Goal: Task Accomplishment & Management: Use online tool/utility

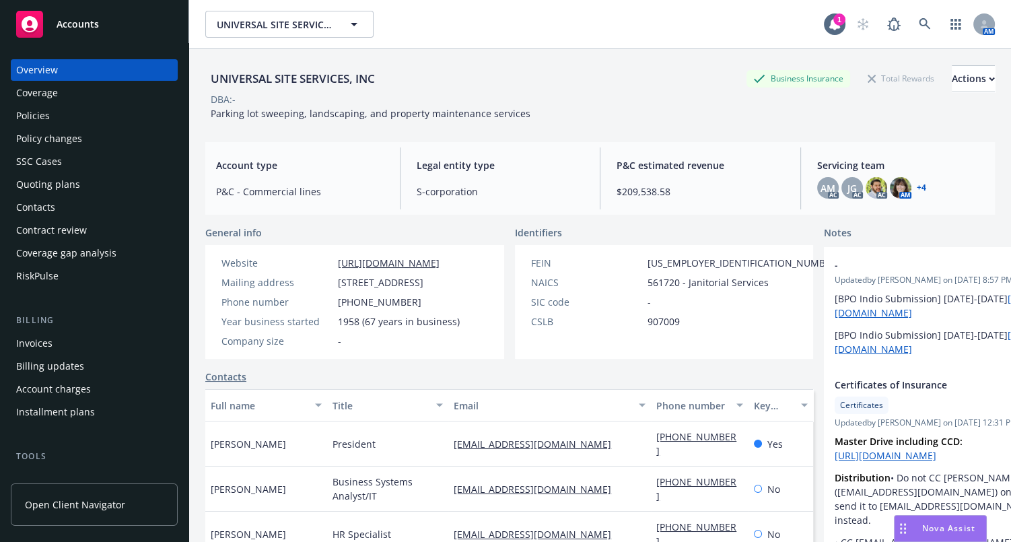
scroll to position [122, 0]
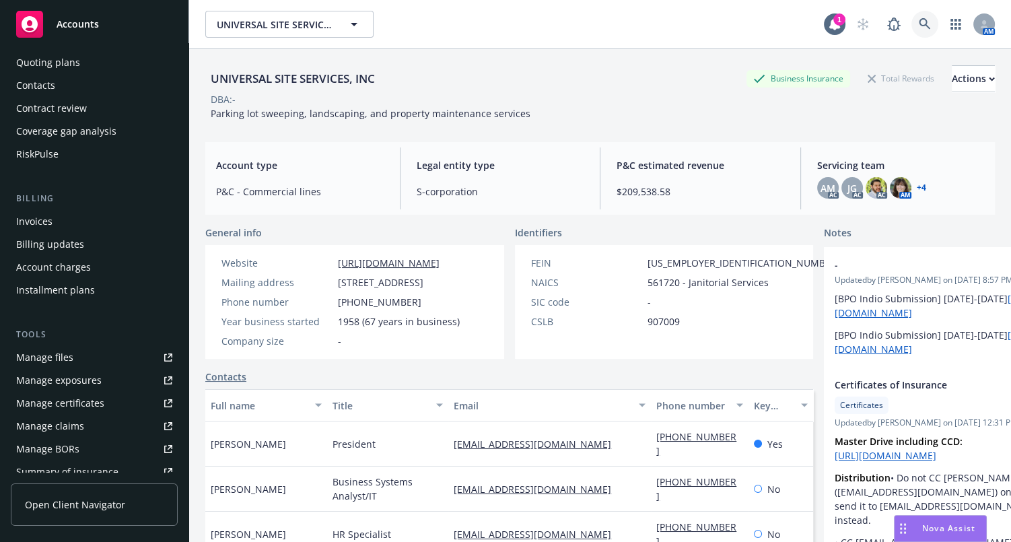
click at [919, 22] on icon at bounding box center [925, 24] width 12 height 12
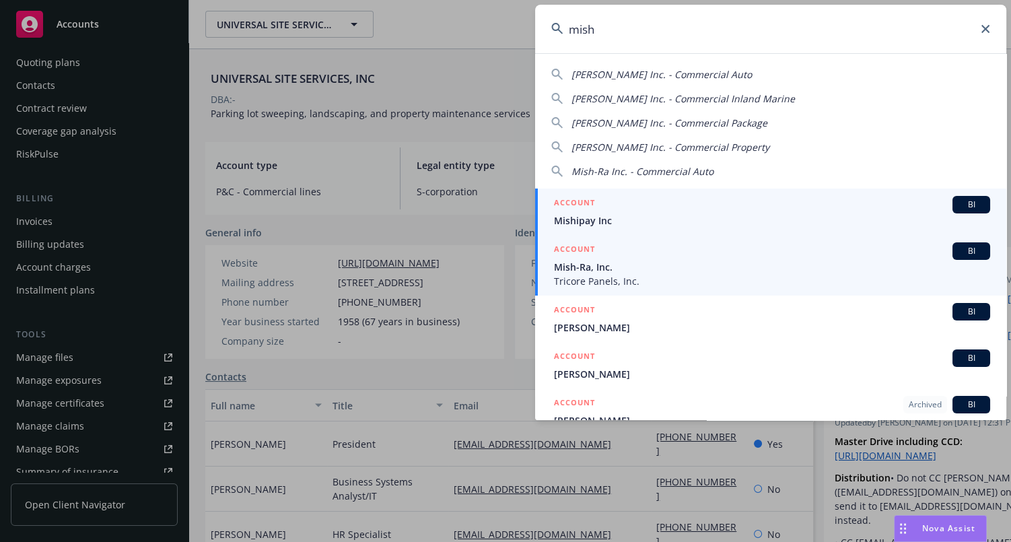
type input "mish"
click at [611, 265] on span "Mish-Ra, Inc." at bounding box center [772, 267] width 436 height 14
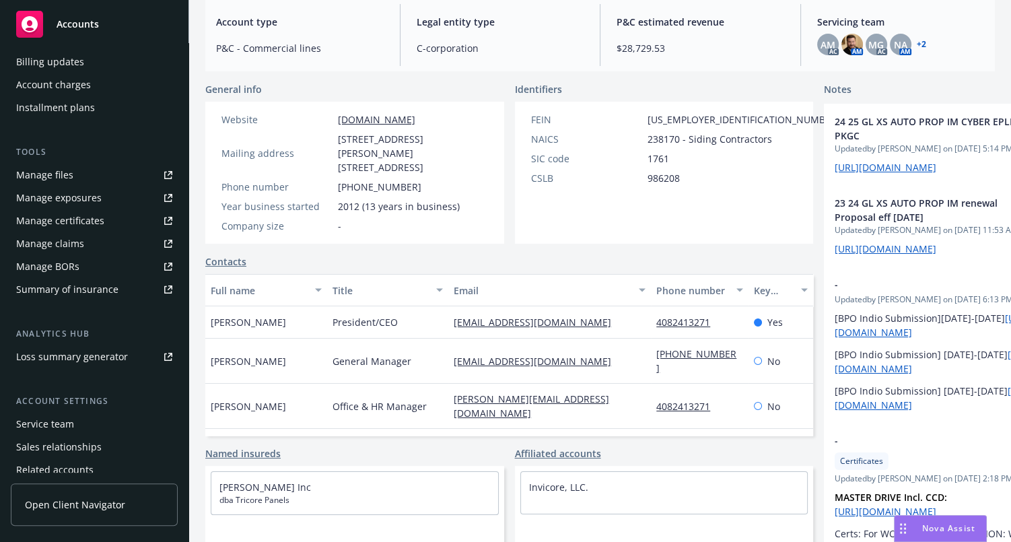
scroll to position [283, 0]
click at [84, 220] on div "Manage certificates" at bounding box center [60, 220] width 88 height 22
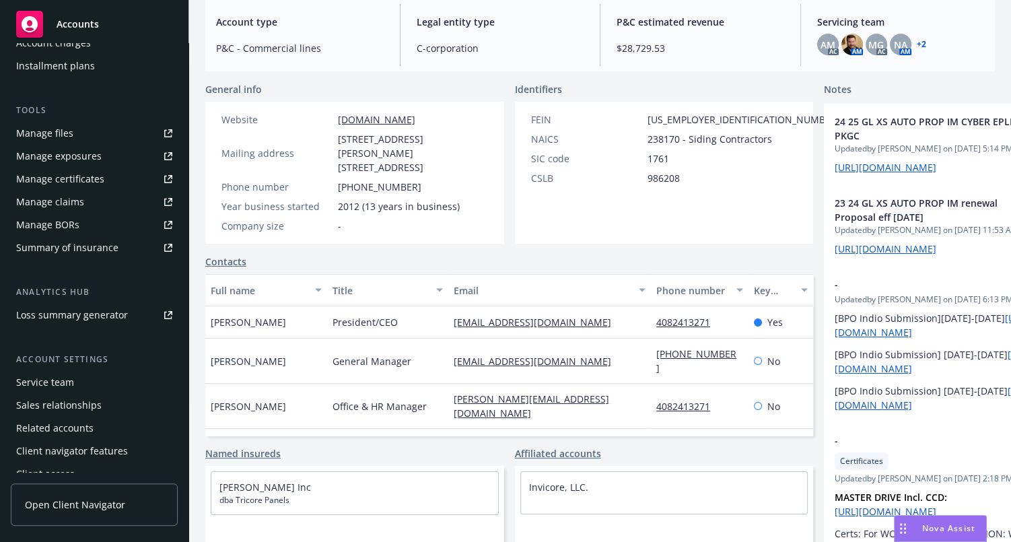
scroll to position [335, 0]
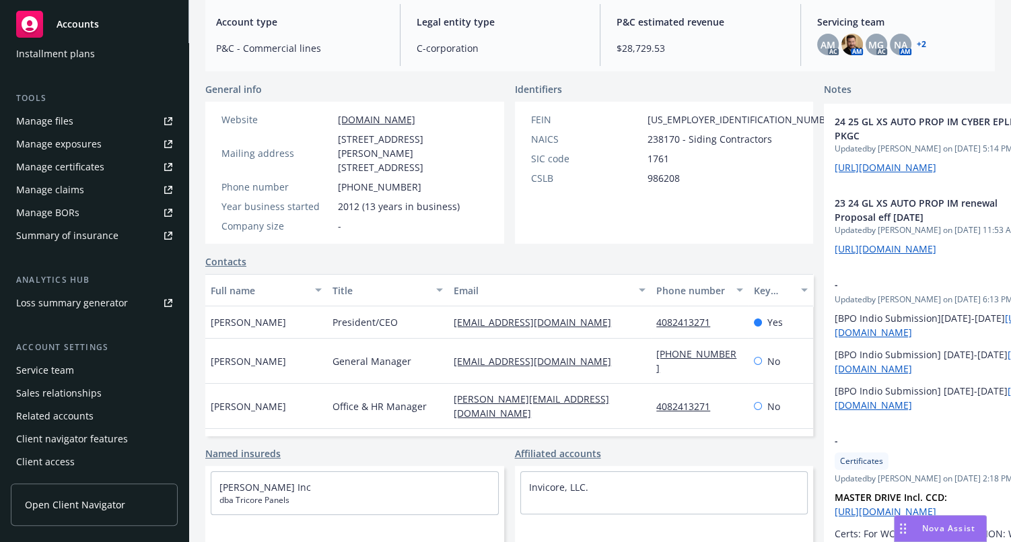
click at [81, 168] on div "Manage certificates" at bounding box center [60, 167] width 88 height 22
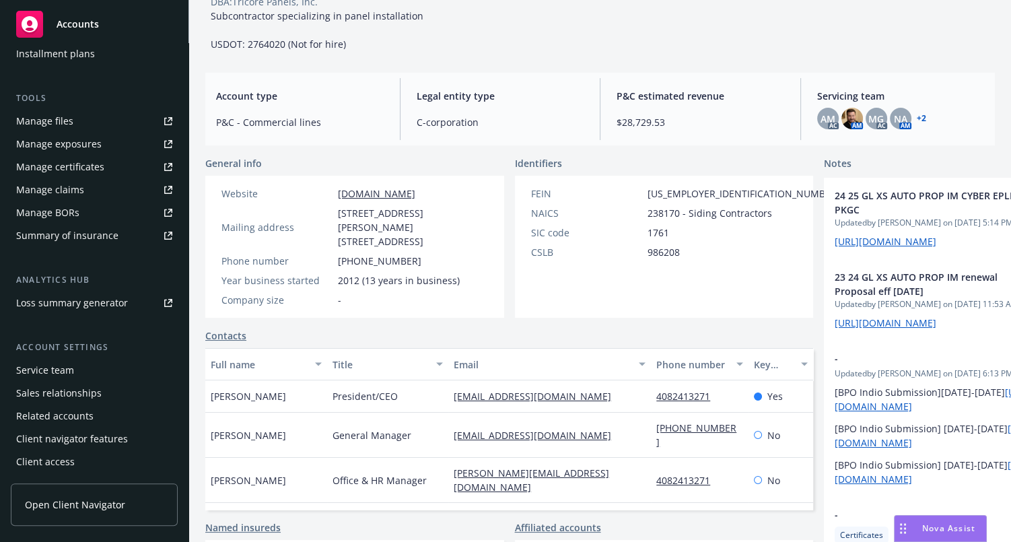
scroll to position [0, 0]
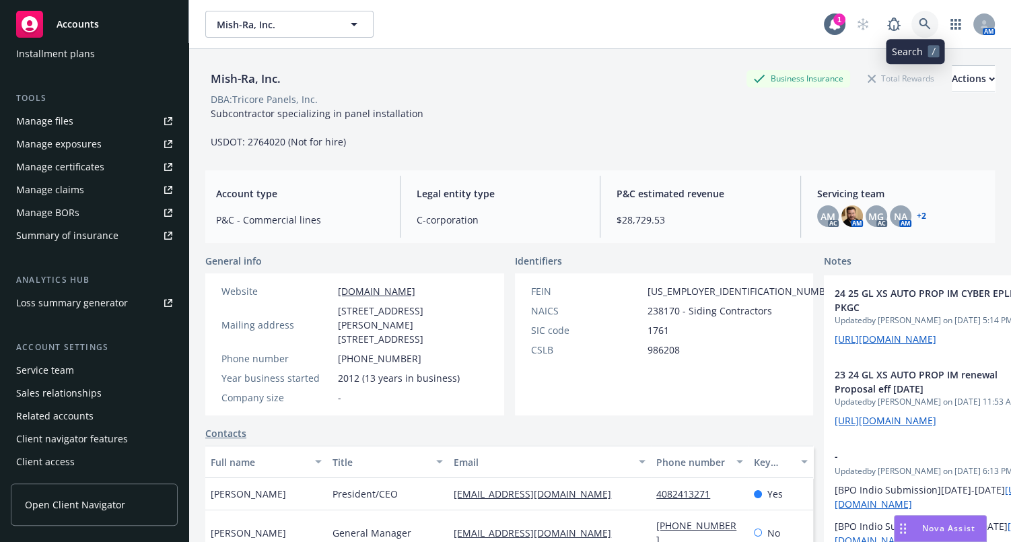
click at [912, 24] on link at bounding box center [925, 24] width 27 height 27
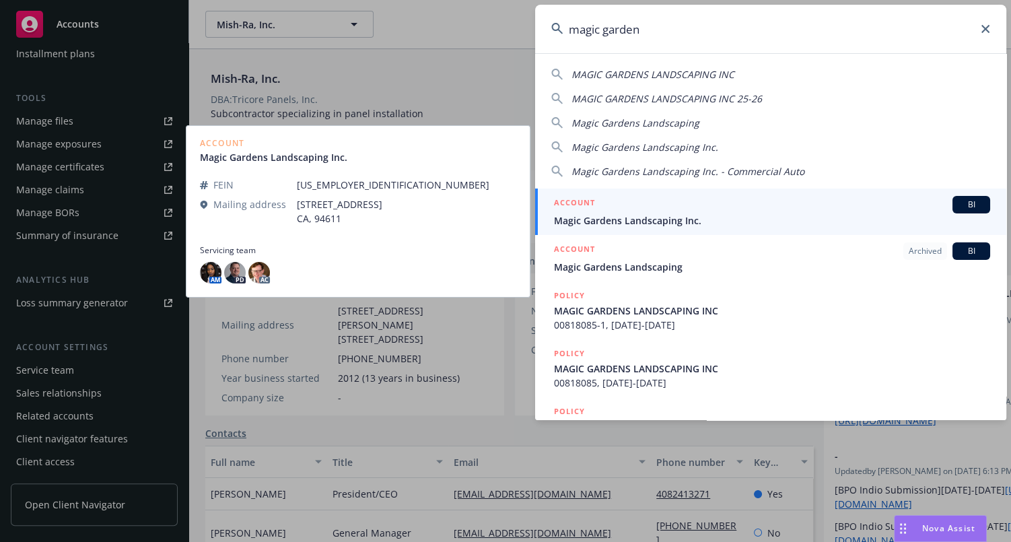
type input "magic garden"
click at [646, 226] on span "Magic Gardens Landscaping Inc." at bounding box center [772, 220] width 436 height 14
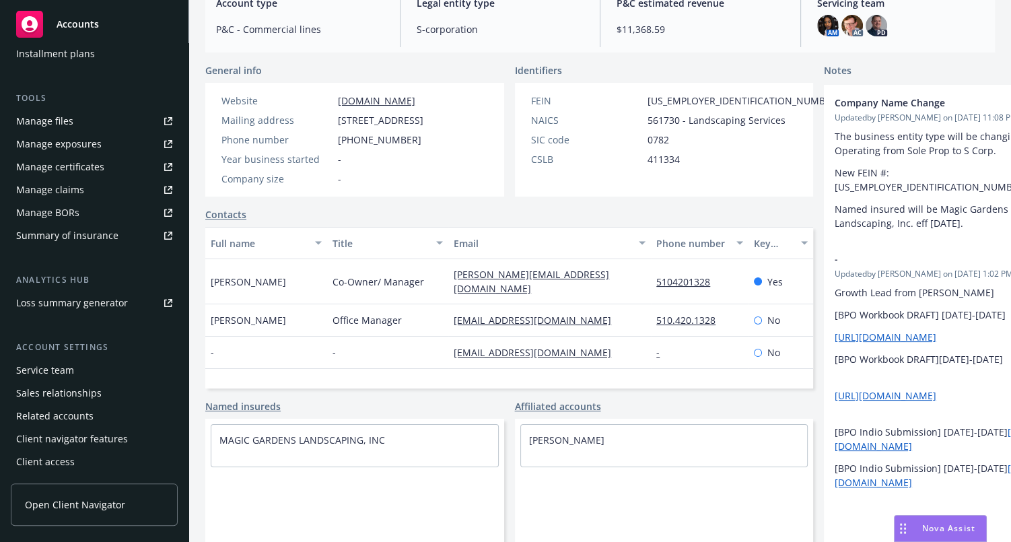
scroll to position [5, 0]
click at [83, 168] on div "Manage certificates" at bounding box center [60, 167] width 88 height 22
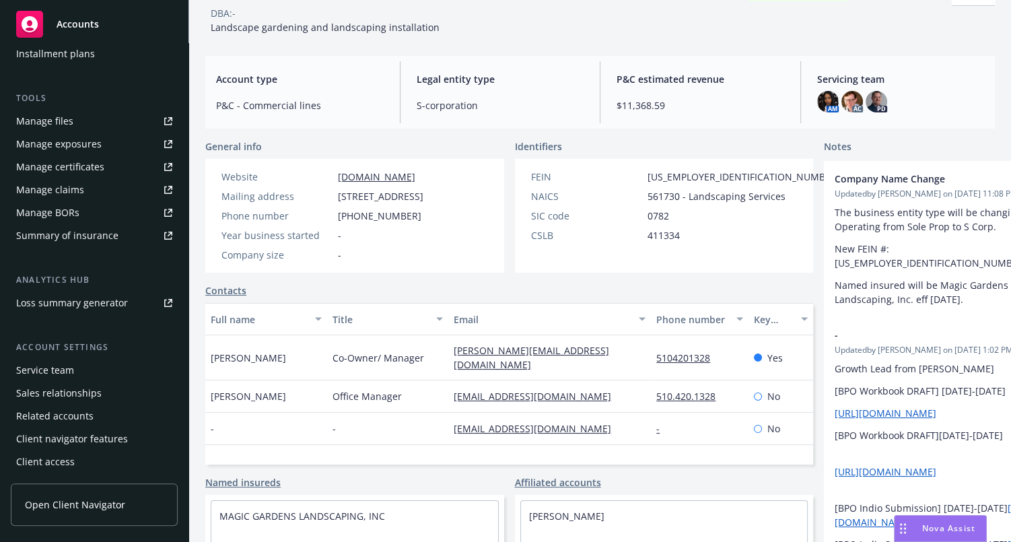
scroll to position [0, 0]
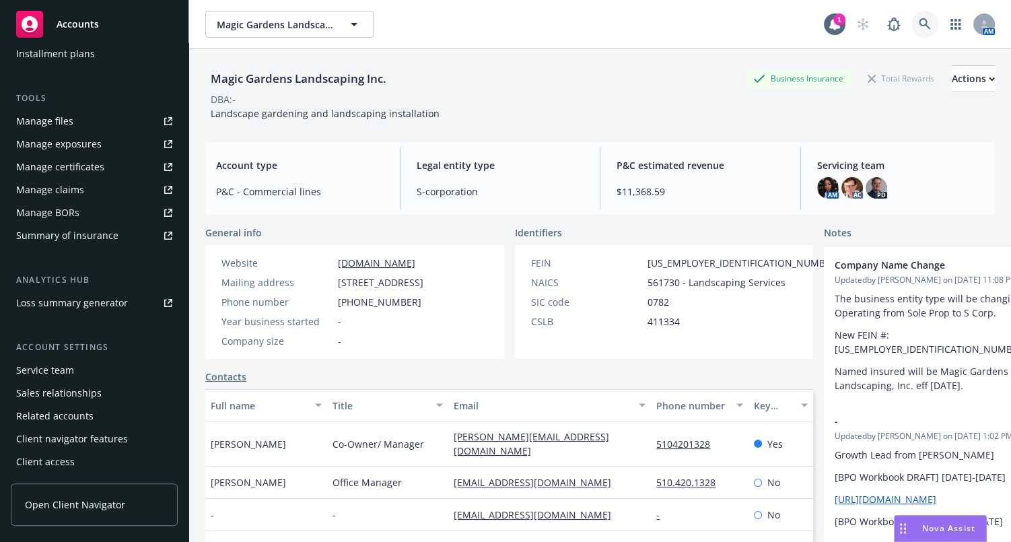
click at [919, 24] on icon at bounding box center [925, 24] width 12 height 12
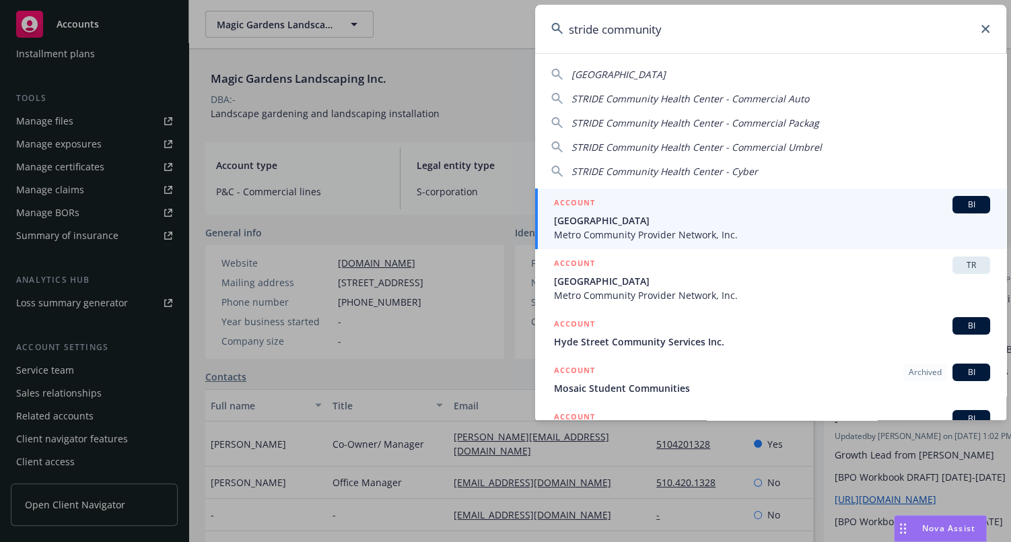
type input "stride community"
click at [671, 216] on span "STRIDE Community Health Center" at bounding box center [772, 220] width 436 height 14
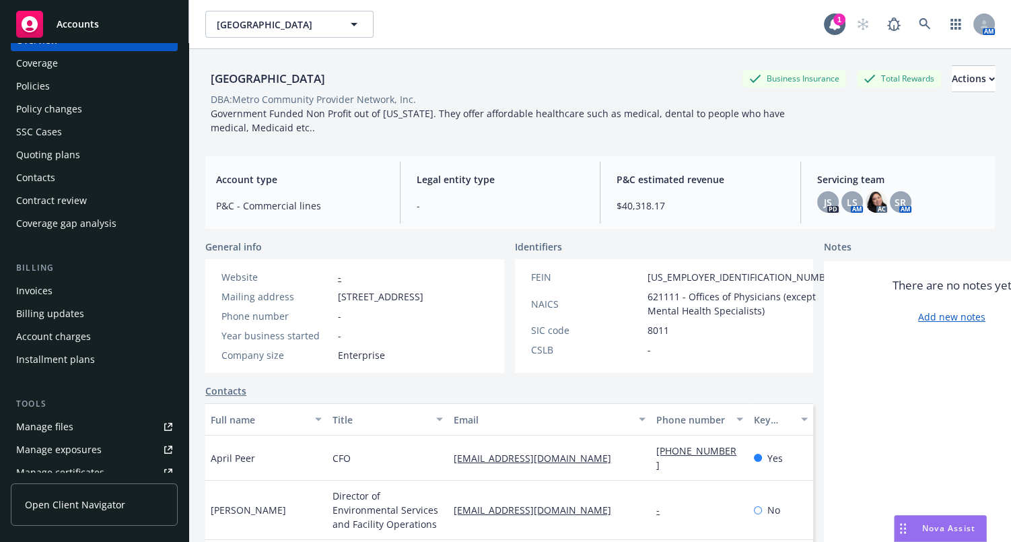
scroll to position [335, 0]
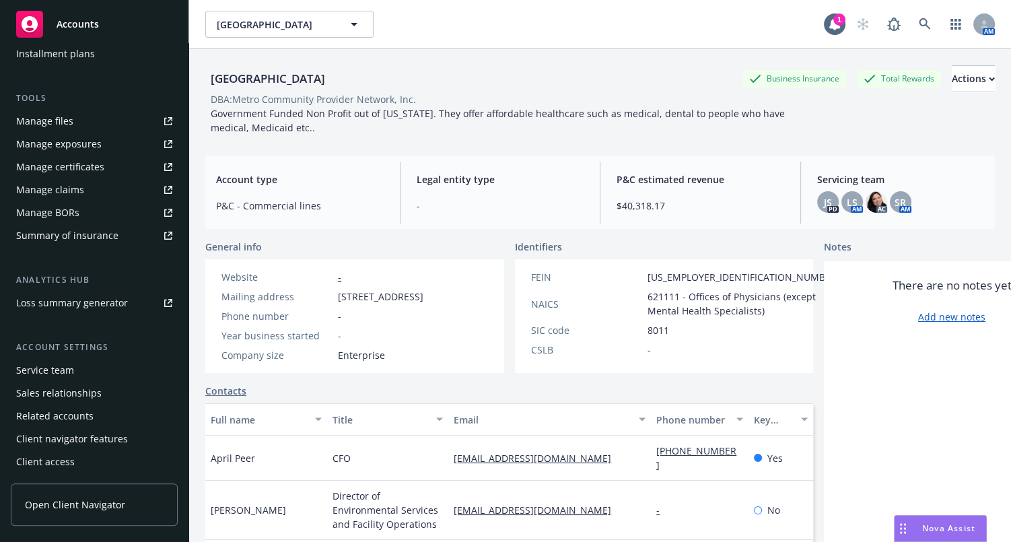
click at [86, 172] on div "Manage certificates" at bounding box center [60, 167] width 88 height 22
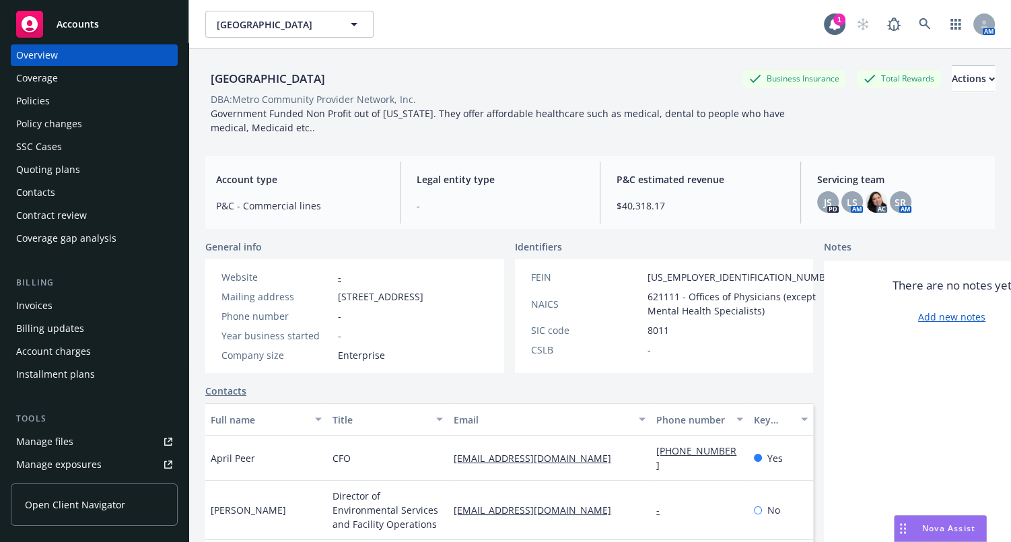
scroll to position [0, 0]
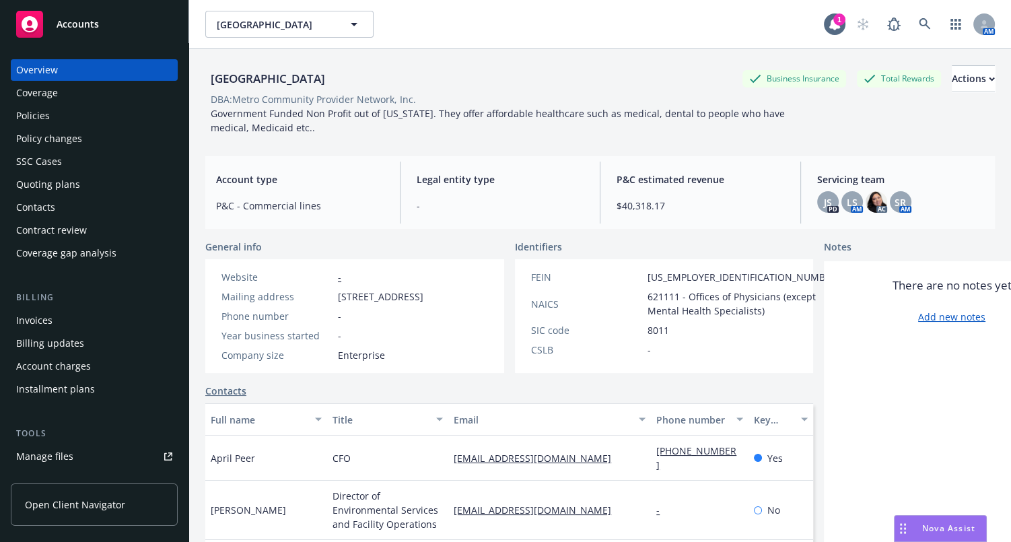
click at [100, 92] on div "Coverage" at bounding box center [94, 93] width 156 height 22
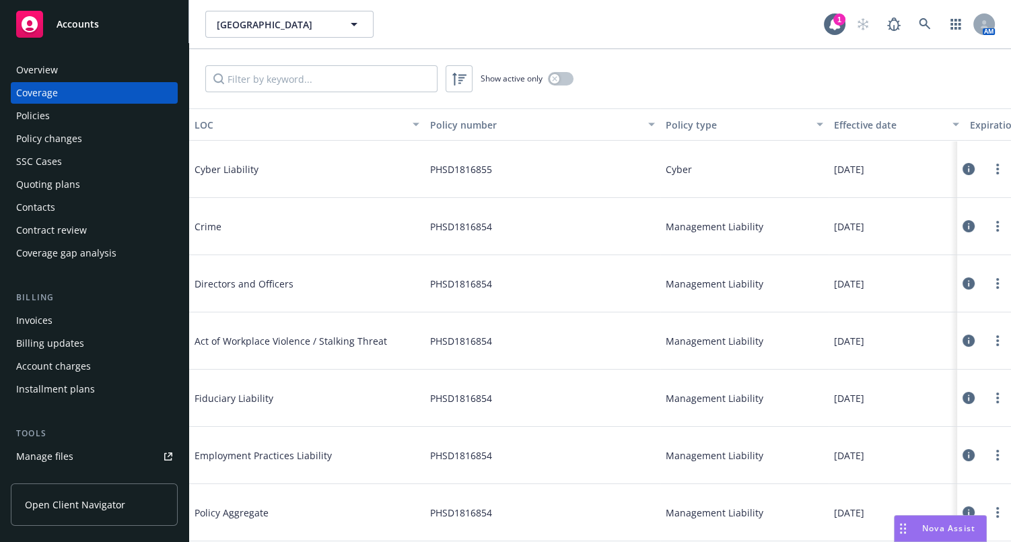
click at [261, 120] on div "LOC" at bounding box center [300, 125] width 210 height 14
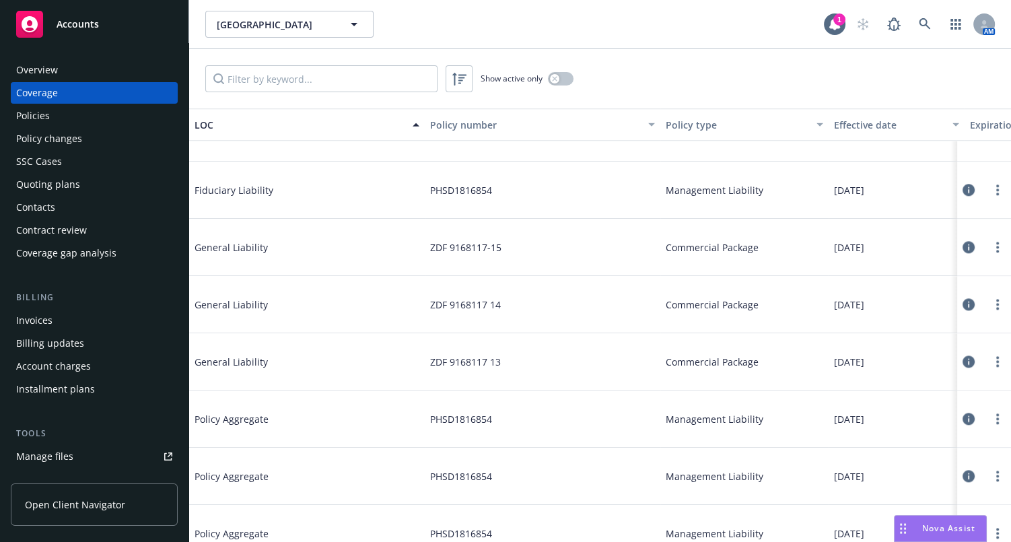
scroll to position [1714, 0]
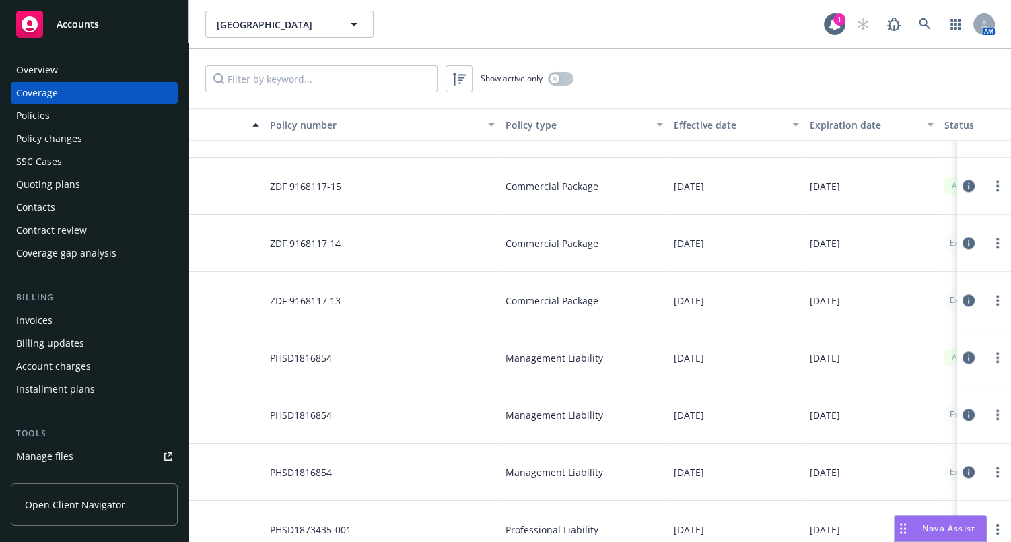
drag, startPoint x: 399, startPoint y: 235, endPoint x: 454, endPoint y: 238, distance: 54.6
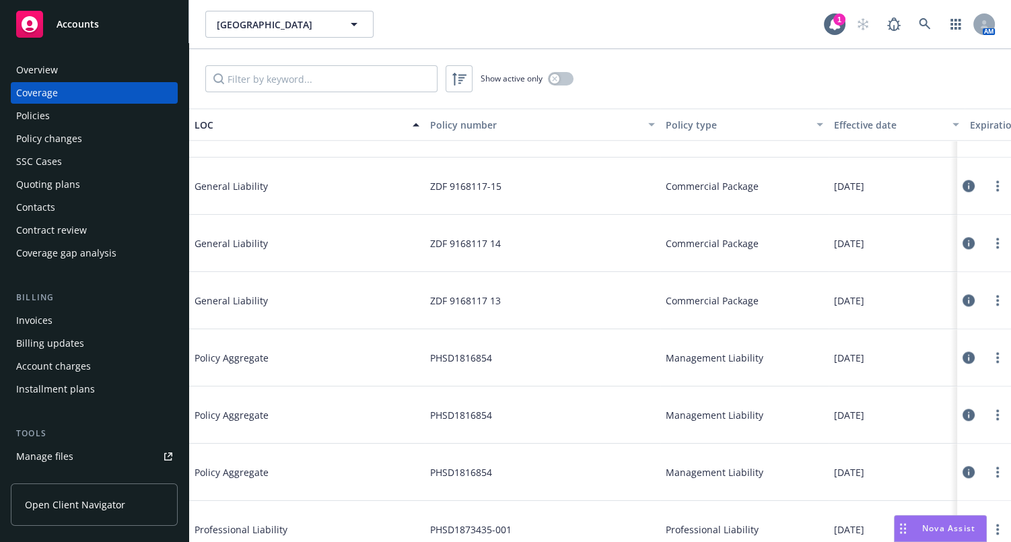
drag, startPoint x: 427, startPoint y: 254, endPoint x: 218, endPoint y: 108, distance: 254.8
click at [296, 73] on input "Filter by keyword..." at bounding box center [321, 78] width 232 height 27
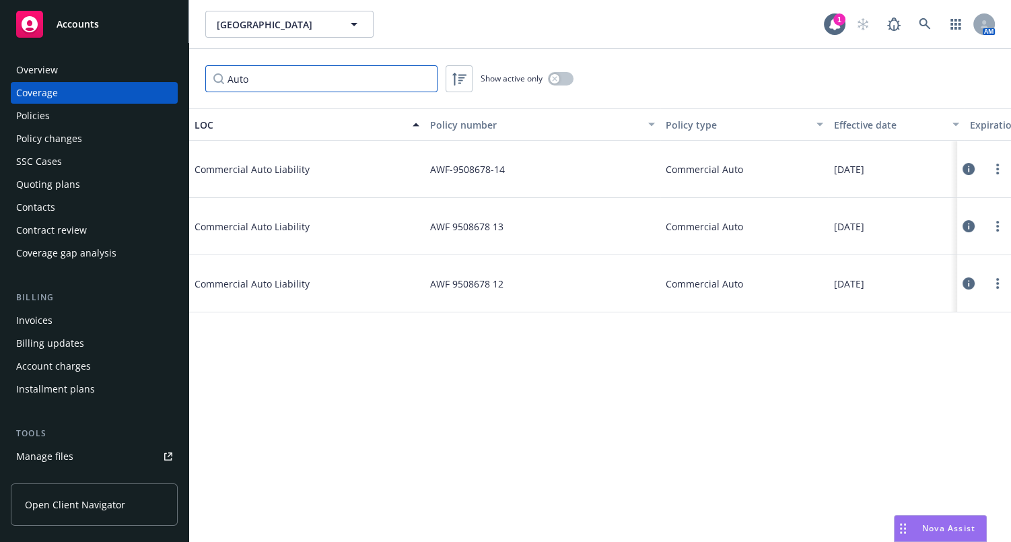
scroll to position [0, 0]
type input "Auto"
click at [86, 73] on div "Overview" at bounding box center [94, 70] width 156 height 22
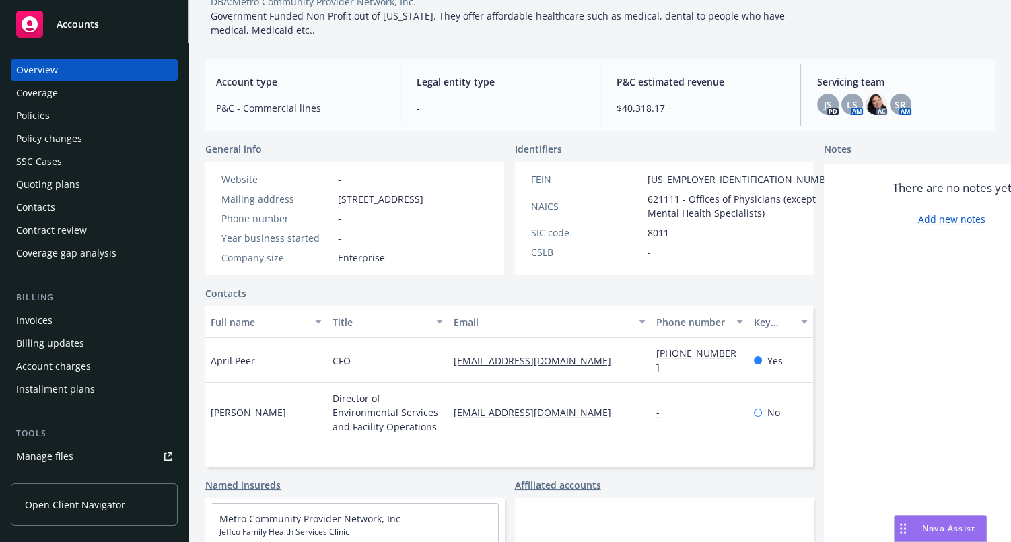
scroll to position [96, 0]
drag, startPoint x: 838, startPoint y: 102, endPoint x: 856, endPoint y: 102, distance: 17.5
click at [842, 102] on div "LS" at bounding box center [853, 106] width 22 height 22
click at [867, 102] on img at bounding box center [877, 106] width 22 height 22
click at [895, 103] on span "SR" at bounding box center [900, 106] width 11 height 14
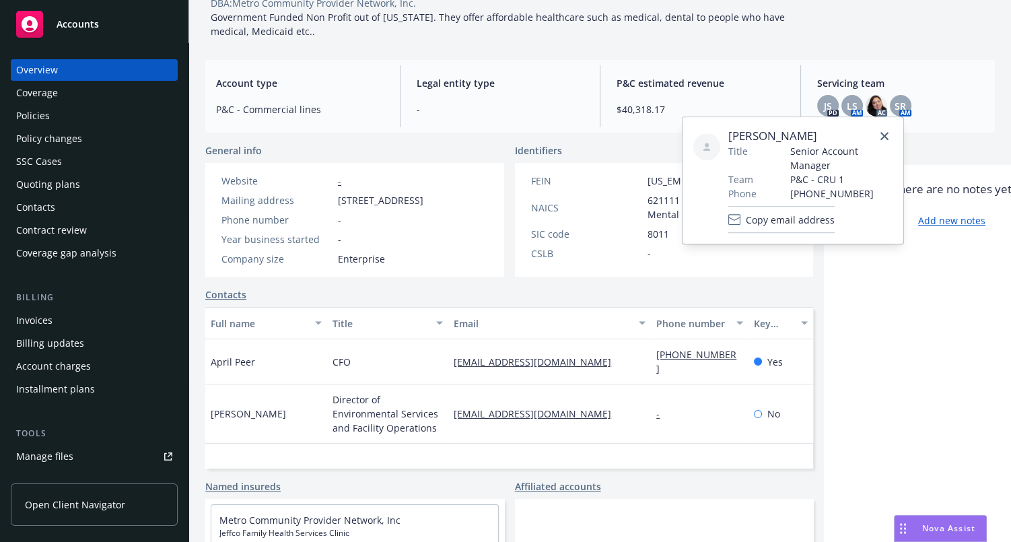
click at [529, 363] on div "april.peer@stridechc.org" at bounding box center [549, 361] width 203 height 45
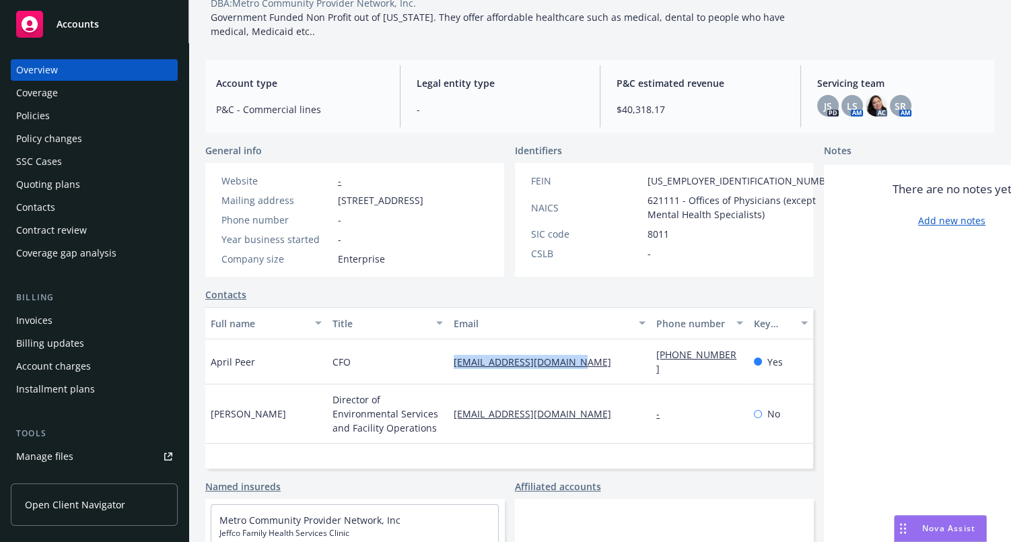
drag, startPoint x: 539, startPoint y: 384, endPoint x: 353, endPoint y: 329, distance: 193.9
click at [448, 382] on div "april.peer@stridechc.org" at bounding box center [549, 361] width 203 height 45
copy link "april.peer@stridechc.org"
click at [847, 101] on span "LS" at bounding box center [852, 106] width 11 height 14
click at [869, 101] on img at bounding box center [877, 106] width 22 height 22
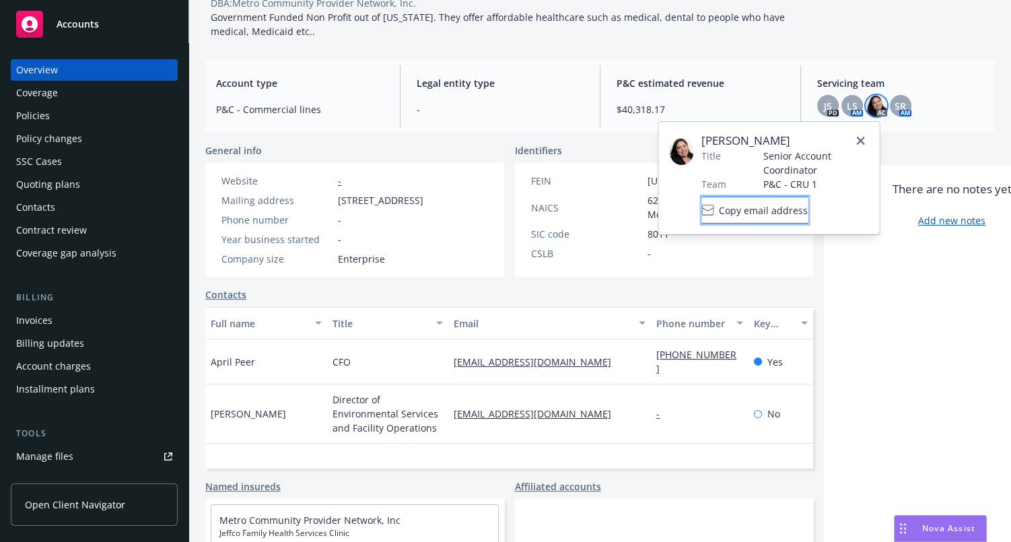
click at [801, 220] on button "Copy email address" at bounding box center [755, 210] width 106 height 27
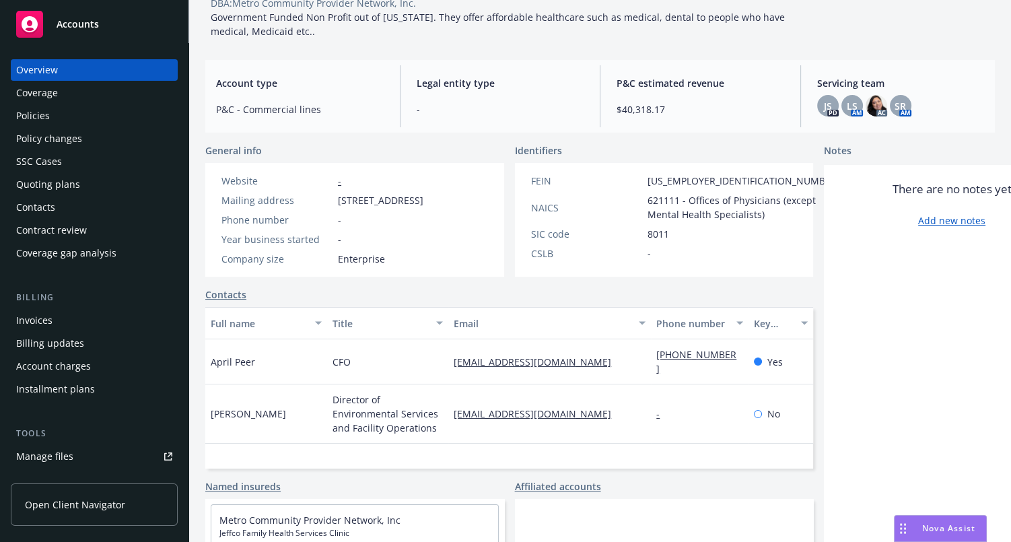
click at [945, 129] on div "Account type P&C - Commercial lines Legal entity type - P&C estimated revenue $…" at bounding box center [600, 96] width 790 height 73
click at [895, 100] on span "SR" at bounding box center [900, 106] width 11 height 14
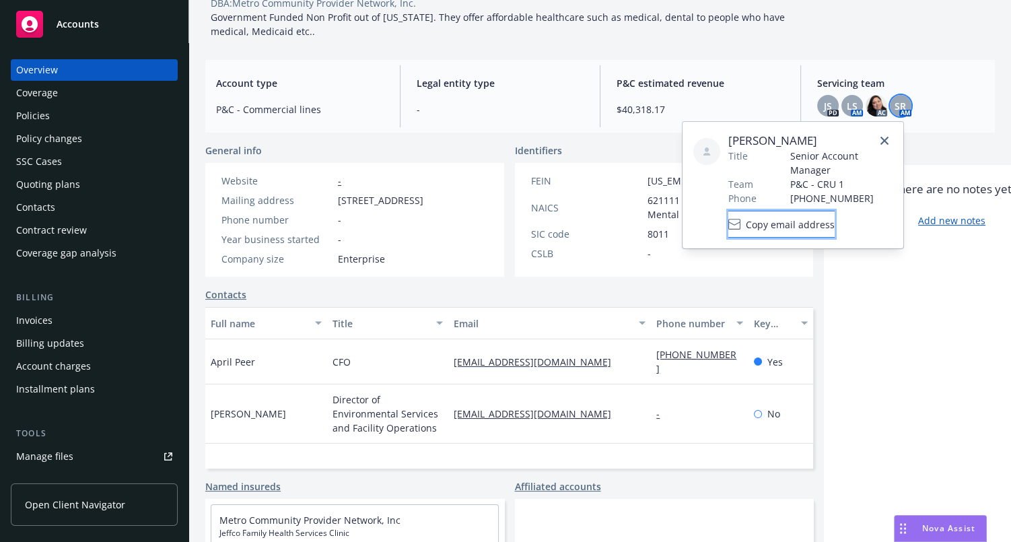
click at [797, 224] on span "Copy email address" at bounding box center [790, 224] width 89 height 14
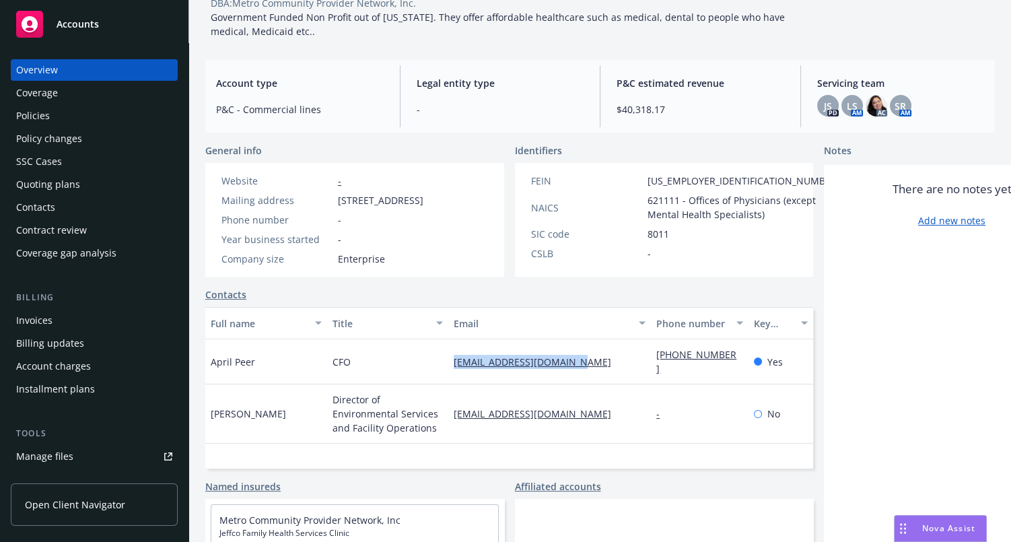
drag, startPoint x: 533, startPoint y: 370, endPoint x: 396, endPoint y: 378, distance: 137.6
click at [396, 378] on div "April Peer CFO april.peer@stridechc.org 303-761-1977 Yes" at bounding box center [509, 361] width 608 height 45
copy div "april.peer@stridechc.org"
drag, startPoint x: 517, startPoint y: 422, endPoint x: 417, endPoint y: 431, distance: 100.0
click at [448, 431] on div "bix@stridechc.org" at bounding box center [549, 413] width 203 height 59
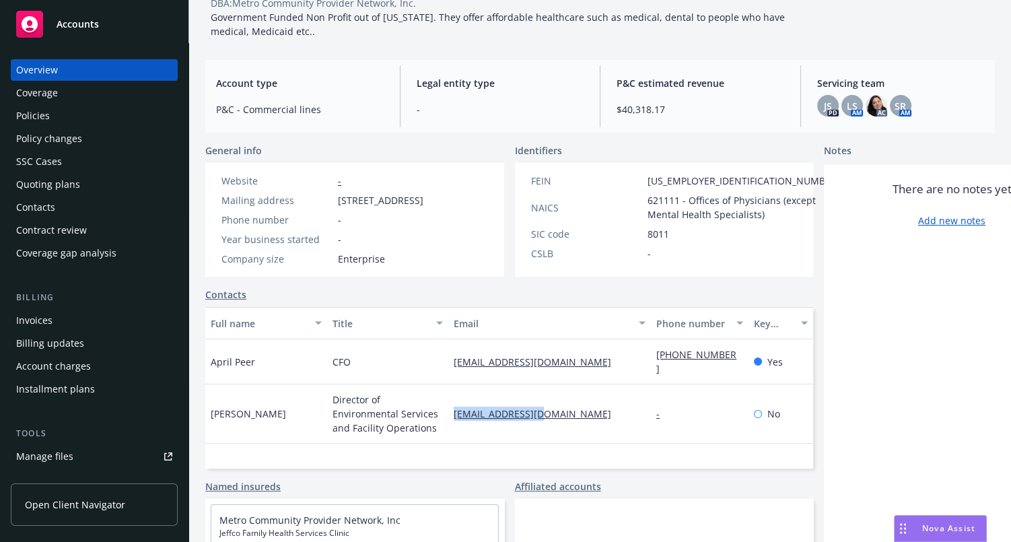
copy link "bix@stridechc.org"
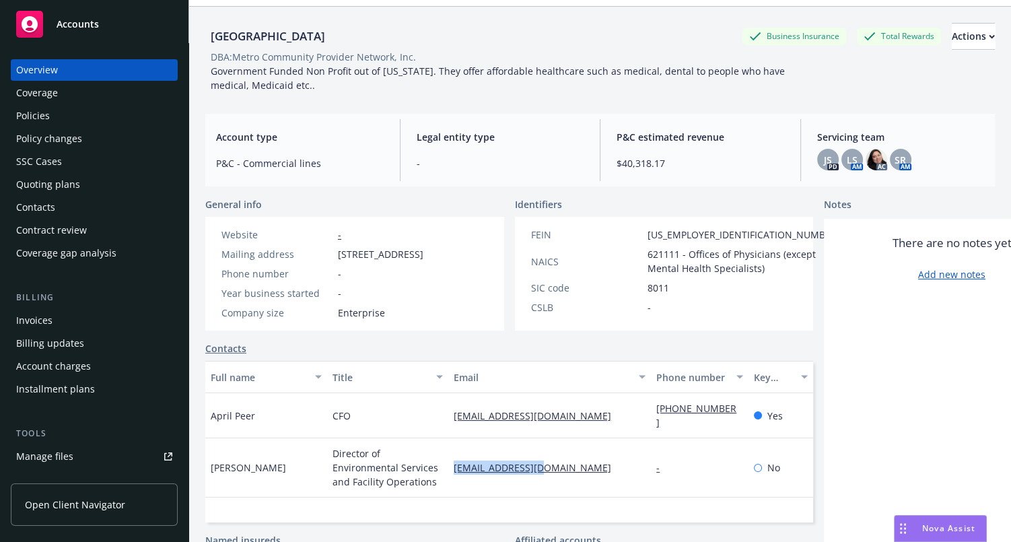
scroll to position [0, 0]
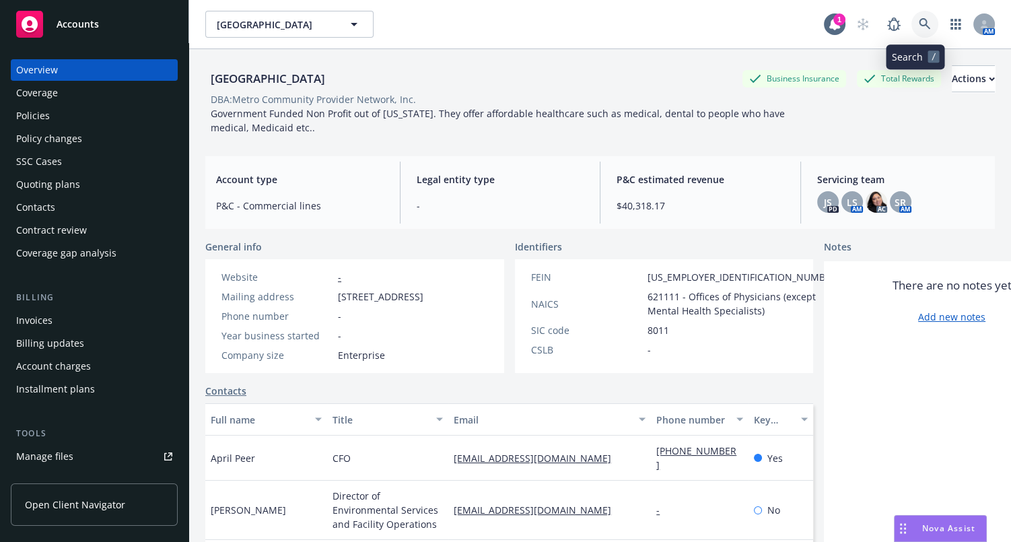
click at [919, 27] on icon at bounding box center [925, 24] width 12 height 12
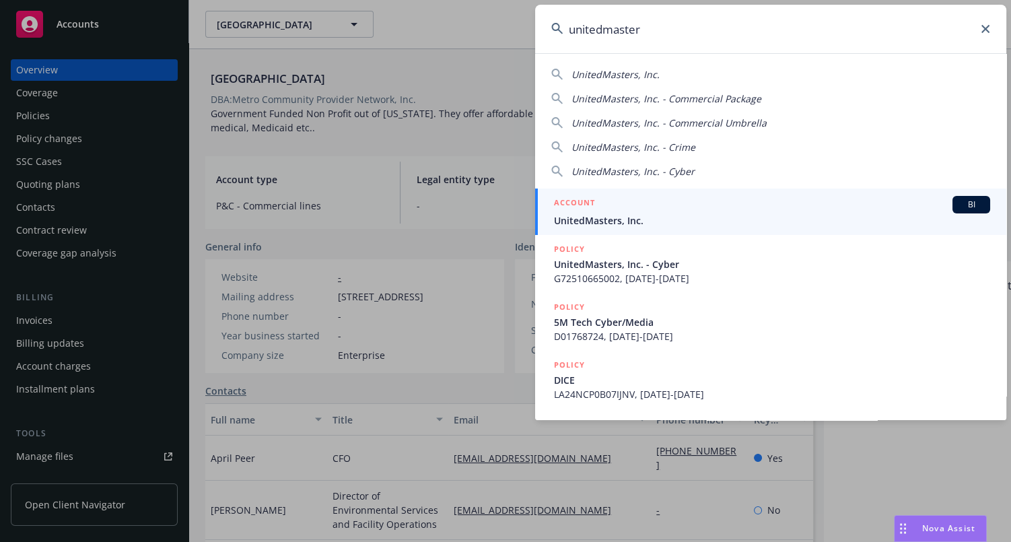
type input "unitedmaster"
click at [606, 220] on span "UnitedMasters, Inc." at bounding box center [772, 220] width 436 height 14
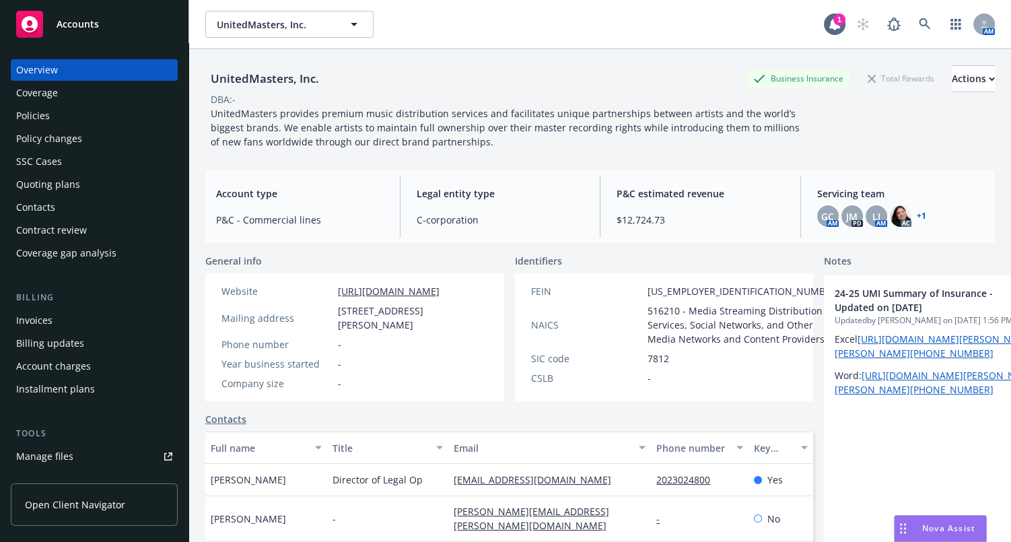
click at [81, 95] on div "Coverage" at bounding box center [94, 93] width 156 height 22
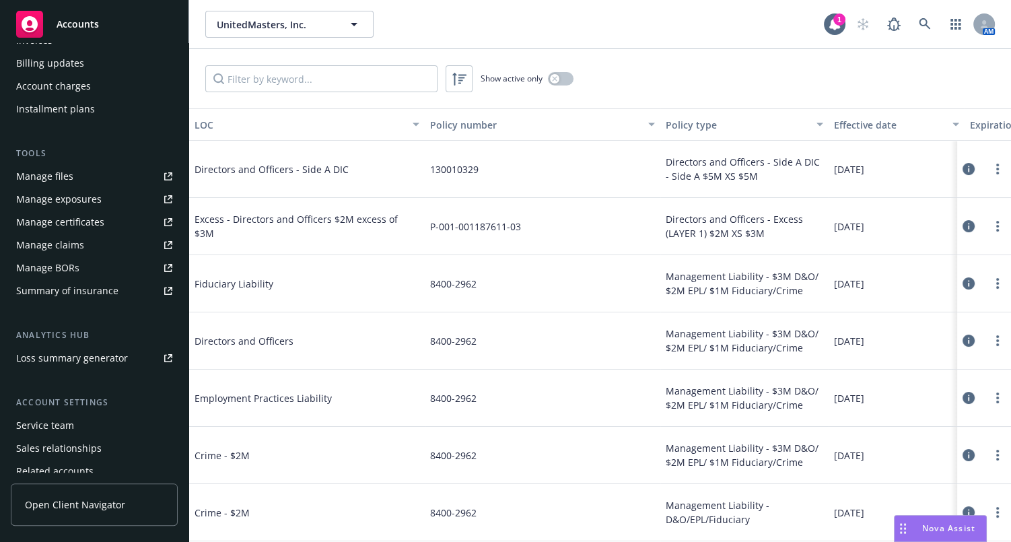
scroll to position [335, 0]
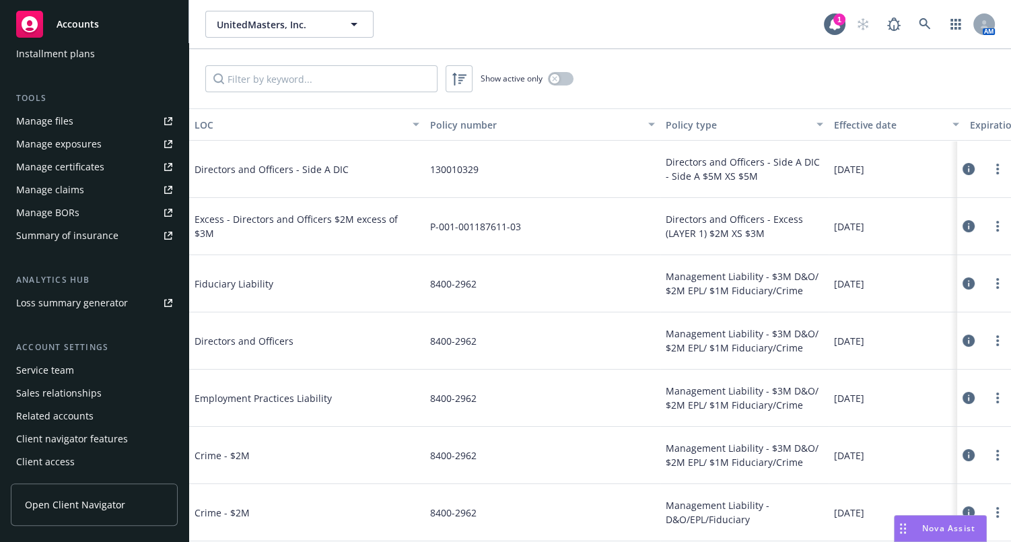
click at [92, 170] on div "Manage certificates" at bounding box center [60, 167] width 88 height 22
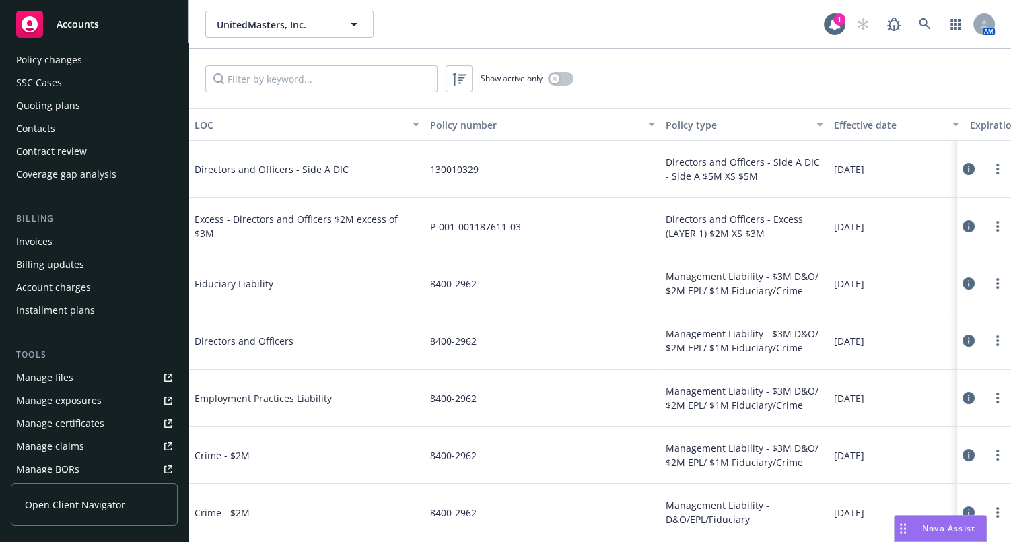
scroll to position [0, 0]
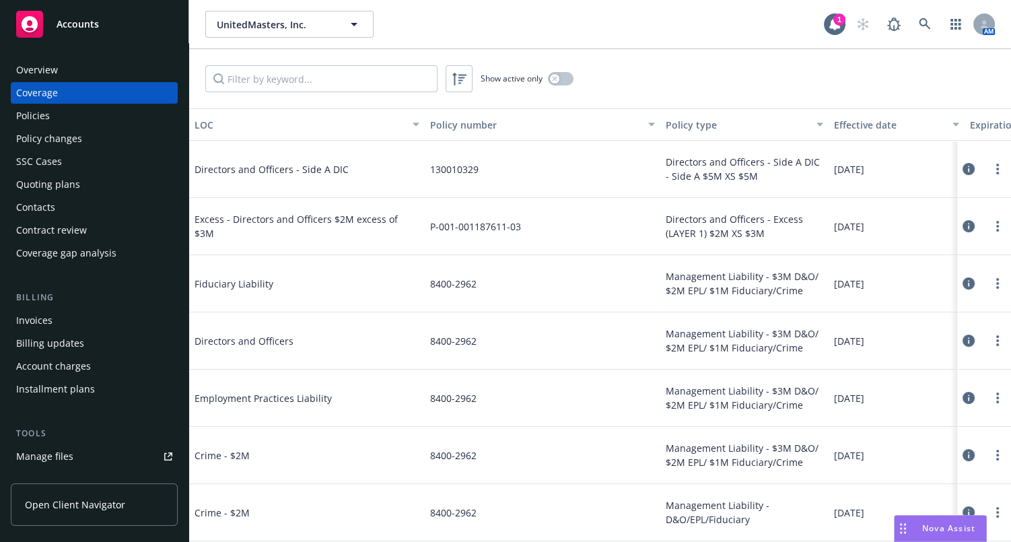
click at [69, 63] on div "Overview" at bounding box center [94, 70] width 156 height 22
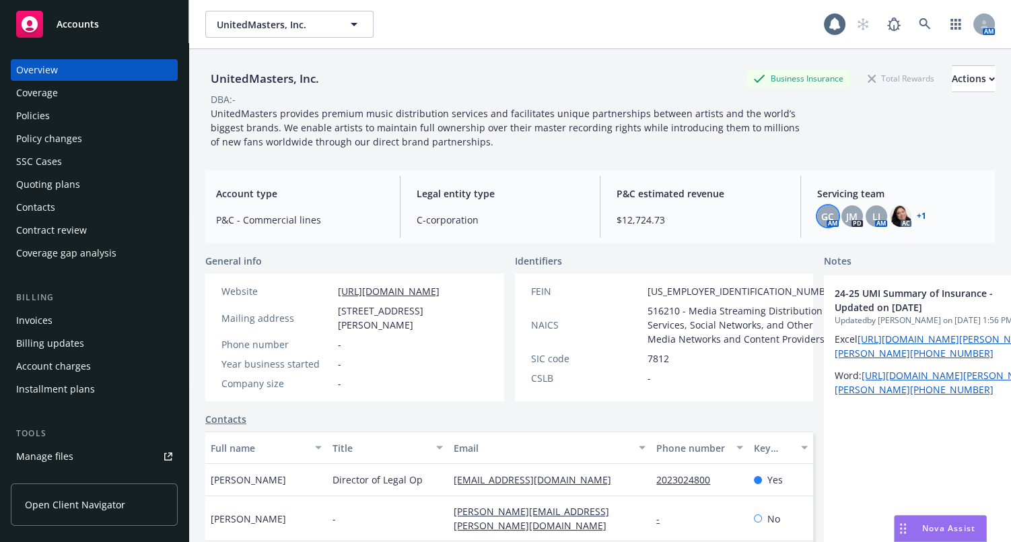
click at [821, 213] on span "GC" at bounding box center [827, 216] width 13 height 14
click at [890, 213] on img at bounding box center [901, 216] width 22 height 22
click at [84, 98] on div "Coverage" at bounding box center [94, 93] width 156 height 22
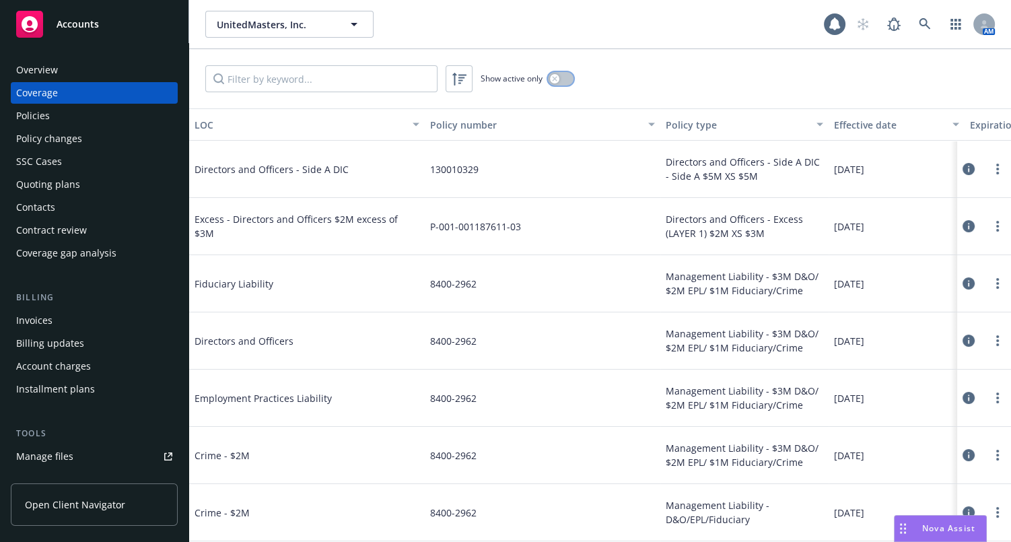
click at [558, 78] on div "button" at bounding box center [554, 78] width 9 height 9
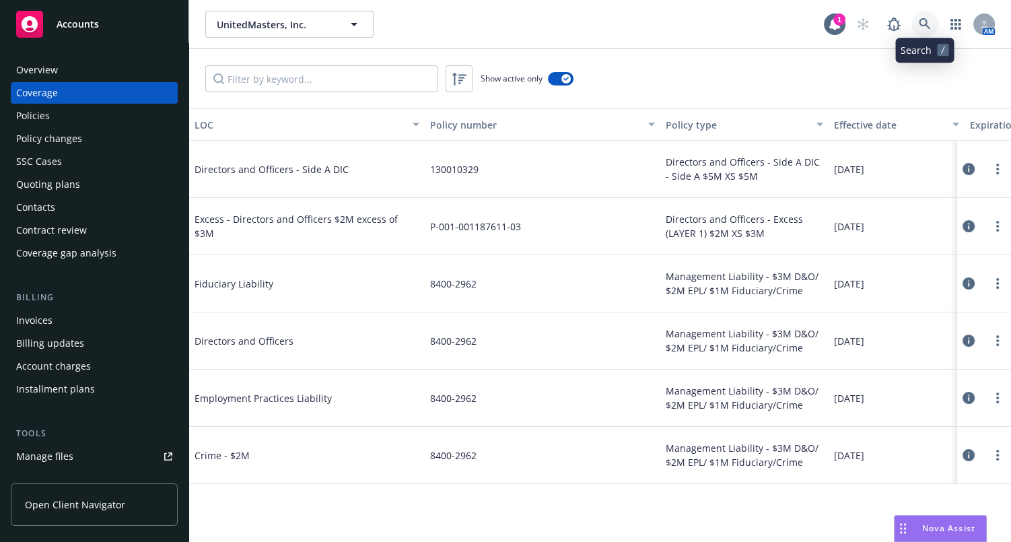
click at [923, 18] on icon at bounding box center [925, 24] width 12 height 12
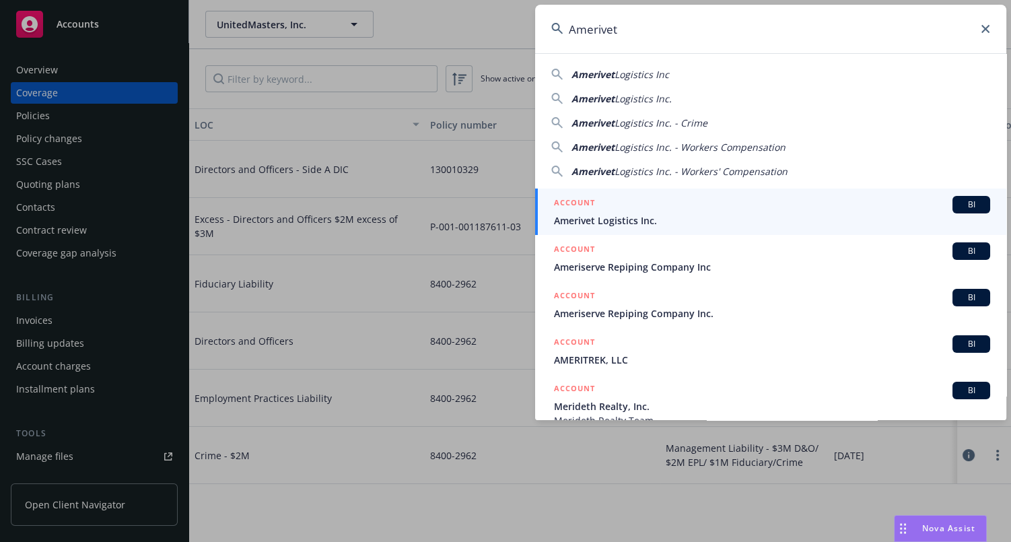
type input "Amerivet"
click at [584, 210] on h5 "ACCOUNT" at bounding box center [574, 204] width 41 height 16
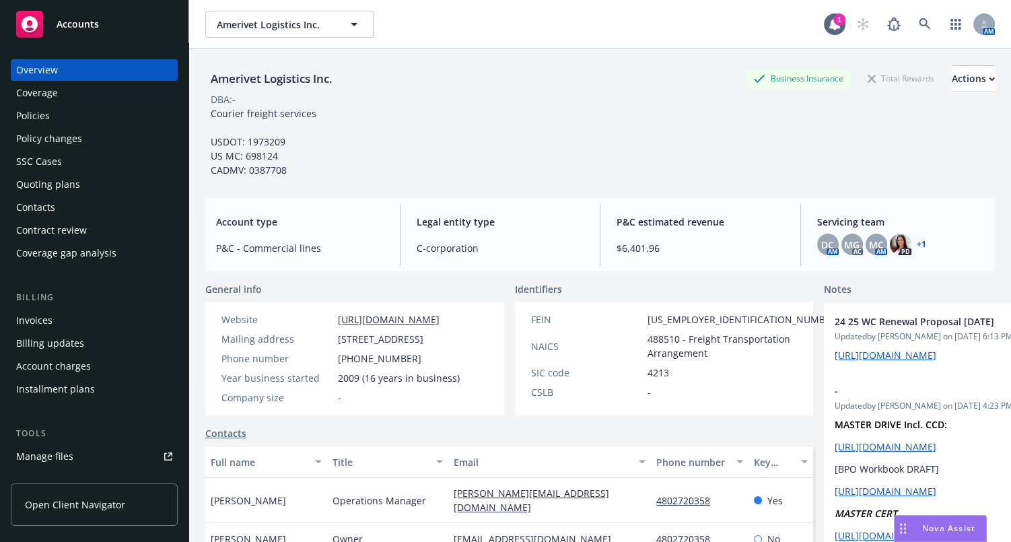
click at [83, 96] on div "Coverage" at bounding box center [94, 93] width 156 height 22
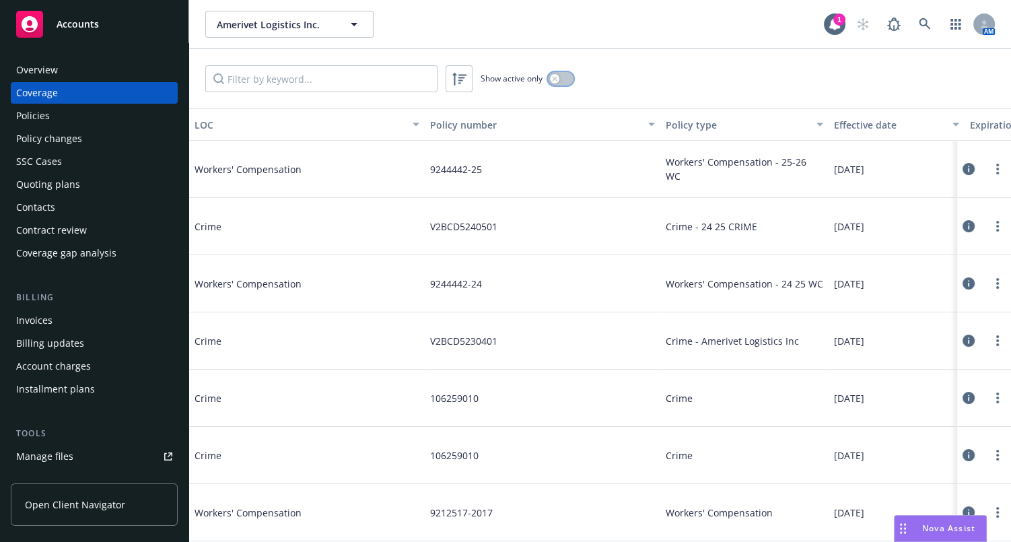
click at [553, 78] on icon "button" at bounding box center [554, 78] width 5 height 5
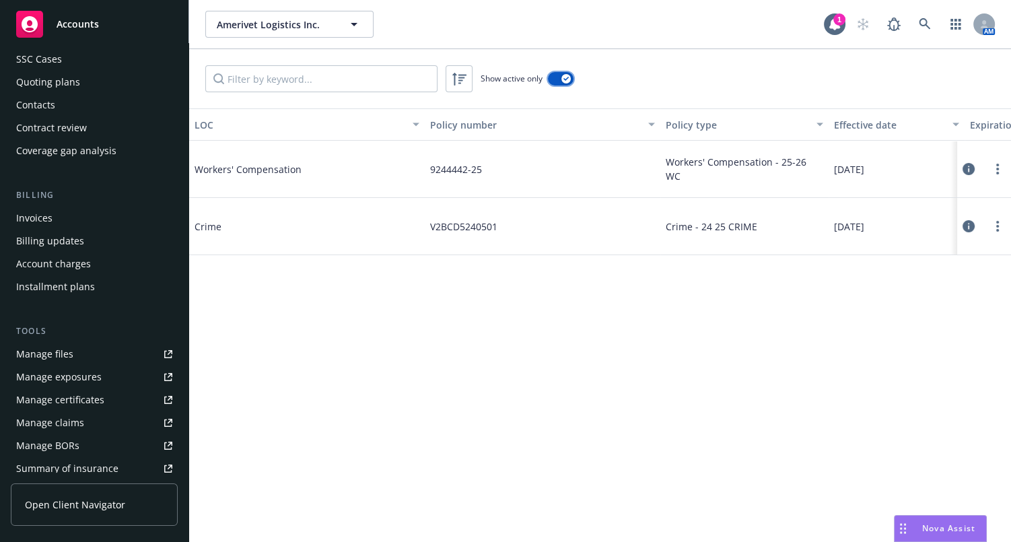
scroll to position [122, 0]
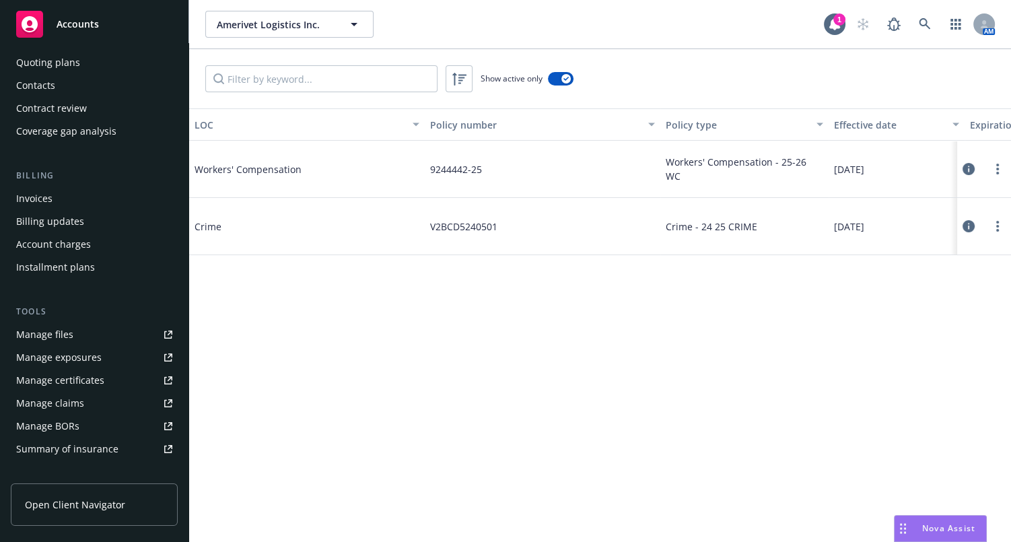
click at [82, 378] on div "Manage certificates" at bounding box center [60, 381] width 88 height 22
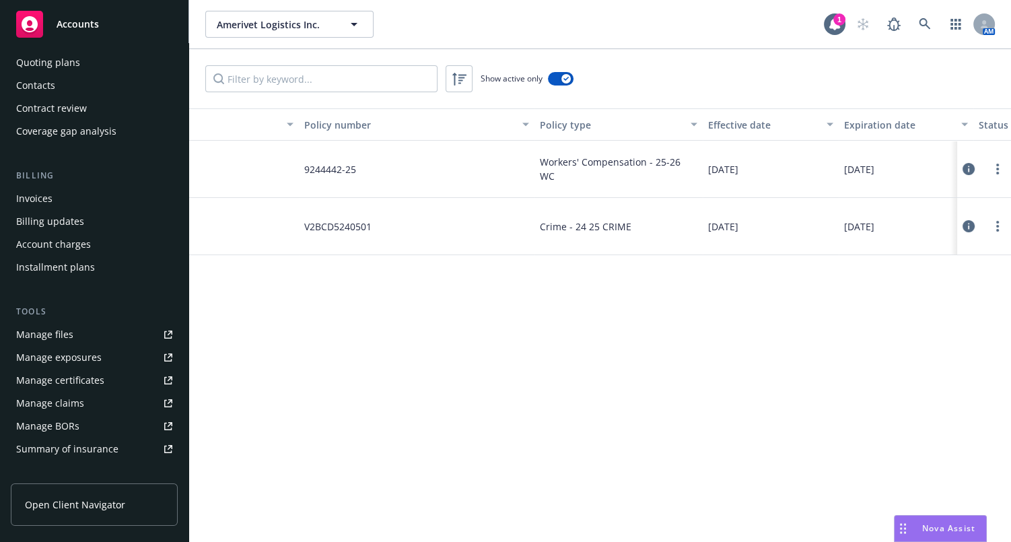
drag, startPoint x: 531, startPoint y: 206, endPoint x: 550, endPoint y: 207, distance: 18.9
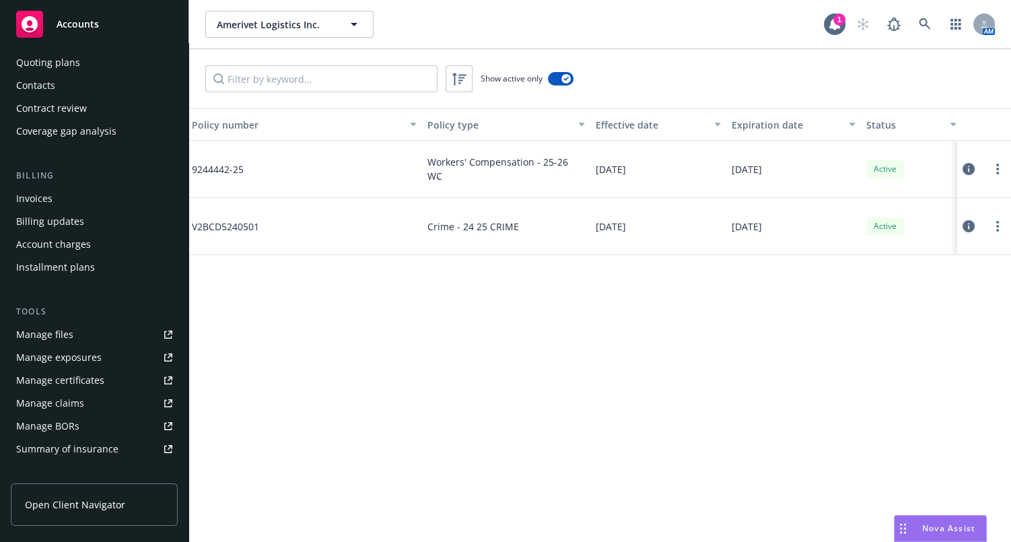
scroll to position [0, 138]
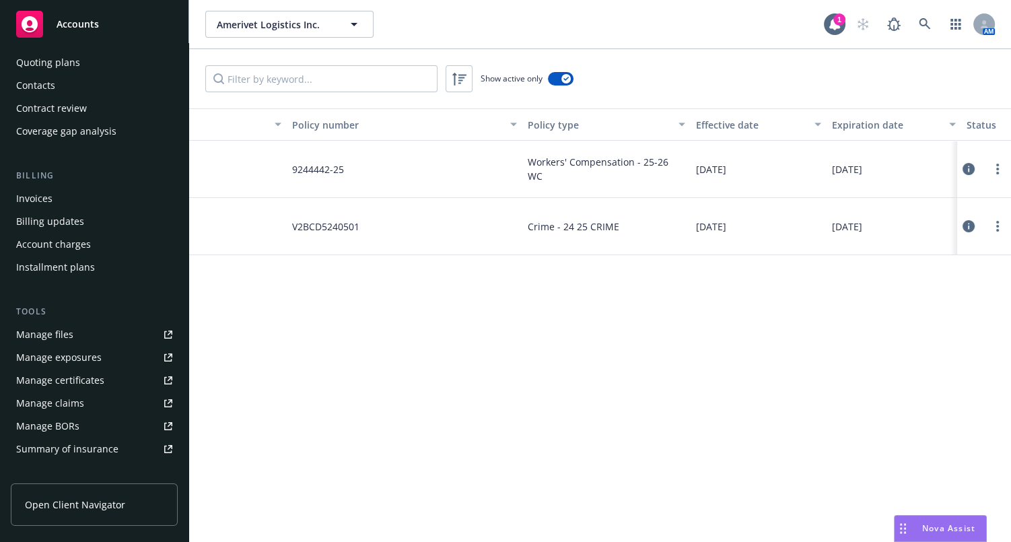
drag, startPoint x: 518, startPoint y: 208, endPoint x: 189, endPoint y: 121, distance: 340.5
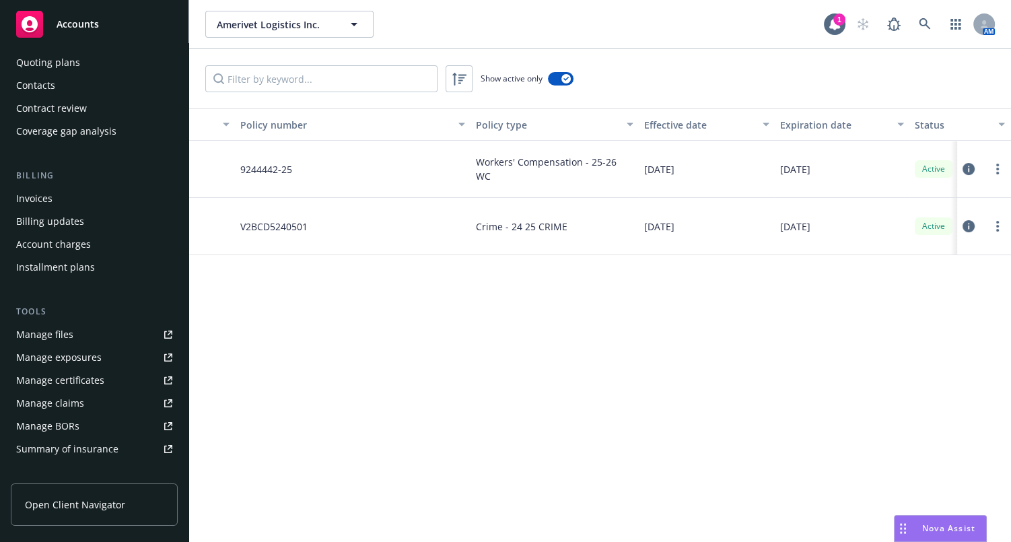
drag, startPoint x: 407, startPoint y: 164, endPoint x: 594, endPoint y: 184, distance: 188.3
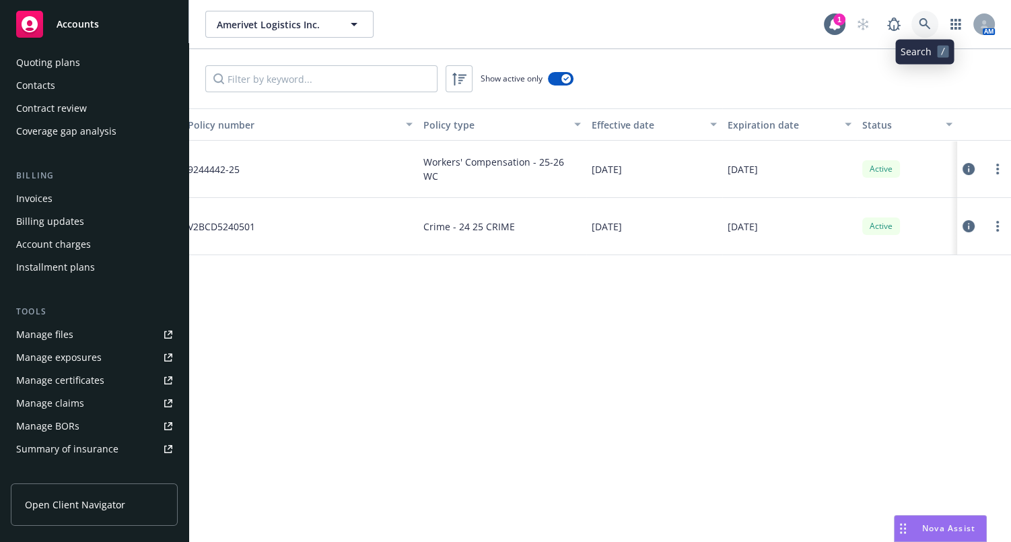
click at [922, 26] on icon at bounding box center [925, 24] width 12 height 12
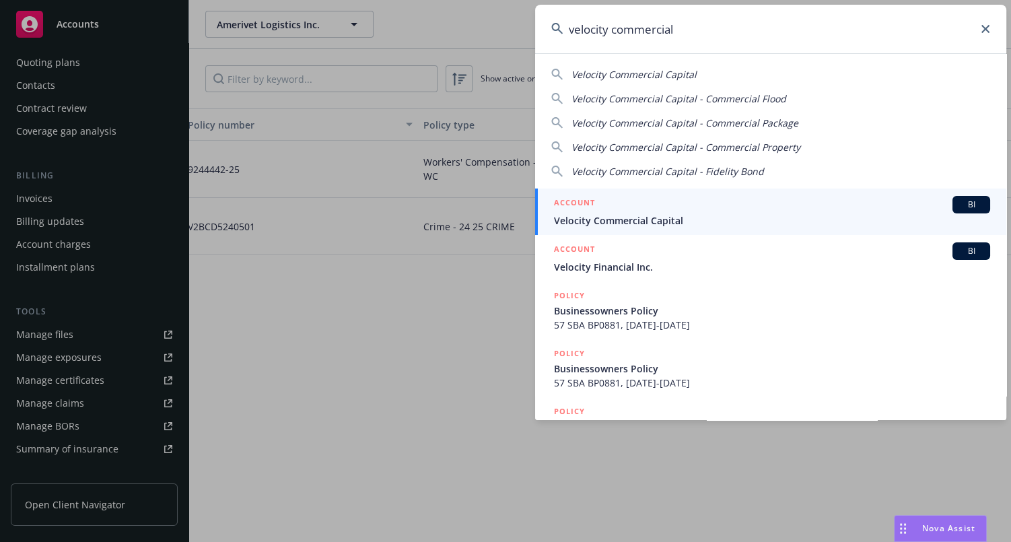
type input "velocity commercial"
click at [661, 215] on span "Velocity Commercial Capital" at bounding box center [772, 220] width 436 height 14
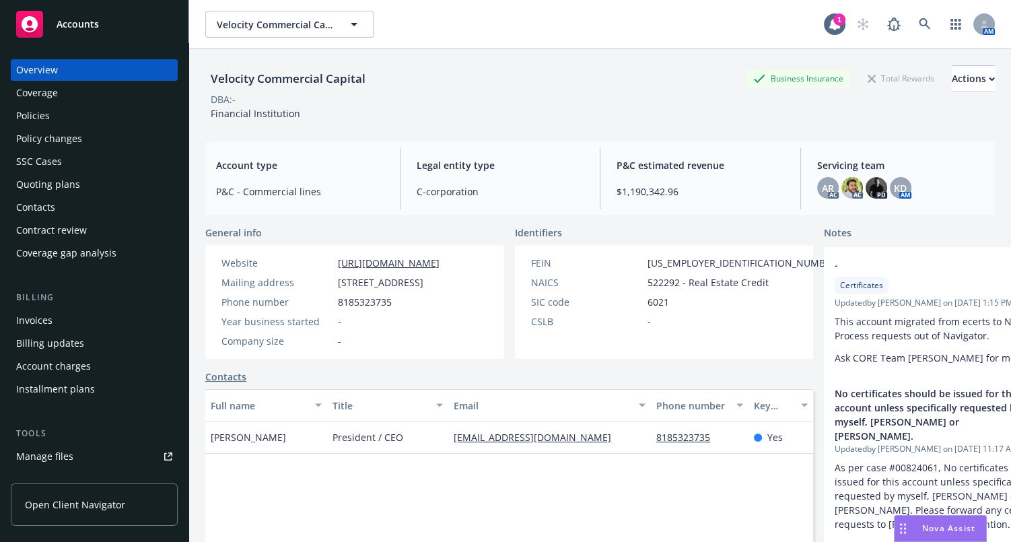
click at [91, 93] on div "Coverage" at bounding box center [94, 93] width 156 height 22
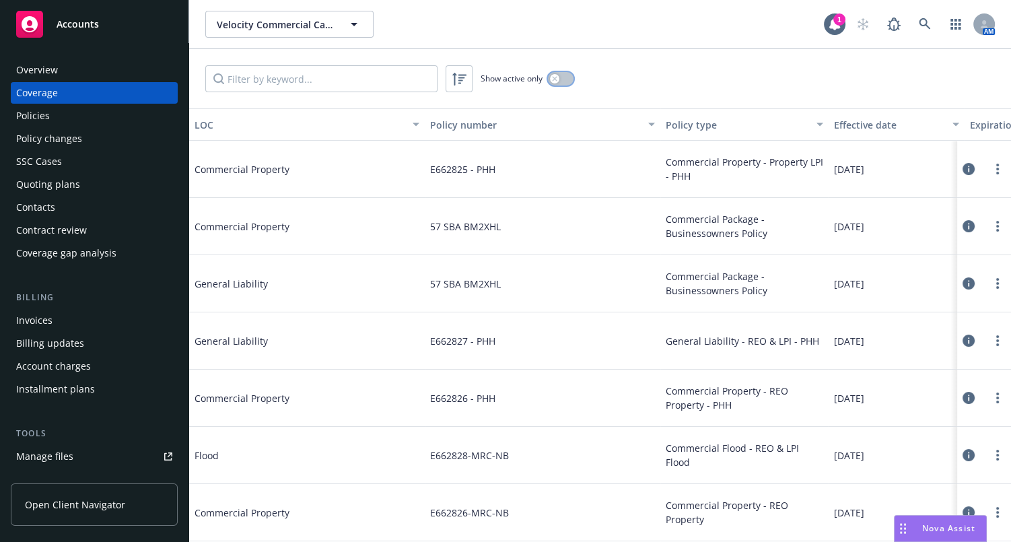
click at [553, 79] on icon "button" at bounding box center [554, 78] width 5 height 5
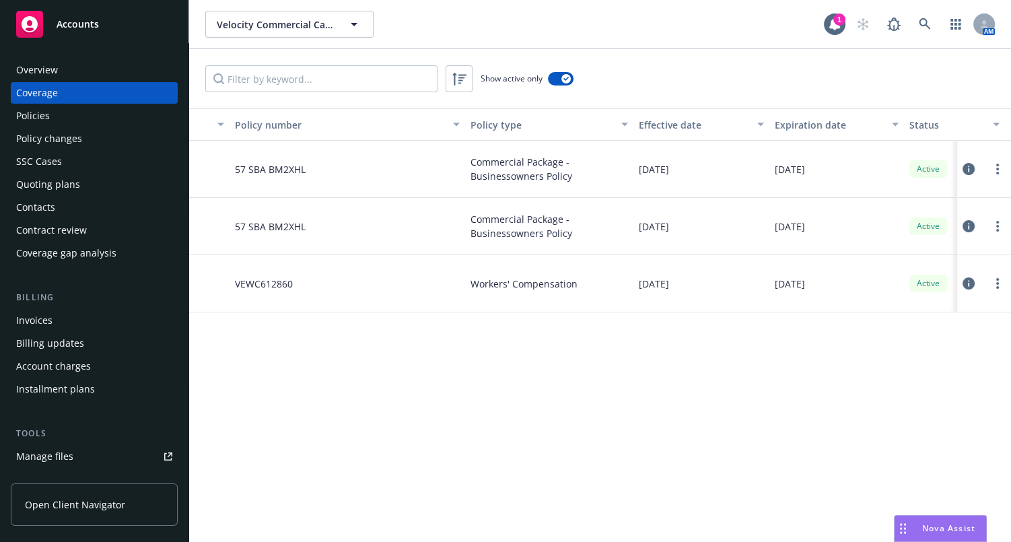
drag, startPoint x: 592, startPoint y: 222, endPoint x: 639, endPoint y: 217, distance: 47.3
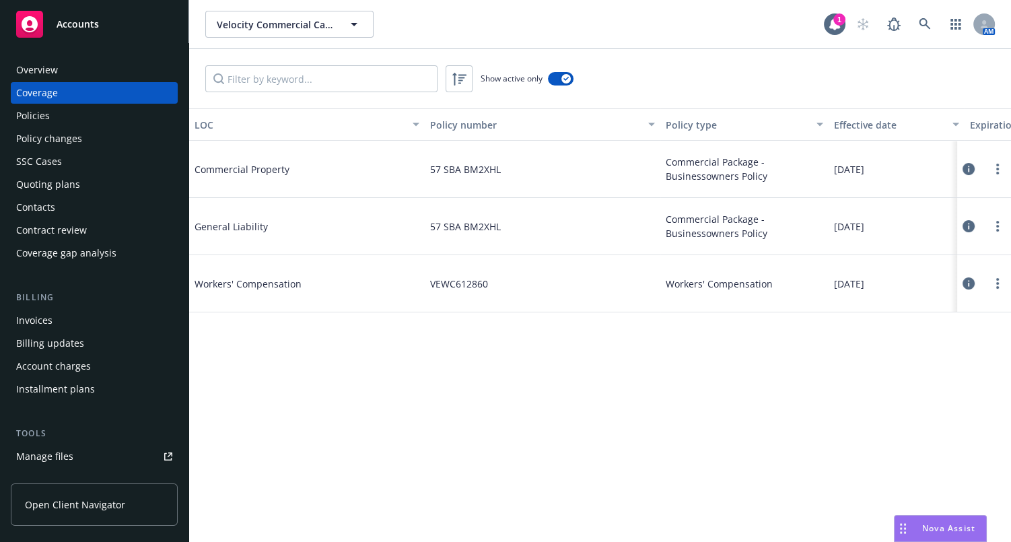
drag, startPoint x: 570, startPoint y: 218, endPoint x: 347, endPoint y: 215, distance: 222.2
drag, startPoint x: 559, startPoint y: 81, endPoint x: 563, endPoint y: 91, distance: 10.3
click at [560, 81] on button "button" at bounding box center [561, 78] width 26 height 13
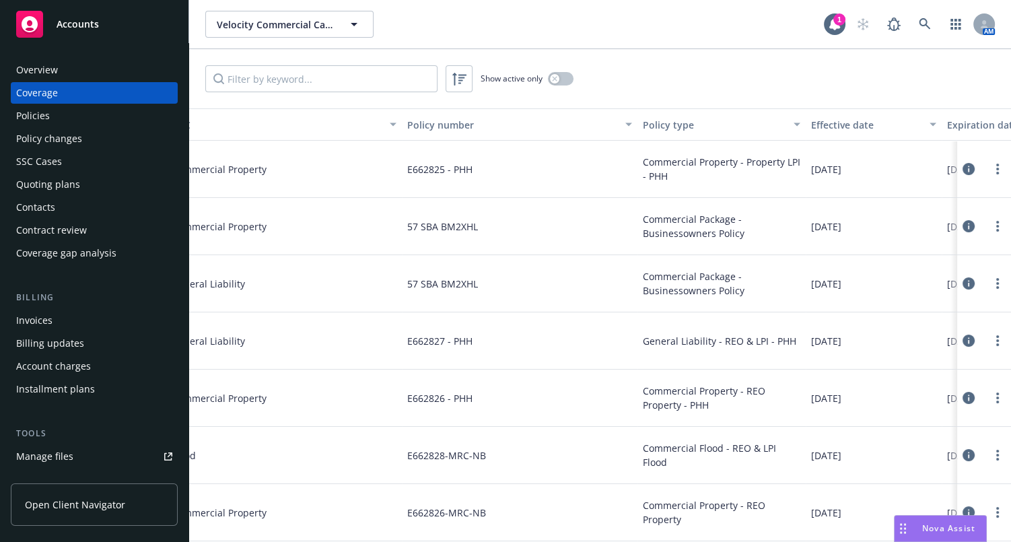
drag, startPoint x: 634, startPoint y: 170, endPoint x: 671, endPoint y: 176, distance: 37.4
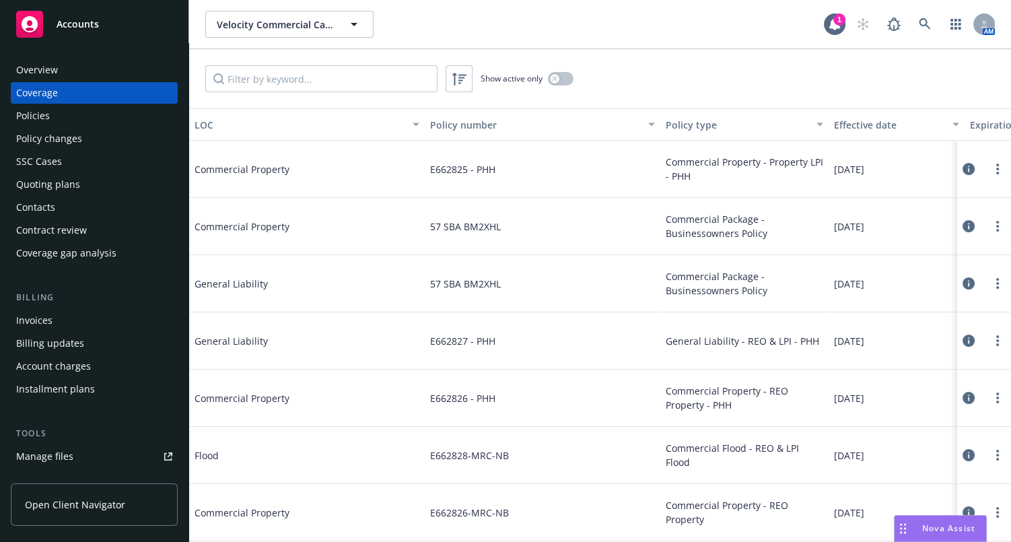
drag, startPoint x: 608, startPoint y: 174, endPoint x: 511, endPoint y: 180, distance: 97.1
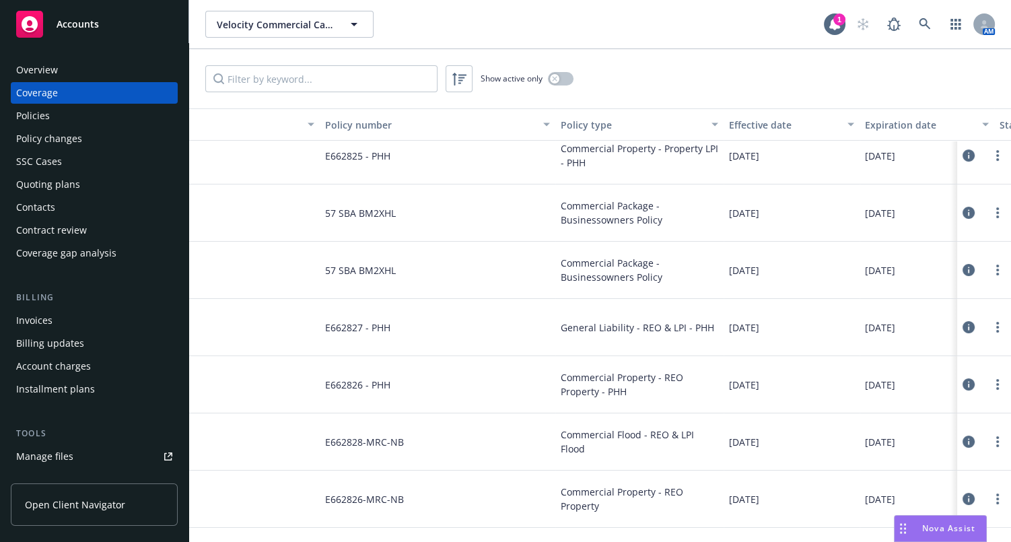
drag, startPoint x: 559, startPoint y: 189, endPoint x: 636, endPoint y: 191, distance: 77.5
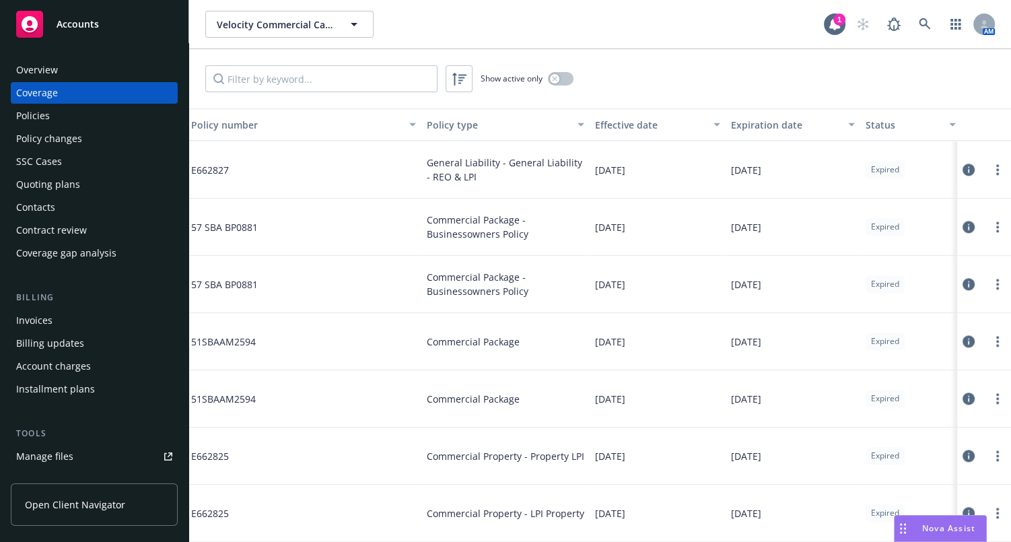
scroll to position [1681, 0]
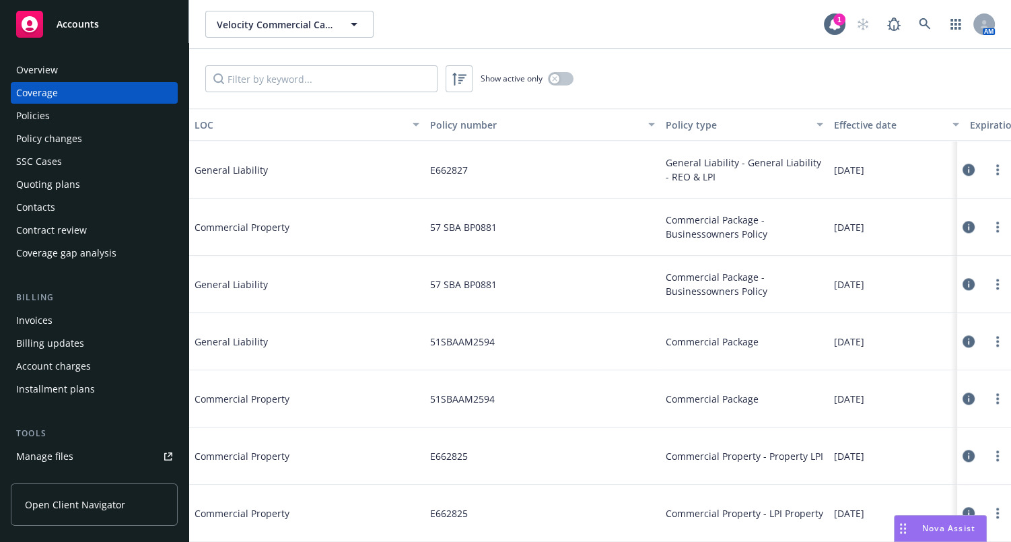
drag, startPoint x: 663, startPoint y: 286, endPoint x: 267, endPoint y: 281, distance: 395.9
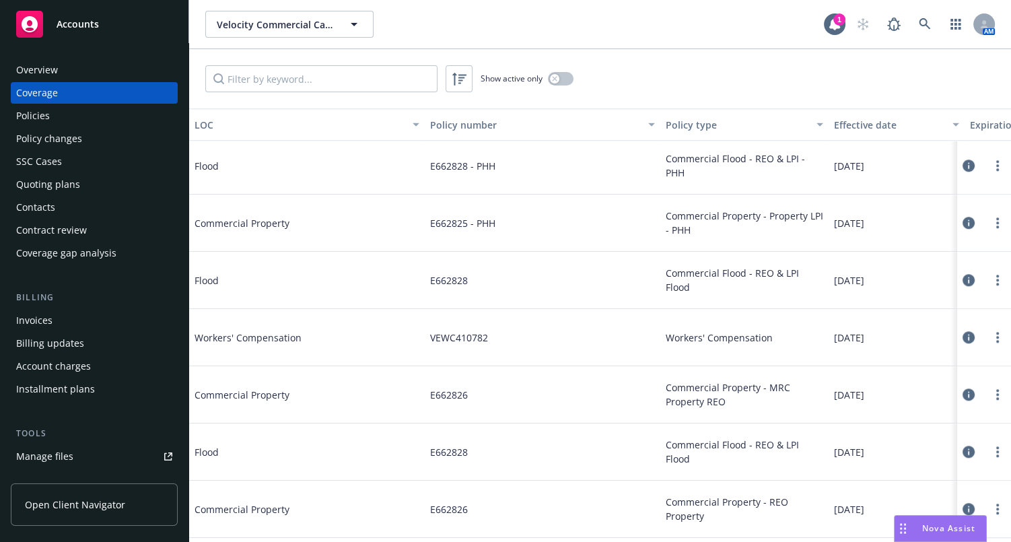
scroll to position [140, 0]
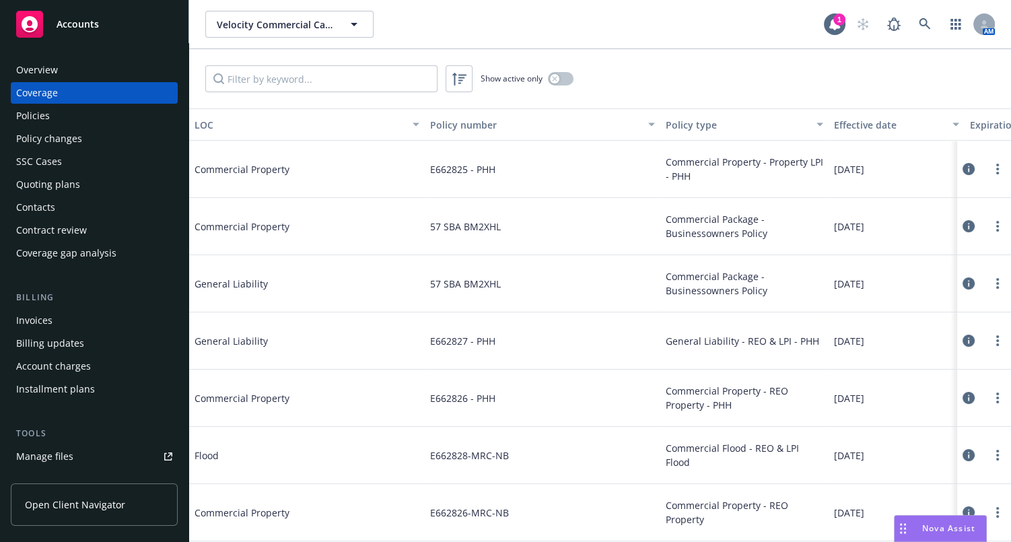
drag, startPoint x: 415, startPoint y: 98, endPoint x: 416, endPoint y: 131, distance: 33.0
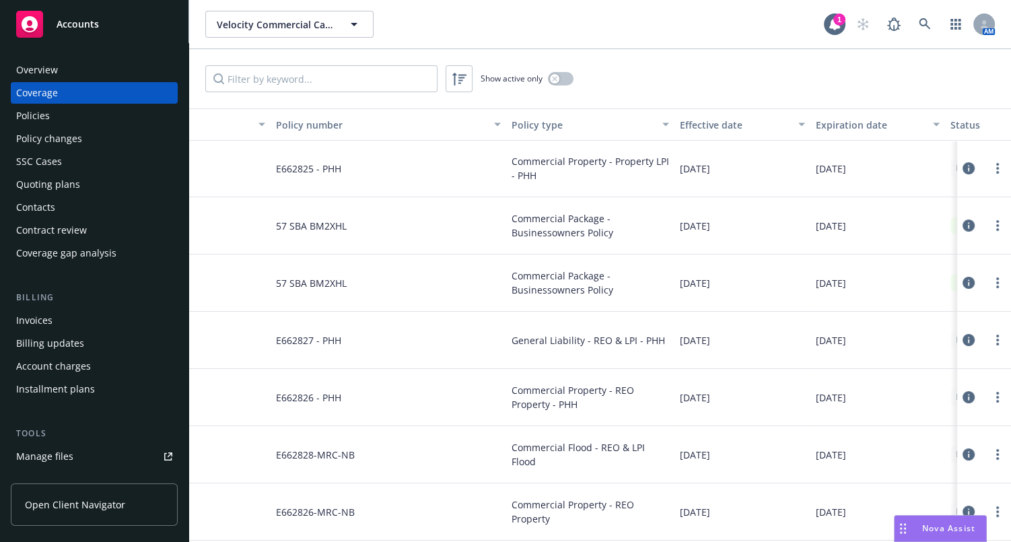
drag, startPoint x: 481, startPoint y: 237, endPoint x: 659, endPoint y: 235, distance: 178.4
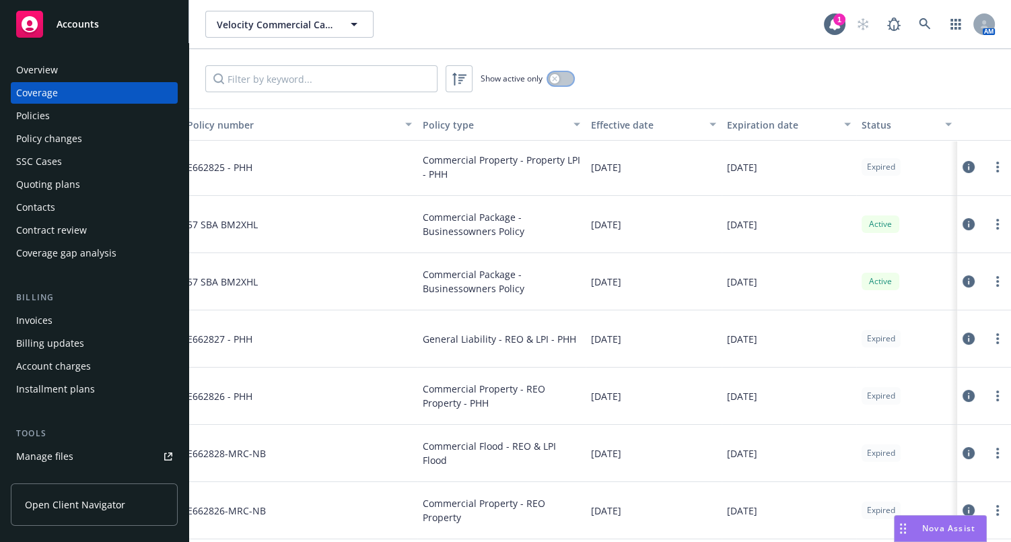
click at [564, 81] on button "button" at bounding box center [561, 78] width 26 height 13
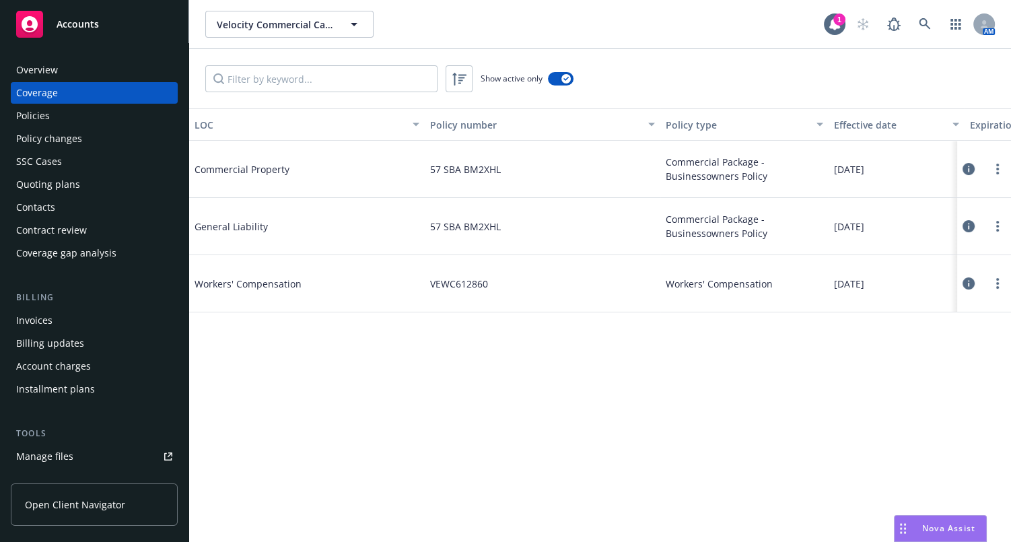
drag, startPoint x: 468, startPoint y: 187, endPoint x: 405, endPoint y: 186, distance: 63.3
click at [84, 125] on div "Policies" at bounding box center [94, 116] width 156 height 22
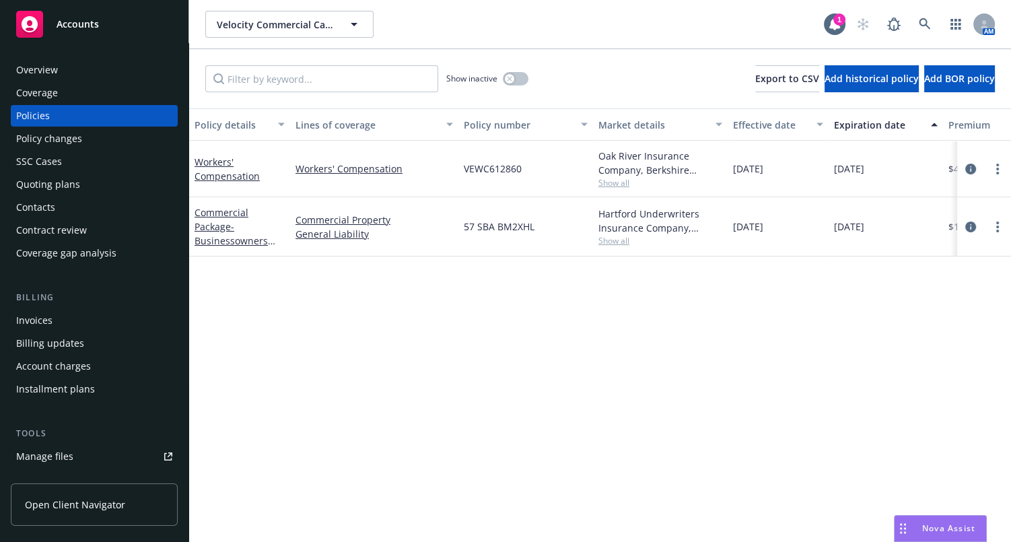
click at [84, 60] on div "Overview" at bounding box center [94, 70] width 156 height 22
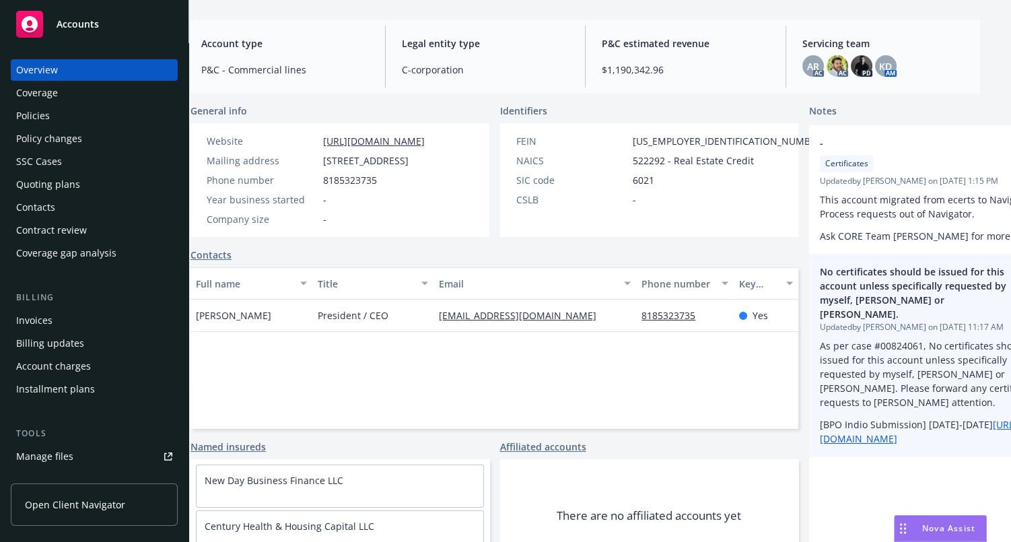
scroll to position [122, 32]
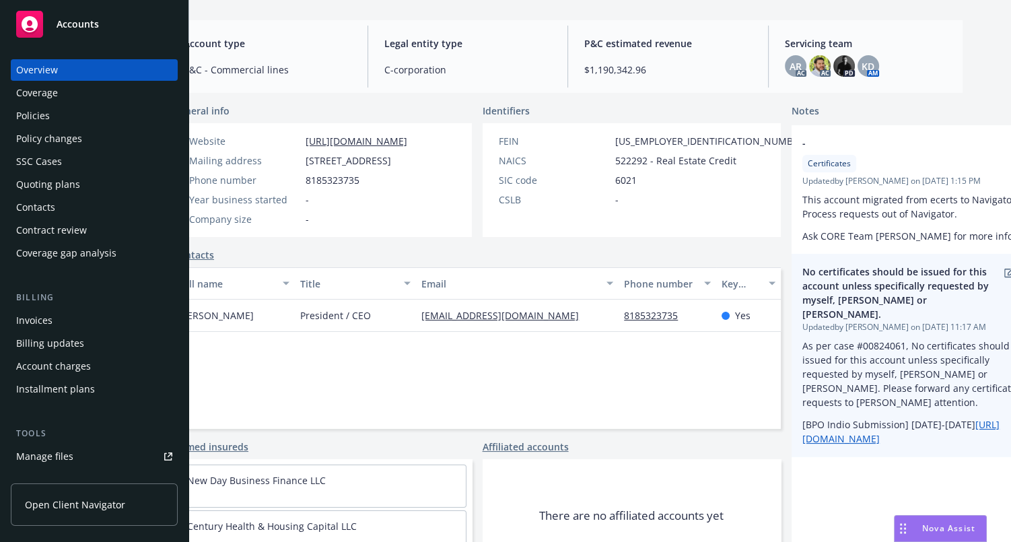
drag, startPoint x: 818, startPoint y: 260, endPoint x: 897, endPoint y: 261, distance: 78.8
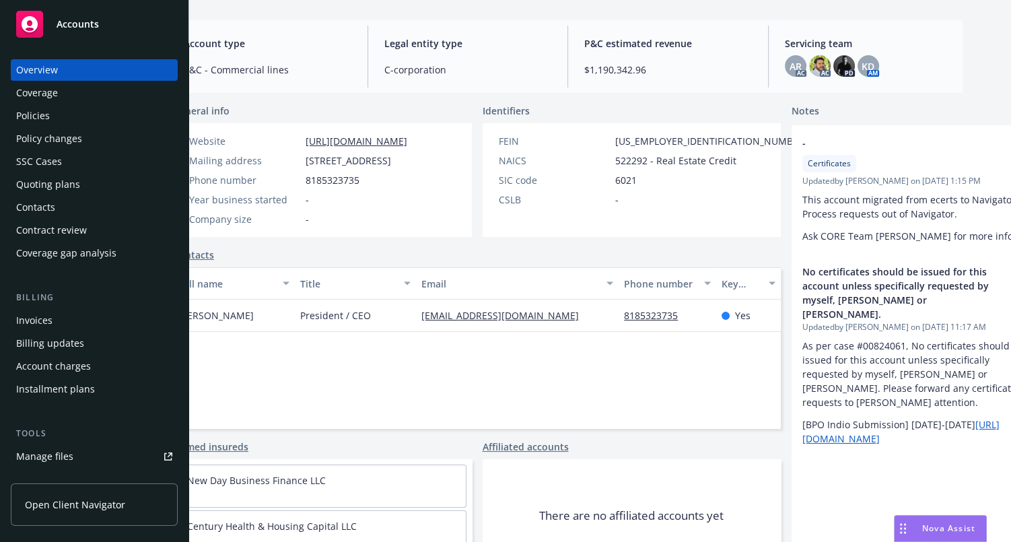
click at [67, 89] on div "Coverage" at bounding box center [94, 93] width 156 height 22
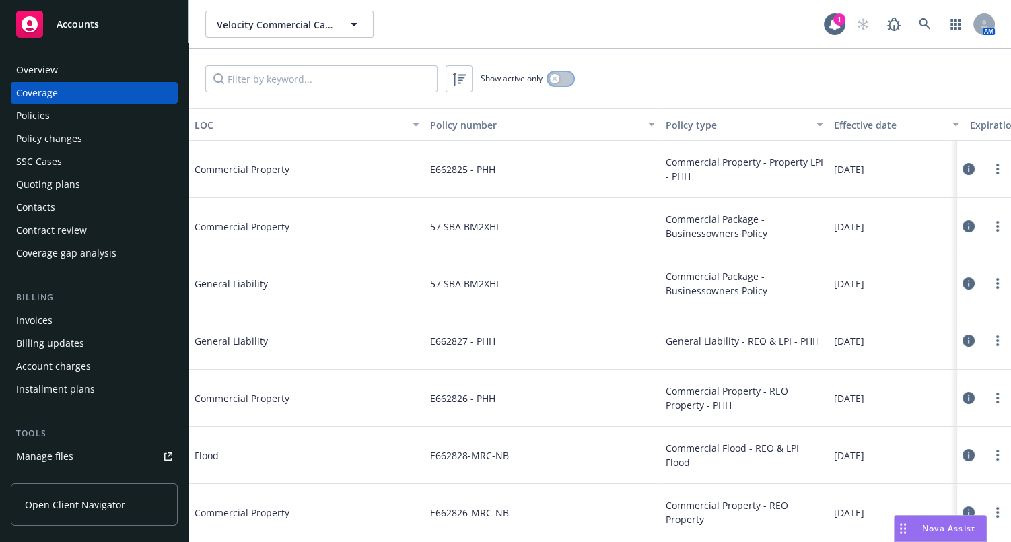
click at [559, 78] on div "button" at bounding box center [554, 78] width 9 height 9
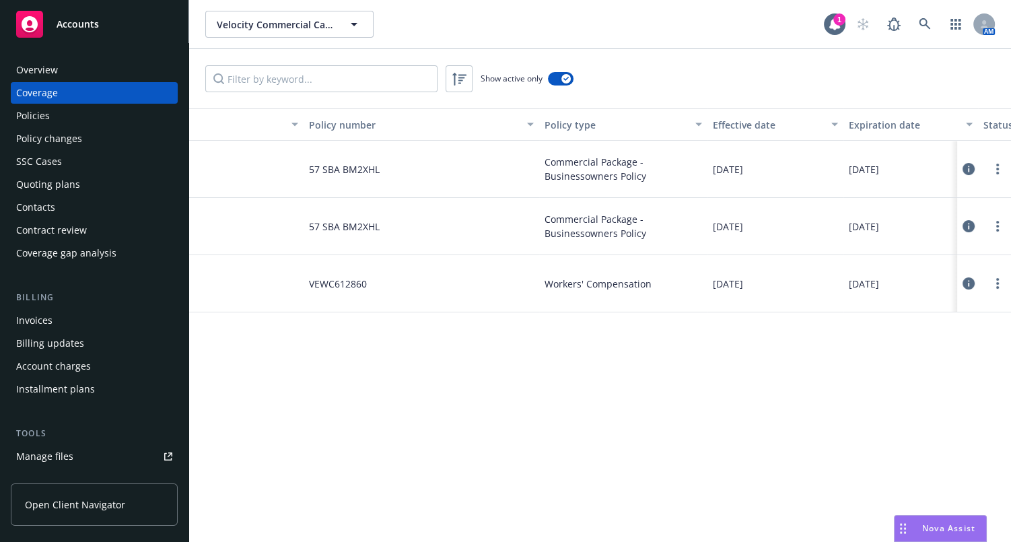
drag, startPoint x: 494, startPoint y: 290, endPoint x: 616, endPoint y: 279, distance: 123.0
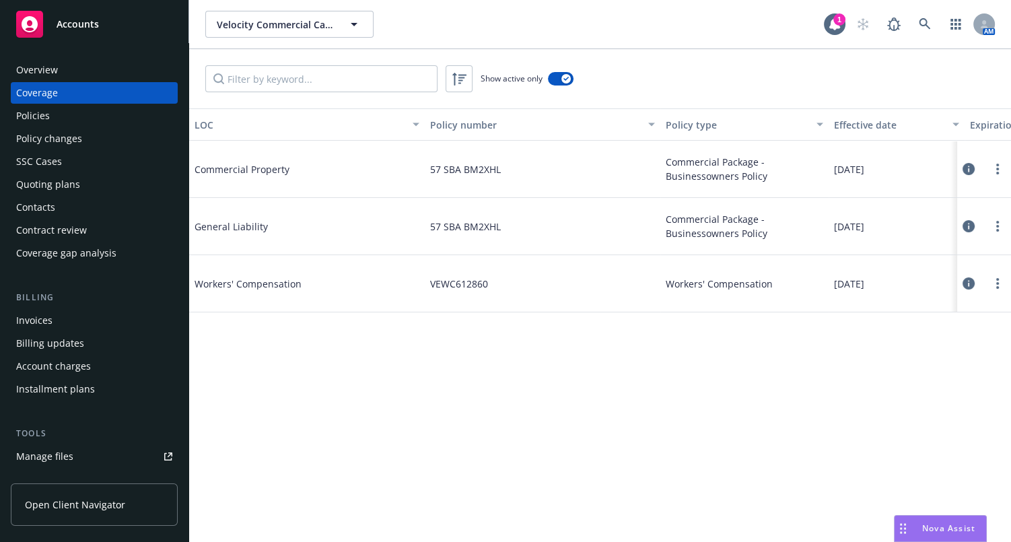
drag, startPoint x: 549, startPoint y: 283, endPoint x: 300, endPoint y: 317, distance: 251.5
click at [929, 34] on link at bounding box center [925, 24] width 27 height 27
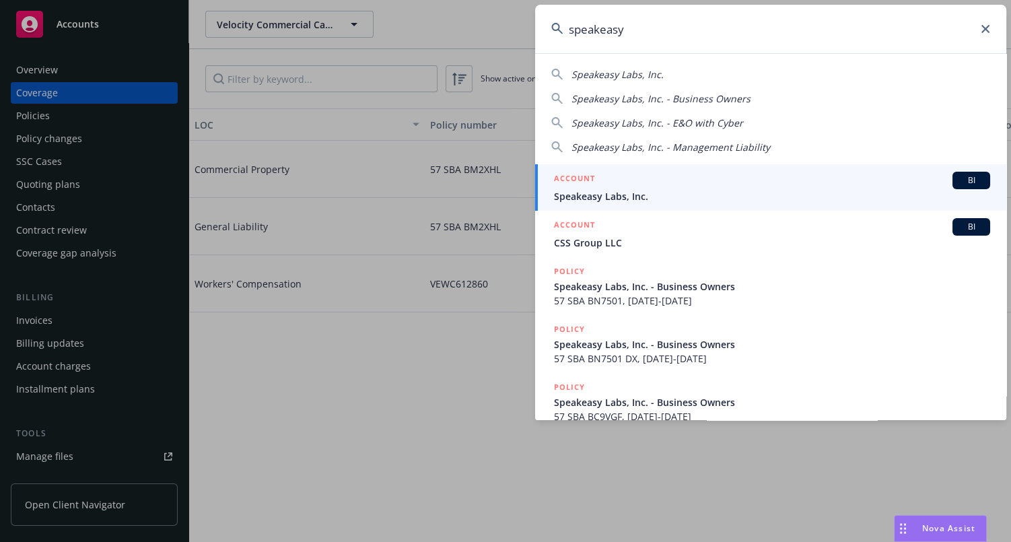
type input "speakeasy"
click at [601, 194] on span "Speakeasy Labs, Inc." at bounding box center [772, 196] width 436 height 14
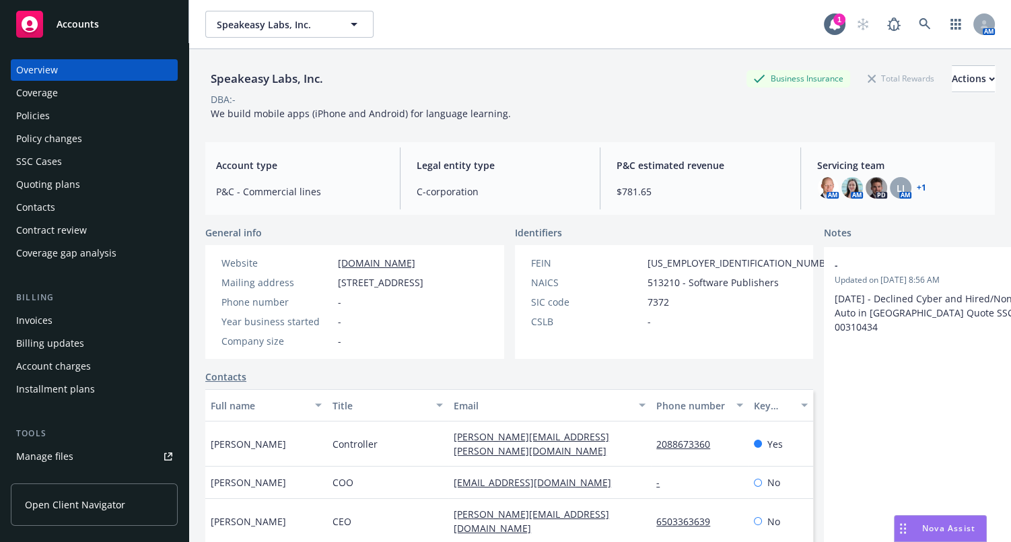
click at [77, 97] on div "Coverage" at bounding box center [94, 93] width 156 height 22
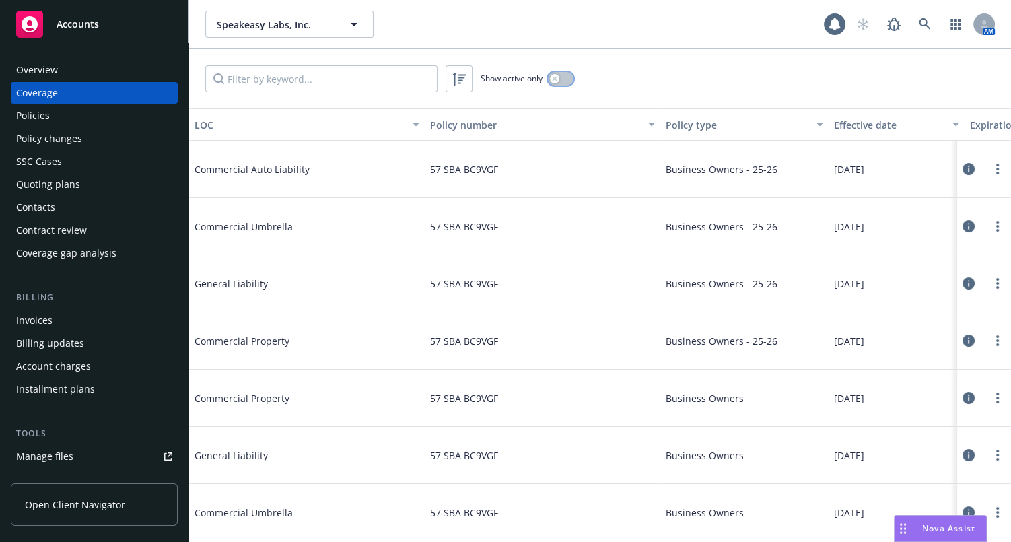
click at [560, 74] on button "button" at bounding box center [561, 78] width 26 height 13
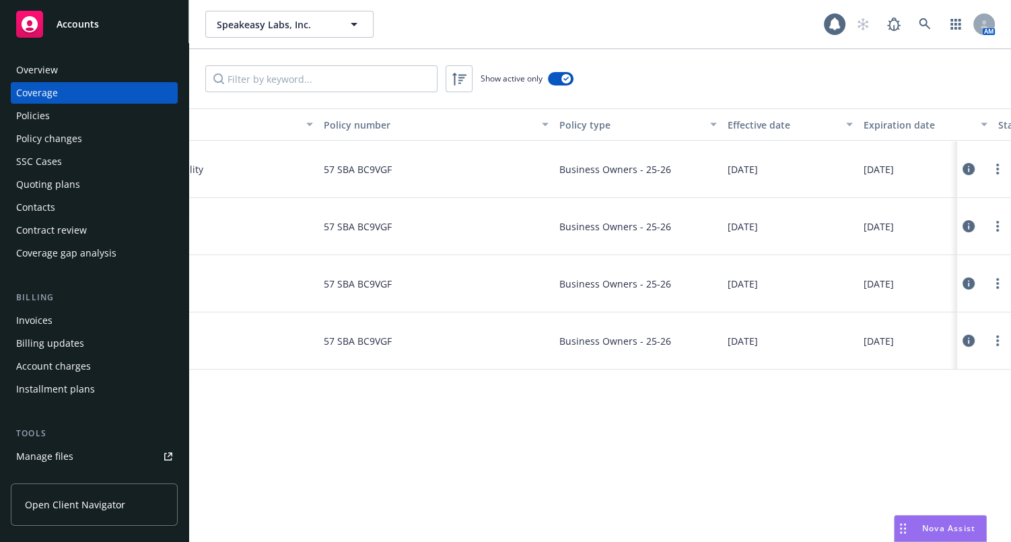
drag, startPoint x: 416, startPoint y: 271, endPoint x: 512, endPoint y: 275, distance: 95.7
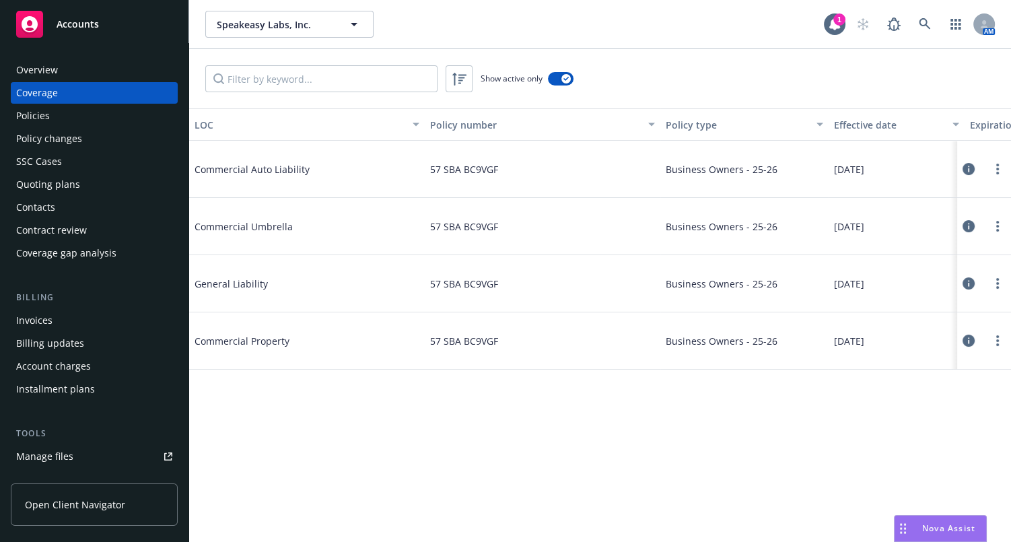
drag, startPoint x: 512, startPoint y: 216, endPoint x: 141, endPoint y: 222, distance: 371.1
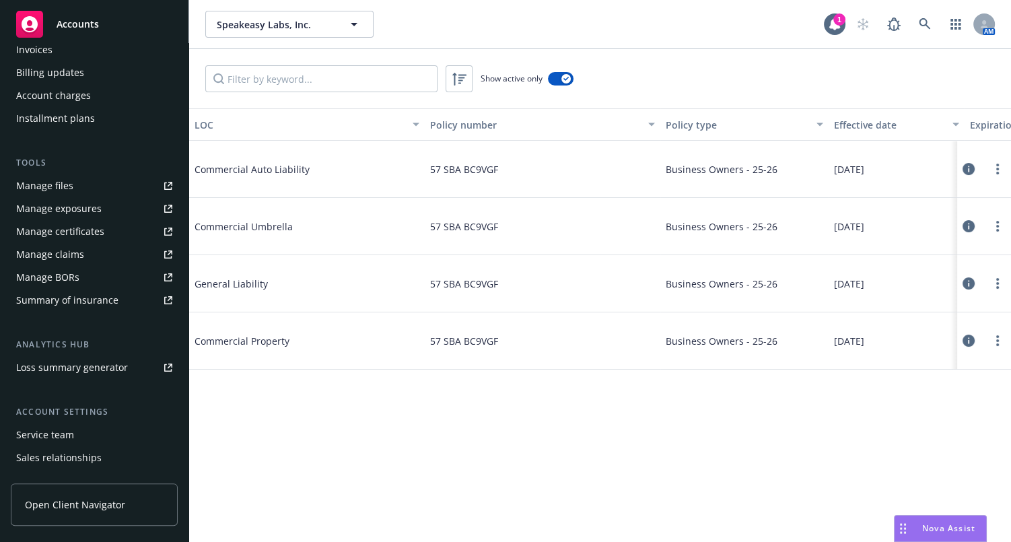
scroll to position [335, 0]
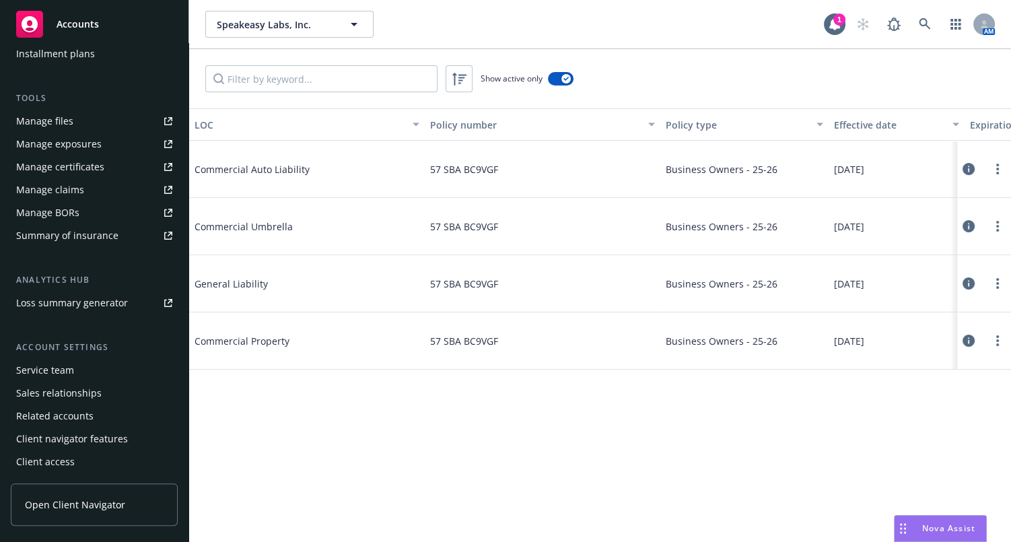
click at [77, 170] on div "Manage certificates" at bounding box center [60, 167] width 88 height 22
click at [566, 79] on icon "button" at bounding box center [566, 79] width 5 height 4
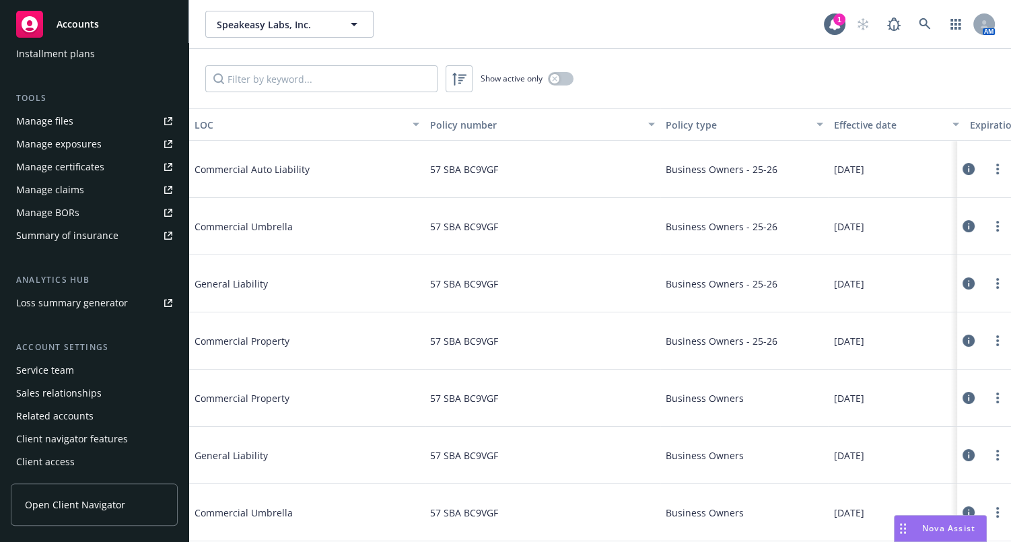
click at [314, 112] on button "LOC" at bounding box center [307, 124] width 236 height 32
click at [321, 121] on div "LOC" at bounding box center [300, 125] width 210 height 14
drag, startPoint x: 504, startPoint y: 209, endPoint x: 452, endPoint y: 209, distance: 51.2
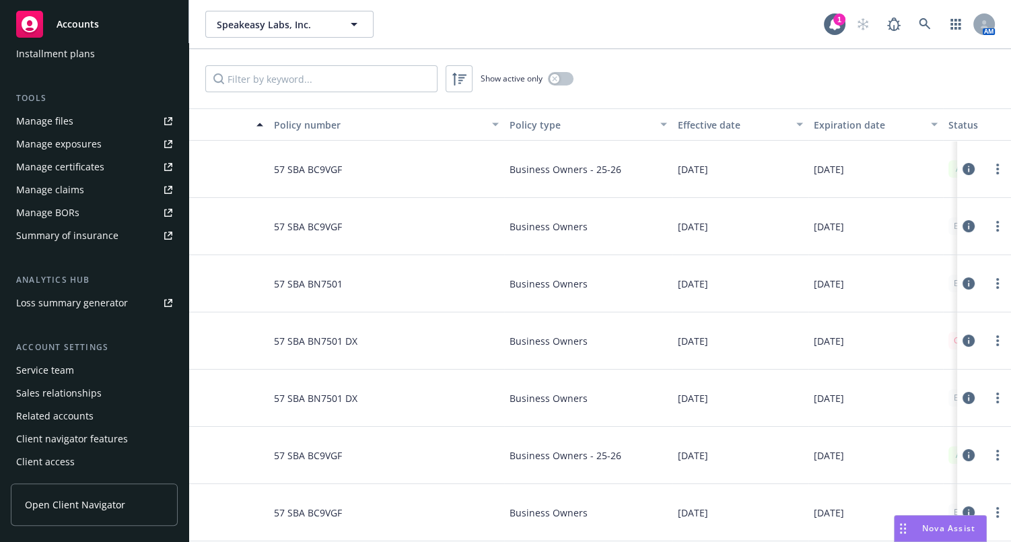
drag, startPoint x: 590, startPoint y: 220, endPoint x: 639, endPoint y: 221, distance: 49.2
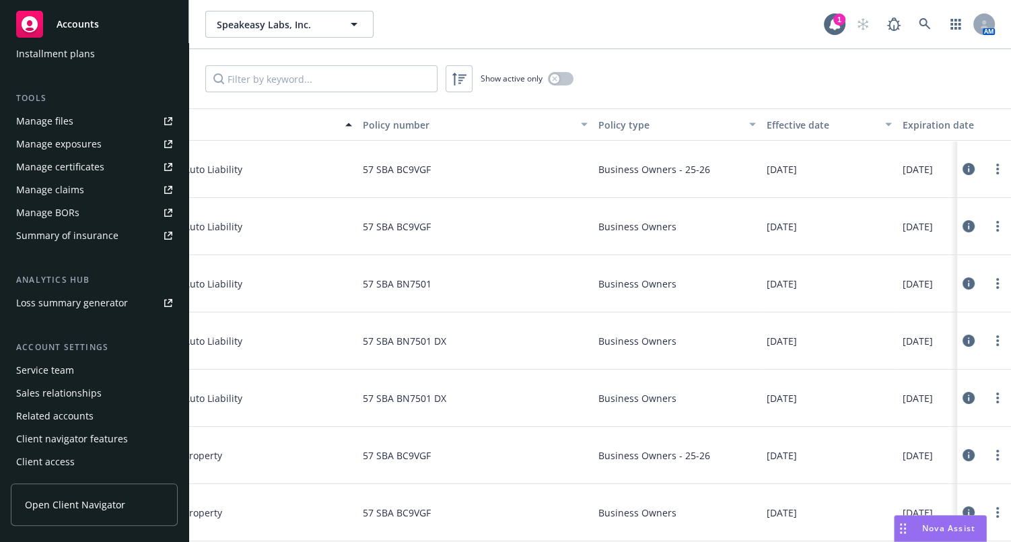
drag, startPoint x: 468, startPoint y: 209, endPoint x: 409, endPoint y: 217, distance: 59.1
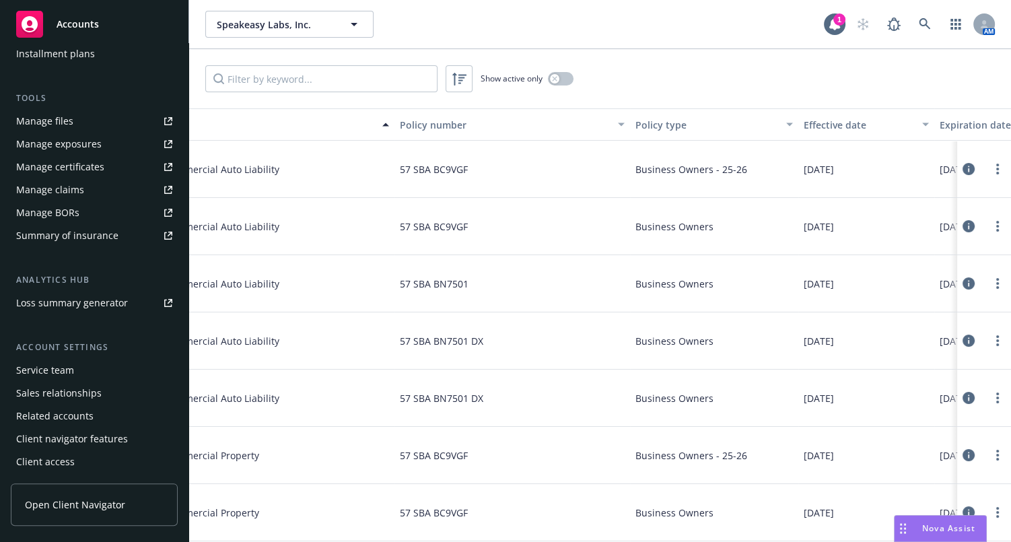
scroll to position [0, 0]
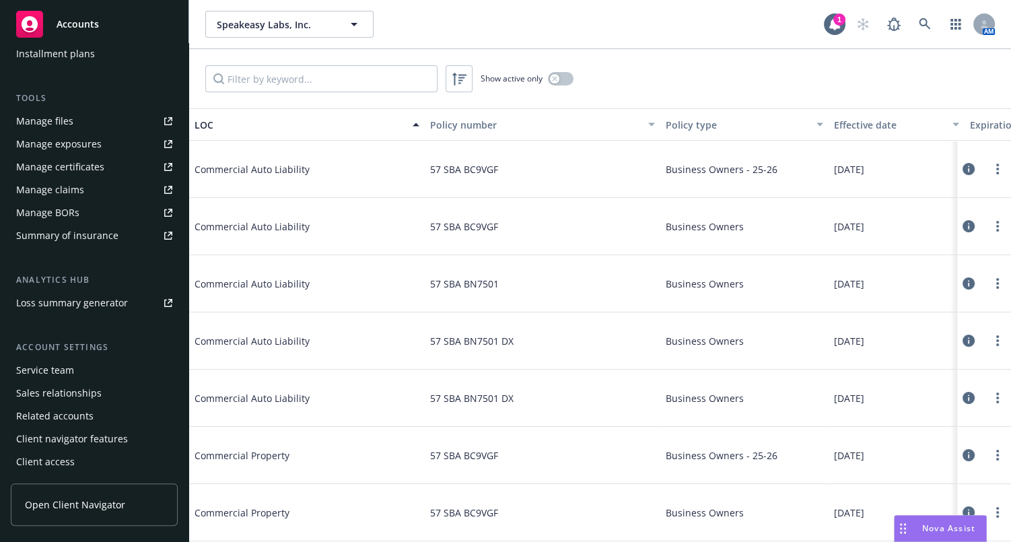
drag, startPoint x: 499, startPoint y: 163, endPoint x: 302, endPoint y: 1, distance: 254.5
click at [58, 125] on div "Manage files" at bounding box center [44, 121] width 57 height 22
click at [925, 27] on icon at bounding box center [925, 24] width 12 height 12
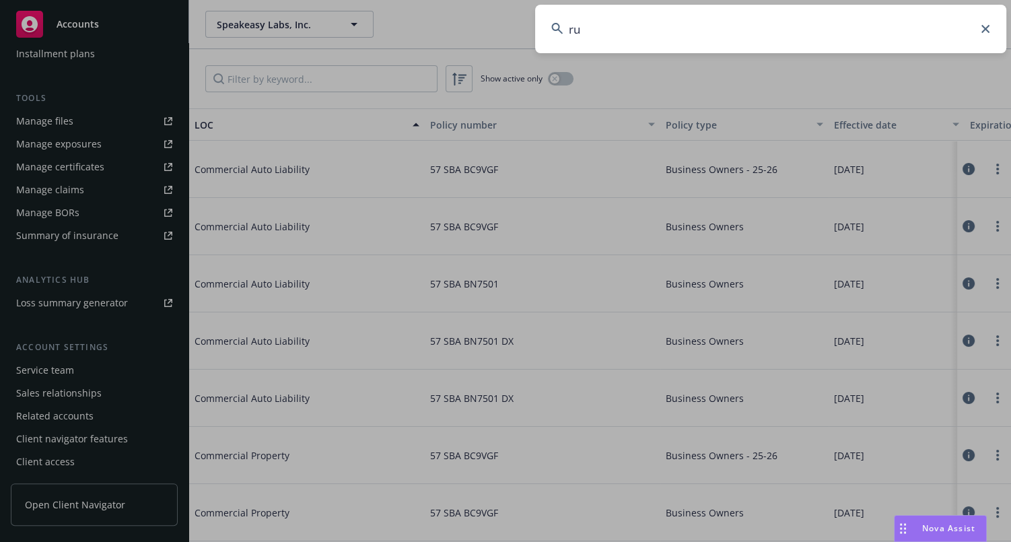
type input "r"
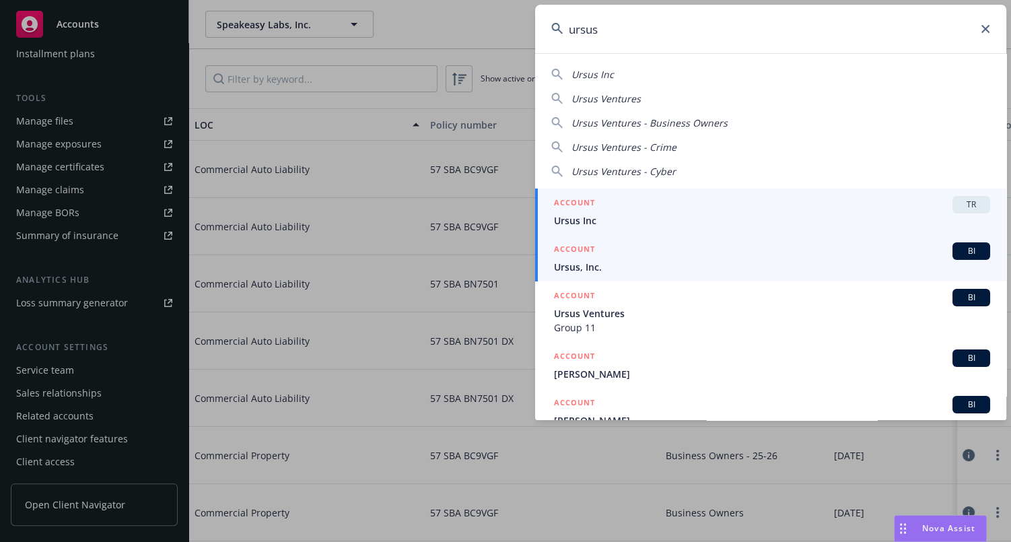
type input "ursus"
click at [580, 265] on span "Ursus, Inc." at bounding box center [772, 267] width 436 height 14
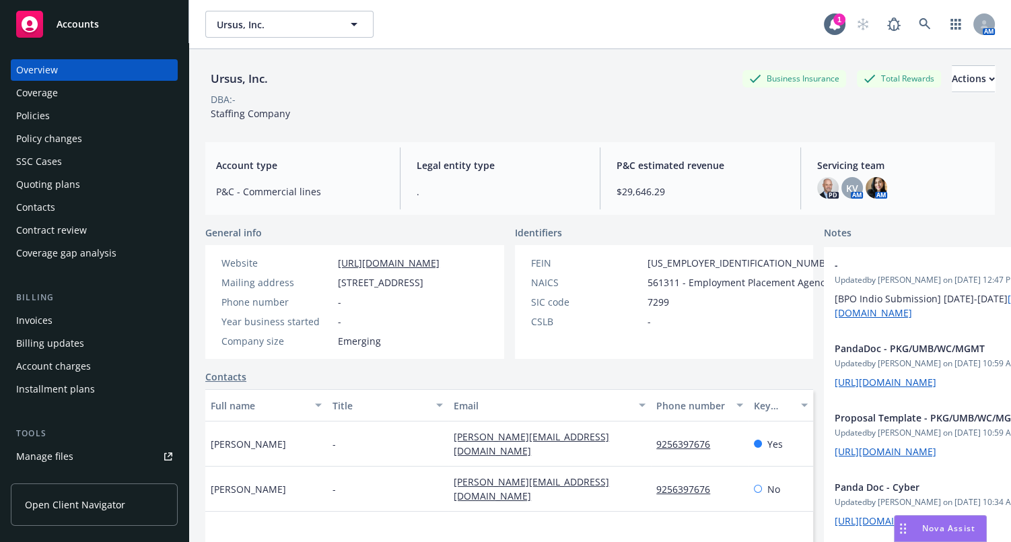
scroll to position [244, 0]
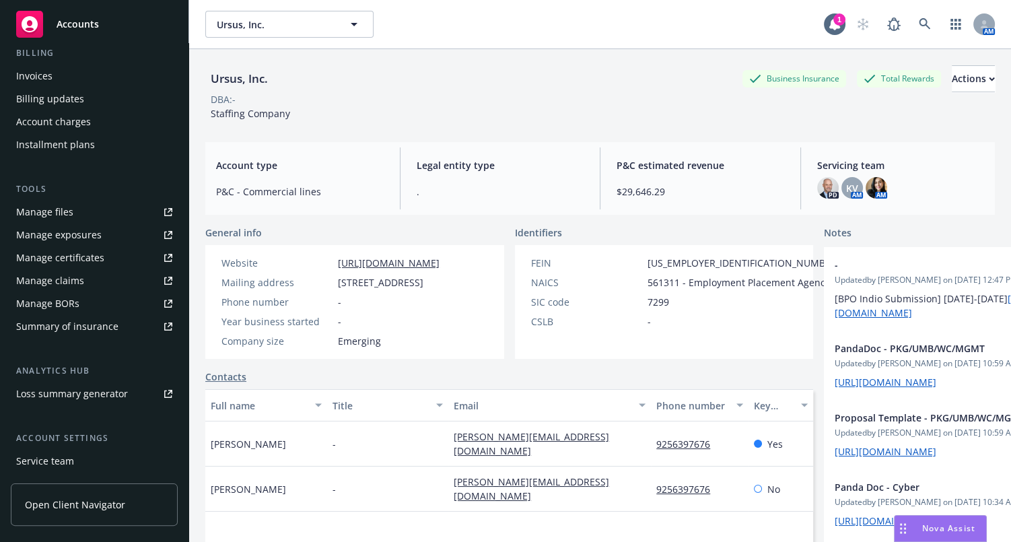
click at [67, 253] on div "Manage certificates" at bounding box center [60, 258] width 88 height 22
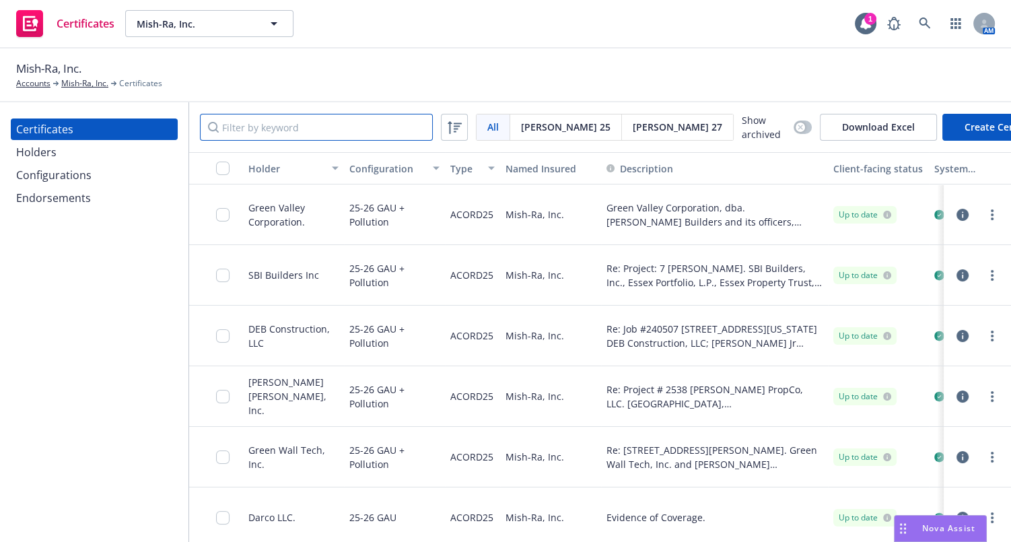
click at [333, 124] on input "Filter by keyword" at bounding box center [316, 127] width 233 height 27
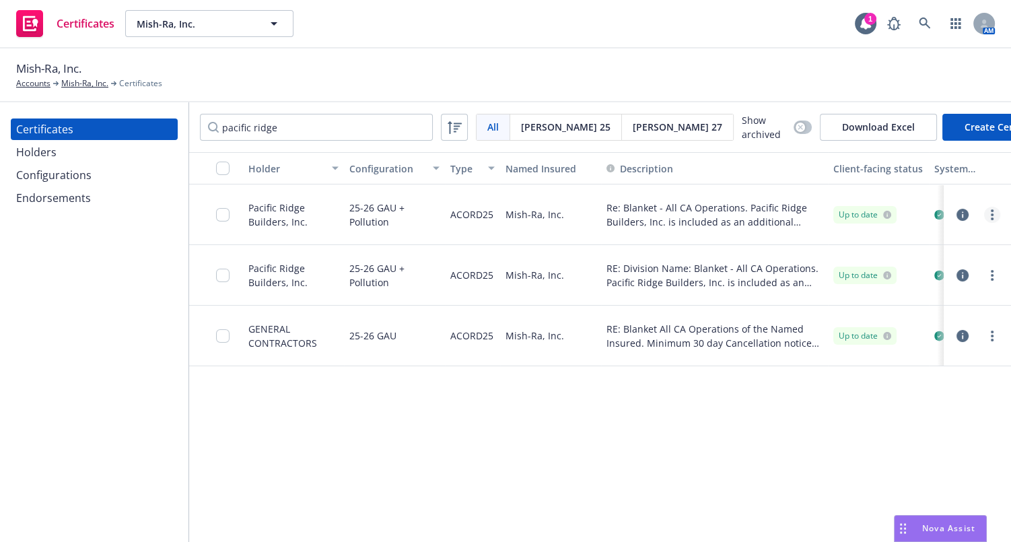
click at [992, 220] on icon "more" at bounding box center [992, 214] width 3 height 11
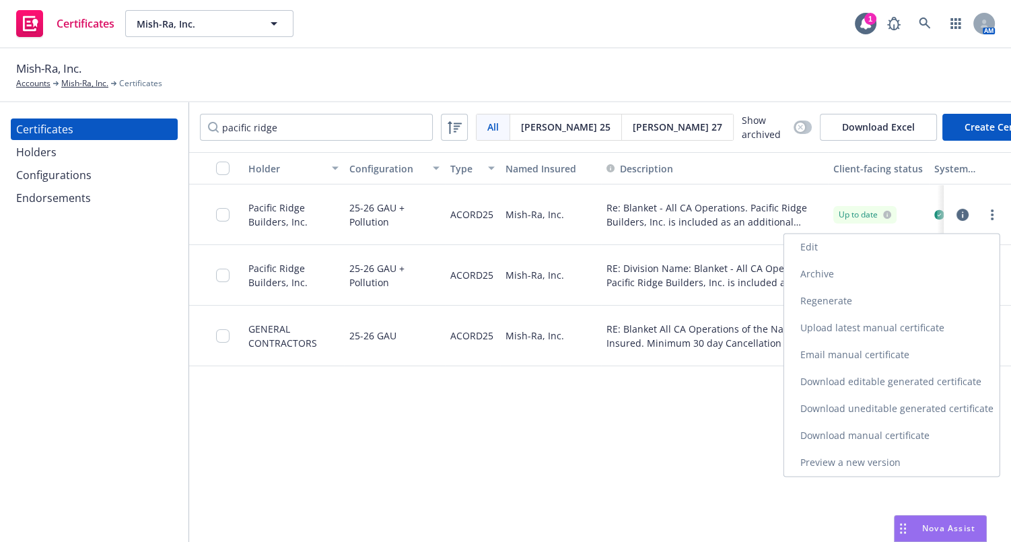
click at [856, 404] on link "Download uneditable generated certificate" at bounding box center [891, 408] width 215 height 27
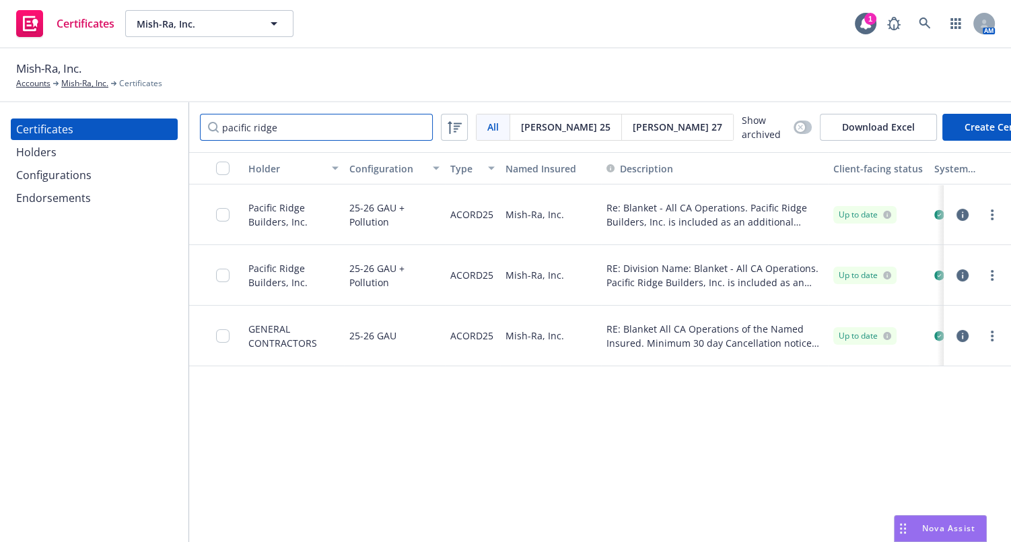
click at [294, 114] on input "pacific ridge" at bounding box center [316, 127] width 233 height 27
click at [299, 128] on input "pacific ridge" at bounding box center [316, 127] width 233 height 27
drag, startPoint x: 299, startPoint y: 119, endPoint x: 138, endPoint y: 86, distance: 164.4
click at [146, 85] on div "Mish-Ra, Inc. Accounts Mish-Ra, Inc. Certificates Certificates Holders Configur…" at bounding box center [505, 295] width 1011 height 494
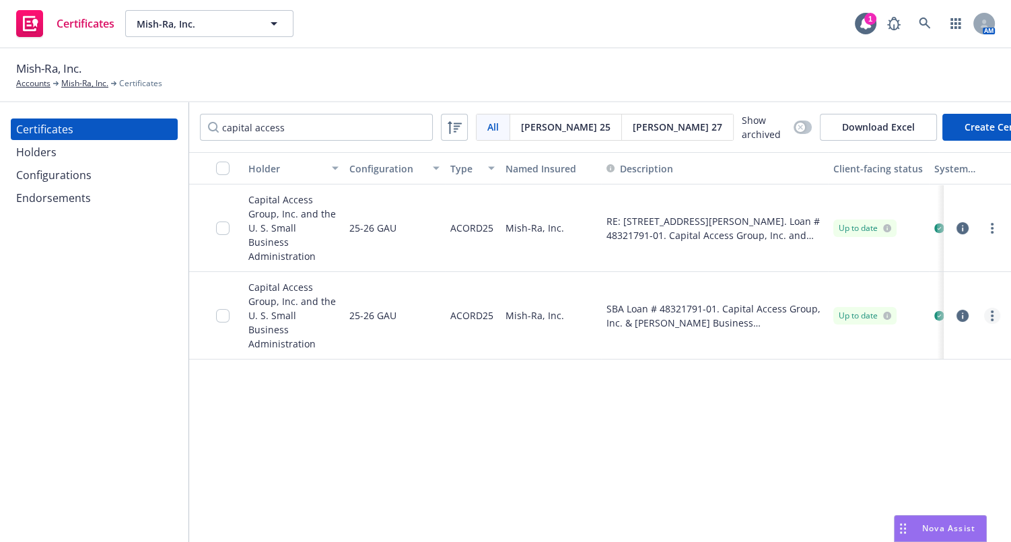
click at [992, 310] on icon "more" at bounding box center [992, 315] width 3 height 11
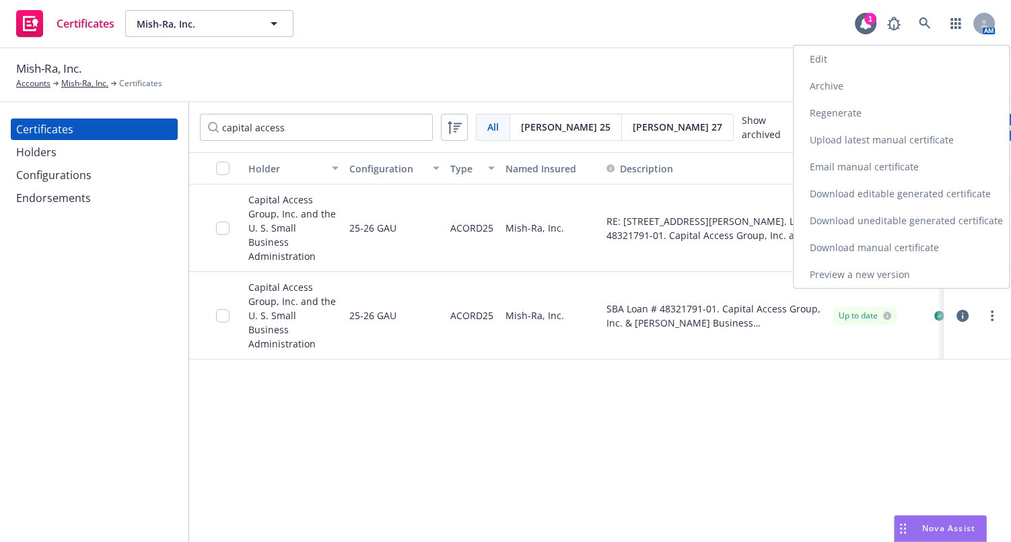
click at [840, 79] on link "Archive" at bounding box center [901, 86] width 215 height 27
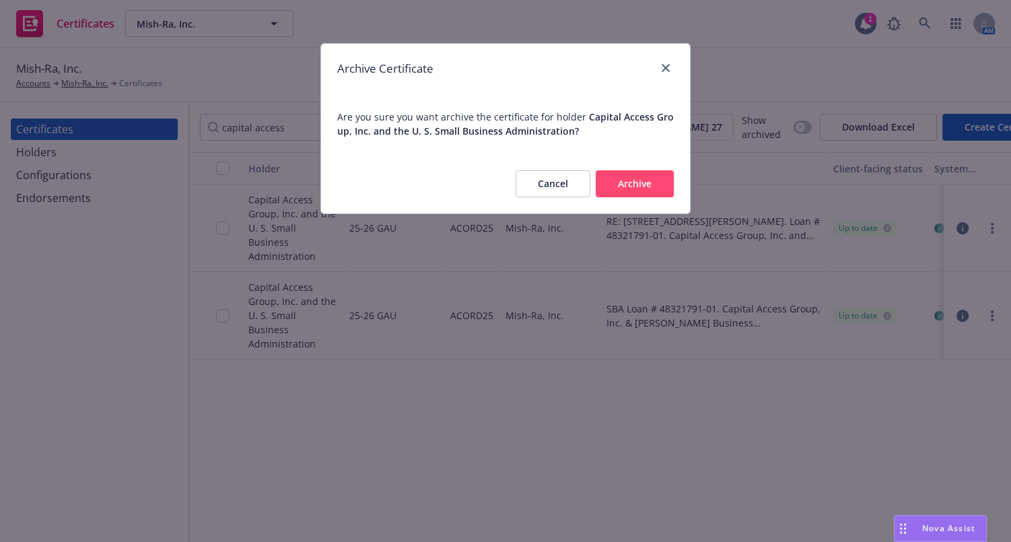
click at [652, 175] on button "Archive" at bounding box center [635, 183] width 78 height 27
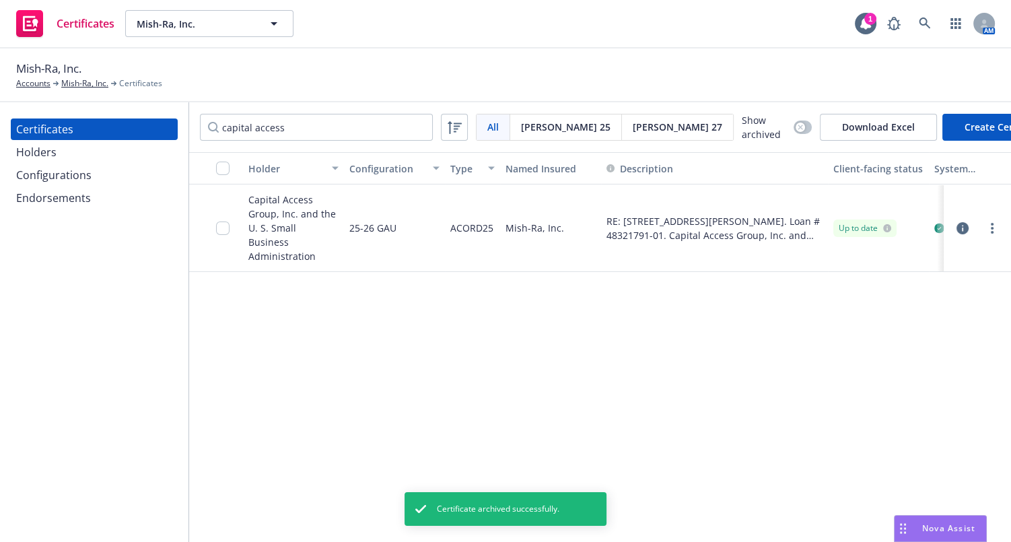
click at [1000, 220] on div at bounding box center [992, 228] width 16 height 16
click at [998, 220] on link "more" at bounding box center [992, 228] width 16 height 16
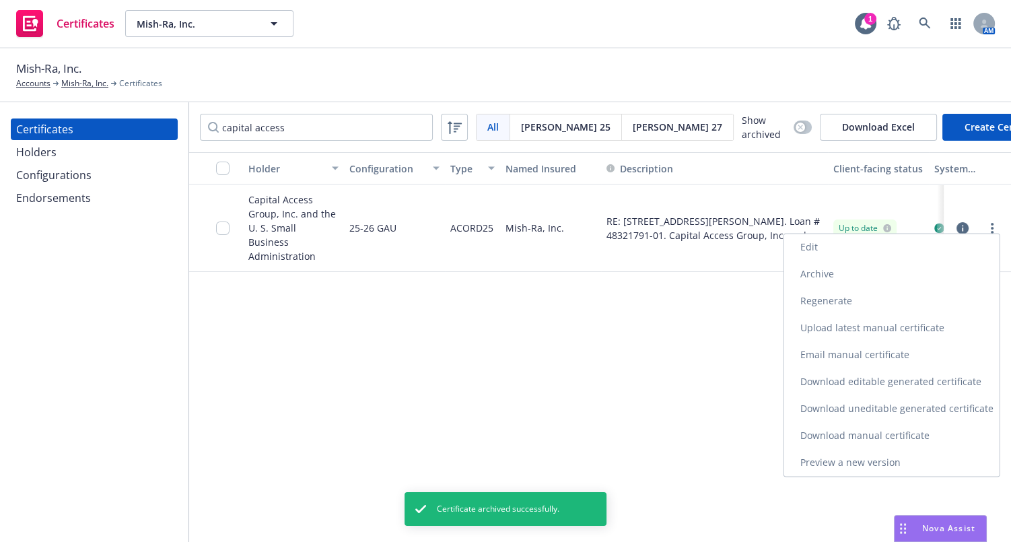
click at [837, 411] on link "Download uneditable generated certificate" at bounding box center [891, 408] width 215 height 27
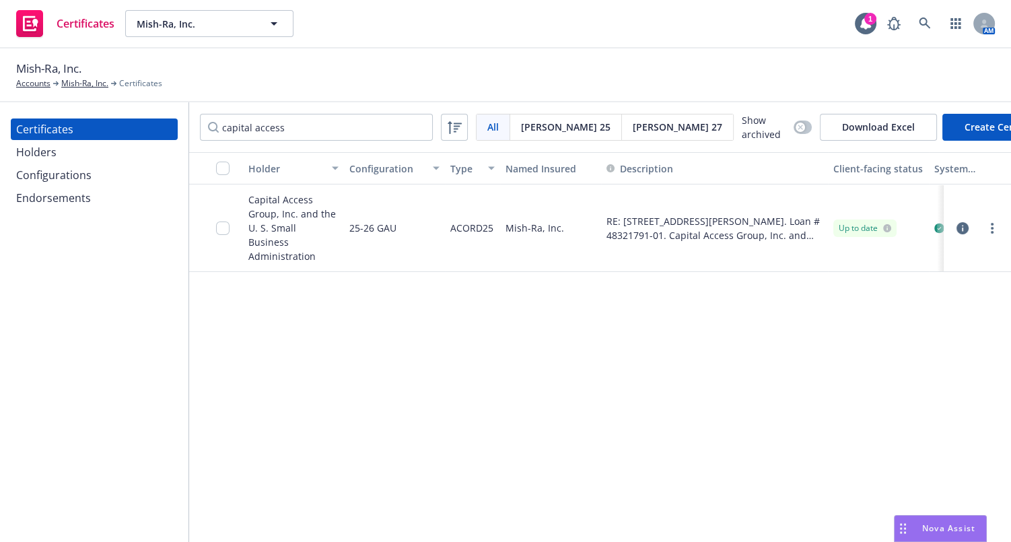
click at [988, 220] on div at bounding box center [992, 228] width 16 height 16
click at [991, 220] on link "more" at bounding box center [992, 228] width 16 height 16
click at [826, 242] on link "Edit" at bounding box center [891, 247] width 215 height 27
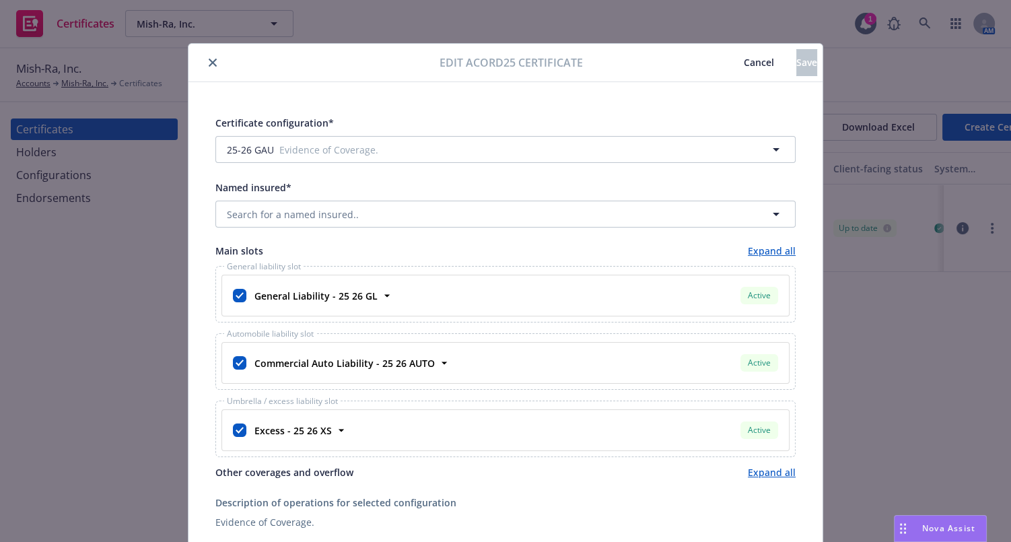
click at [722, 67] on button "Cancel" at bounding box center [759, 62] width 75 height 27
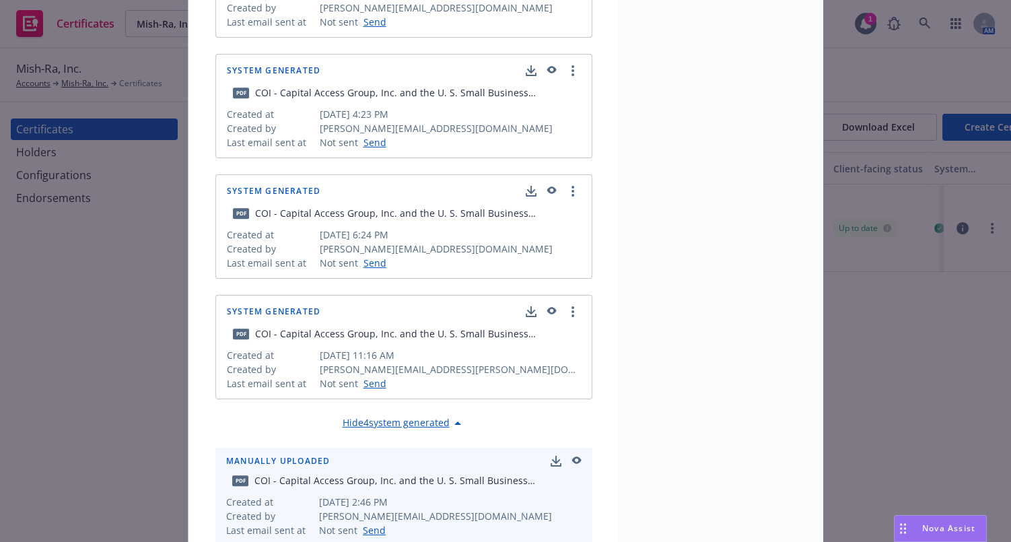
scroll to position [1304, 0]
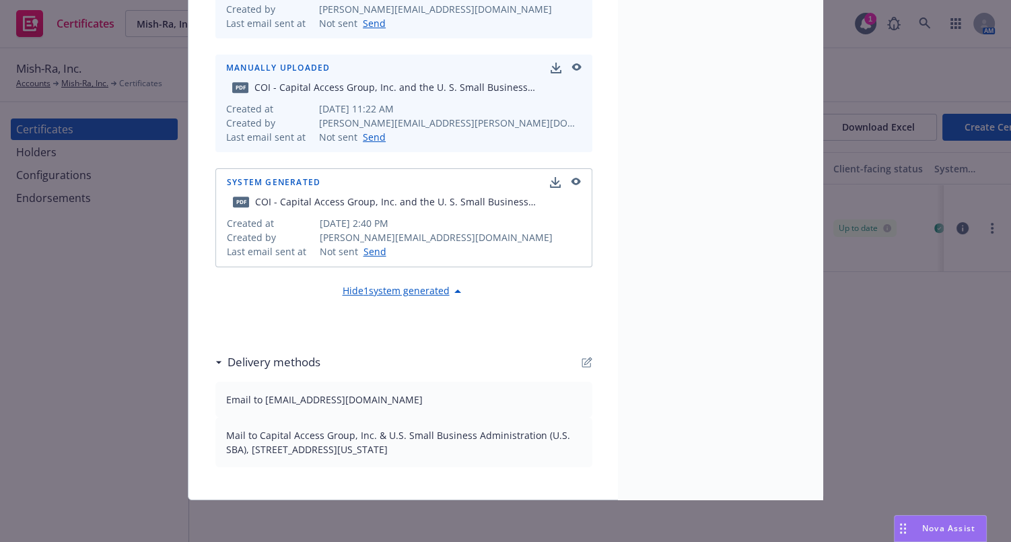
drag, startPoint x: 609, startPoint y: 146, endPoint x: 485, endPoint y: 347, distance: 235.8
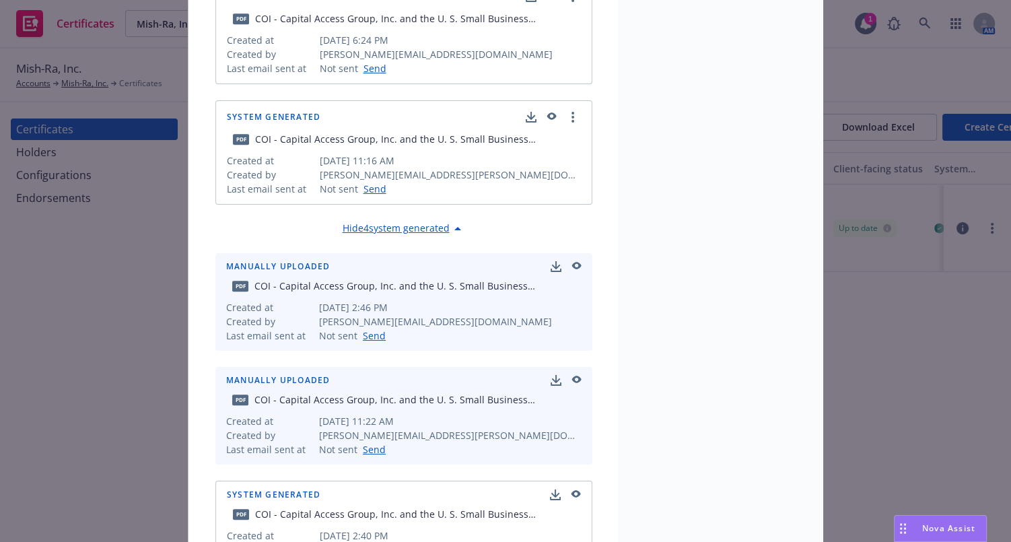
scroll to position [0, 0]
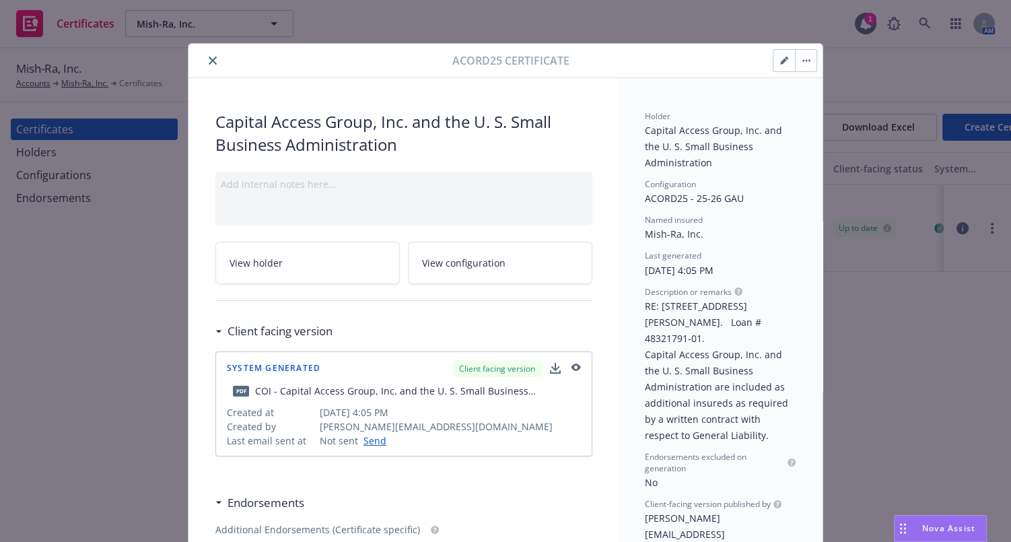
drag, startPoint x: 419, startPoint y: 337, endPoint x: 246, endPoint y: 73, distance: 316.2
click at [209, 59] on icon "close" at bounding box center [213, 61] width 8 height 8
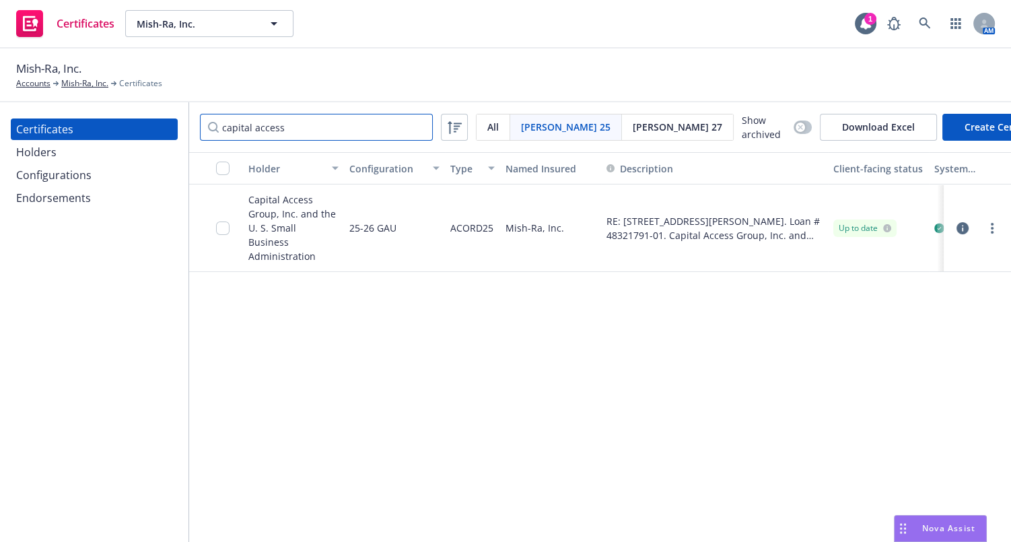
drag, startPoint x: 298, startPoint y: 118, endPoint x: 65, endPoint y: 125, distance: 233.8
click at [83, 92] on div "Mish-Ra, Inc. Accounts Mish-Ra, Inc. Certificates Certificates Holders Configur…" at bounding box center [505, 295] width 1011 height 494
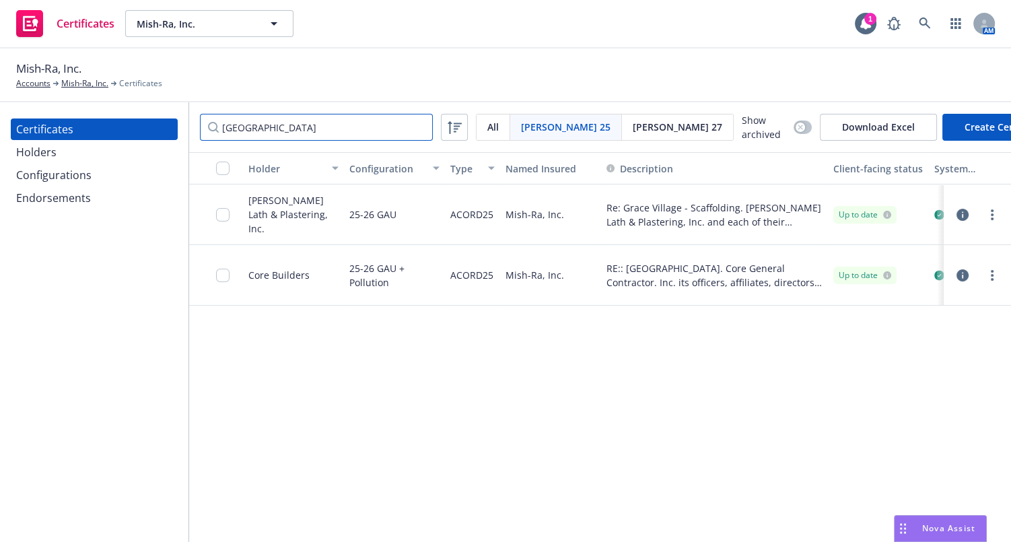
type input "grace village"
click at [991, 289] on div at bounding box center [977, 275] width 57 height 27
click at [991, 281] on icon "more" at bounding box center [992, 275] width 3 height 11
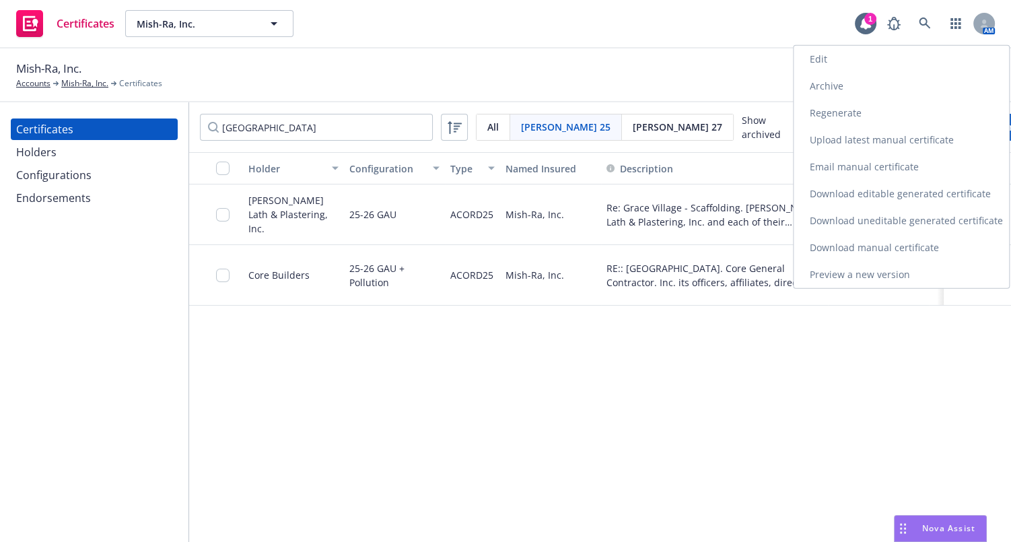
click at [848, 222] on link "Download uneditable generated certificate" at bounding box center [901, 220] width 215 height 27
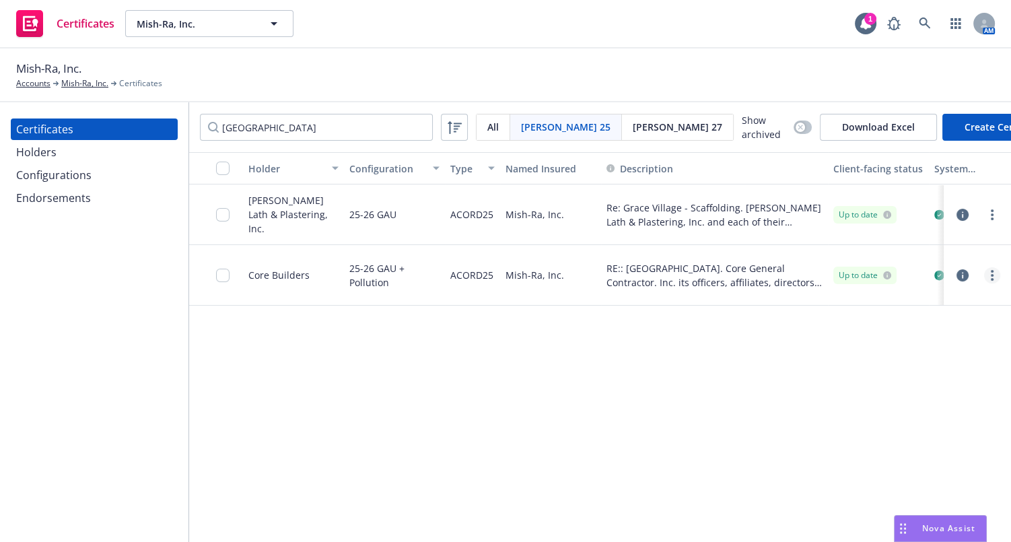
click at [992, 283] on link "more" at bounding box center [992, 275] width 16 height 16
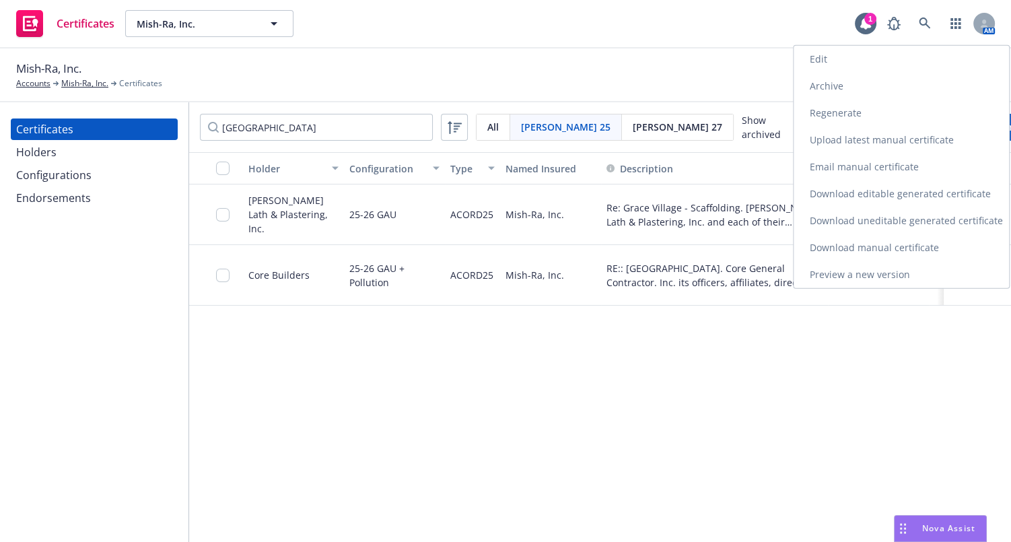
click at [813, 54] on link "Edit" at bounding box center [901, 59] width 215 height 27
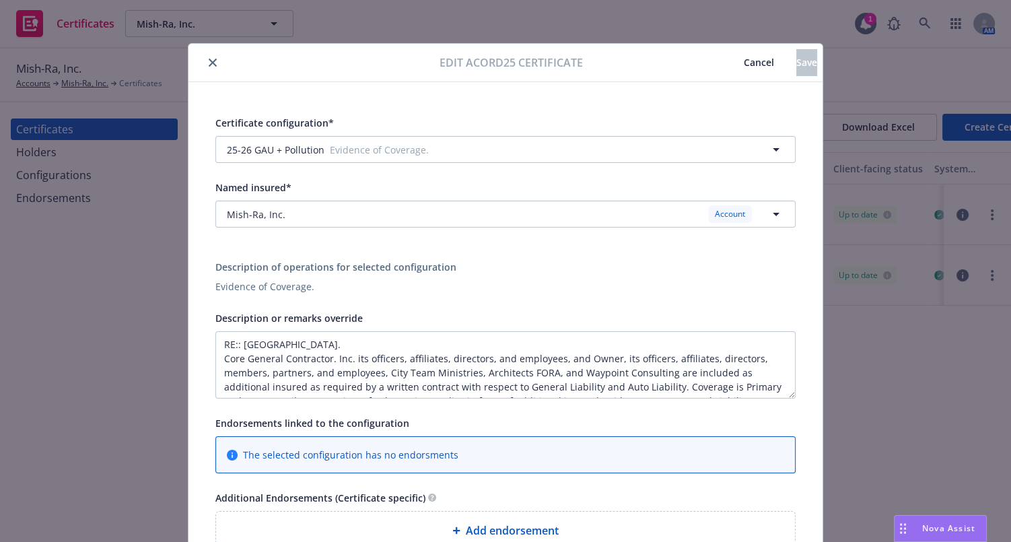
click at [744, 61] on span "Cancel" at bounding box center [759, 62] width 30 height 13
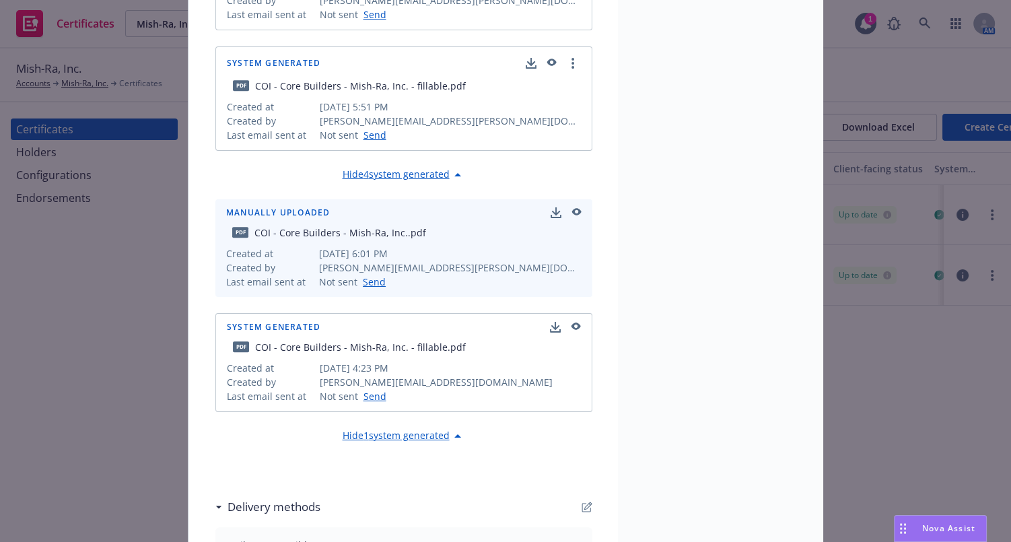
drag, startPoint x: 538, startPoint y: 121, endPoint x: 518, endPoint y: 330, distance: 210.3
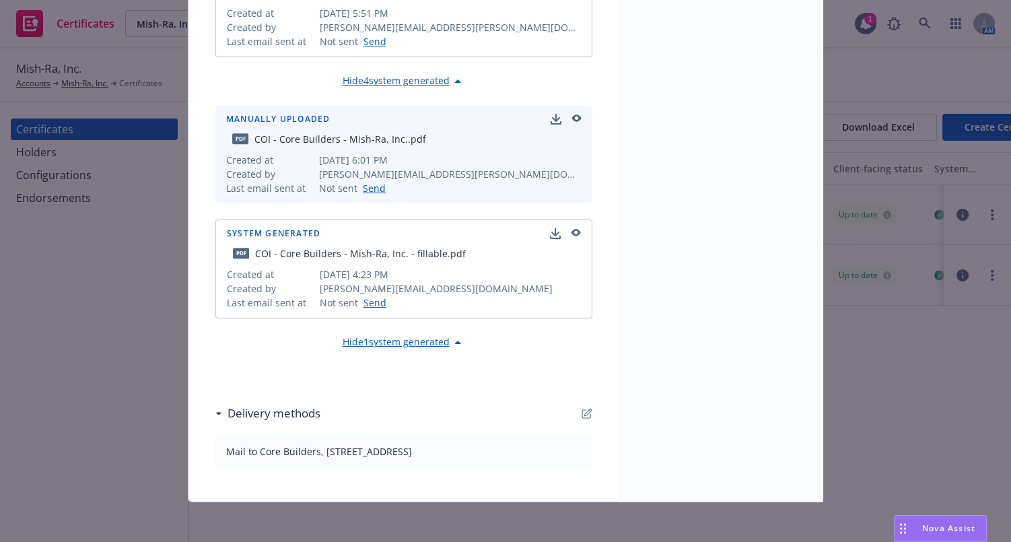
click at [584, 415] on icon "button" at bounding box center [587, 413] width 11 height 11
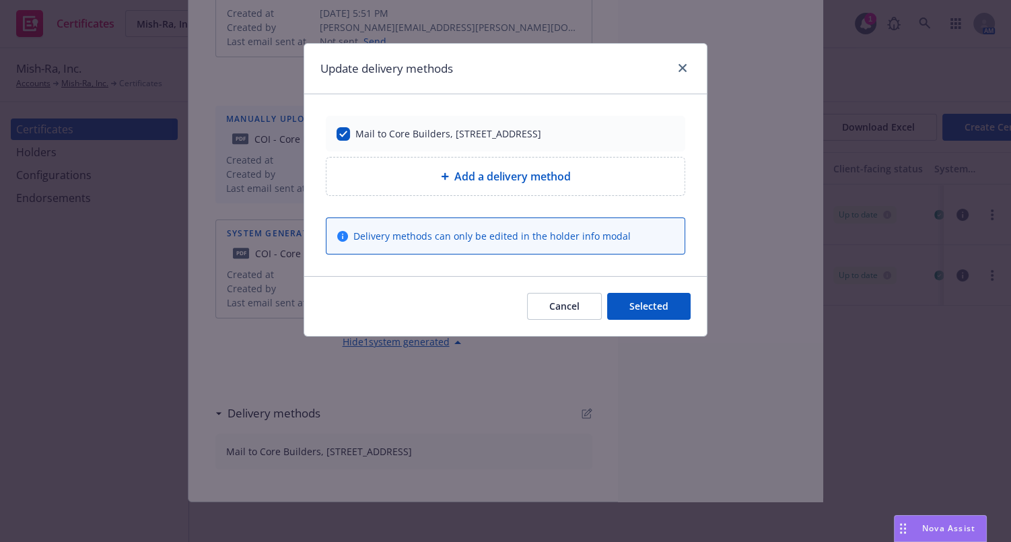
click at [429, 178] on div "Add a delivery method" at bounding box center [505, 176] width 337 height 16
select select "EMAIL"
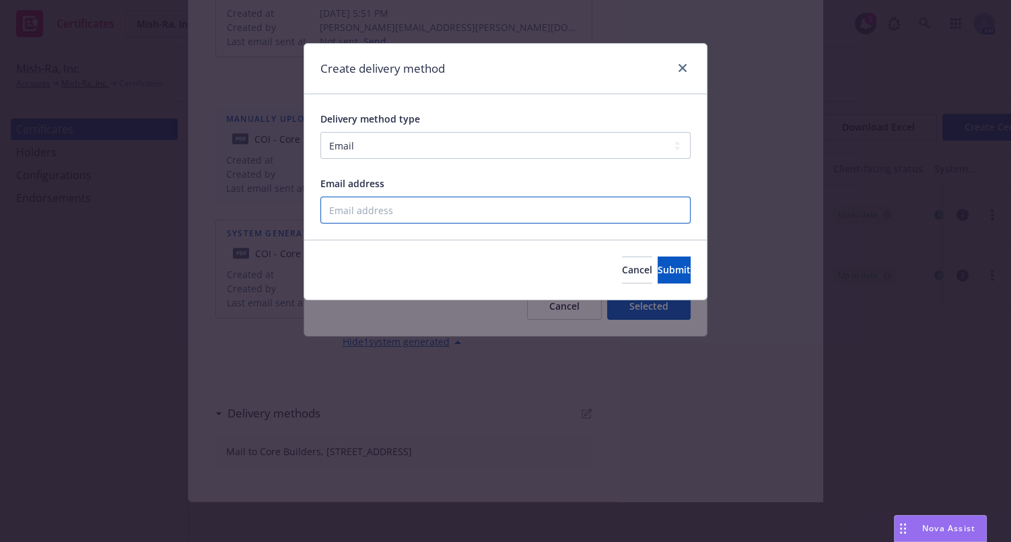
click at [376, 211] on input "Email address" at bounding box center [506, 210] width 370 height 27
paste input "CertificateXL@paladinriskmanagement.com"
type input "CertificateXL@paladinriskmanagement.com"
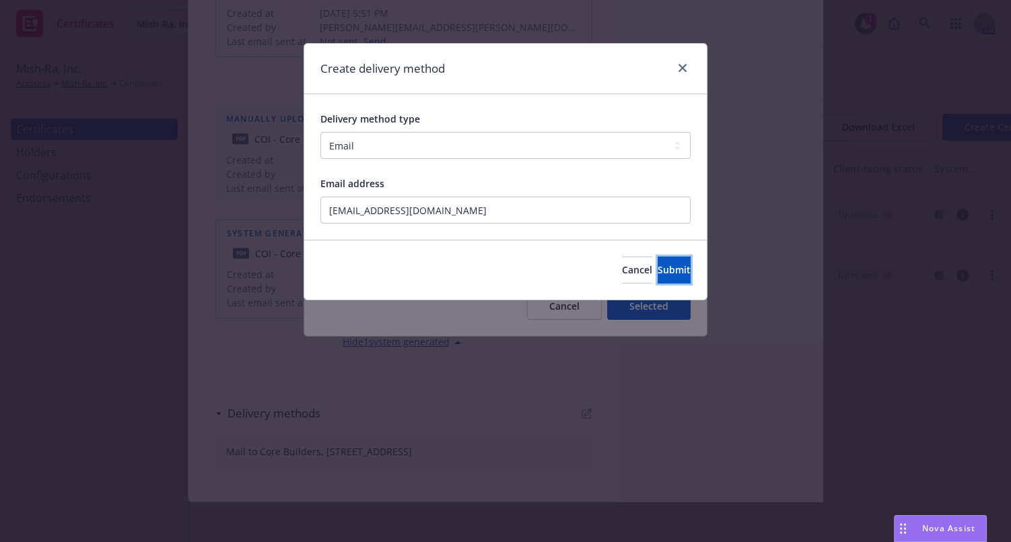
click at [658, 270] on button "Submit" at bounding box center [674, 270] width 33 height 27
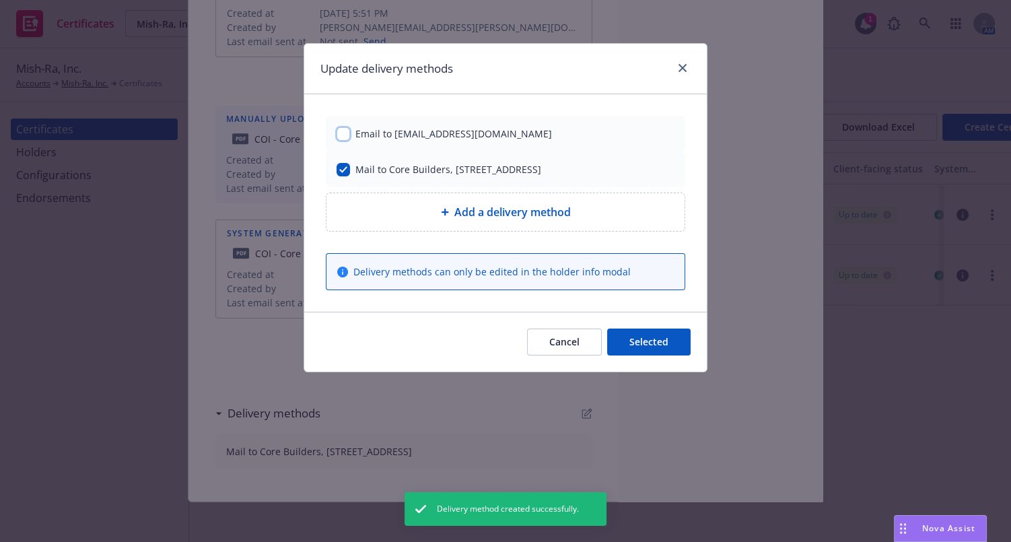
click at [345, 132] on input "checkbox" at bounding box center [343, 133] width 13 height 13
checkbox input "true"
click at [655, 343] on button "Selected" at bounding box center [648, 342] width 83 height 27
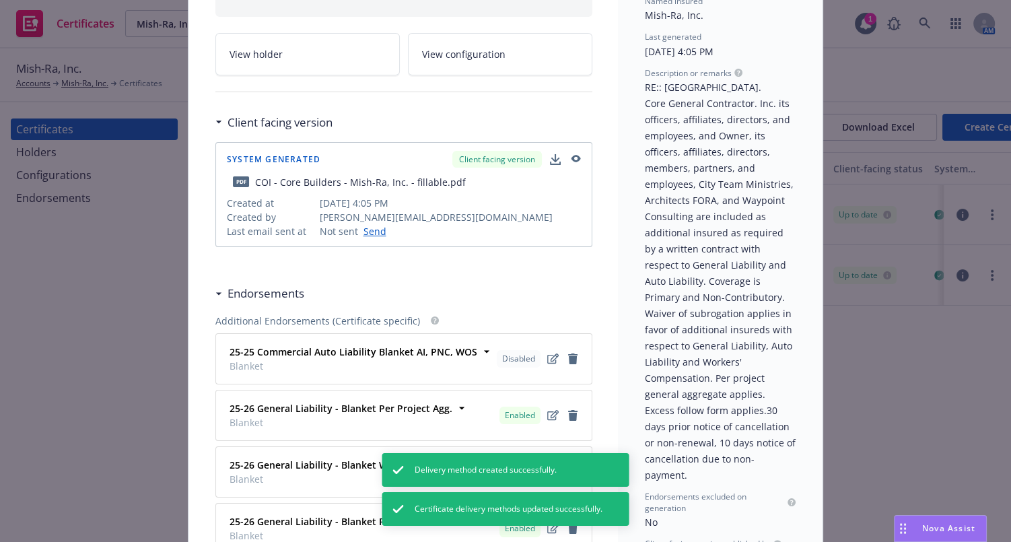
scroll to position [0, 0]
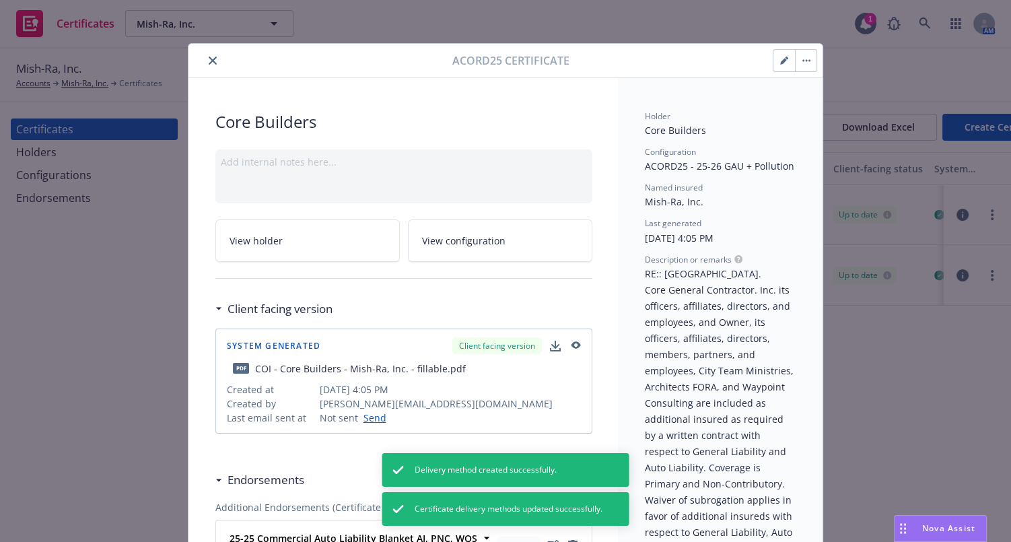
click at [209, 55] on button "close" at bounding box center [213, 61] width 16 height 16
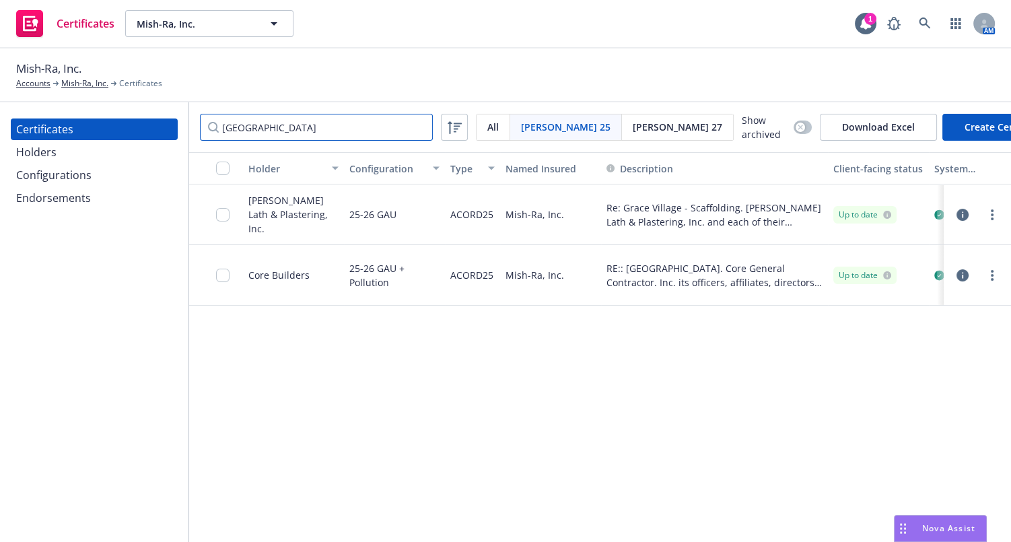
drag, startPoint x: 281, startPoint y: 117, endPoint x: 85, endPoint y: 103, distance: 197.1
click at [88, 103] on div "Certificates Holders Configurations Endorsements grace village Acord 25 All Aco…" at bounding box center [505, 322] width 1011 height 440
type input "m"
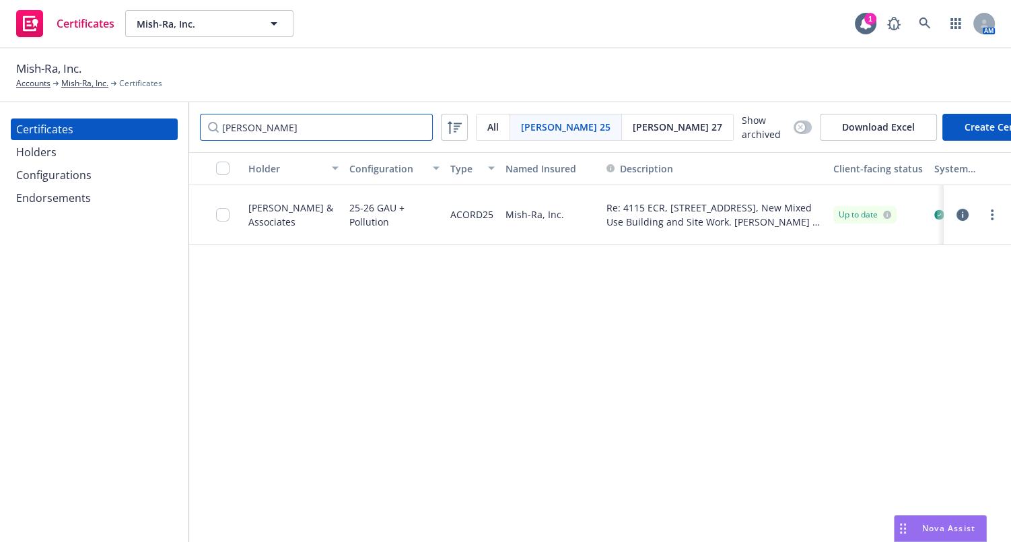
type input "michele"
click at [991, 216] on icon "more" at bounding box center [992, 214] width 3 height 11
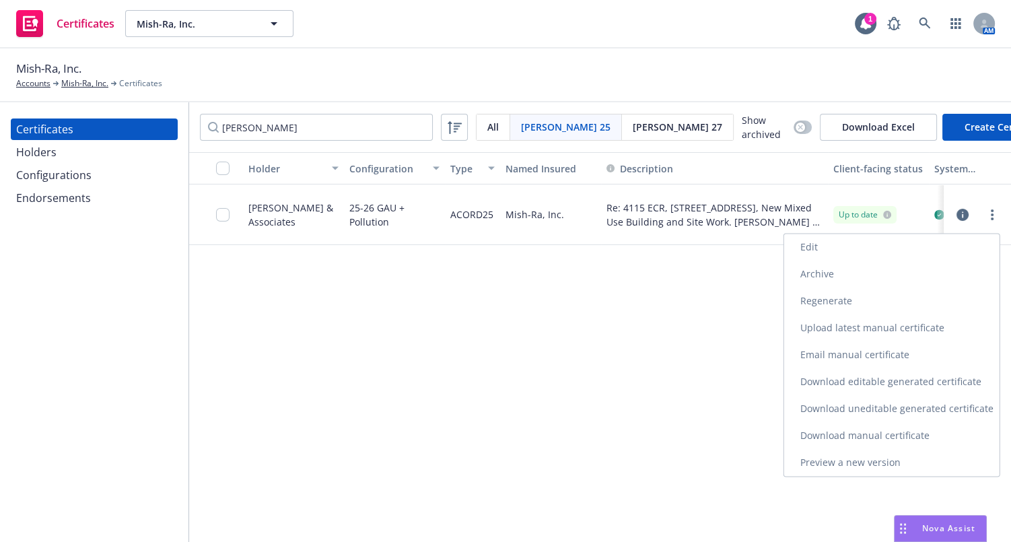
click at [841, 403] on link "Download uneditable generated certificate" at bounding box center [891, 408] width 215 height 27
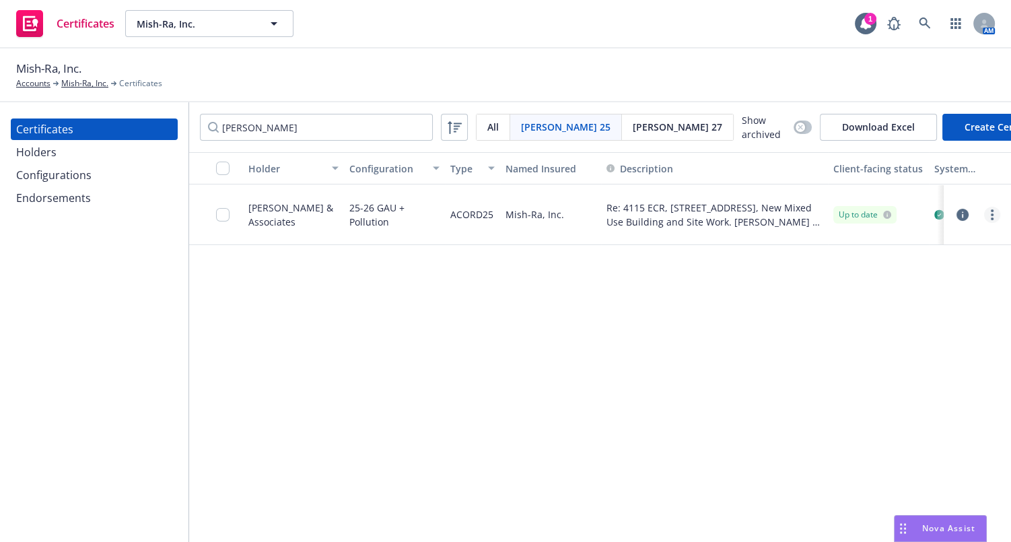
click at [986, 222] on link "more" at bounding box center [992, 215] width 16 height 16
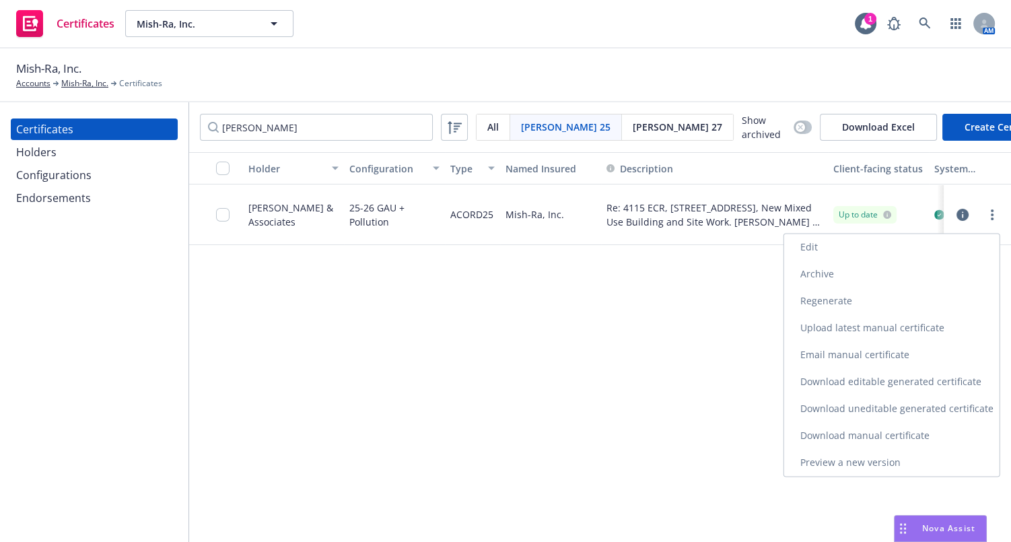
click at [826, 249] on link "Edit" at bounding box center [891, 247] width 215 height 27
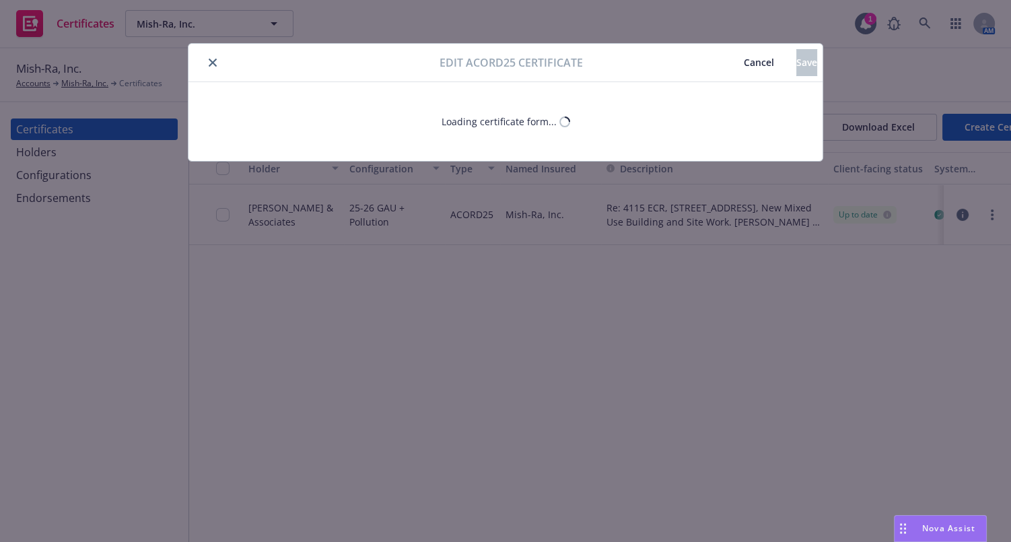
click at [744, 58] on span "Cancel" at bounding box center [759, 62] width 30 height 13
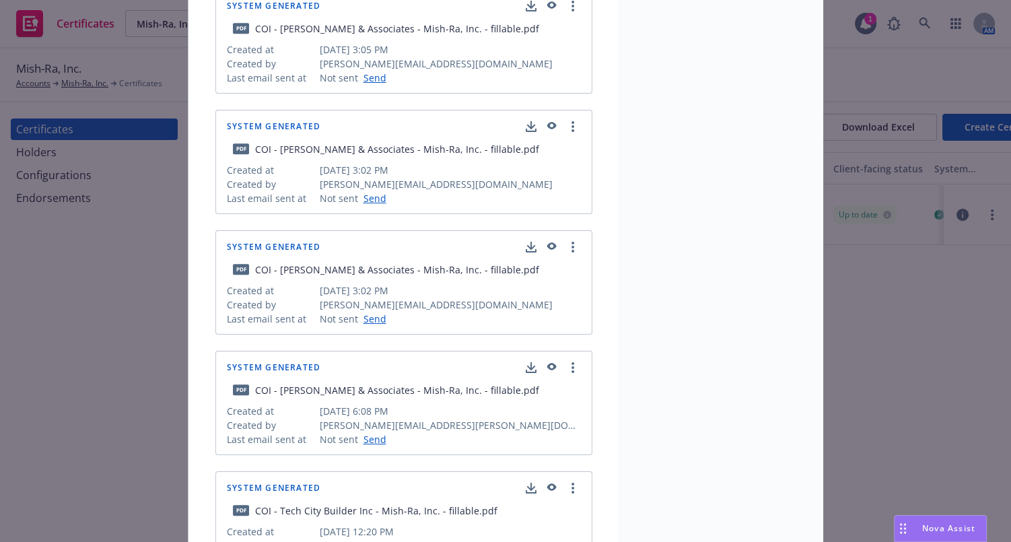
scroll to position [2147, 0]
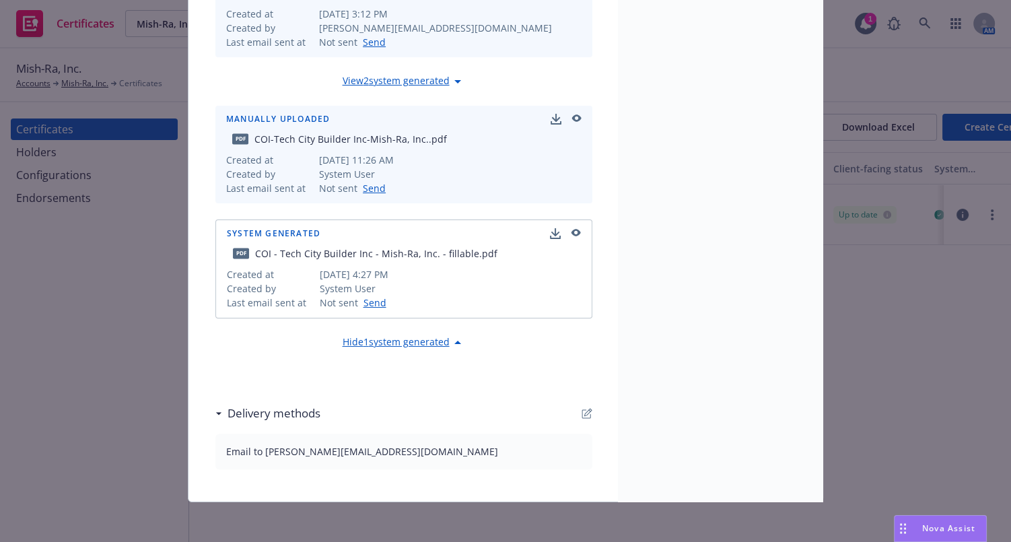
drag, startPoint x: 592, startPoint y: 132, endPoint x: 555, endPoint y: 395, distance: 265.8
click at [585, 410] on icon "button" at bounding box center [587, 413] width 11 height 11
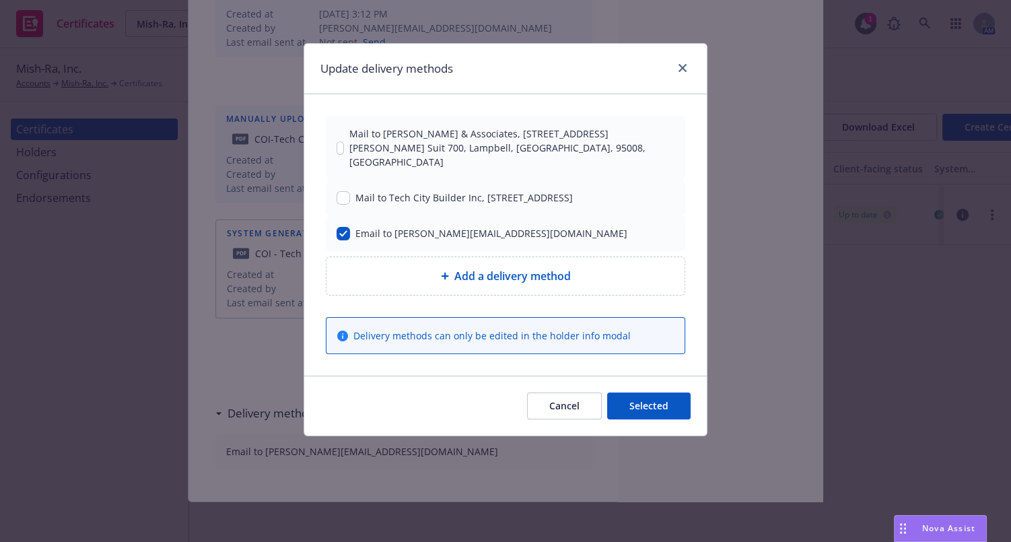
click at [384, 280] on div "Add a delivery method" at bounding box center [506, 276] width 358 height 38
select select "EMAIL"
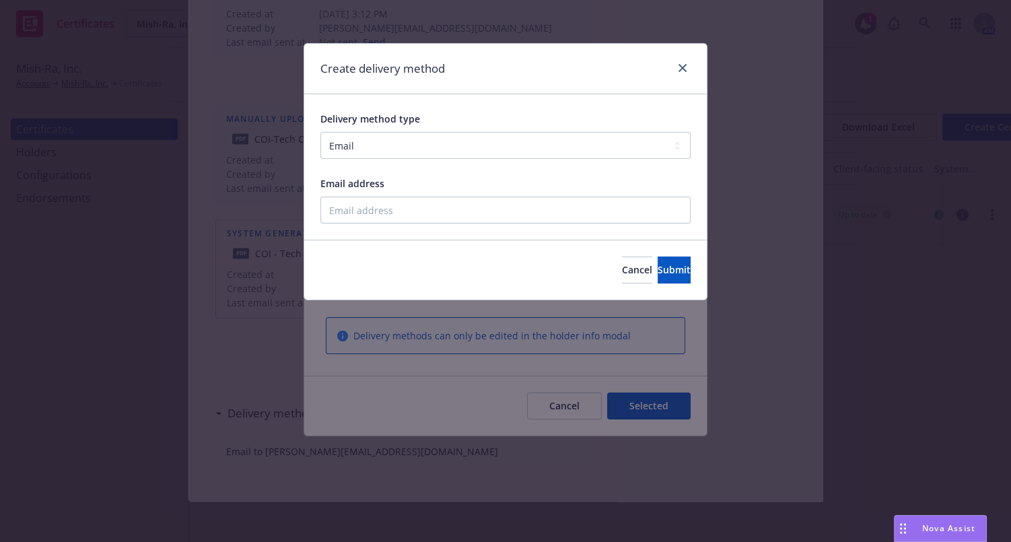
click at [412, 170] on div "Delivery method type Select delivery method type Email Mail Fax Upload to Compl…" at bounding box center [506, 166] width 370 height 113
click at [409, 215] on input "Email address" at bounding box center [506, 210] width 370 height 27
paste input "customerservice@paladinriskmanagement.com"
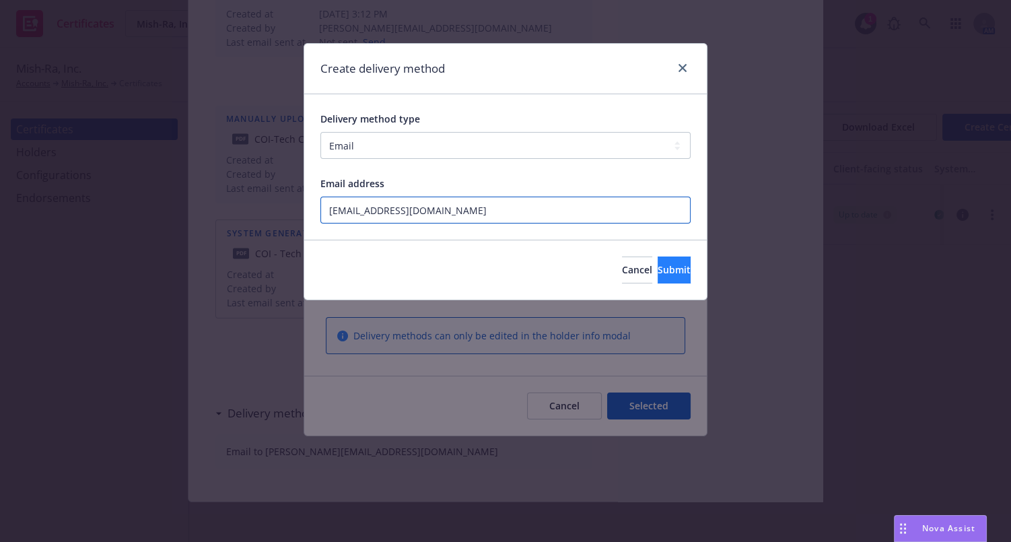
type input "customerservice@paladinriskmanagement.com"
click at [658, 258] on button "Submit" at bounding box center [674, 270] width 33 height 27
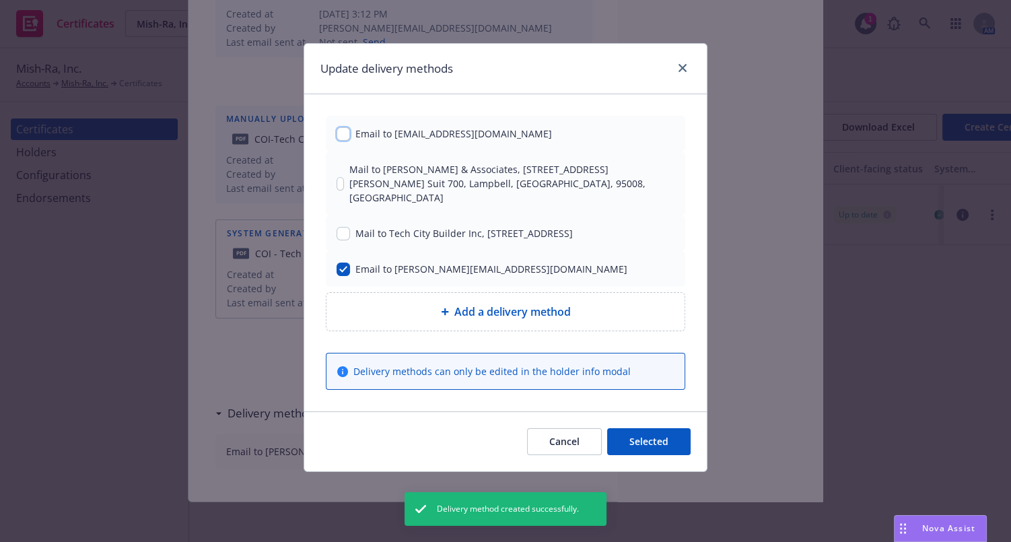
click at [345, 129] on input "checkbox" at bounding box center [343, 133] width 13 height 13
checkbox input "true"
click at [639, 434] on button "Selected" at bounding box center [648, 441] width 83 height 27
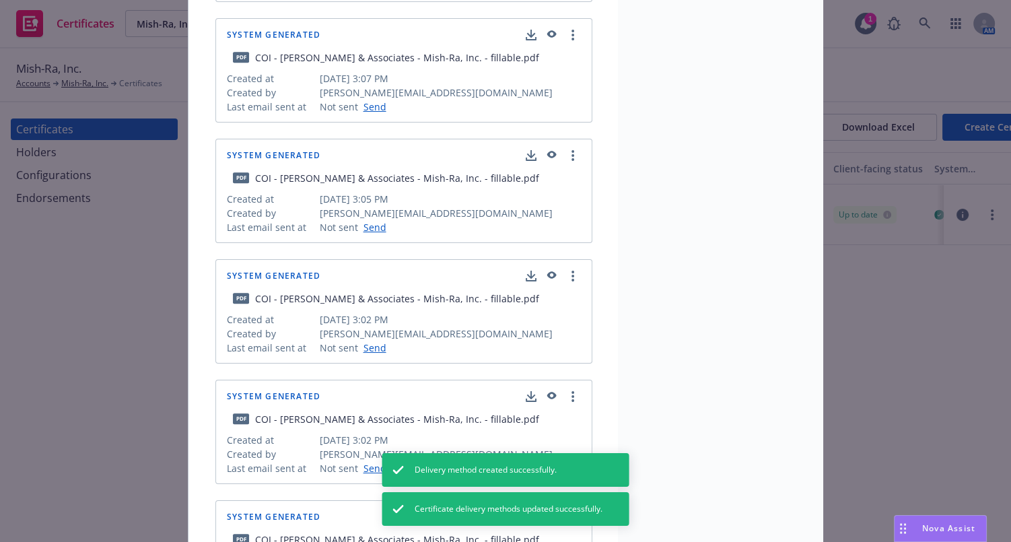
scroll to position [0, 0]
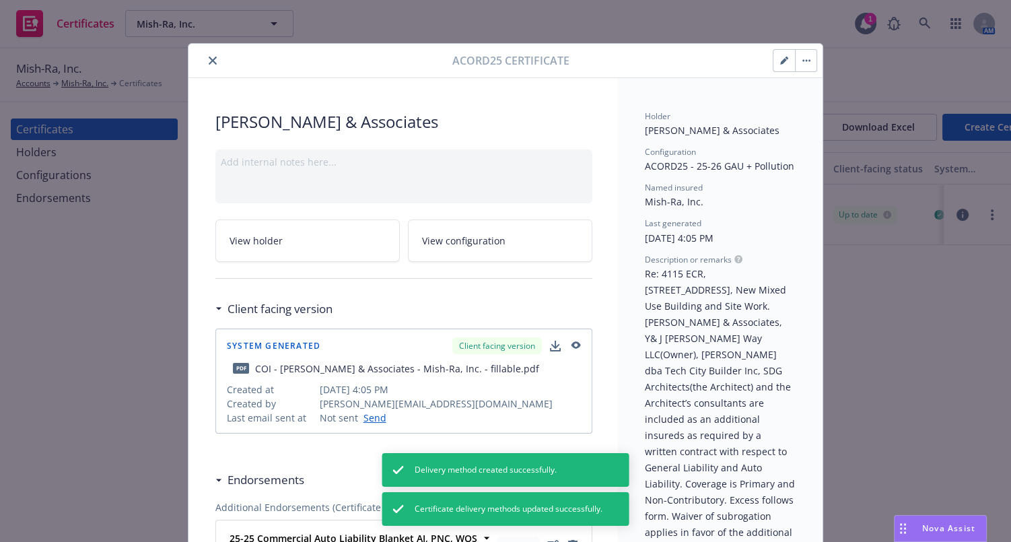
drag, startPoint x: 665, startPoint y: 343, endPoint x: 375, endPoint y: 34, distance: 424.0
click at [207, 53] on button "close" at bounding box center [213, 61] width 16 height 16
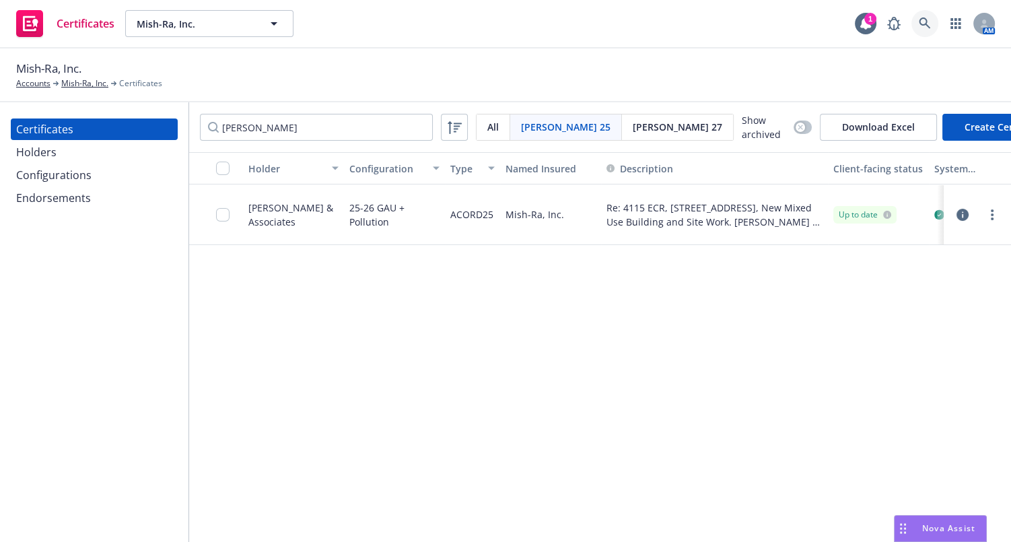
click at [920, 5] on div "Certificates Mish-Ra, Inc. Mish-Ra, Inc. 1 AM" at bounding box center [505, 24] width 1011 height 48
click at [919, 22] on icon at bounding box center [924, 23] width 11 height 11
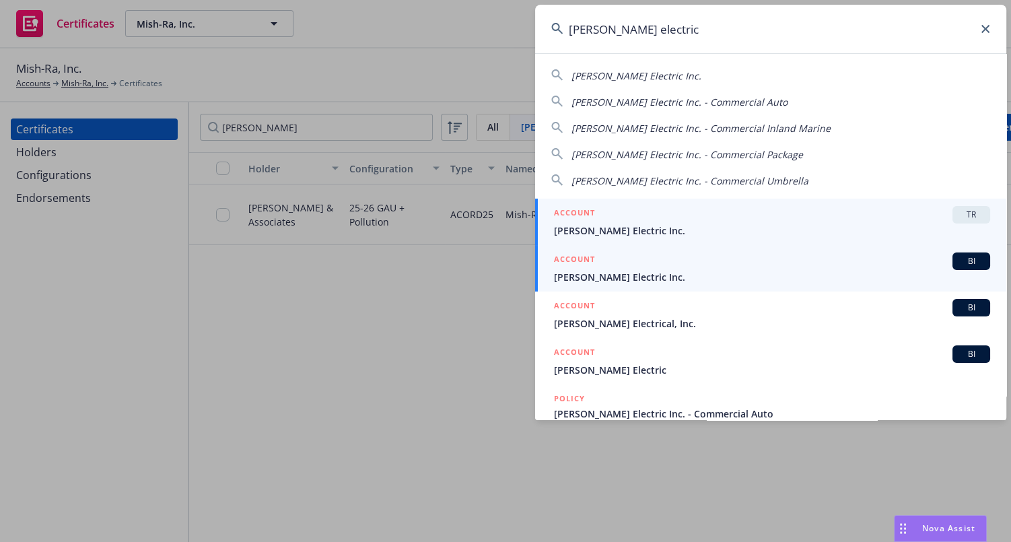
type input "barden electric"
click at [636, 274] on span "Barden Electric Inc." at bounding box center [772, 277] width 436 height 14
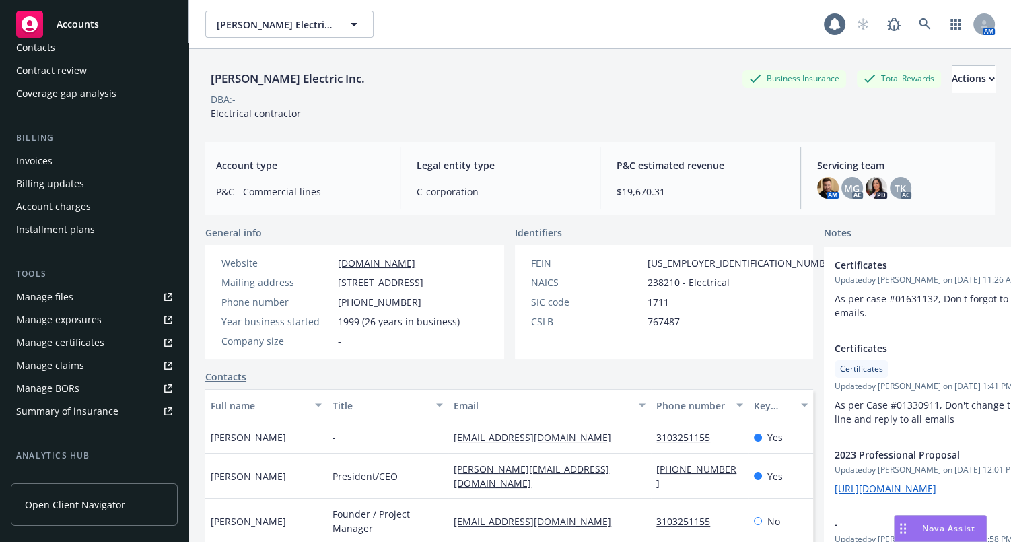
scroll to position [183, 0]
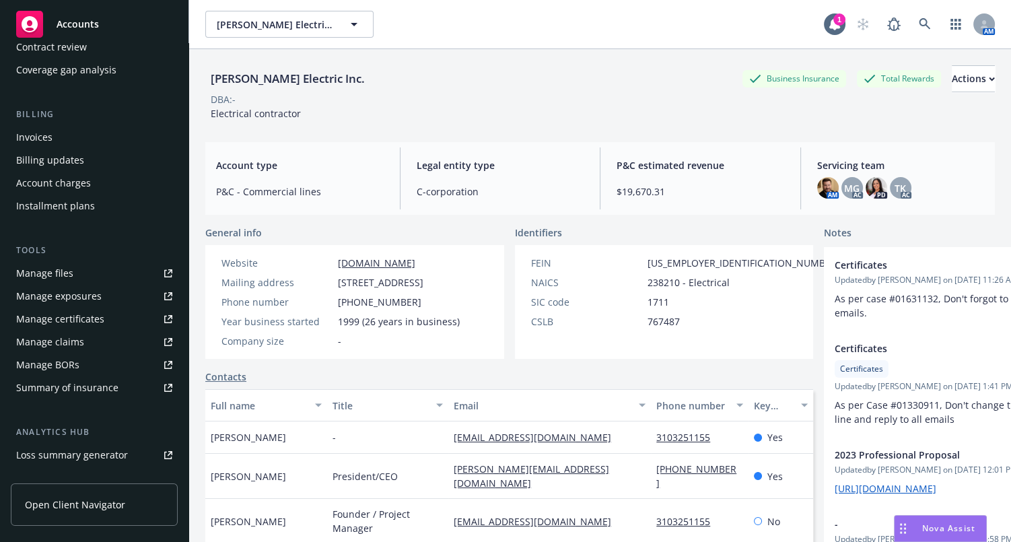
click at [95, 317] on div "Manage certificates" at bounding box center [60, 319] width 88 height 22
click at [943, 23] on link "button" at bounding box center [956, 24] width 27 height 27
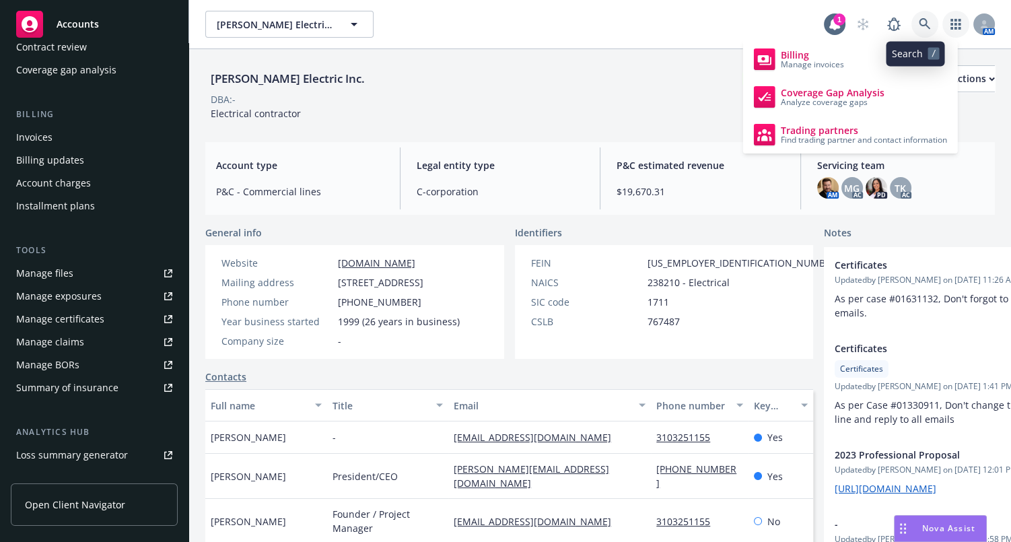
click at [919, 24] on icon at bounding box center [925, 24] width 12 height 12
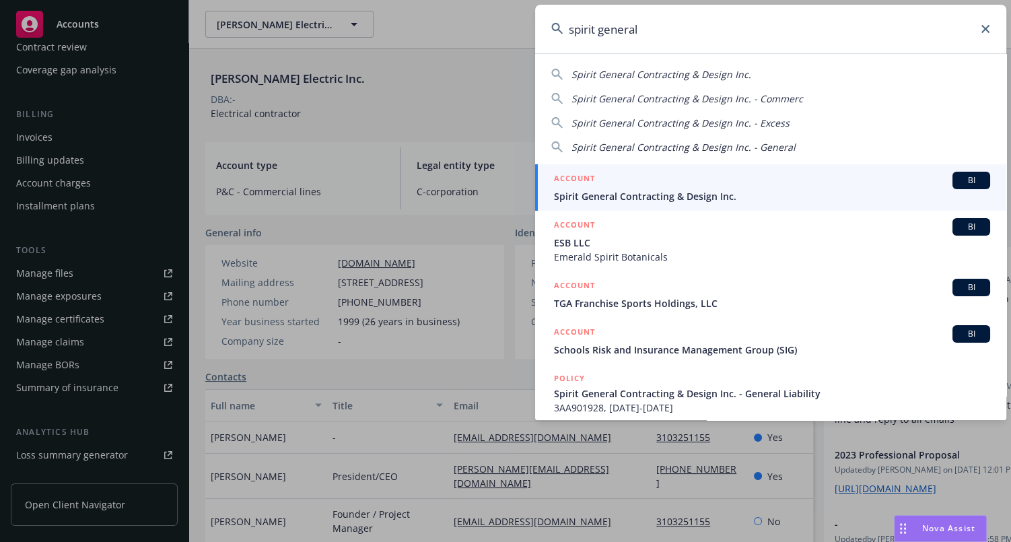
type input "spirit general"
click at [671, 193] on span "Spirit General Contracting & Design Inc." at bounding box center [772, 196] width 436 height 14
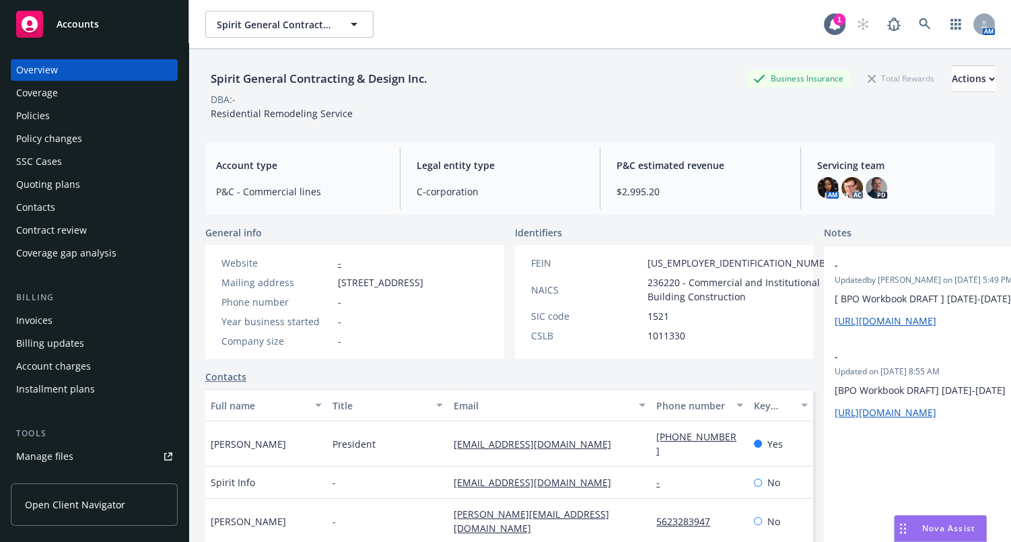
click at [104, 93] on div "Coverage" at bounding box center [94, 93] width 156 height 22
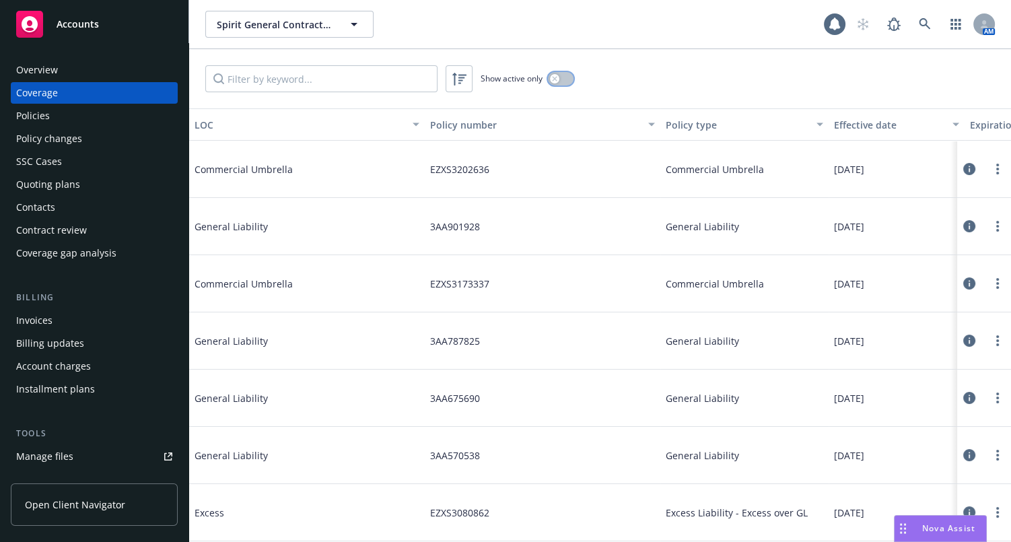
click at [564, 81] on button "button" at bounding box center [561, 78] width 26 height 13
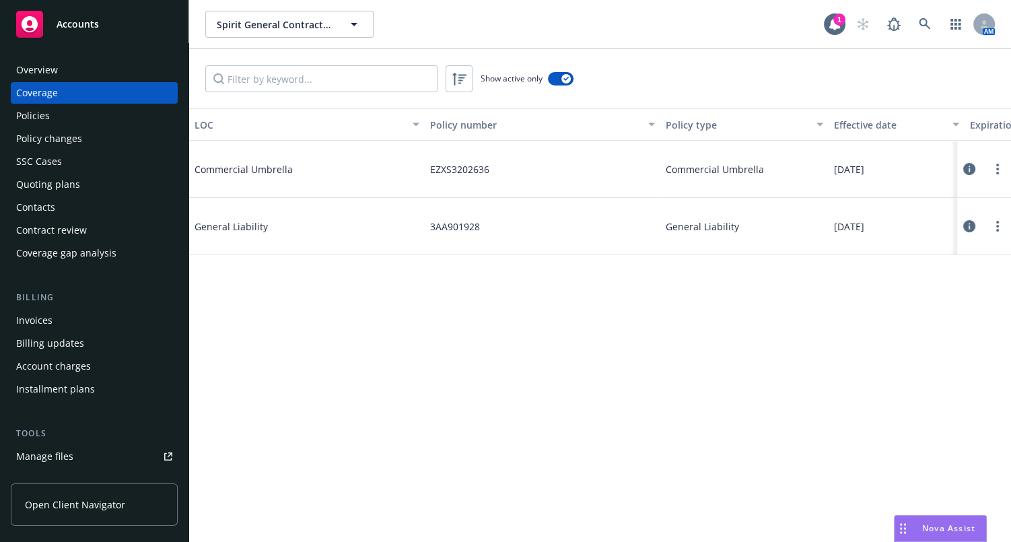
scroll to position [0, 242]
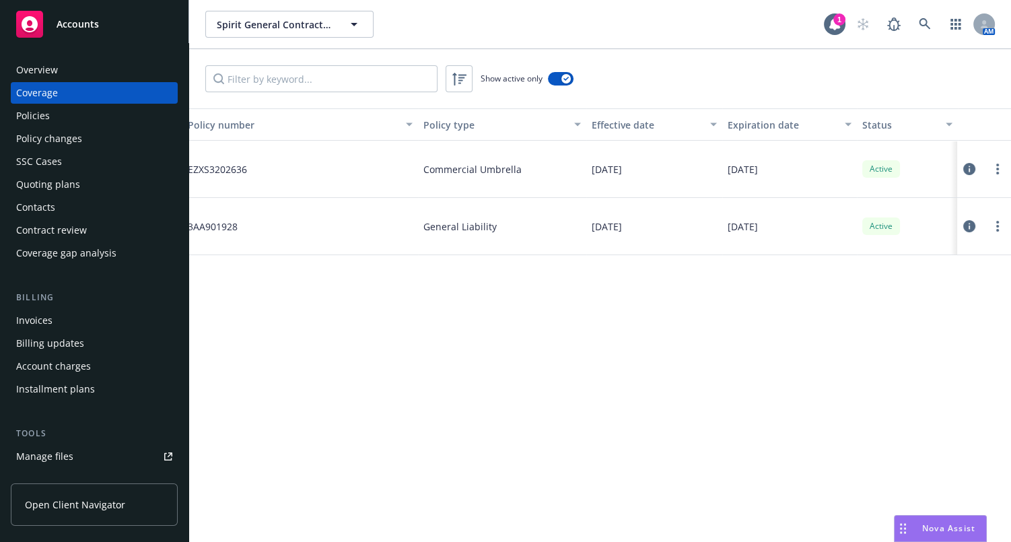
drag, startPoint x: 461, startPoint y: 197, endPoint x: 710, endPoint y: 156, distance: 251.8
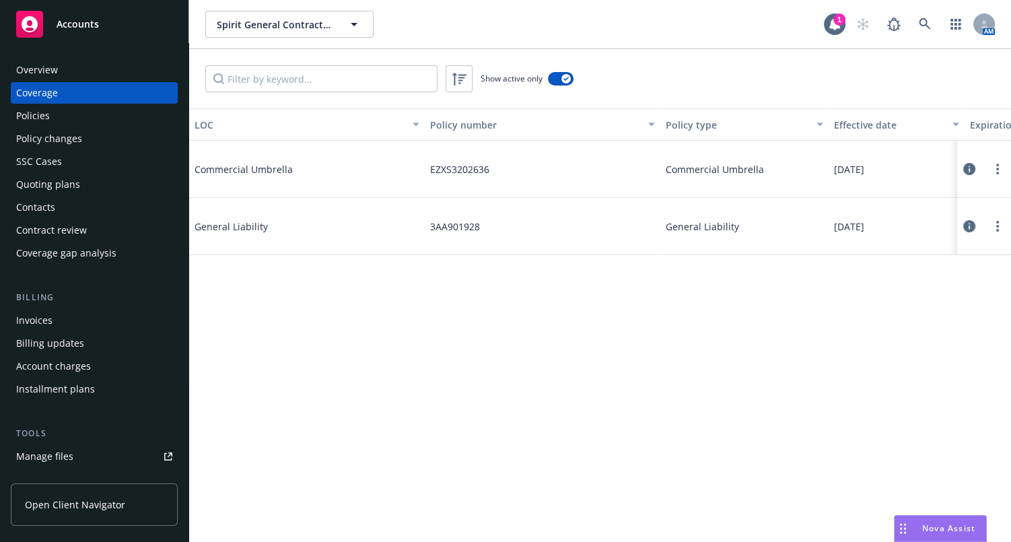
drag, startPoint x: 537, startPoint y: 177, endPoint x: 183, endPoint y: 137, distance: 355.8
click at [95, 77] on div "Overview" at bounding box center [94, 70] width 156 height 22
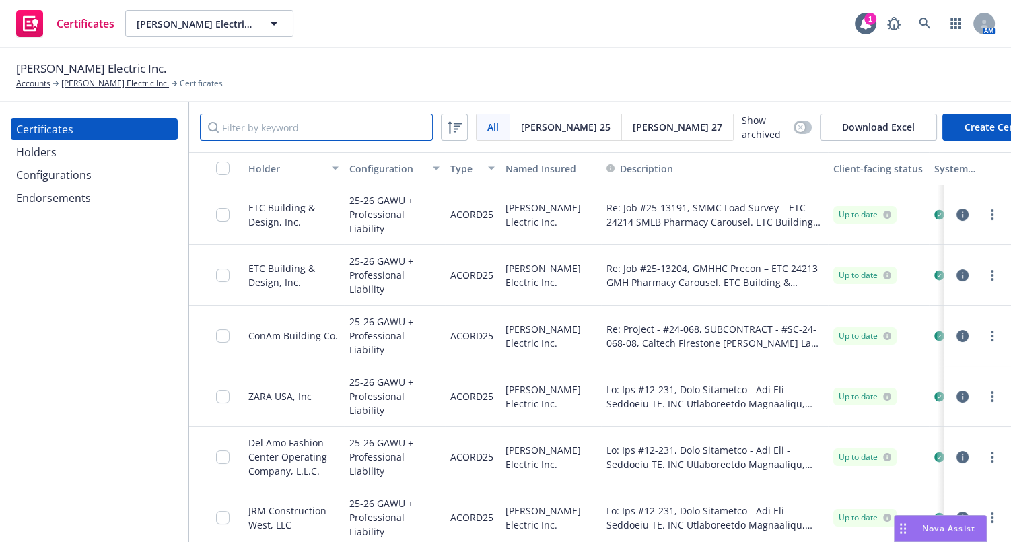
drag, startPoint x: 273, startPoint y: 118, endPoint x: 278, endPoint y: 110, distance: 8.8
click at [273, 114] on input "Filter by keyword" at bounding box center [316, 127] width 233 height 27
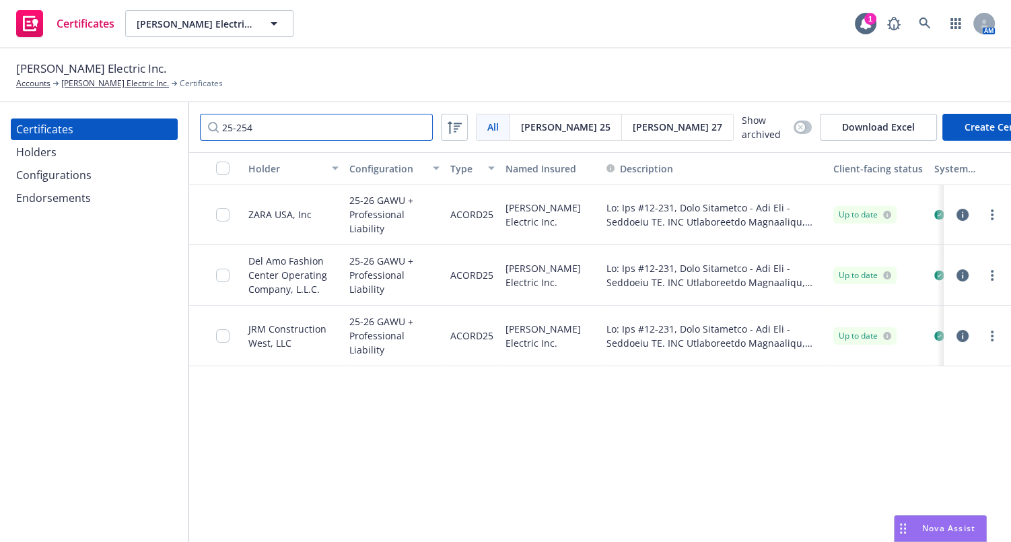
type input "25-254"
click at [997, 289] on div at bounding box center [977, 275] width 57 height 27
click at [995, 283] on link "more" at bounding box center [992, 275] width 16 height 16
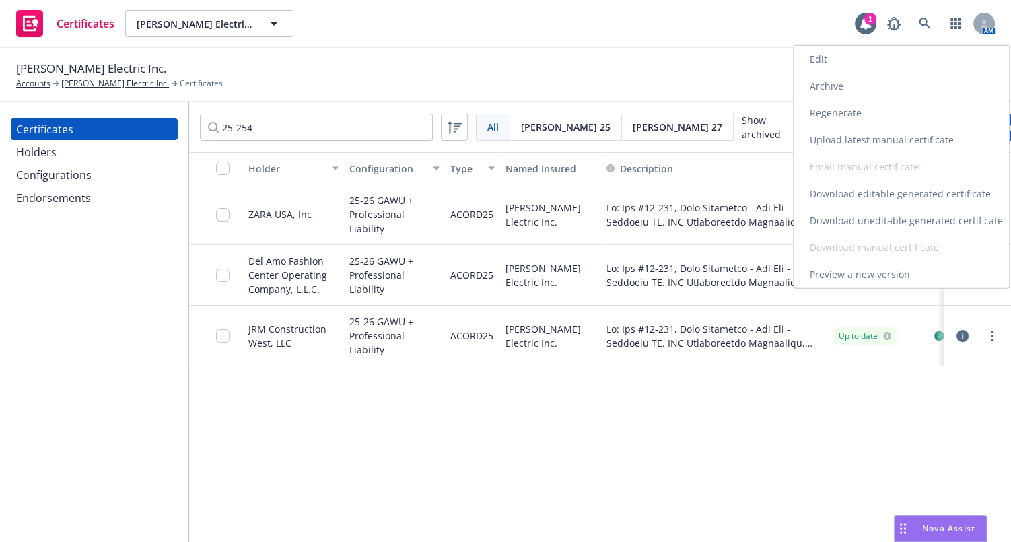
click at [828, 63] on link "Edit" at bounding box center [901, 59] width 215 height 27
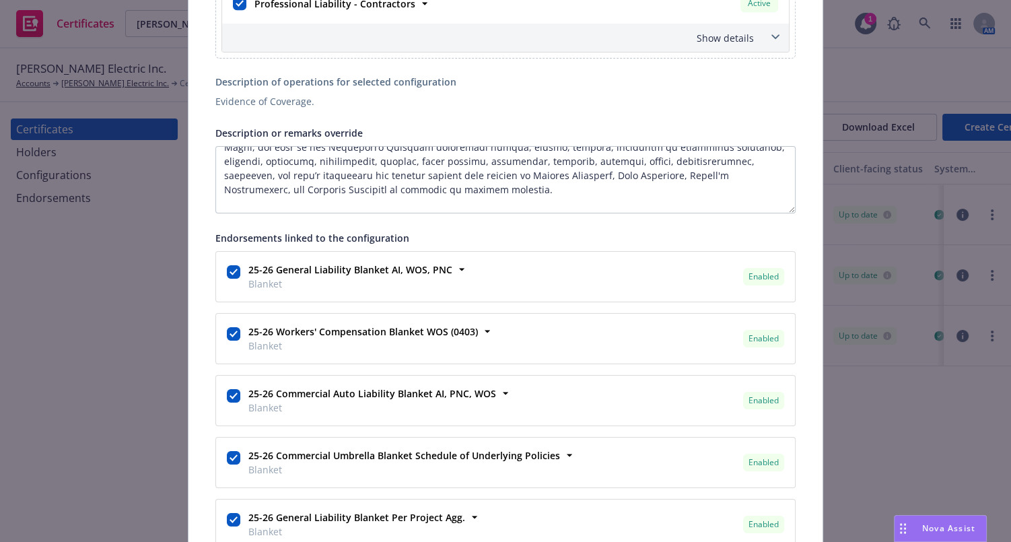
scroll to position [367, 0]
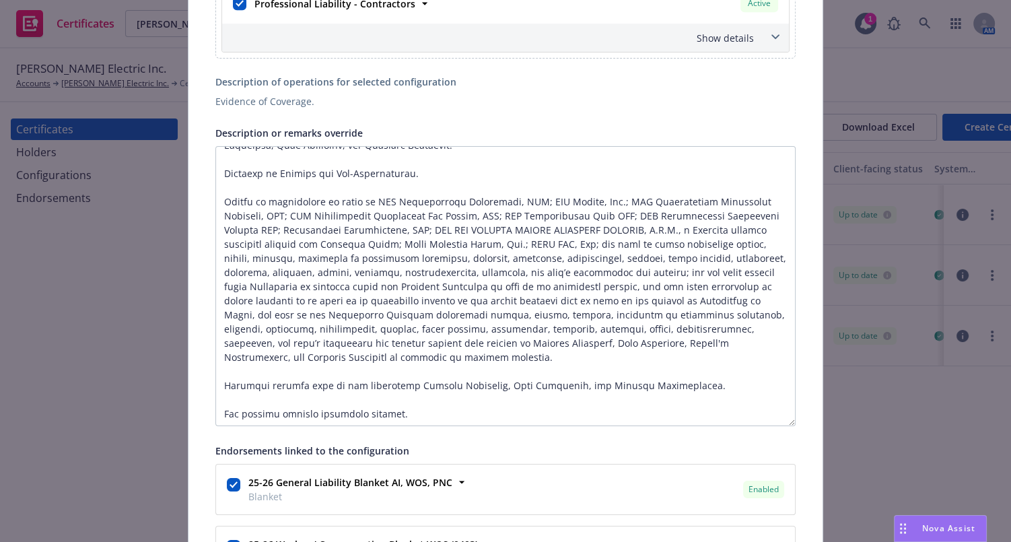
drag, startPoint x: 787, startPoint y: 209, endPoint x: 805, endPoint y: 422, distance: 214.2
click at [805, 422] on div "This account has certificates specific notes. Please review them before creatin…" at bounding box center [506, 203] width 634 height 1781
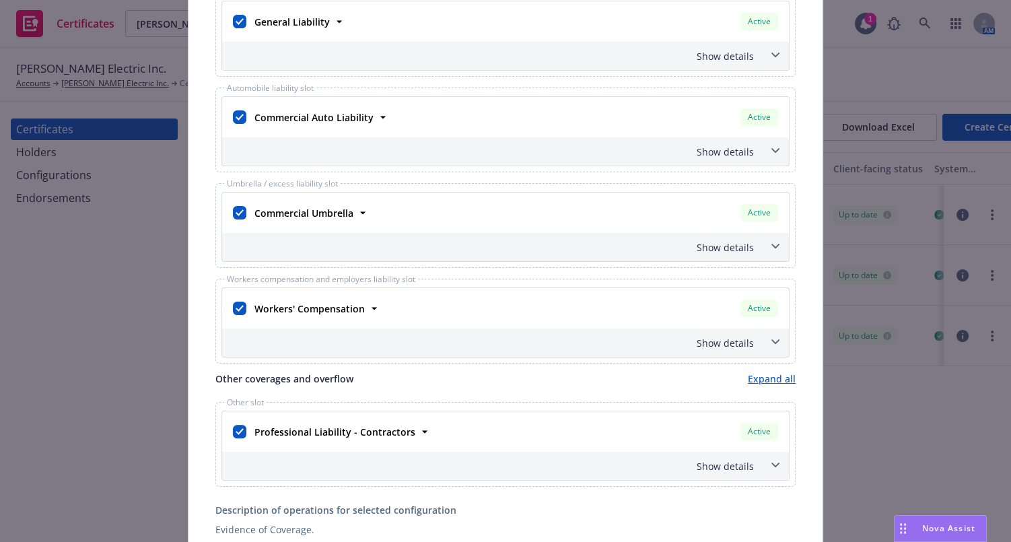
scroll to position [0, 0]
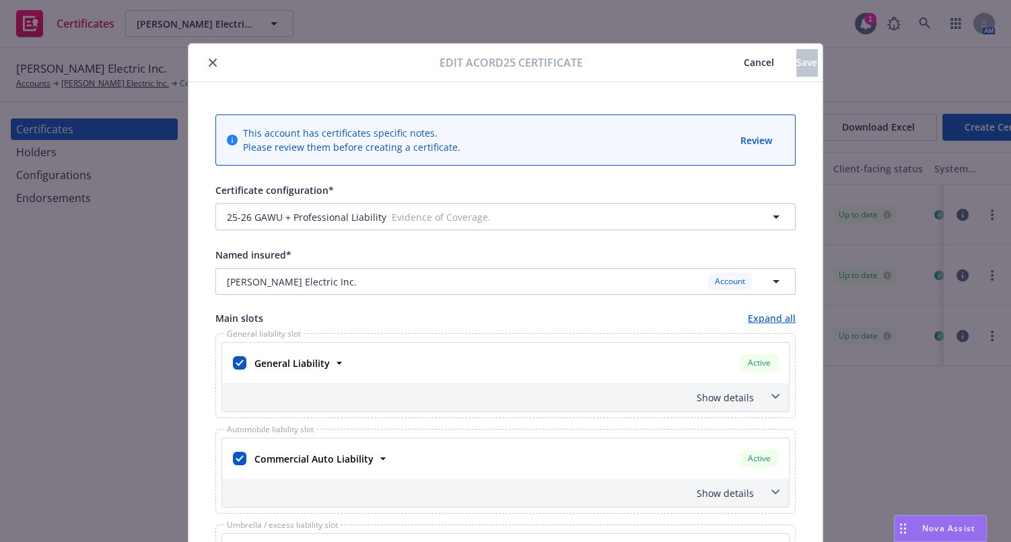
drag, startPoint x: 198, startPoint y: 61, endPoint x: 210, endPoint y: 66, distance: 13.0
click at [200, 61] on div at bounding box center [317, 63] width 246 height 16
click at [215, 55] on div at bounding box center [317, 63] width 246 height 16
click at [213, 67] on button "close" at bounding box center [213, 63] width 16 height 16
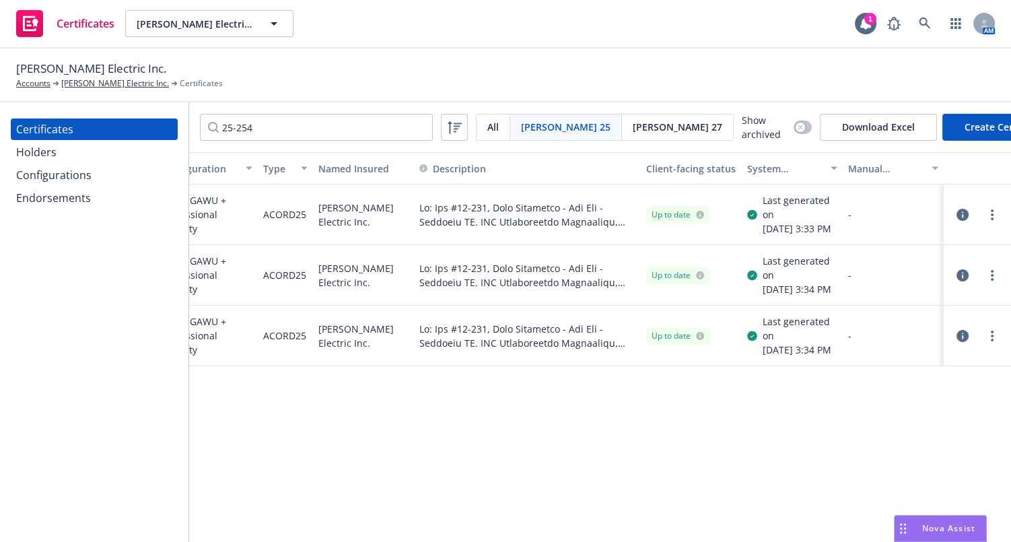
drag, startPoint x: 673, startPoint y: 264, endPoint x: 727, endPoint y: 286, distance: 58.9
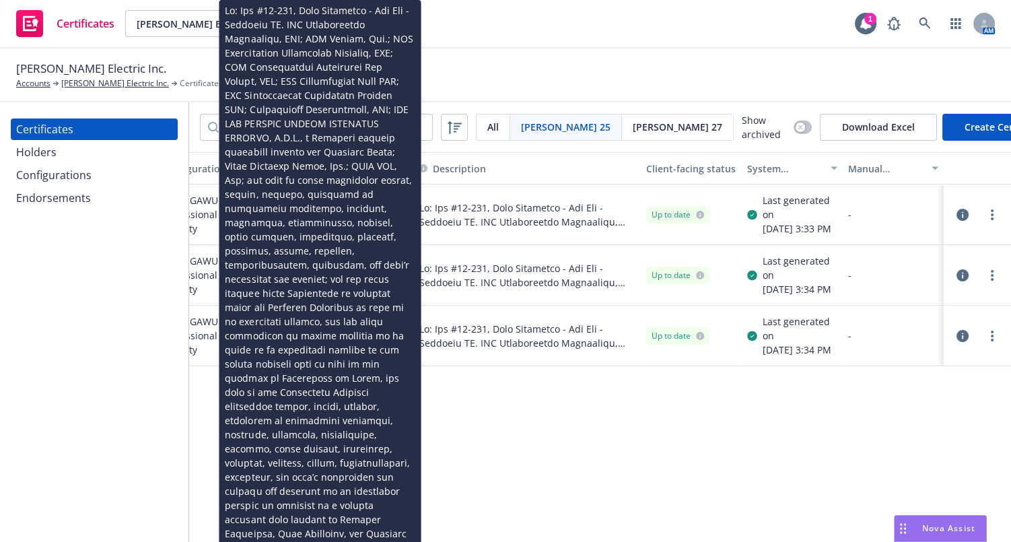
scroll to position [0, 55]
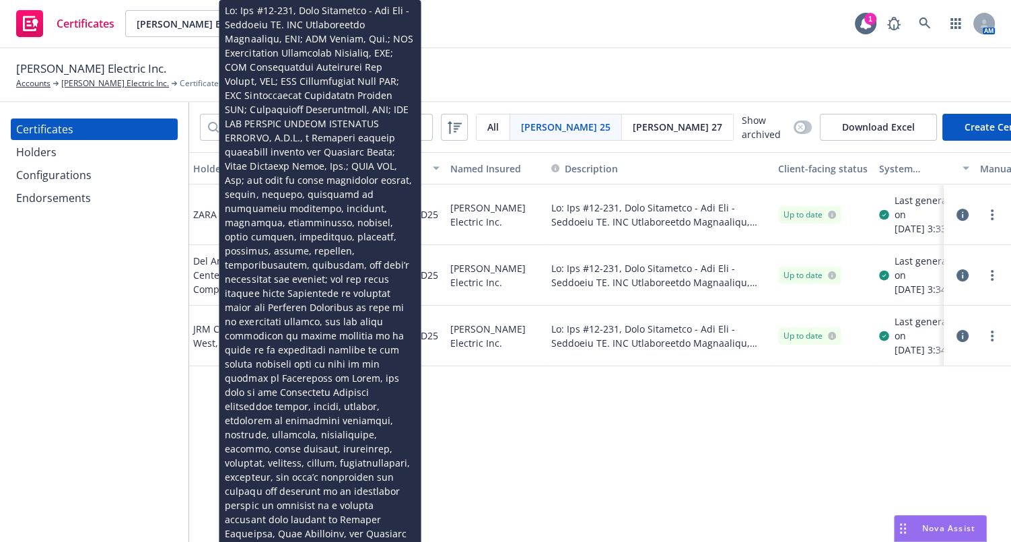
drag, startPoint x: 544, startPoint y: 292, endPoint x: 189, endPoint y: 73, distance: 417.8
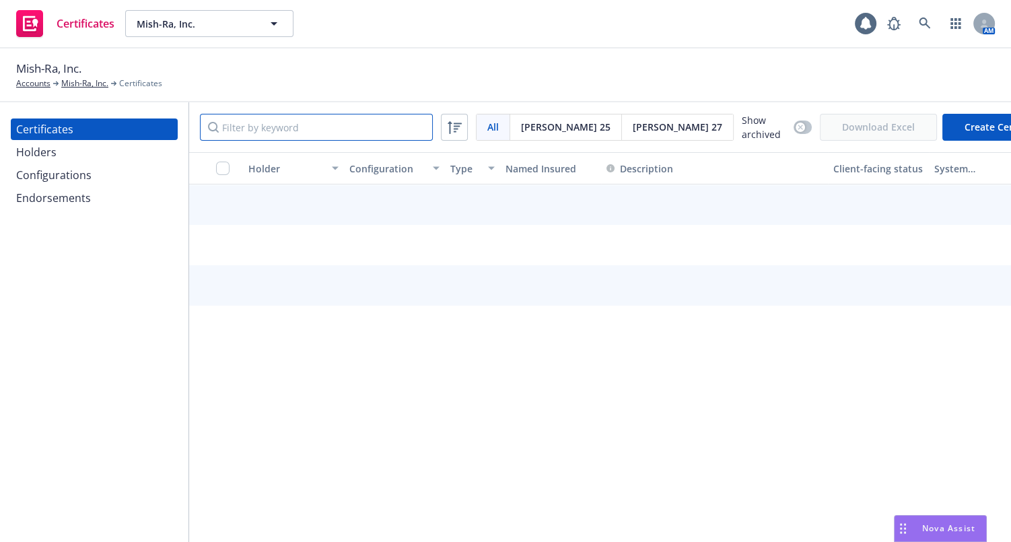
click at [265, 135] on input "Filter by keyword" at bounding box center [316, 127] width 233 height 27
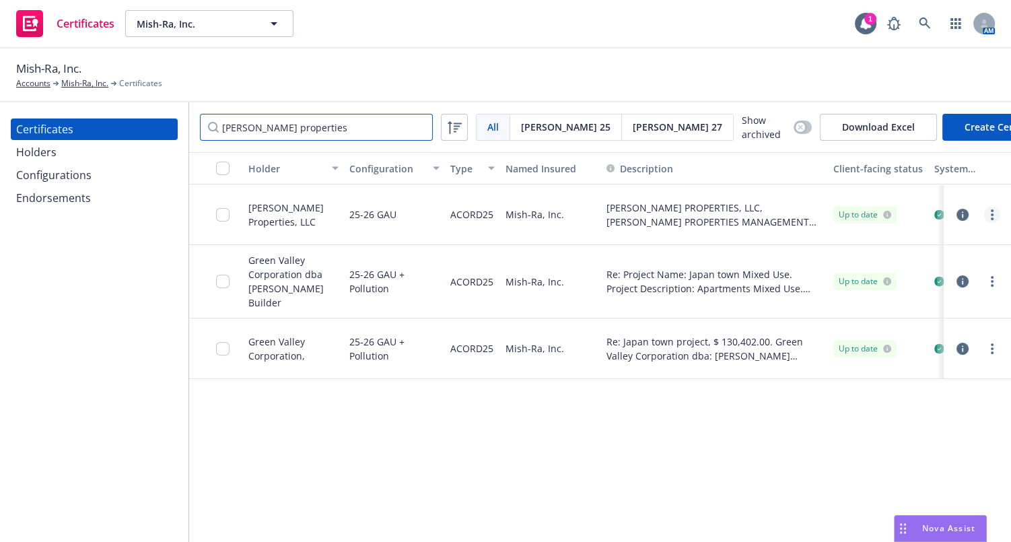
type input "shea properties"
click at [990, 217] on link "more" at bounding box center [992, 215] width 16 height 16
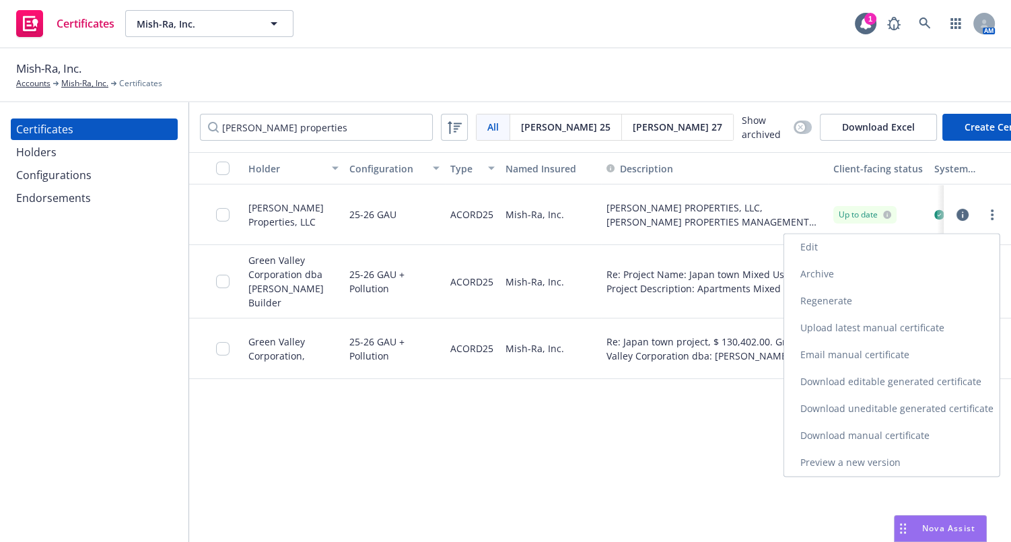
click at [842, 417] on link "Download uneditable generated certificate" at bounding box center [891, 408] width 215 height 27
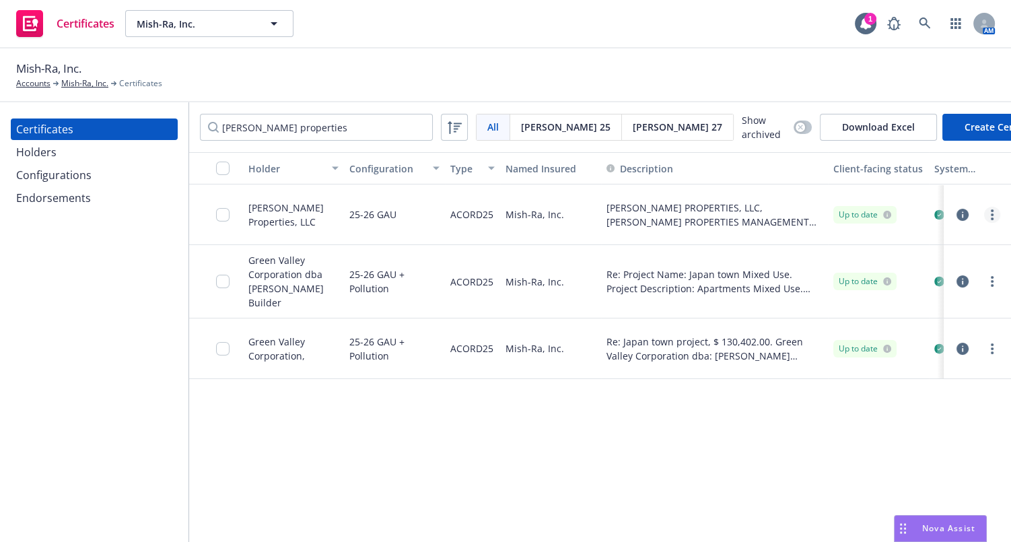
click at [991, 216] on icon "more" at bounding box center [992, 214] width 3 height 11
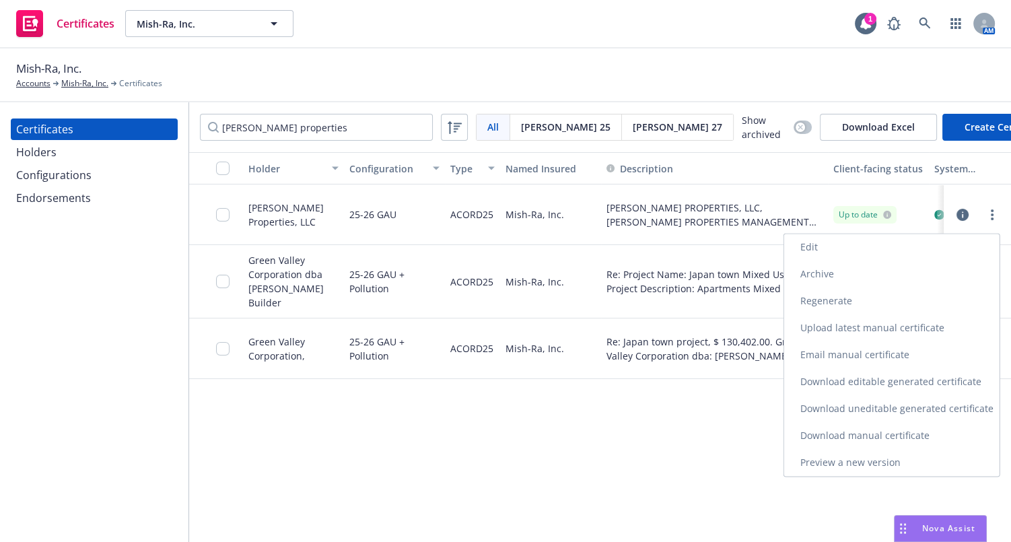
click at [836, 249] on link "Edit" at bounding box center [891, 247] width 215 height 27
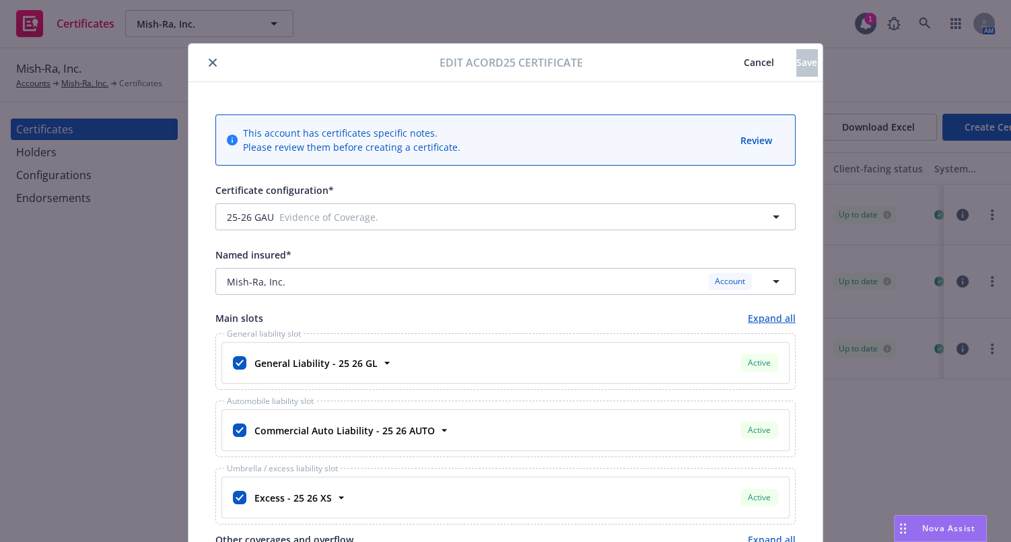
click at [744, 67] on span "Cancel" at bounding box center [759, 62] width 30 height 13
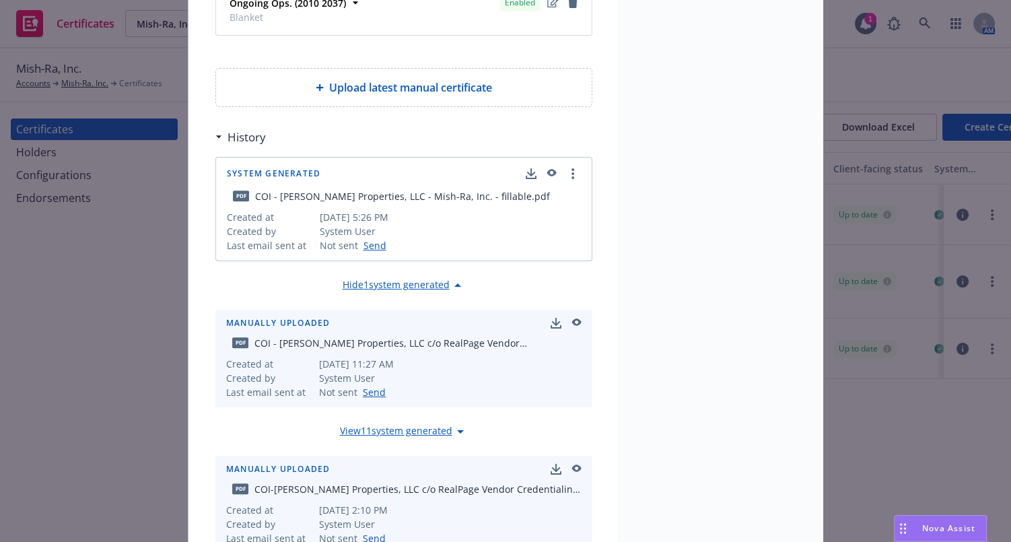
scroll to position [1508, 0]
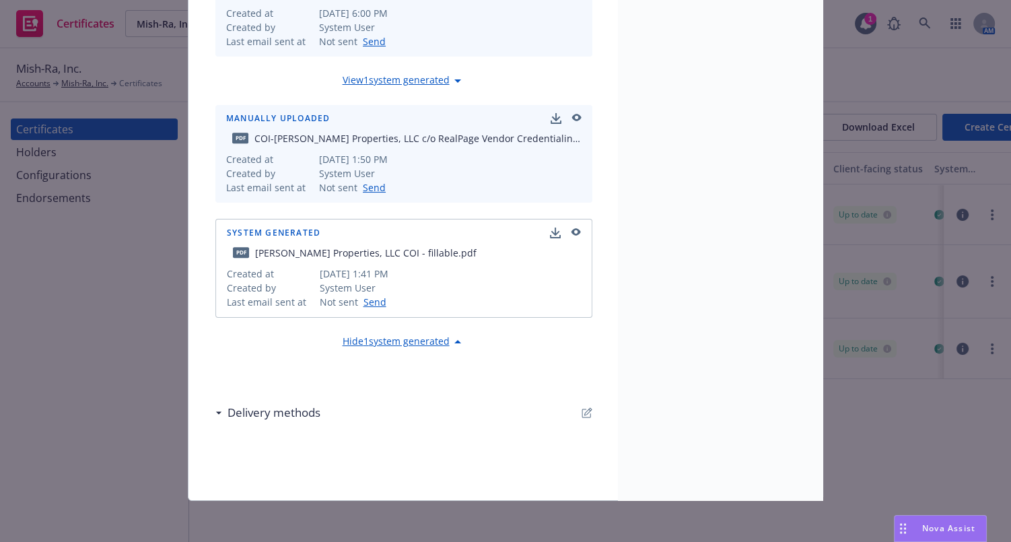
drag, startPoint x: 595, startPoint y: 351, endPoint x: 563, endPoint y: 415, distance: 71.4
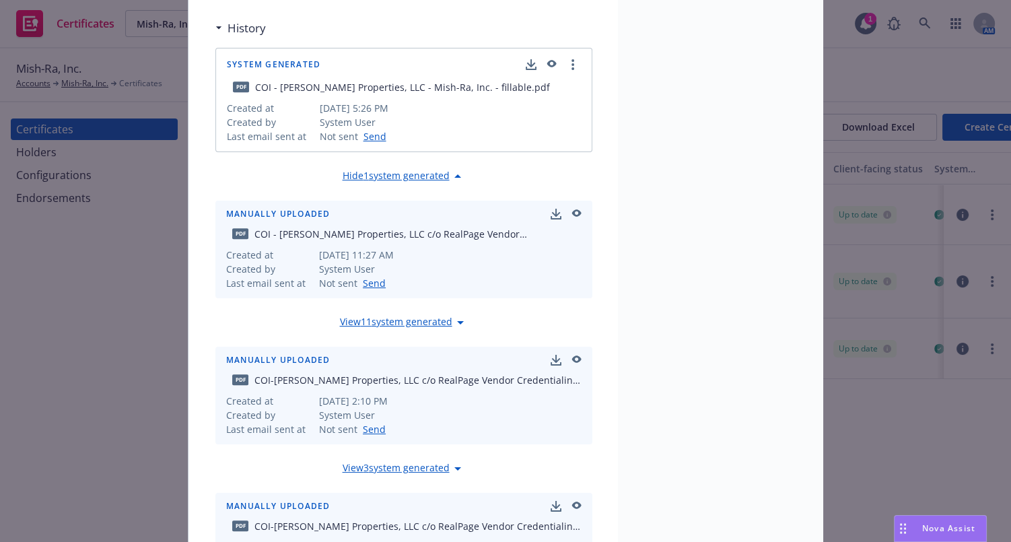
scroll to position [0, 0]
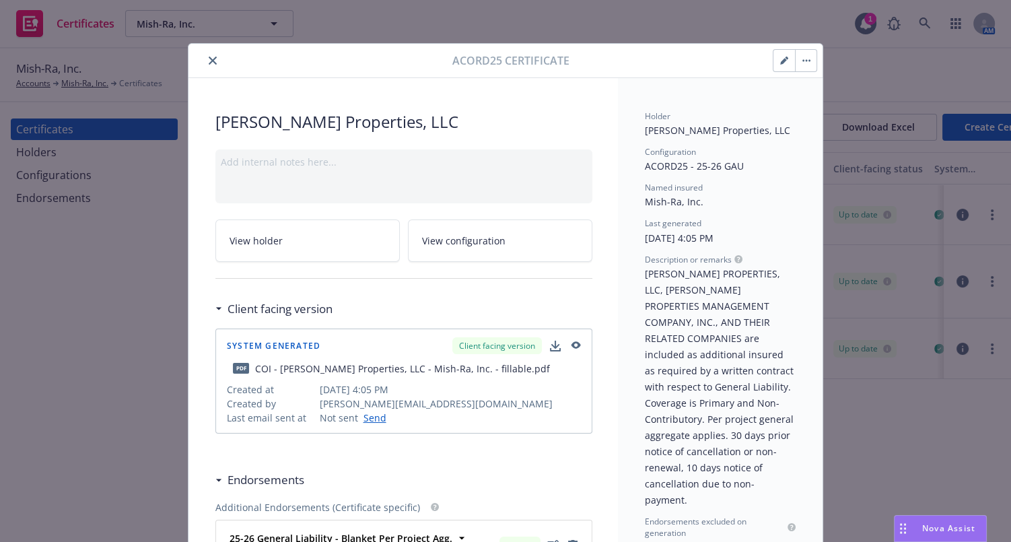
drag, startPoint x: 382, startPoint y: 45, endPoint x: 265, endPoint y: -33, distance: 140.8
click at [209, 59] on icon "close" at bounding box center [213, 61] width 8 height 8
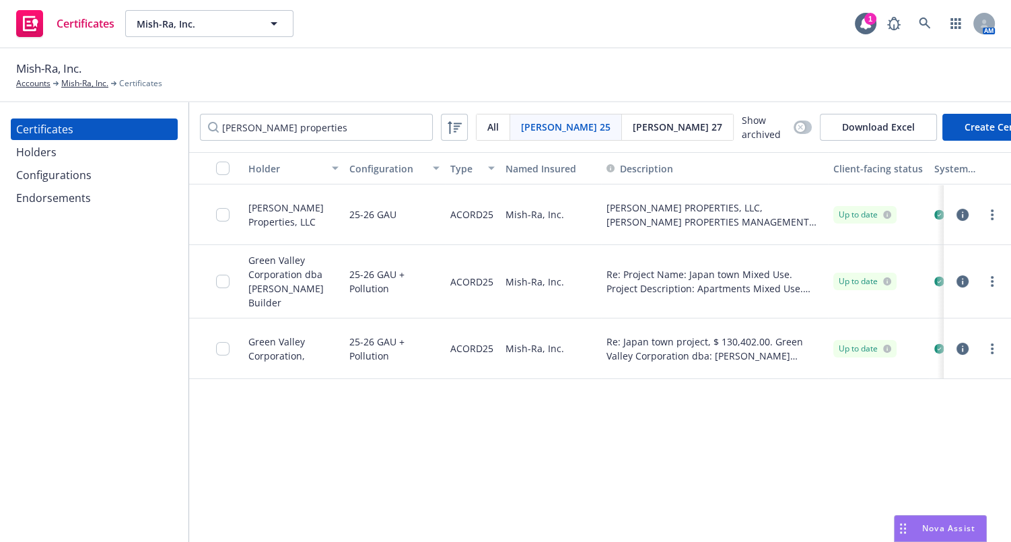
click at [80, 170] on div "Configurations" at bounding box center [53, 175] width 75 height 22
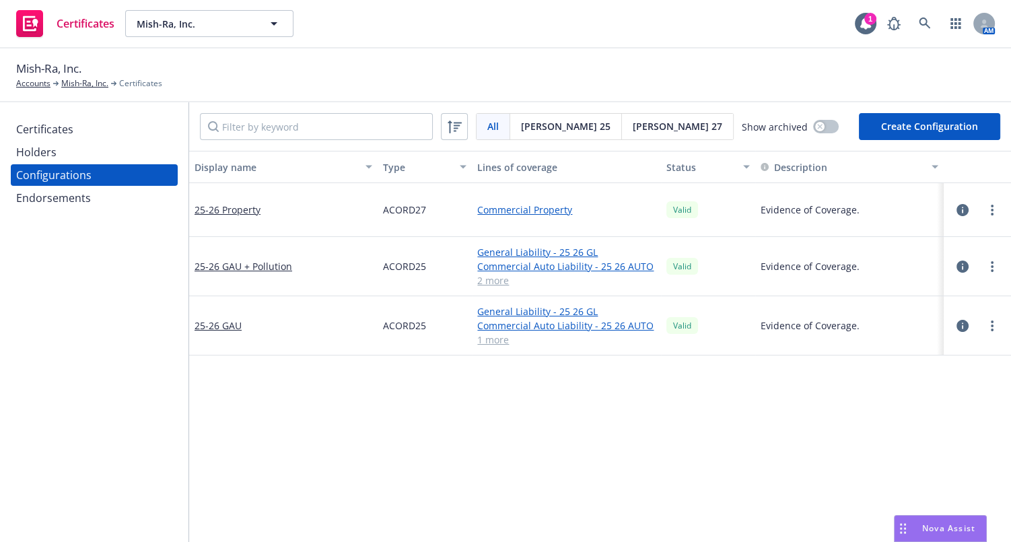
click at [61, 197] on div "Endorsements" at bounding box center [53, 198] width 75 height 22
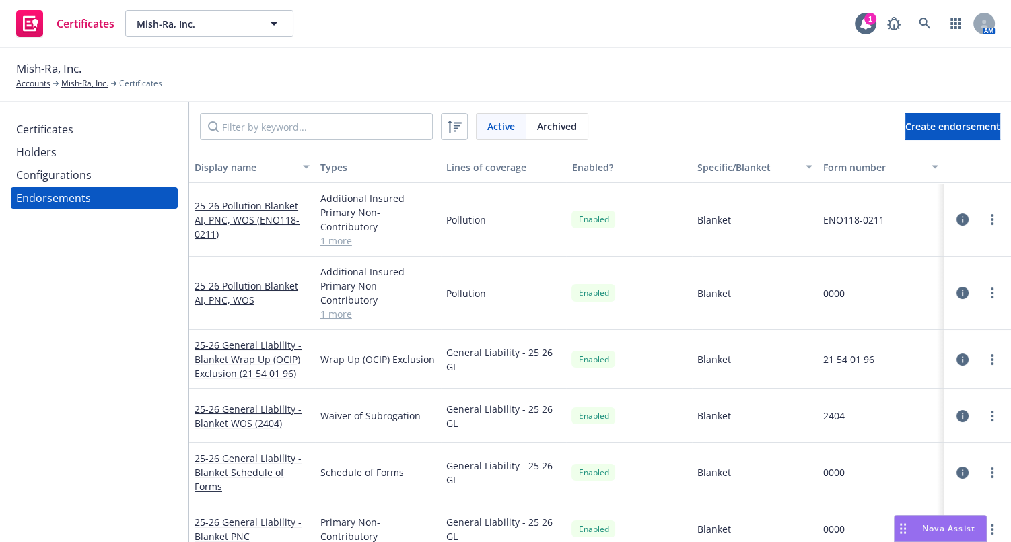
click at [117, 172] on div "Configurations" at bounding box center [94, 175] width 156 height 22
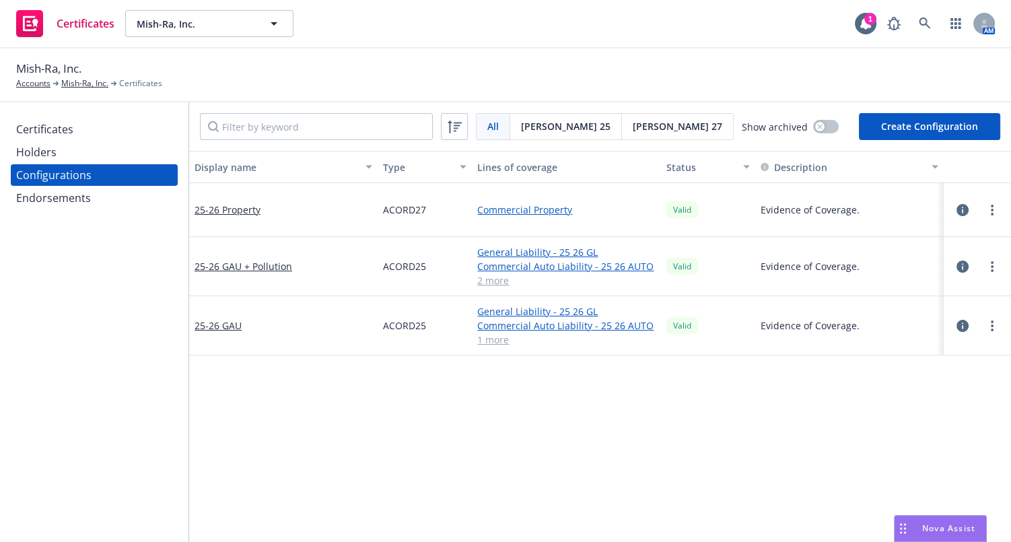
click at [90, 201] on div "Endorsements" at bounding box center [94, 198] width 156 height 22
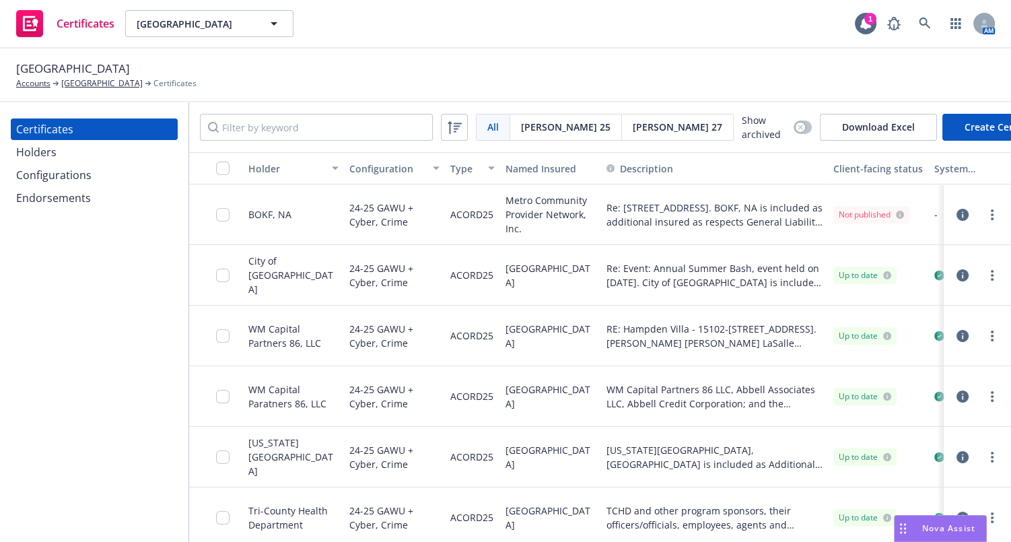
click at [103, 181] on div "Configurations" at bounding box center [94, 175] width 156 height 22
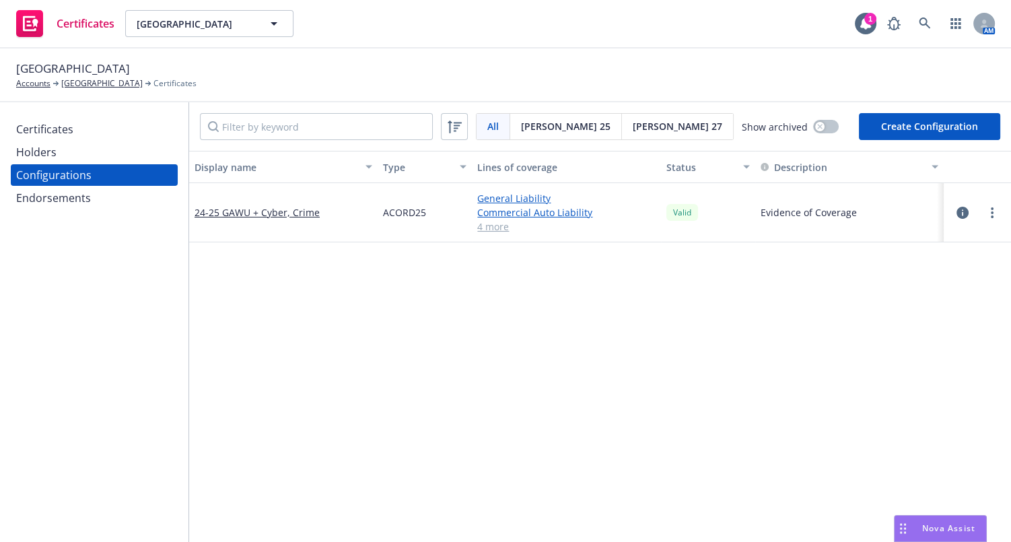
click at [102, 201] on div "Endorsements" at bounding box center [94, 198] width 156 height 22
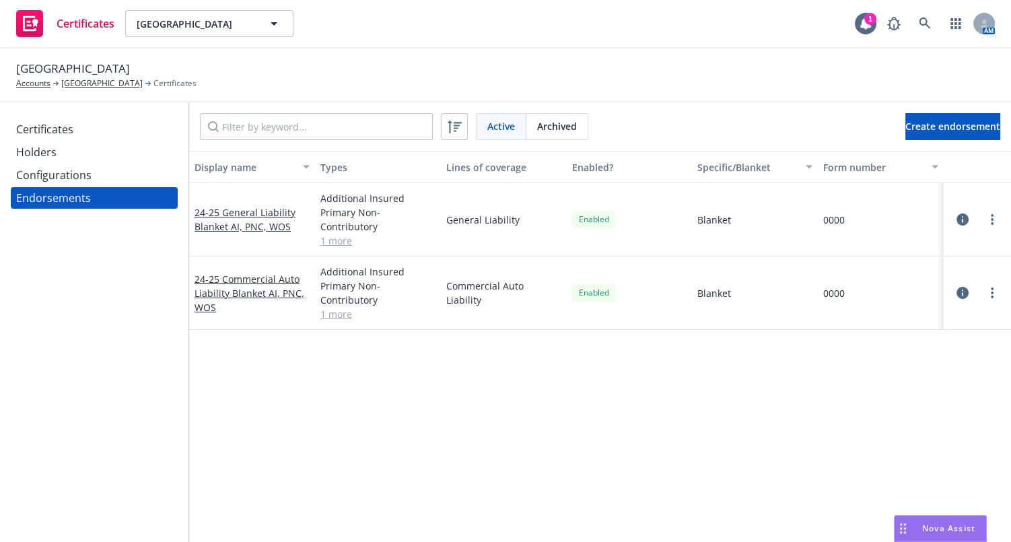
click at [28, 166] on div "Configurations" at bounding box center [53, 175] width 75 height 22
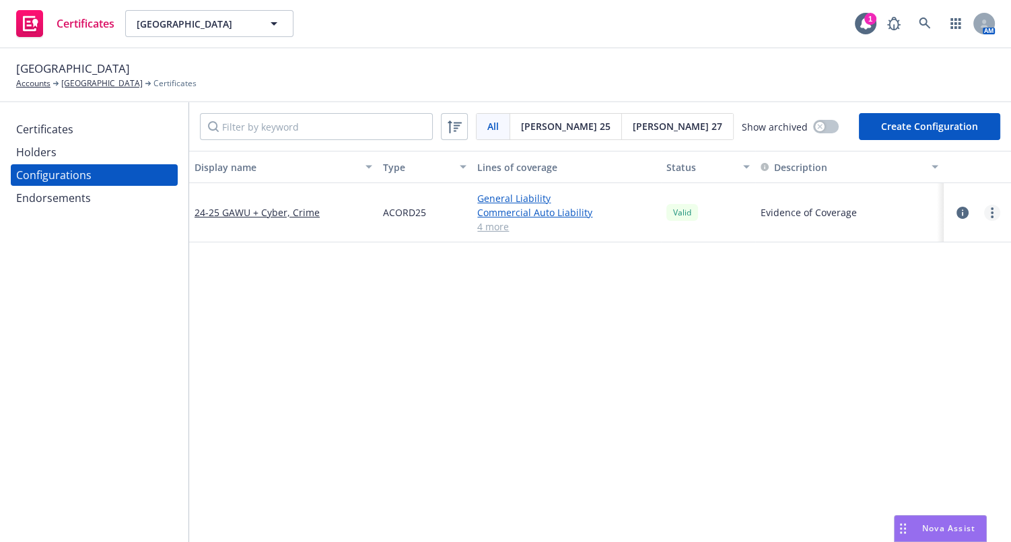
click at [985, 209] on link "more" at bounding box center [992, 213] width 16 height 16
click at [889, 236] on link "Edit" at bounding box center [916, 239] width 148 height 27
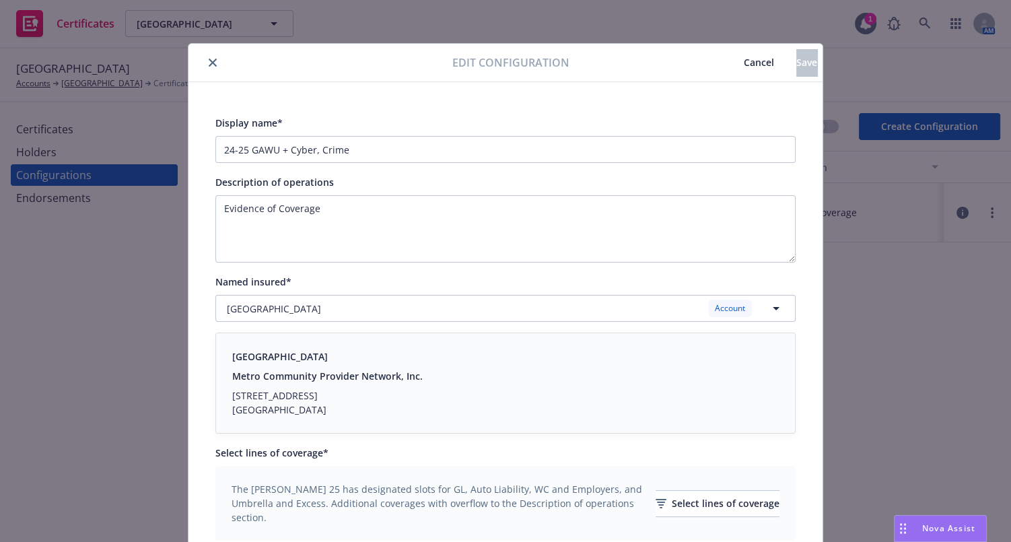
scroll to position [490, 0]
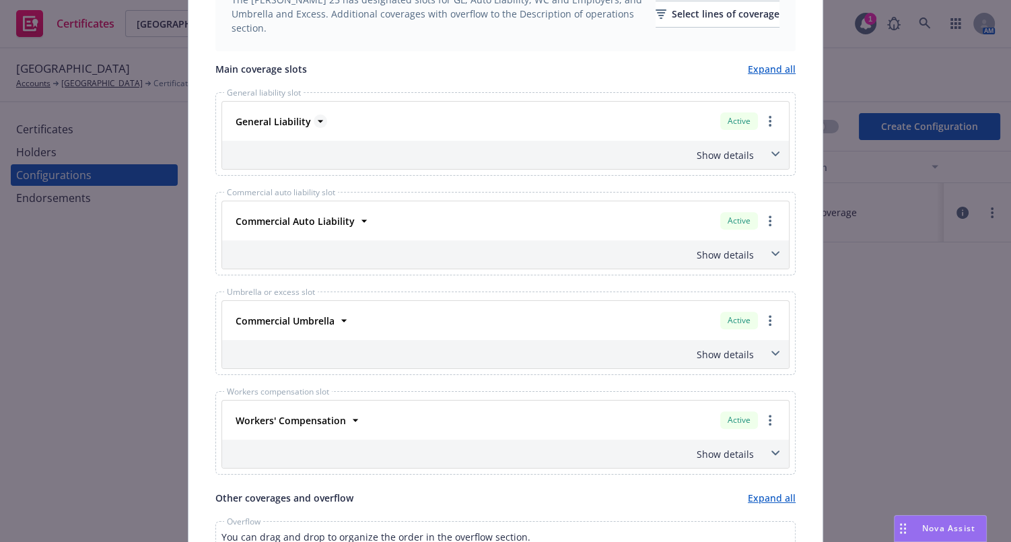
click at [283, 114] on span "General Liability" at bounding box center [273, 121] width 75 height 14
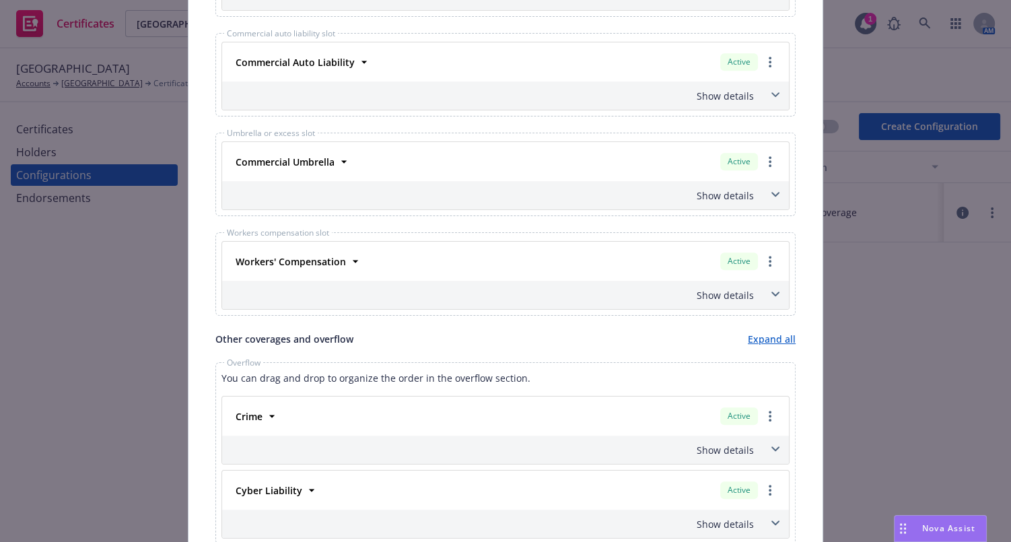
scroll to position [795, 0]
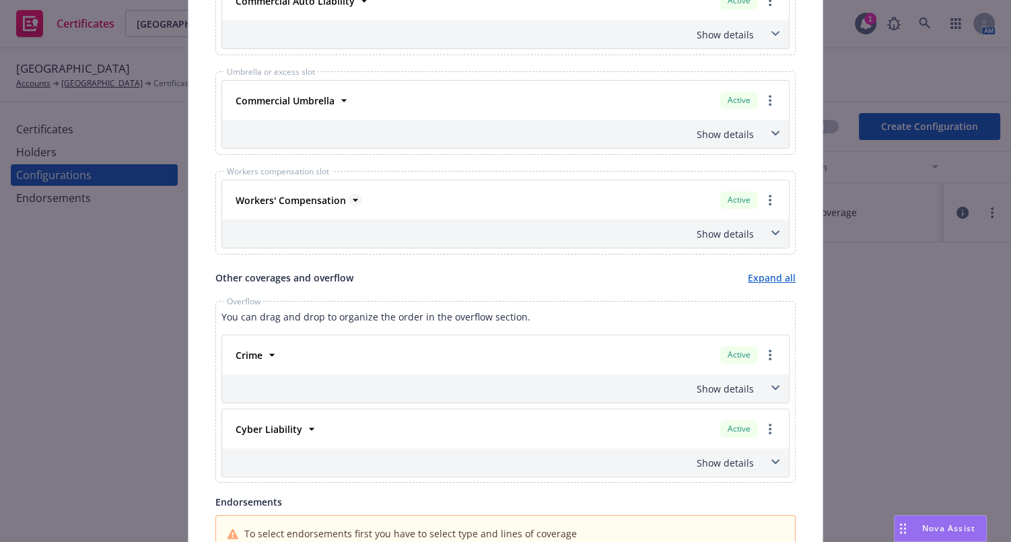
click at [314, 199] on strong "Workers' Compensation" at bounding box center [291, 200] width 110 height 13
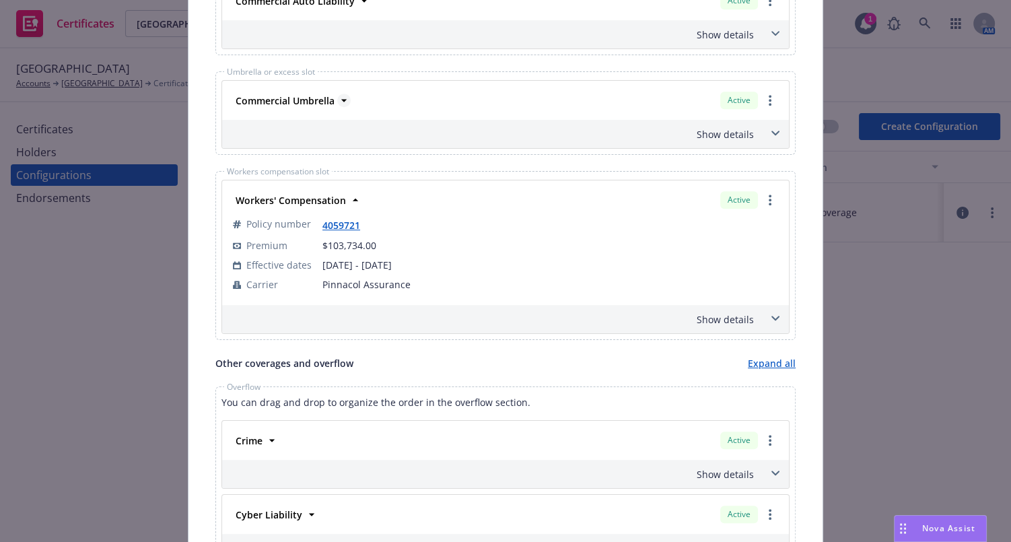
click at [301, 104] on strong "Commercial Umbrella" at bounding box center [285, 100] width 99 height 13
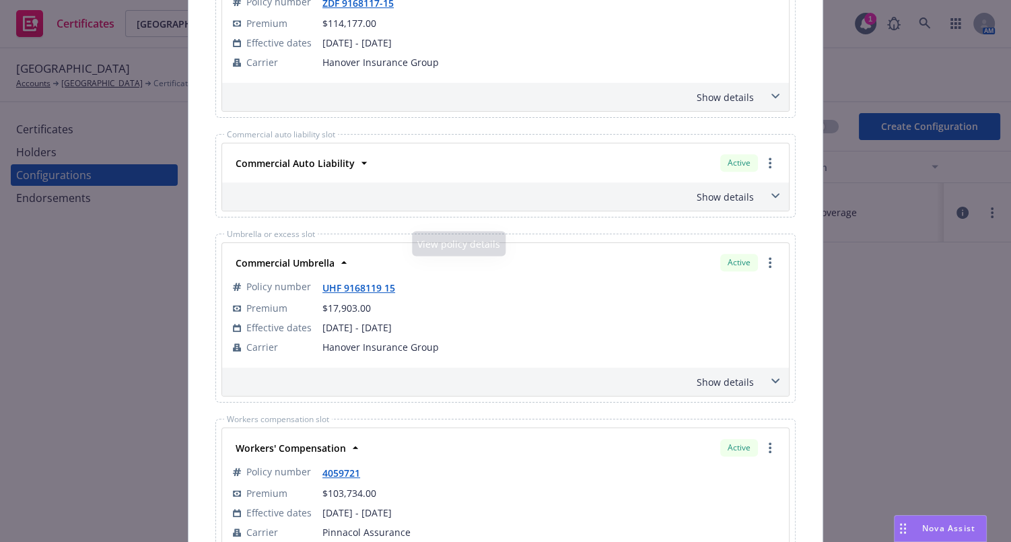
scroll to position [612, 0]
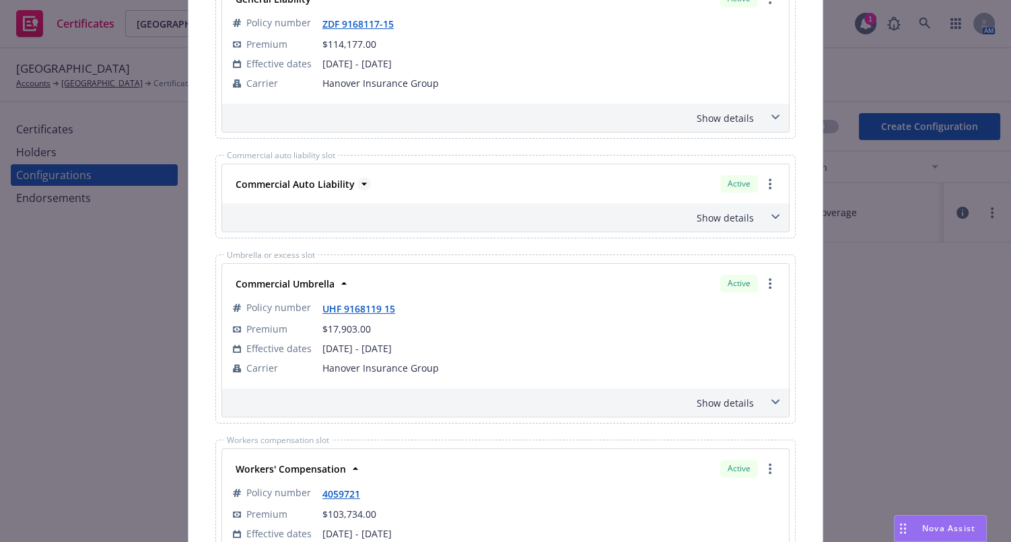
click at [316, 176] on div "Commercial Auto Liability" at bounding box center [293, 184] width 127 height 20
click at [318, 180] on strong "Commercial Auto Liability" at bounding box center [295, 184] width 119 height 13
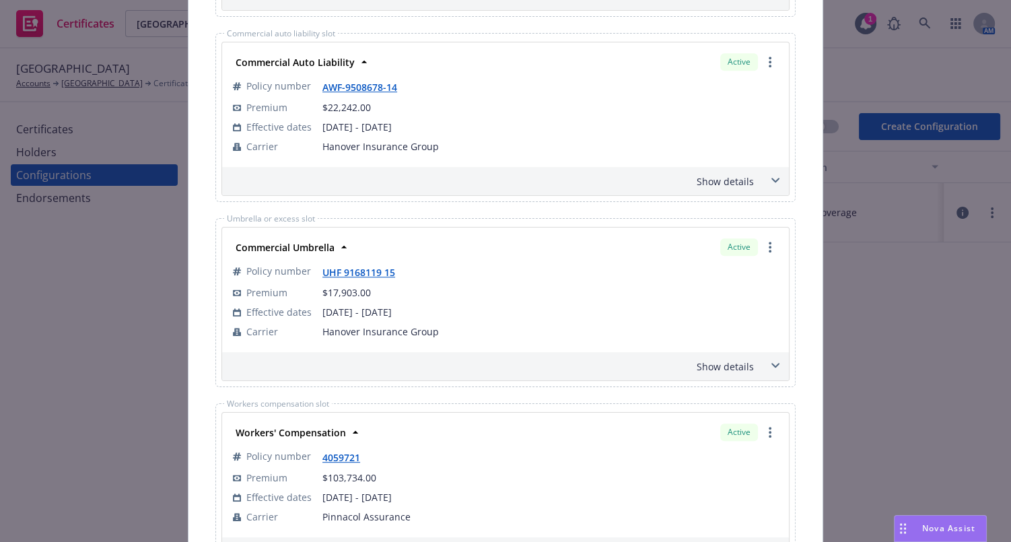
scroll to position [1136, 0]
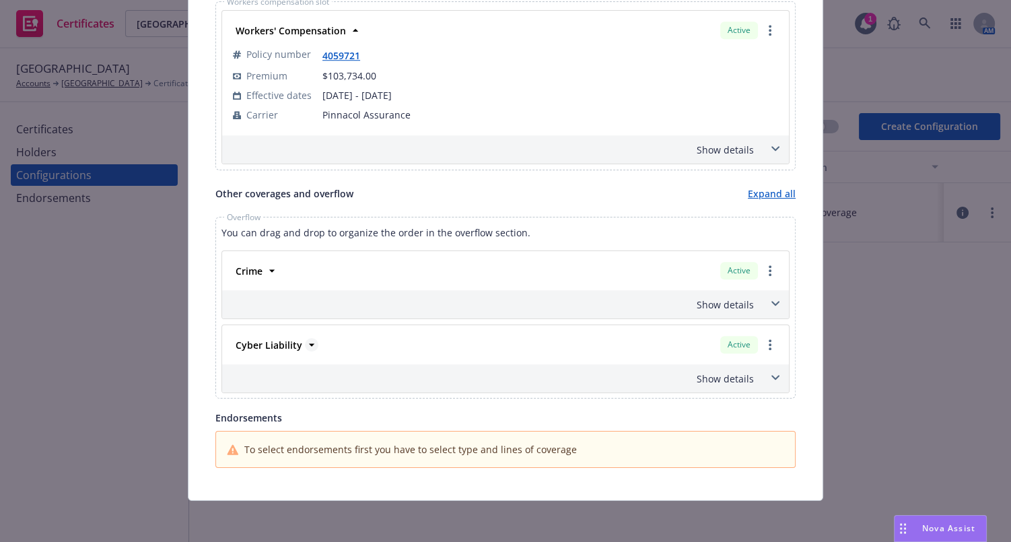
click at [280, 343] on strong "Cyber Liability" at bounding box center [269, 345] width 67 height 13
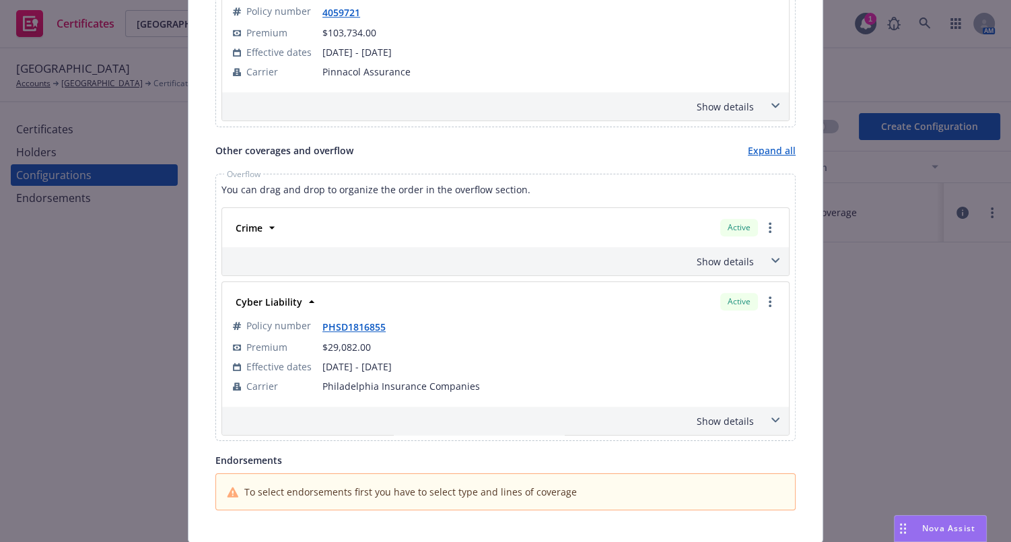
scroll to position [1221, 0]
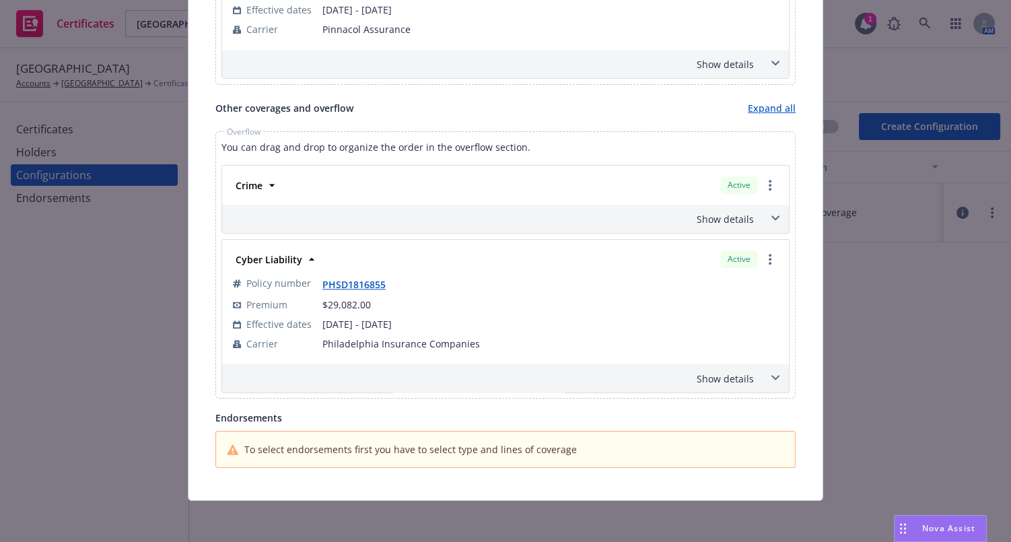
click at [720, 372] on div "Show details" at bounding box center [489, 379] width 529 height 14
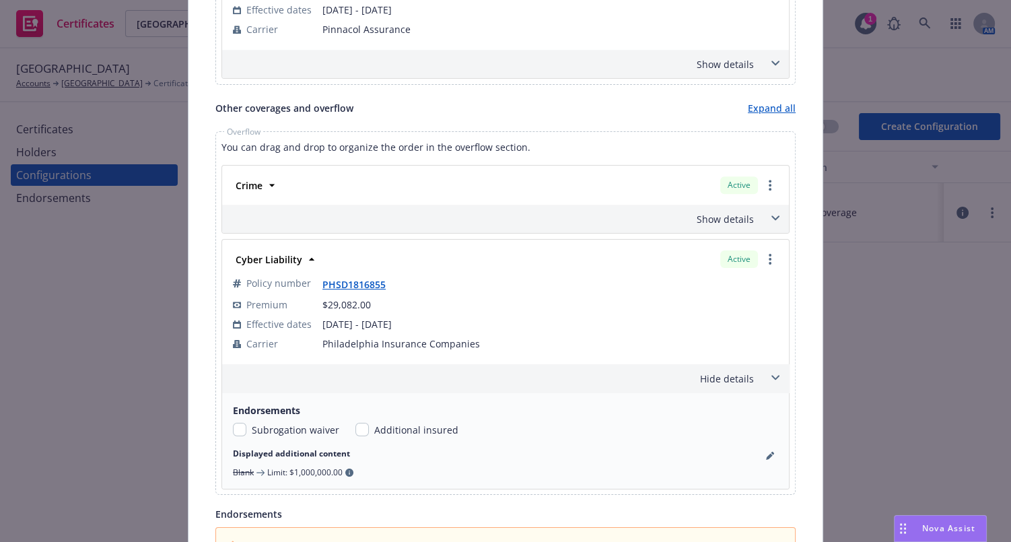
click at [707, 213] on div "Show details" at bounding box center [489, 219] width 529 height 14
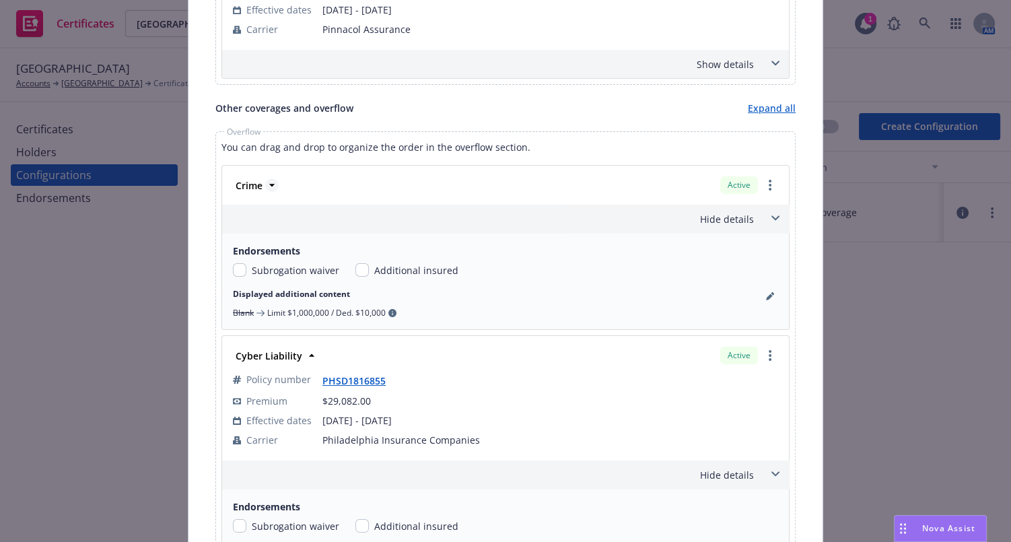
click at [265, 187] on icon at bounding box center [271, 184] width 13 height 13
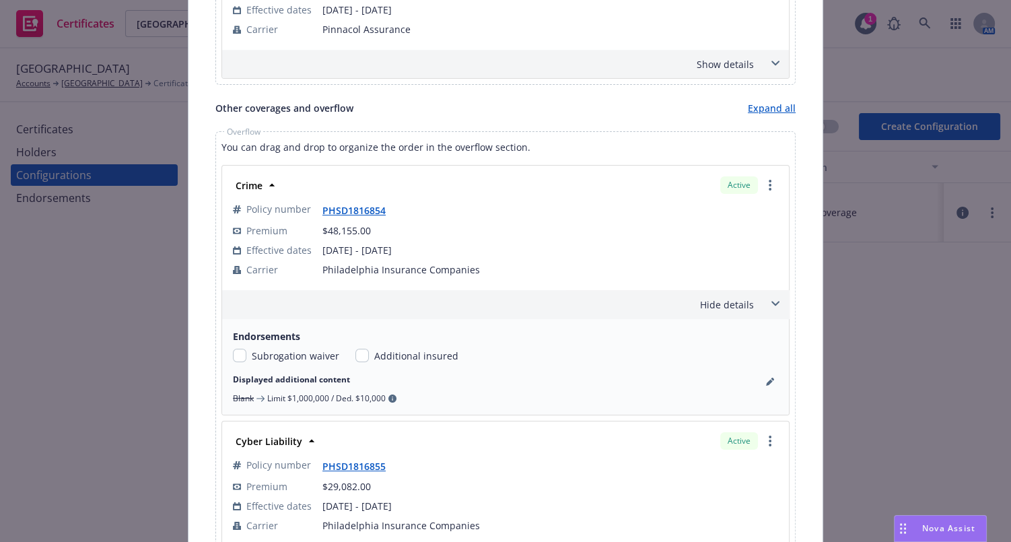
scroll to position [73, 0]
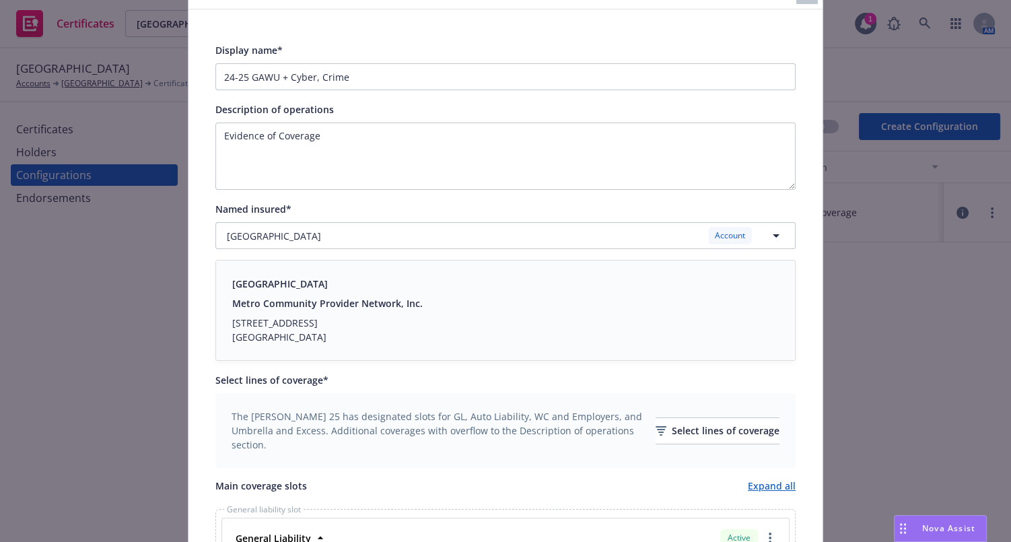
drag, startPoint x: 618, startPoint y: 314, endPoint x: 553, endPoint y: 116, distance: 208.5
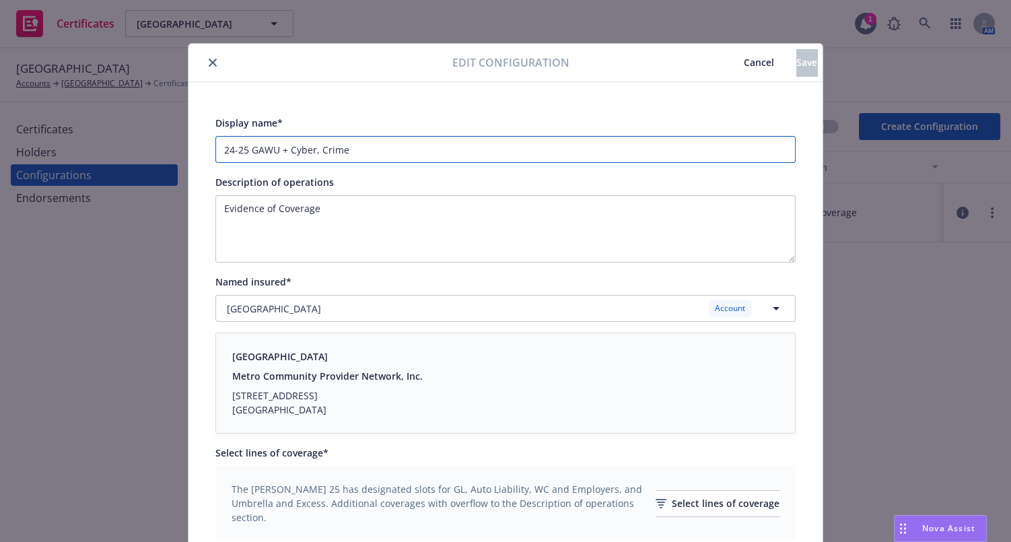
drag, startPoint x: 236, startPoint y: 147, endPoint x: 246, endPoint y: 147, distance: 10.8
click at [236, 146] on input "24-25 GAWU + Cyber, Crime" at bounding box center [505, 149] width 580 height 27
drag, startPoint x: 244, startPoint y: 145, endPoint x: 149, endPoint y: 135, distance: 95.5
click at [149, 137] on div "Edit configuration Cancel Save Display name* 24-25 GAWU + Cyber, Crime Descript…" at bounding box center [505, 271] width 1011 height 542
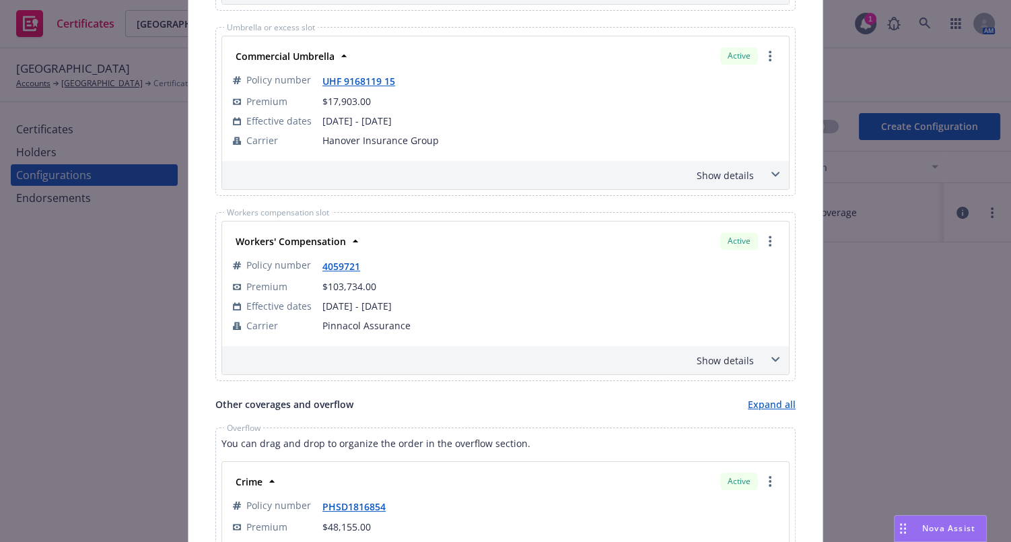
drag, startPoint x: 379, startPoint y: 158, endPoint x: 392, endPoint y: 403, distance: 244.8
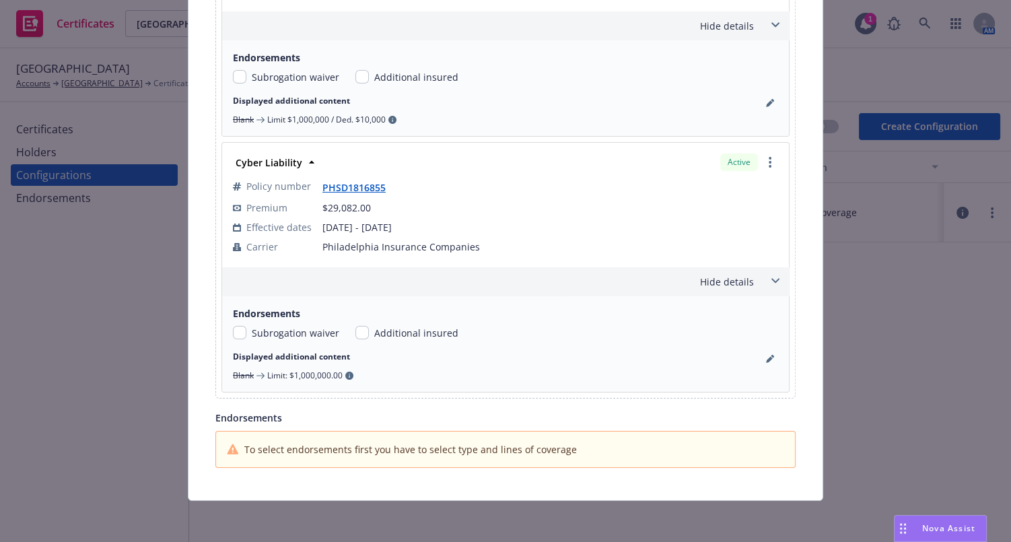
type input "25-26 GAWU + Cyber, Crime"
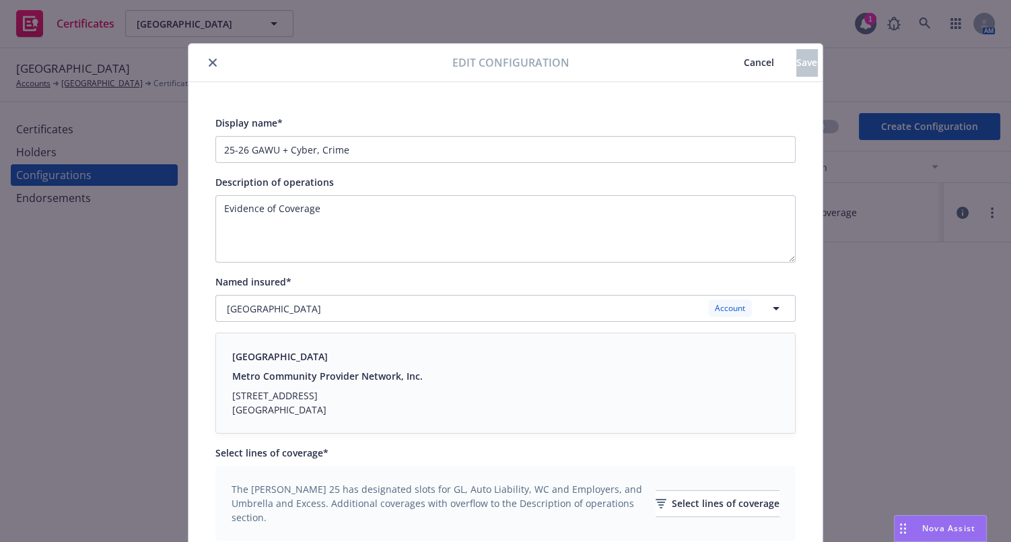
drag, startPoint x: 447, startPoint y: 323, endPoint x: 727, endPoint y: 81, distance: 370.0
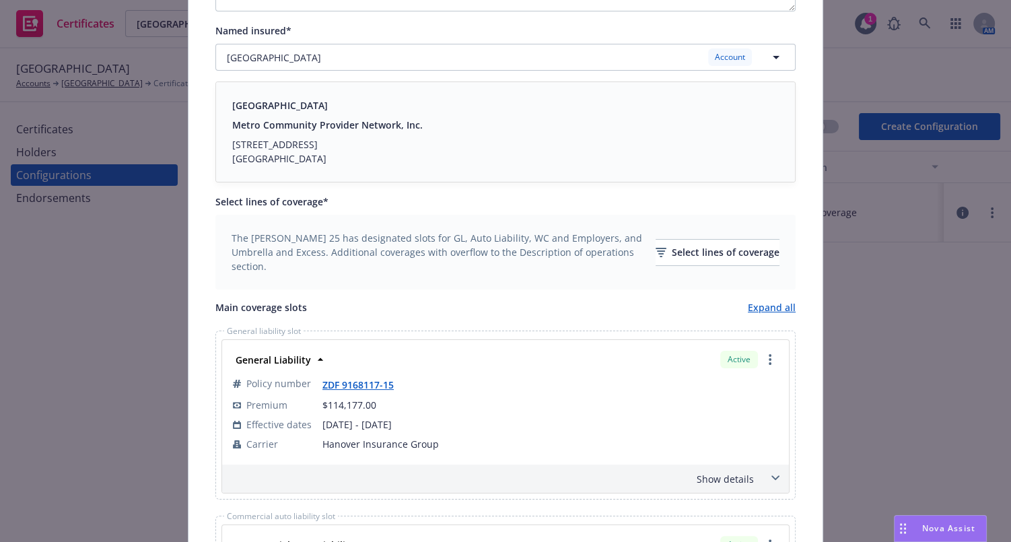
drag, startPoint x: 494, startPoint y: 223, endPoint x: 466, endPoint y: 283, distance: 66.3
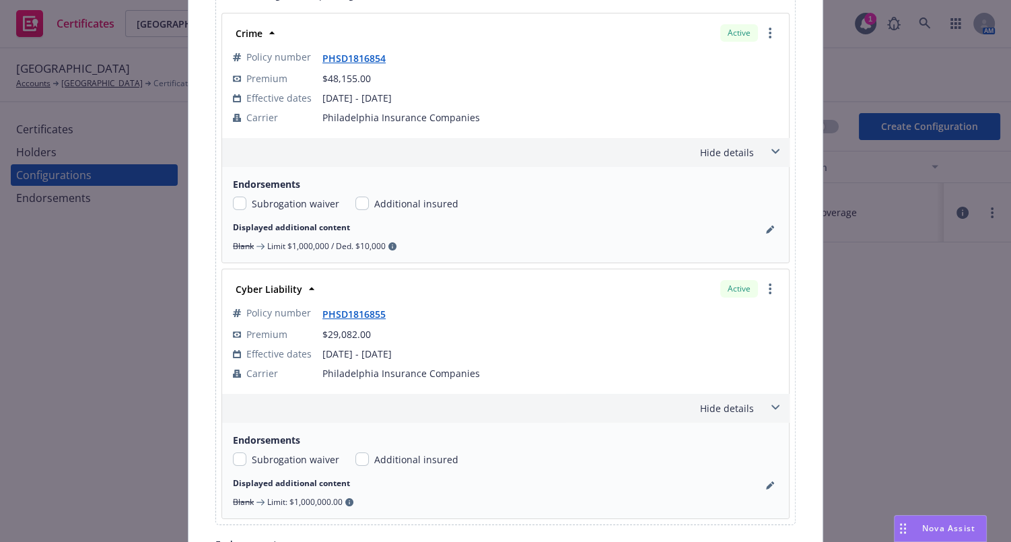
scroll to position [1500, 0]
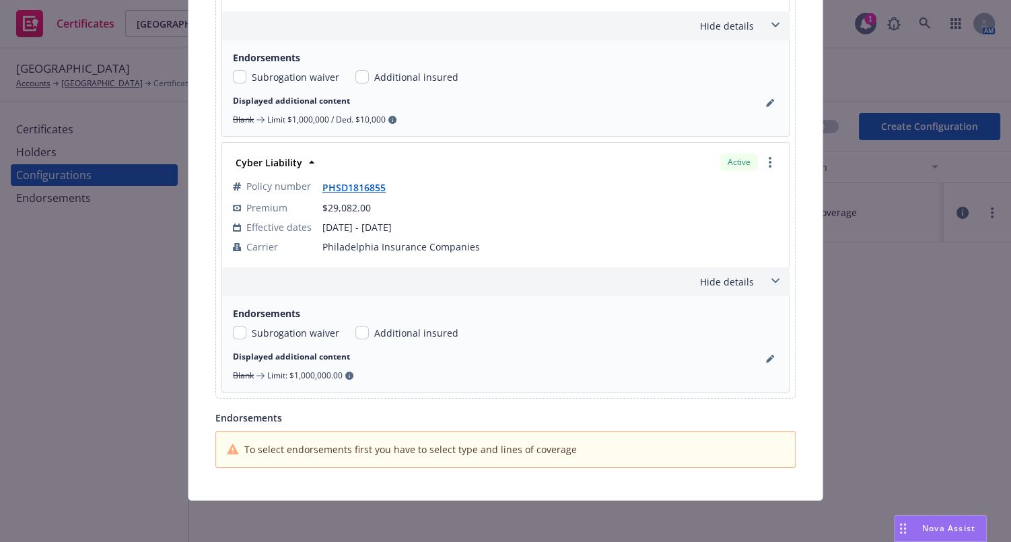
drag, startPoint x: 473, startPoint y: 316, endPoint x: 454, endPoint y: 398, distance: 84.3
click at [588, 444] on div "To select endorsements first you have to select type and lines of coverage" at bounding box center [506, 449] width 558 height 14
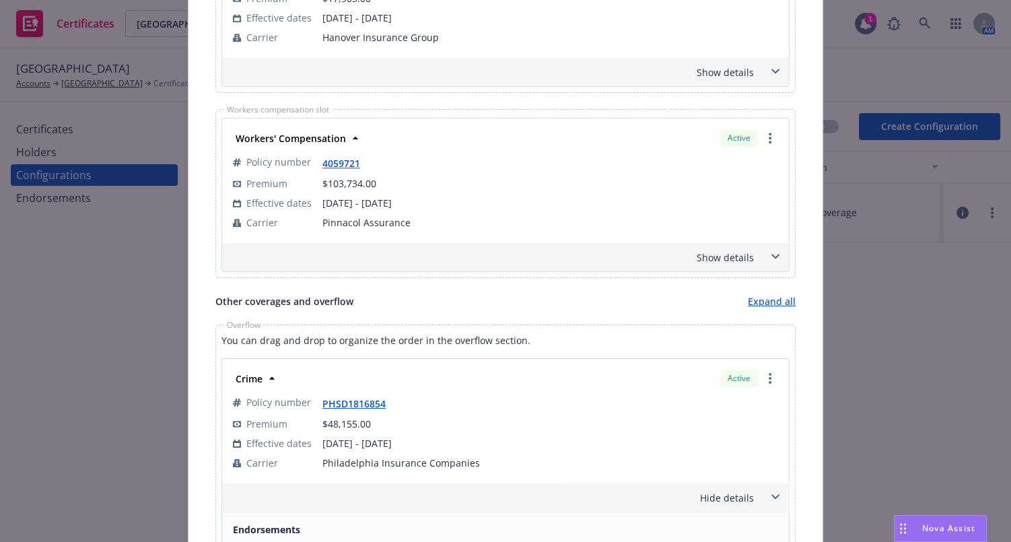
scroll to position [0, 0]
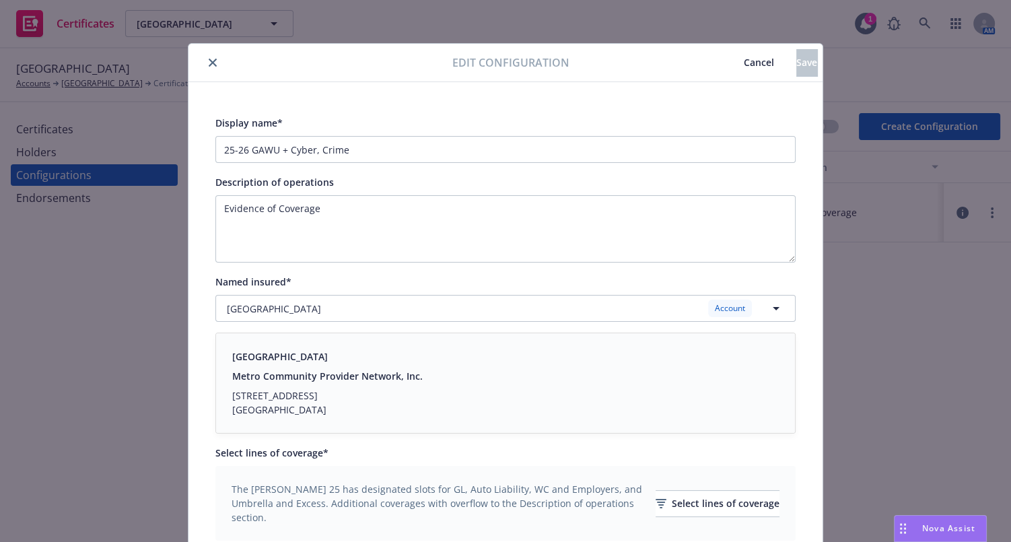
drag, startPoint x: 512, startPoint y: 397, endPoint x: 612, endPoint y: 101, distance: 312.2
click at [744, 57] on span "Cancel" at bounding box center [759, 62] width 30 height 13
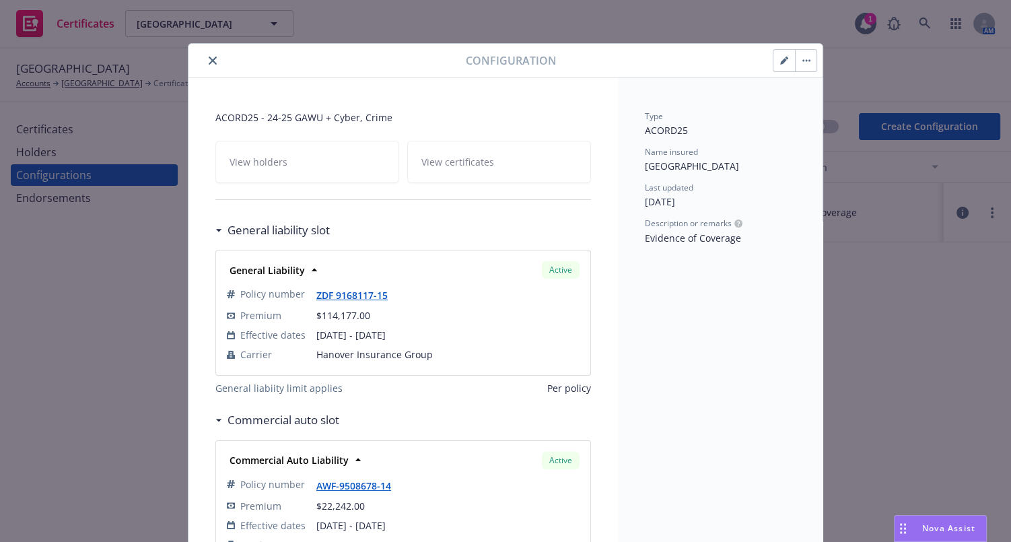
click at [774, 61] on button "button" at bounding box center [785, 61] width 22 height 22
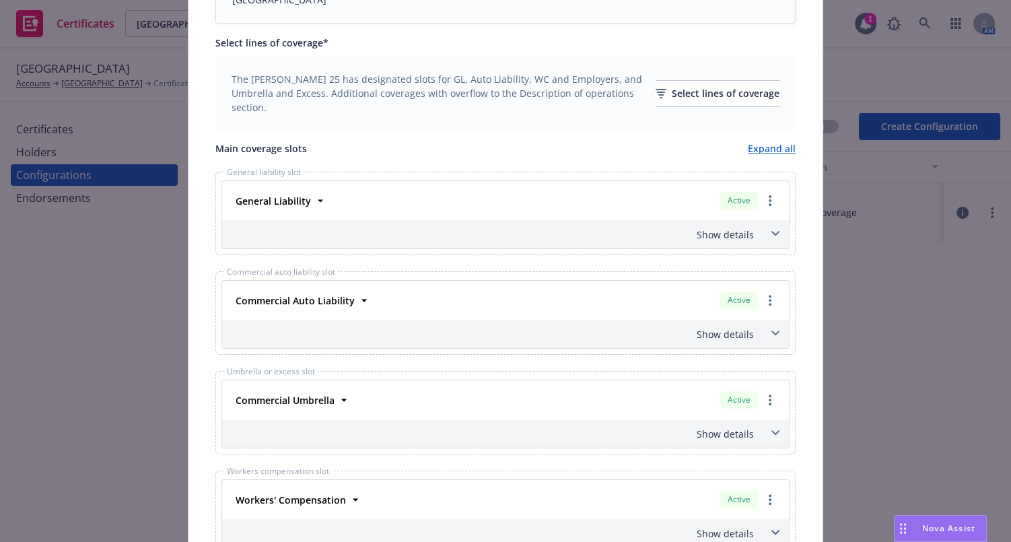
scroll to position [896, 0]
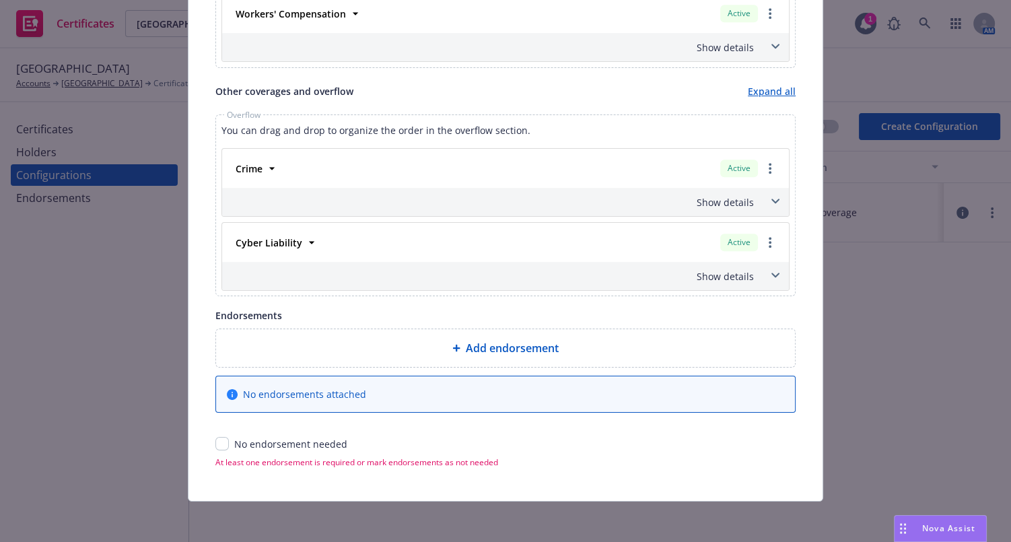
drag, startPoint x: 592, startPoint y: 139, endPoint x: 533, endPoint y: 384, distance: 252.7
click at [215, 446] on input "checkbox" at bounding box center [221, 443] width 13 height 13
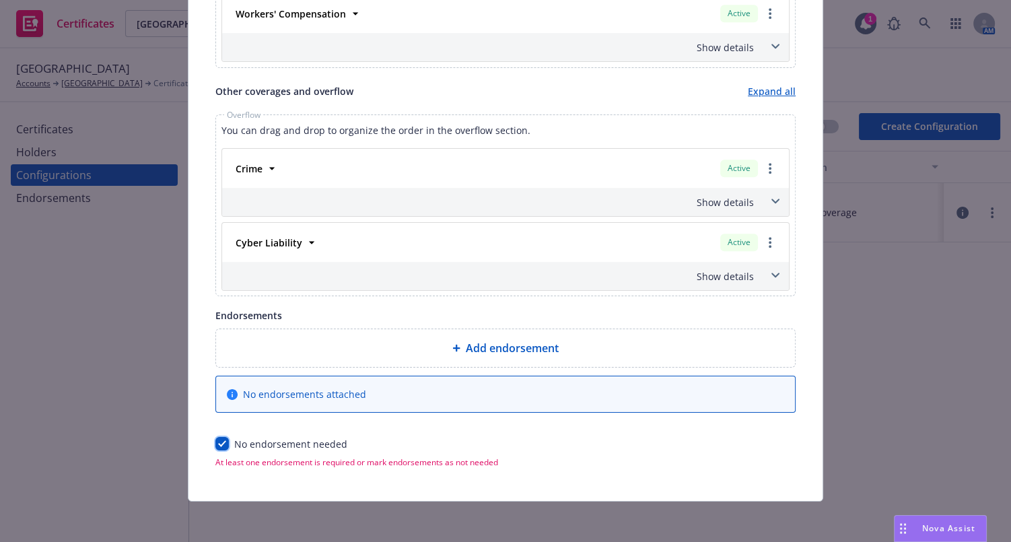
checkbox input "true"
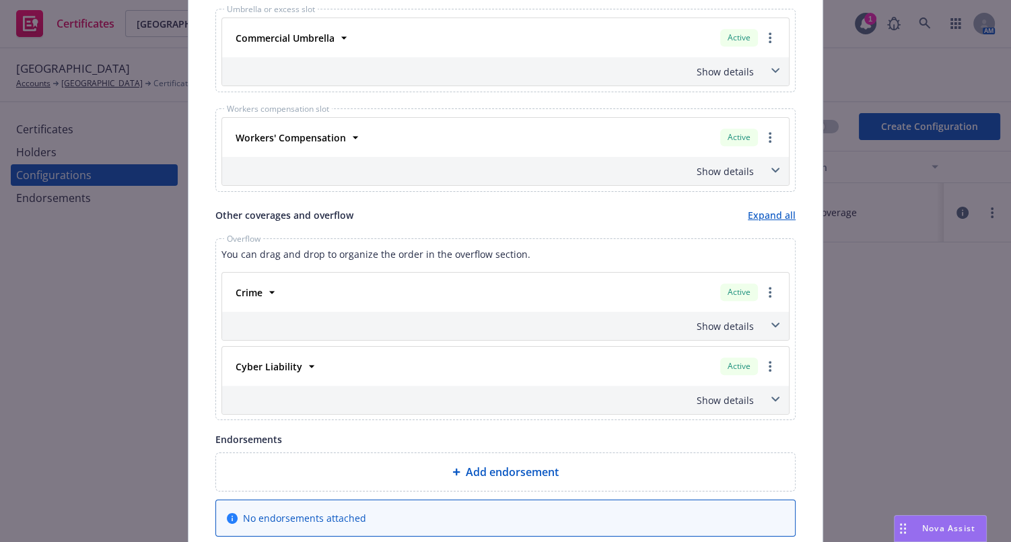
scroll to position [0, 0]
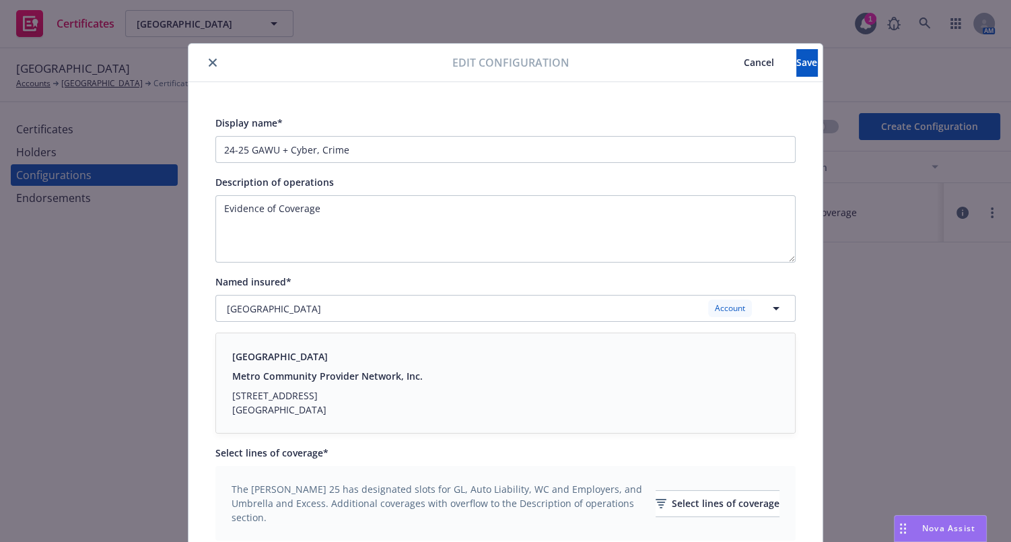
drag, startPoint x: 385, startPoint y: 259, endPoint x: 422, endPoint y: 139, distance: 124.8
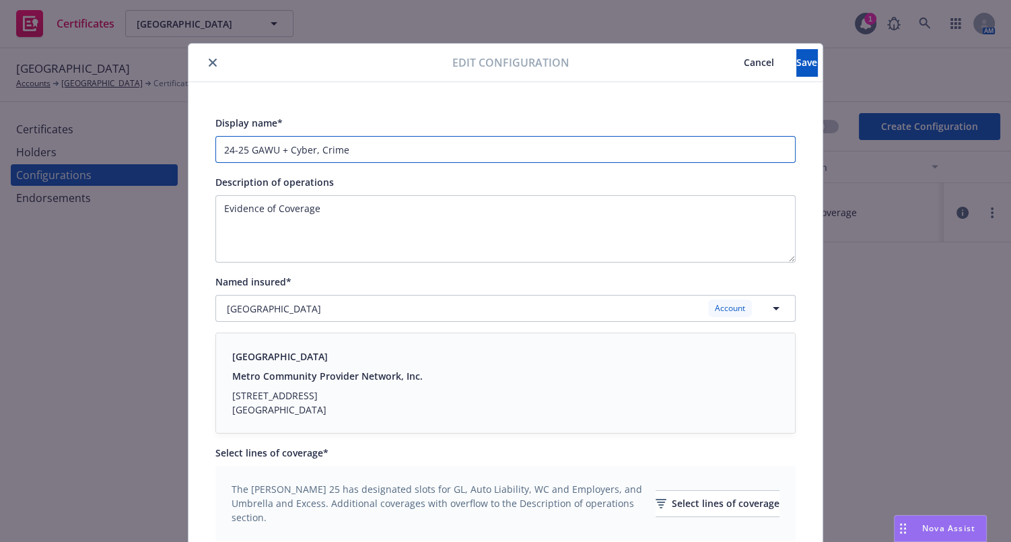
drag, startPoint x: 242, startPoint y: 149, endPoint x: 184, endPoint y: 141, distance: 59.2
type input "25-26 GAWU + Cyber, Crime"
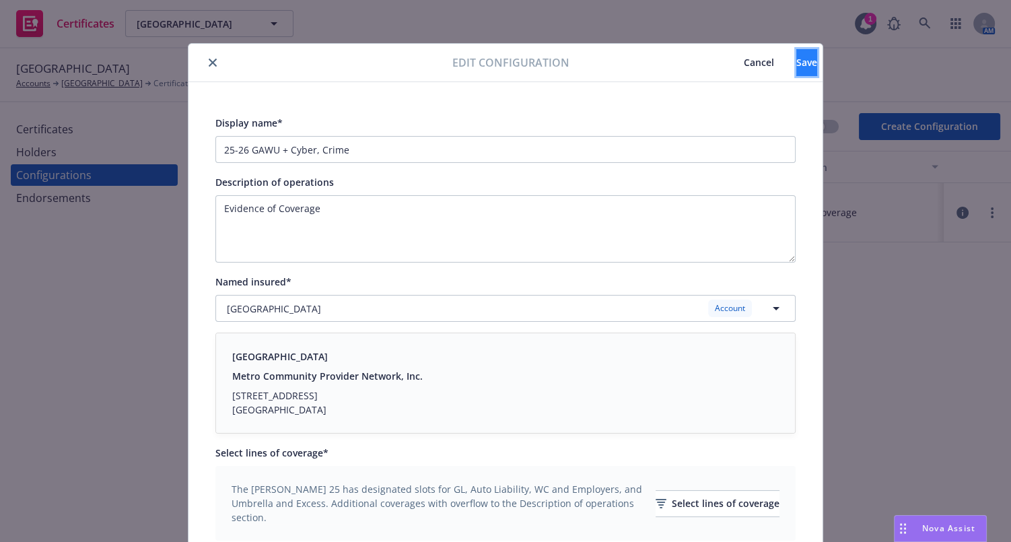
click at [797, 63] on button "Save" at bounding box center [807, 62] width 21 height 27
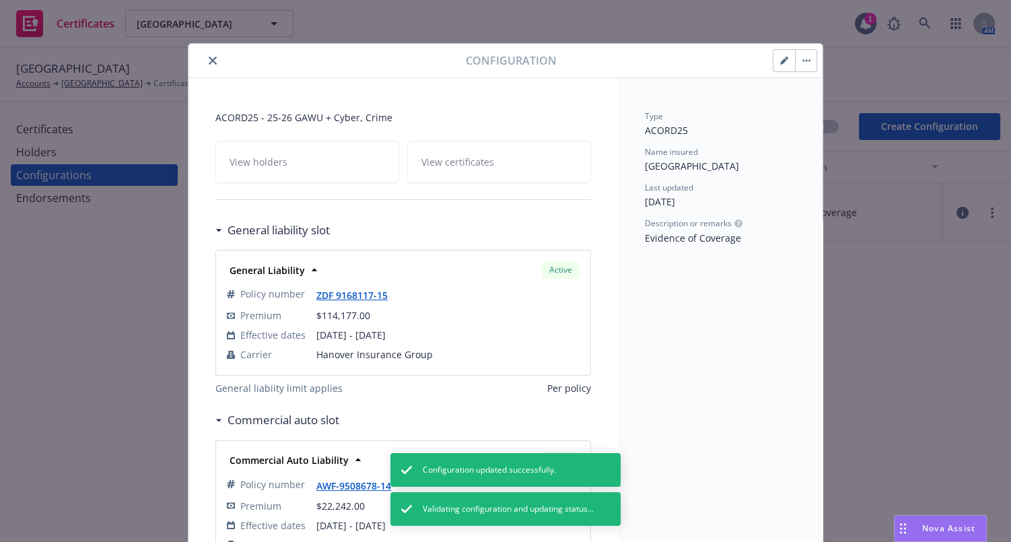
click at [207, 55] on button "close" at bounding box center [213, 61] width 16 height 16
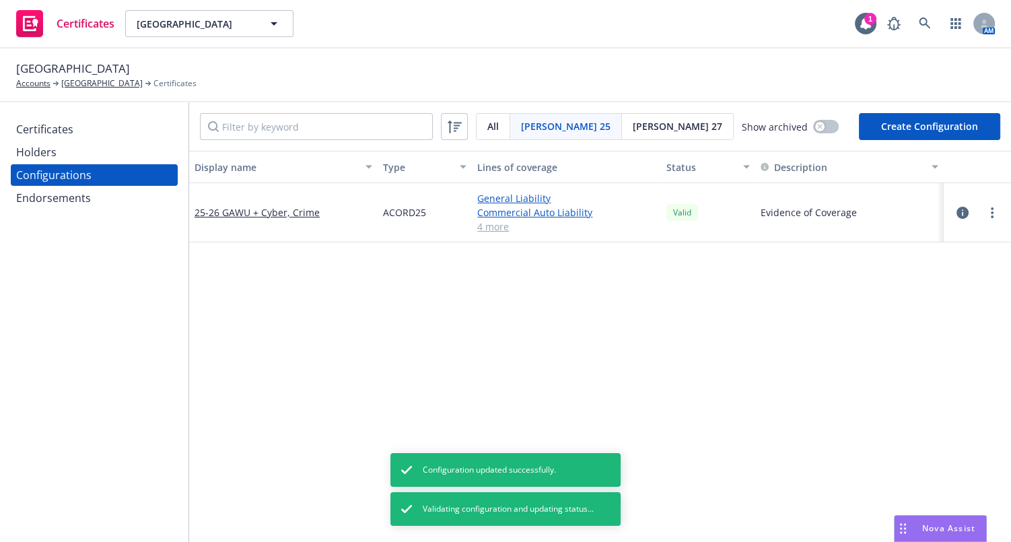
click at [104, 135] on div "Certificates" at bounding box center [94, 130] width 156 height 22
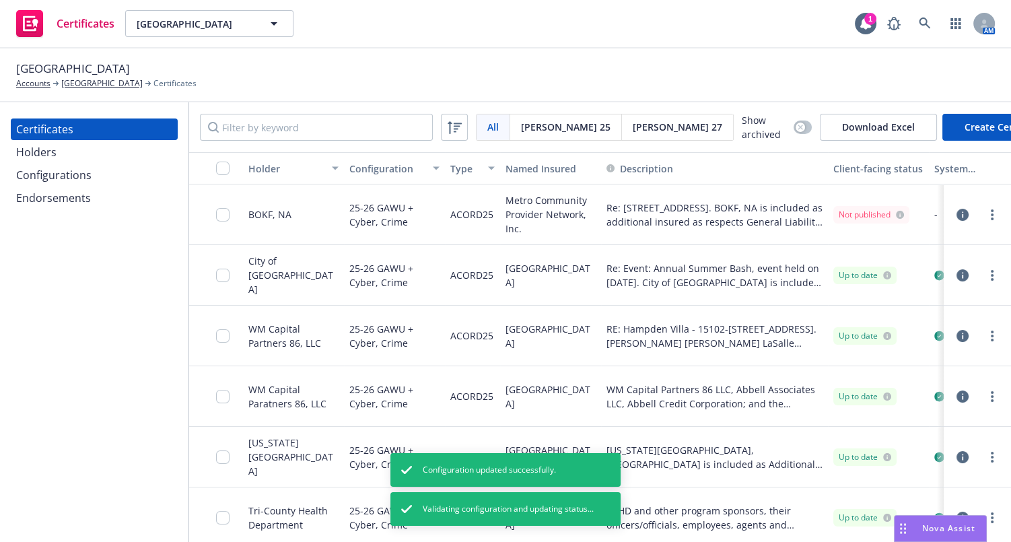
click at [133, 199] on div "Endorsements" at bounding box center [94, 198] width 156 height 22
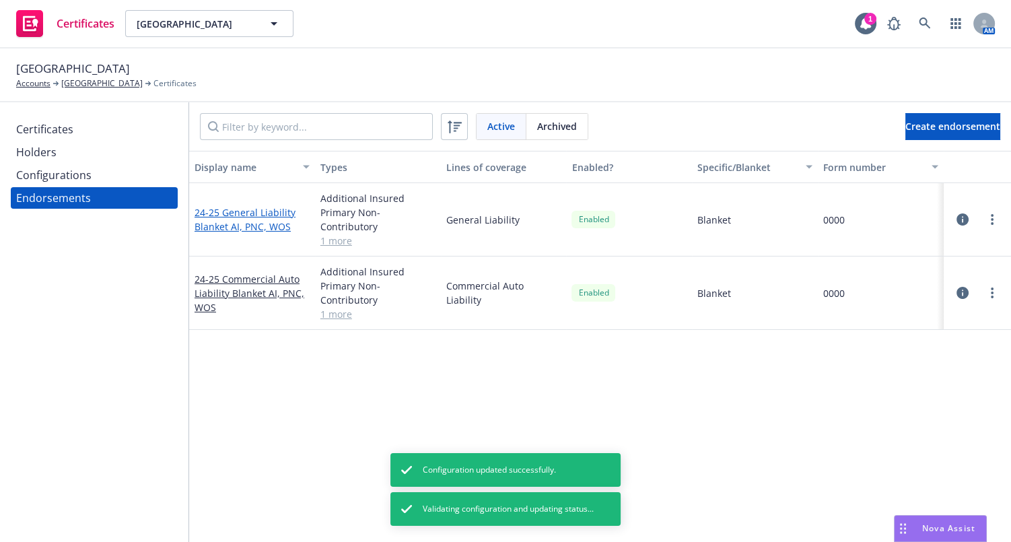
click at [251, 214] on link "24-25 General Liability Blanket AI, PNC, WOS" at bounding box center [245, 219] width 101 height 27
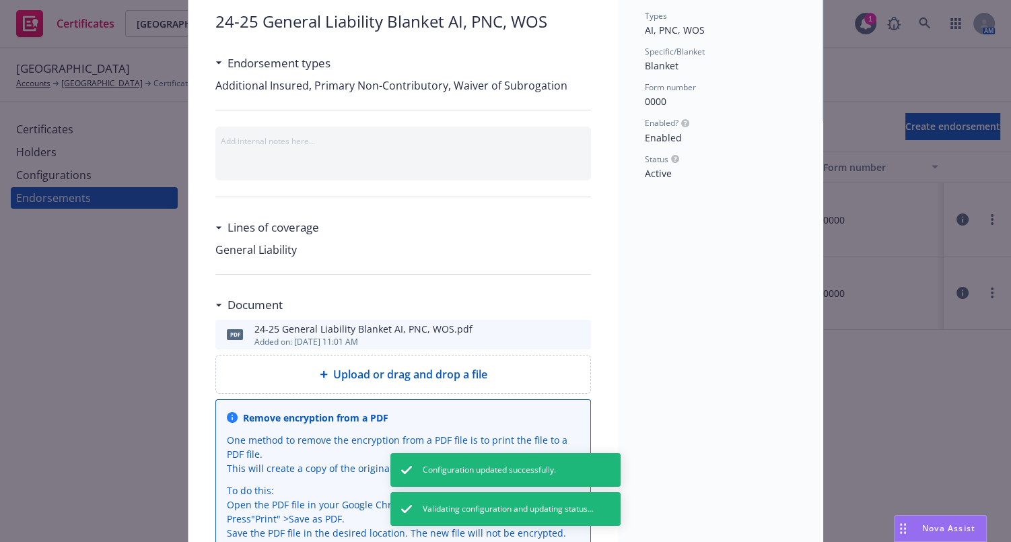
scroll to position [185, 0]
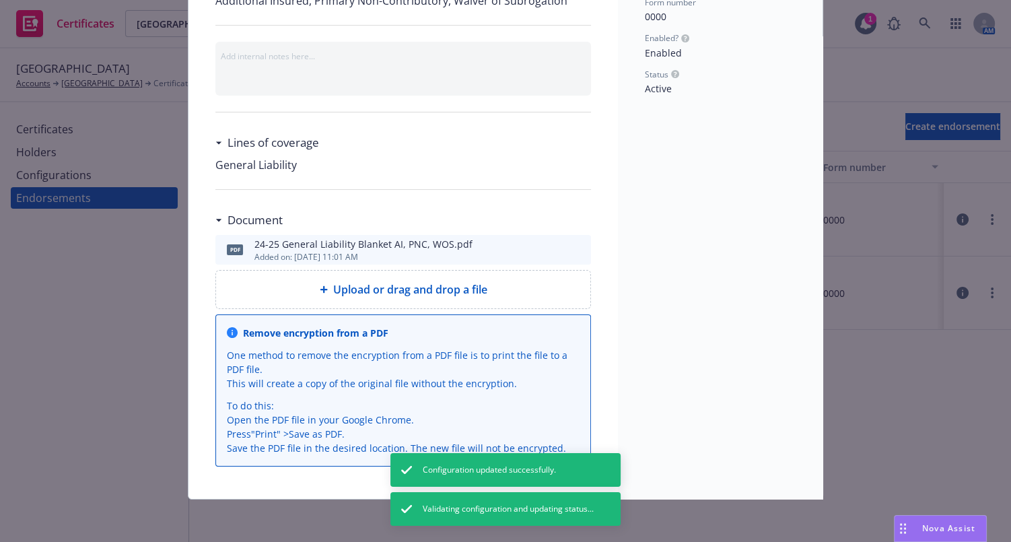
click at [574, 249] on icon "preview file" at bounding box center [578, 248] width 12 height 9
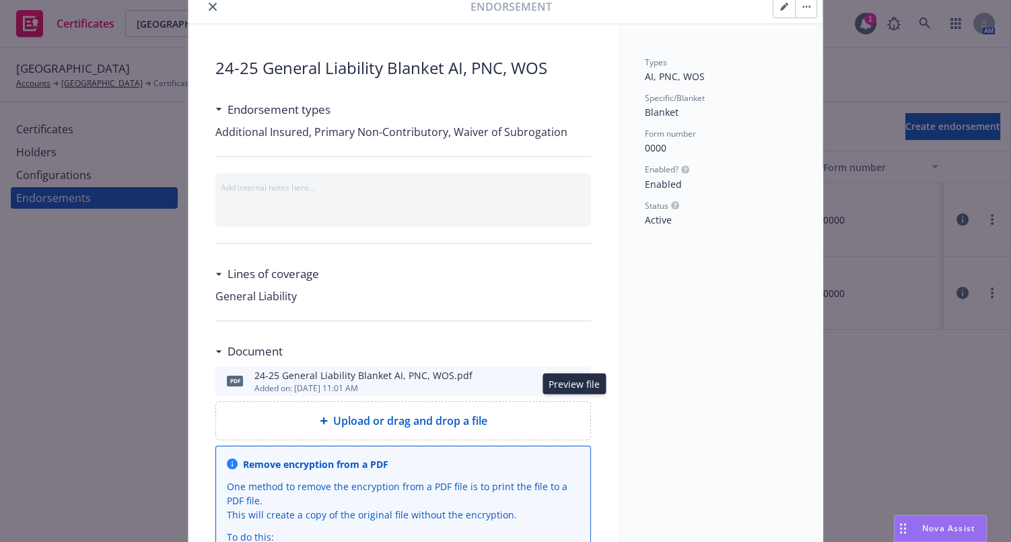
scroll to position [0, 0]
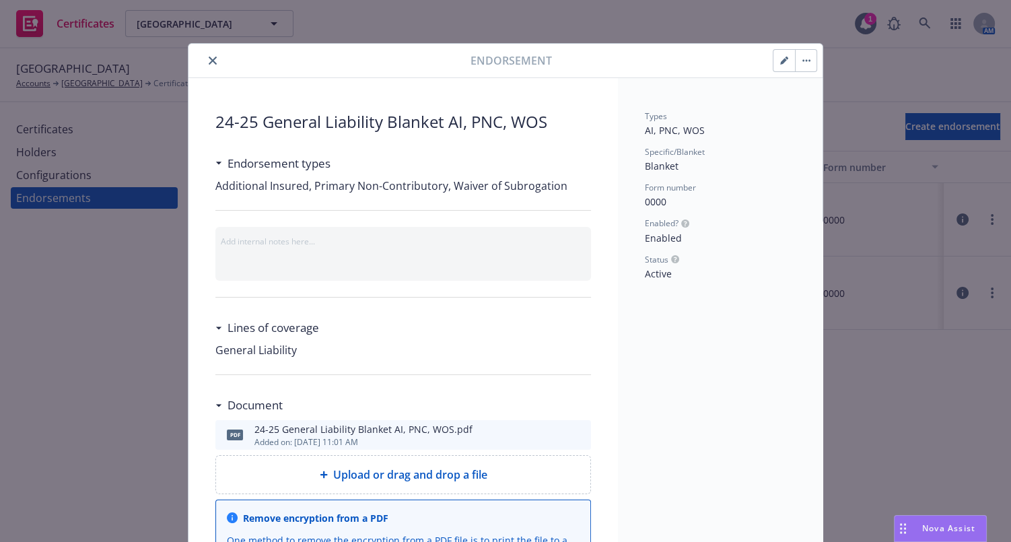
click at [782, 61] on icon "button" at bounding box center [784, 61] width 8 height 8
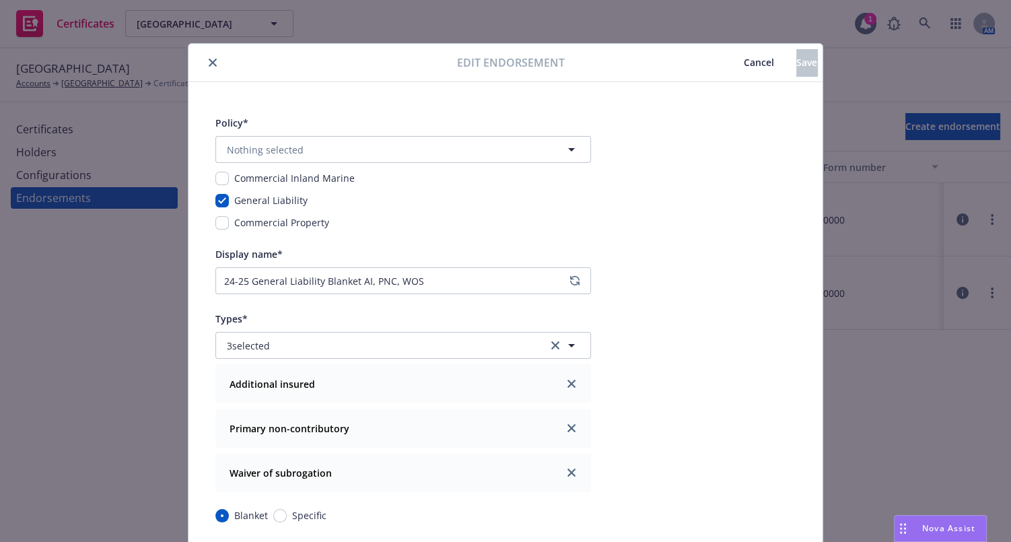
type input "Commercial Package"
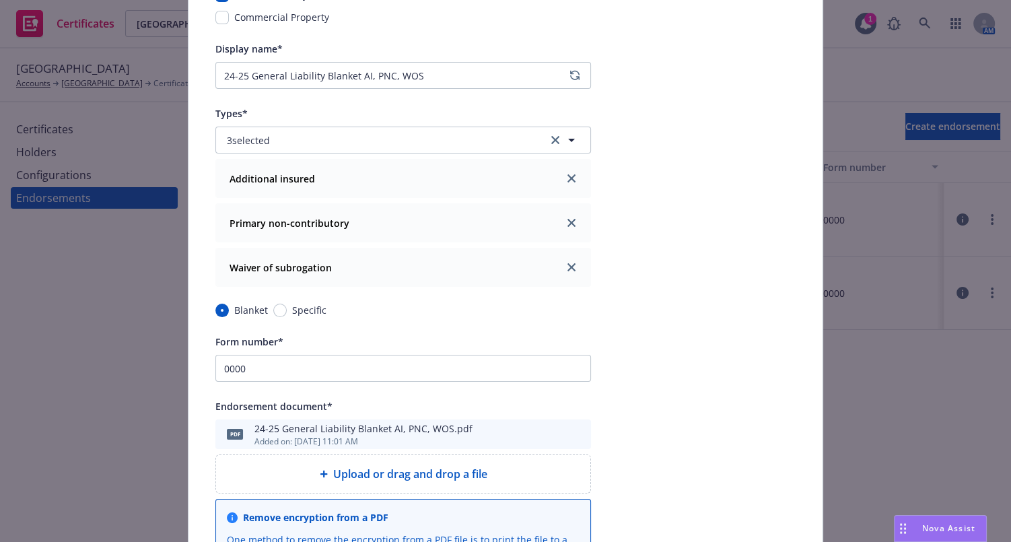
scroll to position [183, 0]
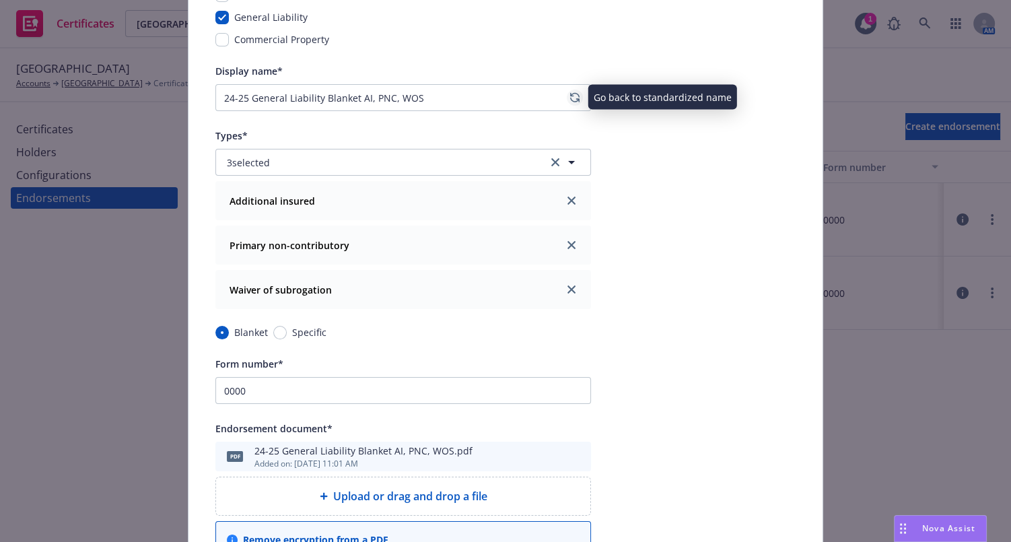
click at [572, 96] on icon "regenerate" at bounding box center [574, 97] width 9 height 11
type input "24-25 General Liability Blanket AI, PNC, WOS (0000)"
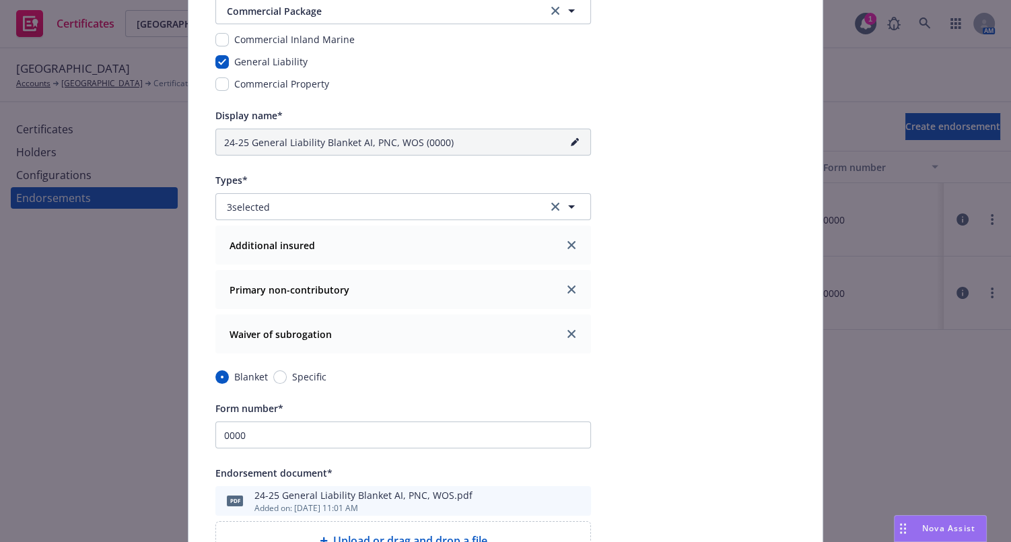
scroll to position [61, 0]
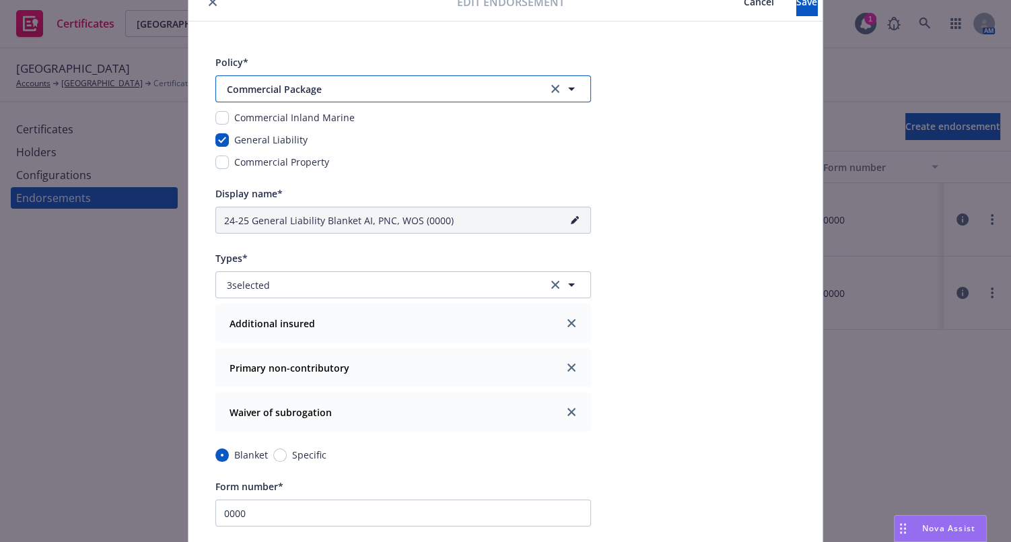
click at [317, 82] on span "Commercial Package" at bounding box center [378, 89] width 303 height 14
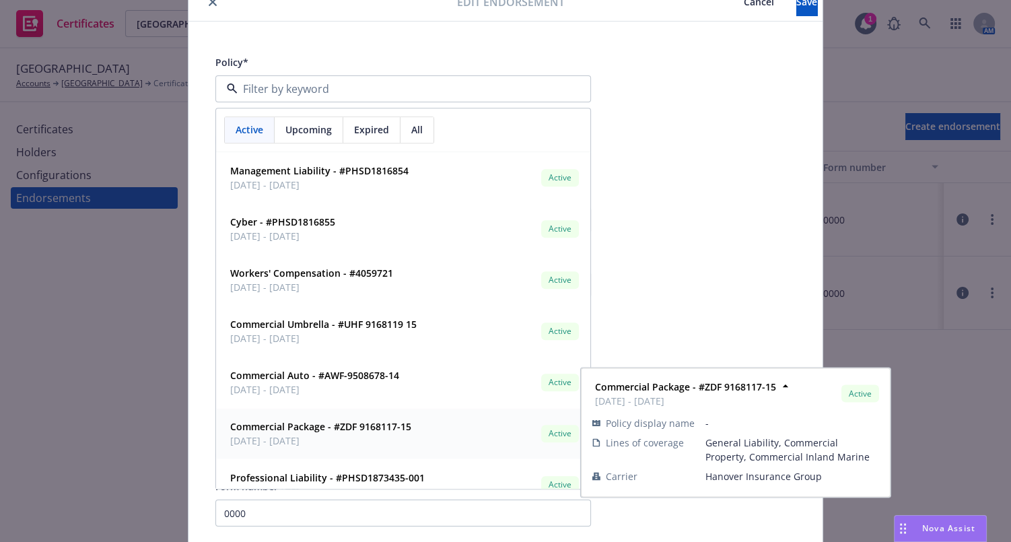
click at [257, 438] on span "[DATE] - [DATE]" at bounding box center [320, 441] width 181 height 14
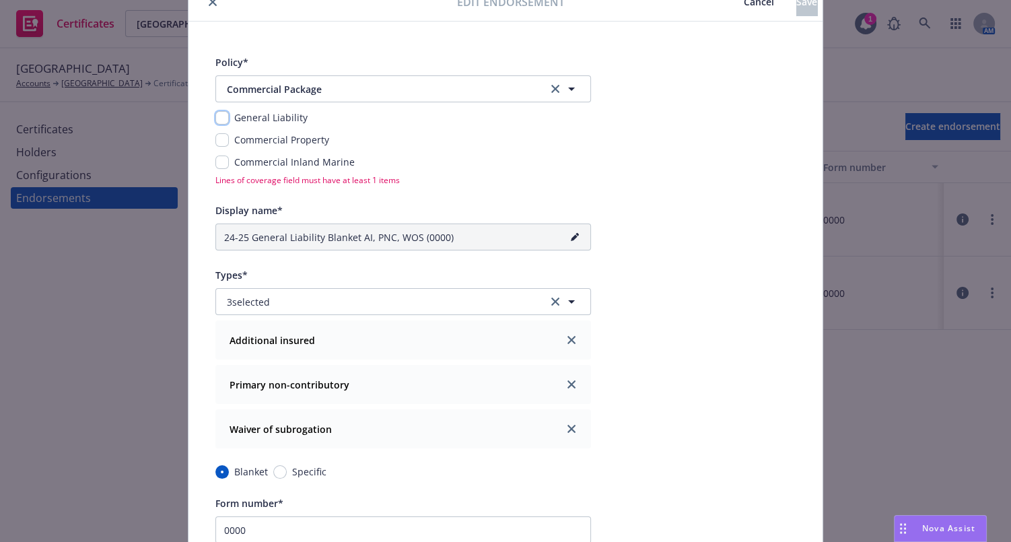
click at [221, 115] on input "checkbox" at bounding box center [221, 117] width 13 height 13
checkbox input "true"
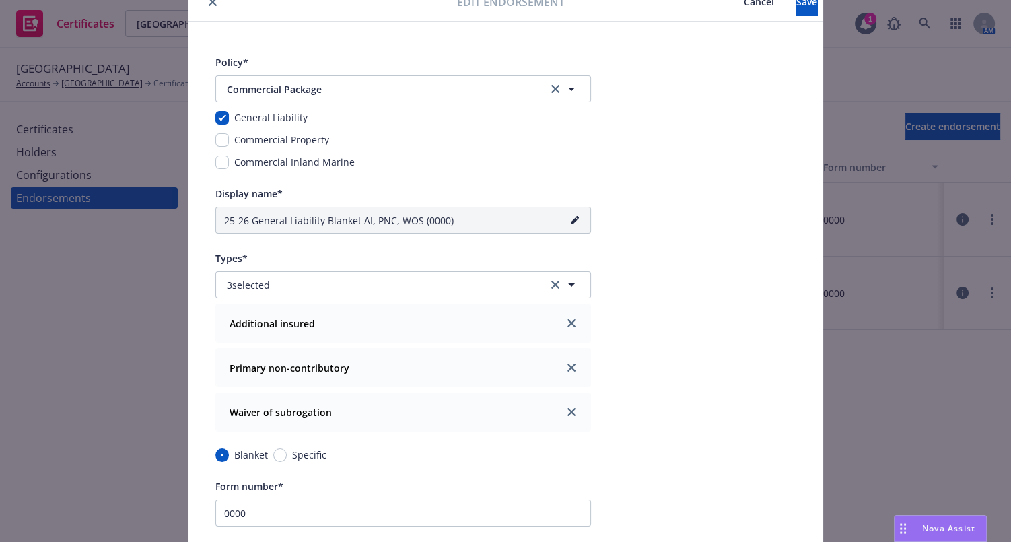
click at [571, 219] on icon "pencil" at bounding box center [574, 220] width 7 height 7
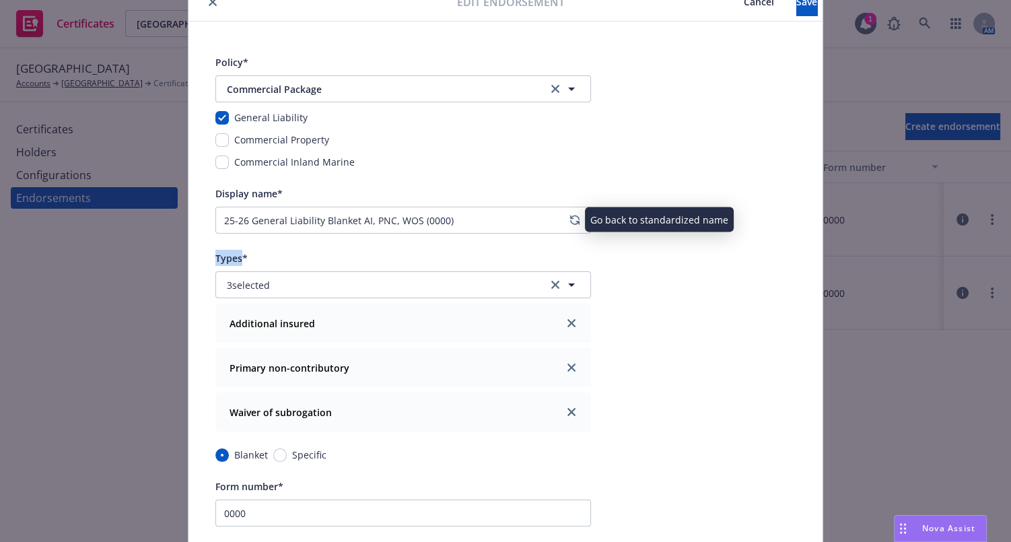
click at [570, 219] on icon "regenerate" at bounding box center [574, 220] width 9 height 11
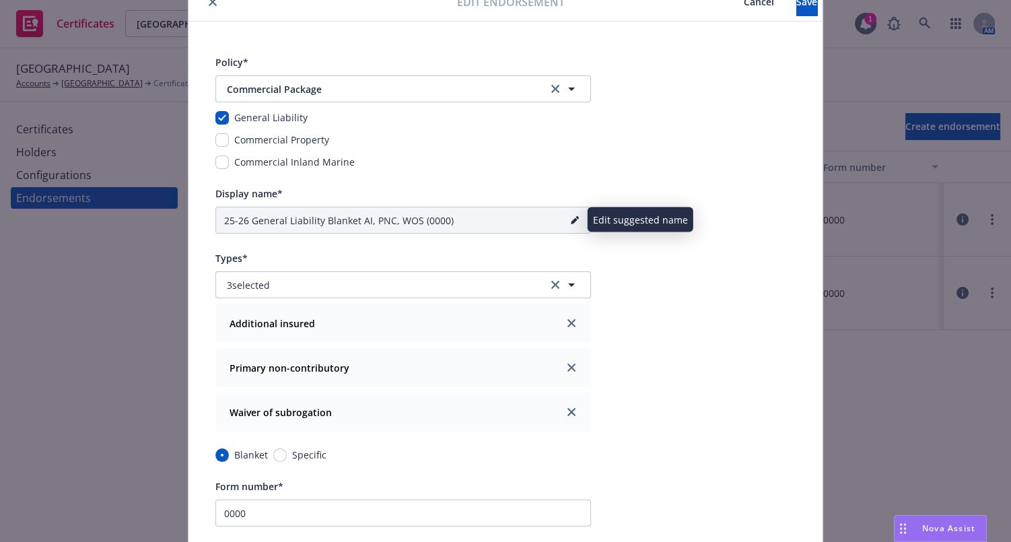
click at [570, 214] on link "pencil" at bounding box center [575, 220] width 16 height 16
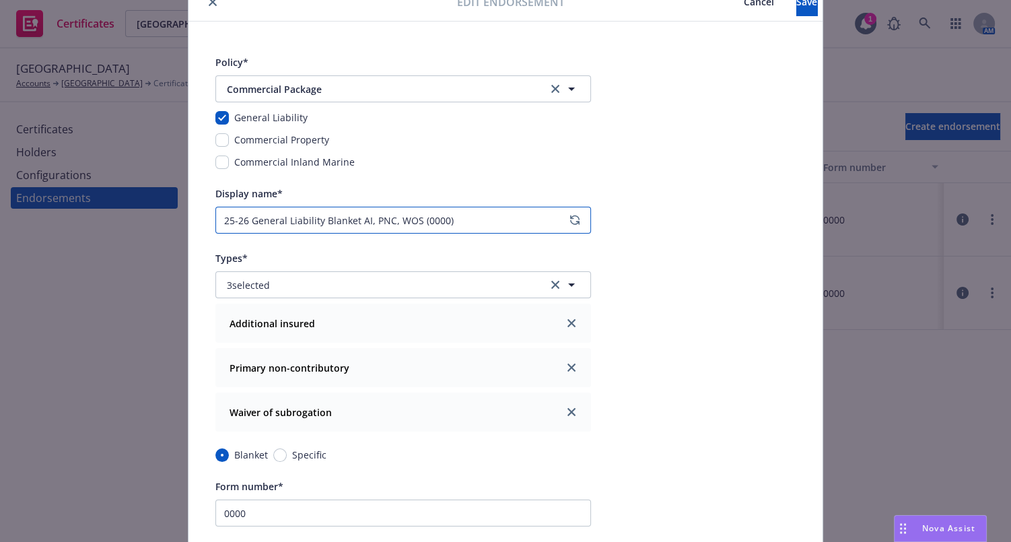
drag, startPoint x: 431, startPoint y: 224, endPoint x: 523, endPoint y: 224, distance: 91.6
click at [523, 224] on input "25-26 General Liability Blanket AI, PNC, WOS (0000)" at bounding box center [403, 220] width 376 height 27
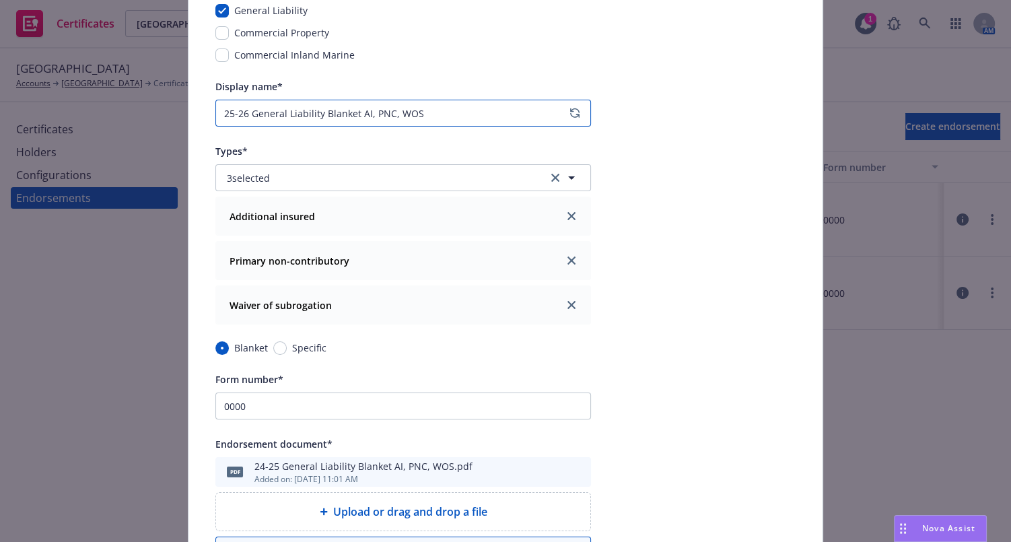
scroll to position [0, 0]
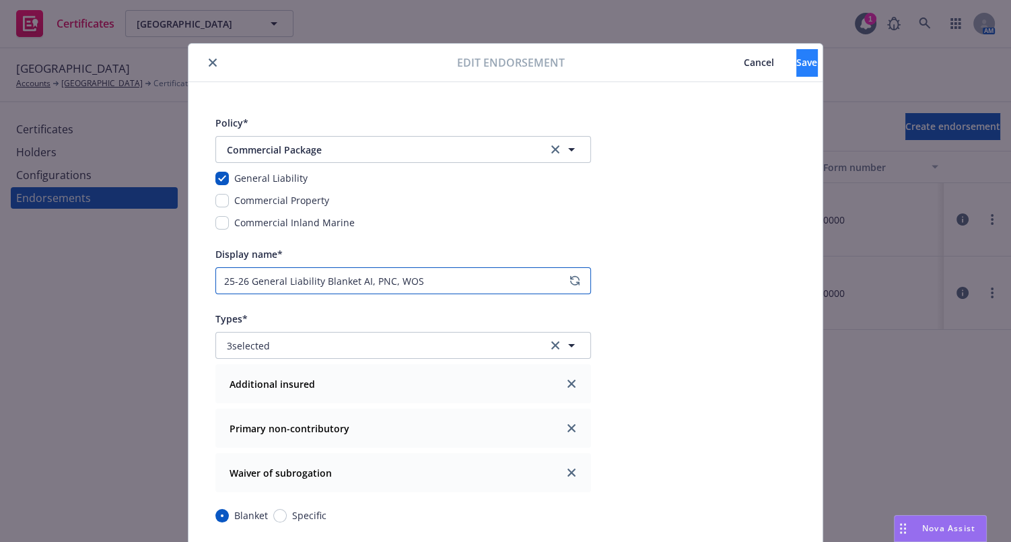
type input "25-26 General Liability Blanket AI, PNC, WOS"
click at [797, 59] on span "Save" at bounding box center [807, 62] width 21 height 13
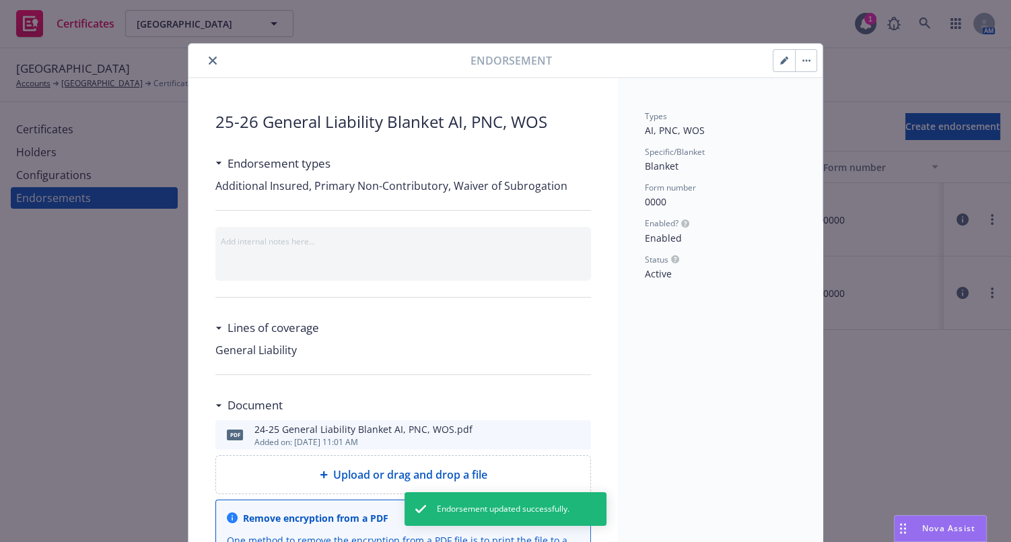
click at [209, 62] on icon "close" at bounding box center [213, 61] width 8 height 8
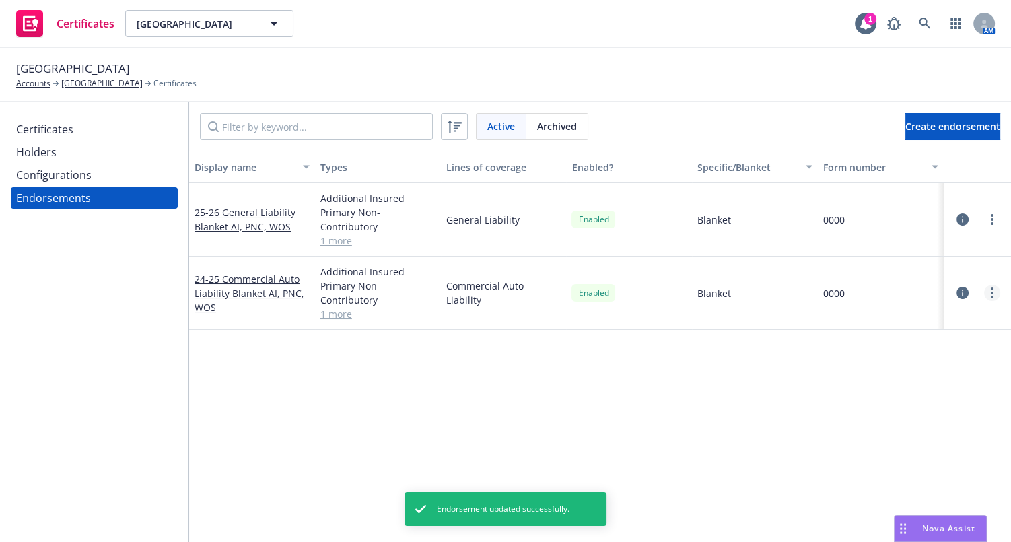
click at [986, 295] on link "more" at bounding box center [992, 293] width 16 height 16
click at [881, 312] on link "Edit" at bounding box center [916, 320] width 148 height 27
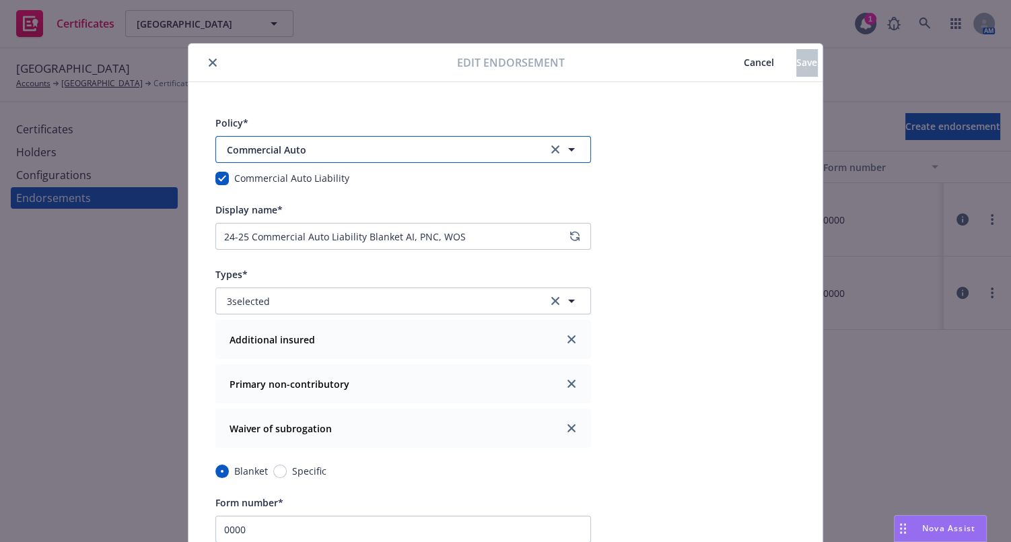
click at [381, 147] on span "Commercial Auto" at bounding box center [378, 150] width 303 height 14
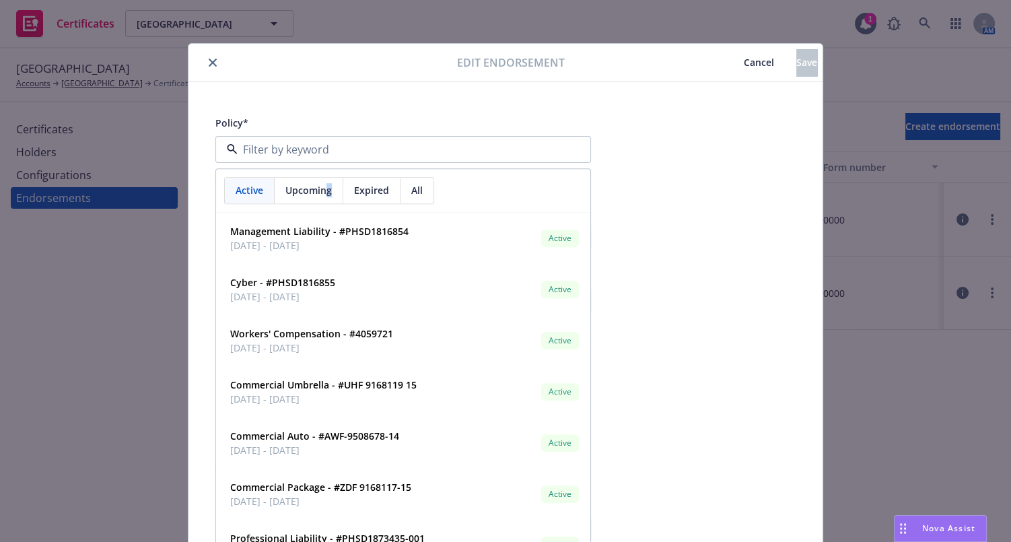
click at [323, 195] on span "Upcoming" at bounding box center [308, 190] width 46 height 14
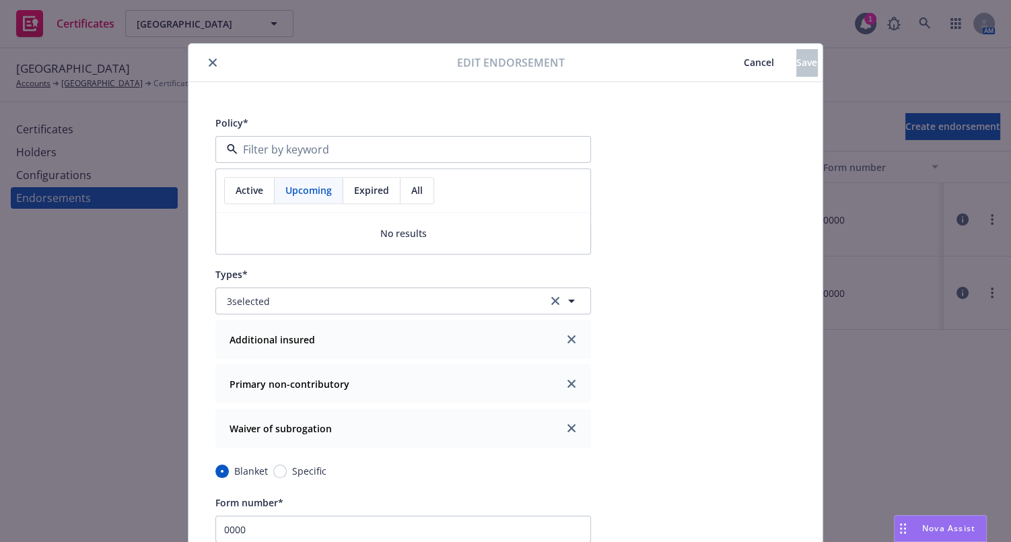
click at [244, 175] on div "Active Upcoming Expired All" at bounding box center [403, 191] width 374 height 44
click at [253, 189] on span "Active" at bounding box center [250, 190] width 28 height 14
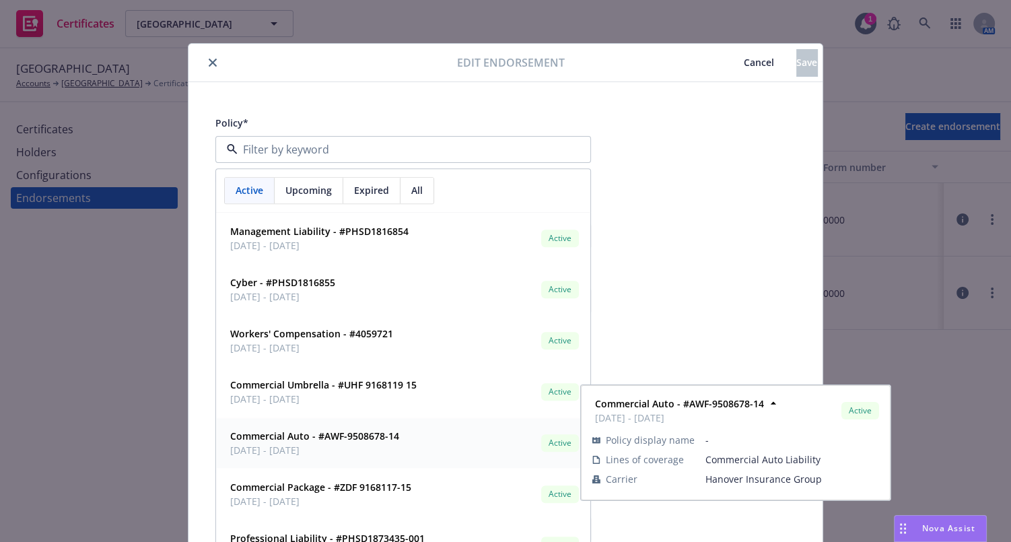
click at [334, 438] on strong "Commercial Auto - #AWF-9508678-14" at bounding box center [314, 436] width 169 height 13
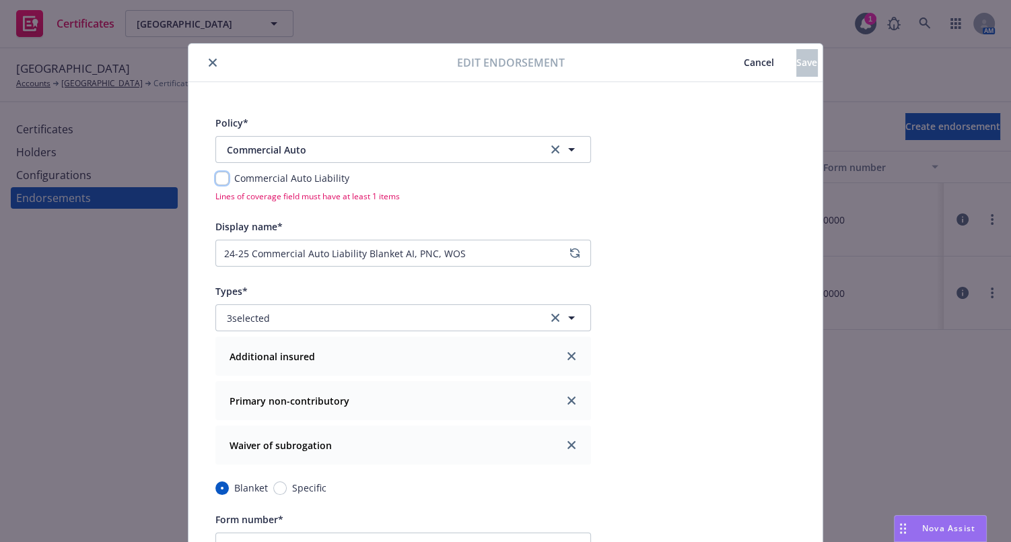
click at [216, 180] on input "checkbox" at bounding box center [221, 178] width 13 height 13
checkbox input "true"
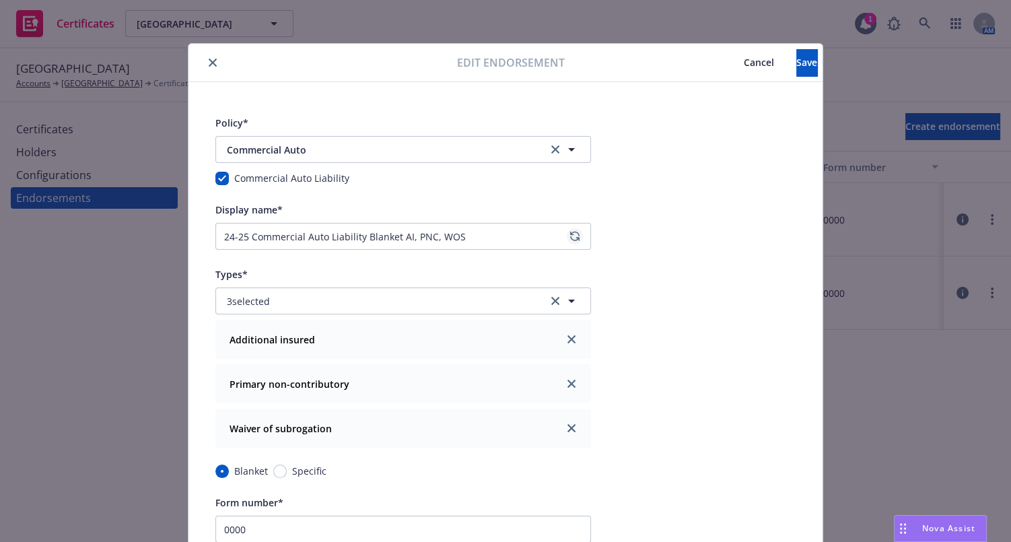
click at [570, 231] on icon "regenerate" at bounding box center [574, 236] width 9 height 11
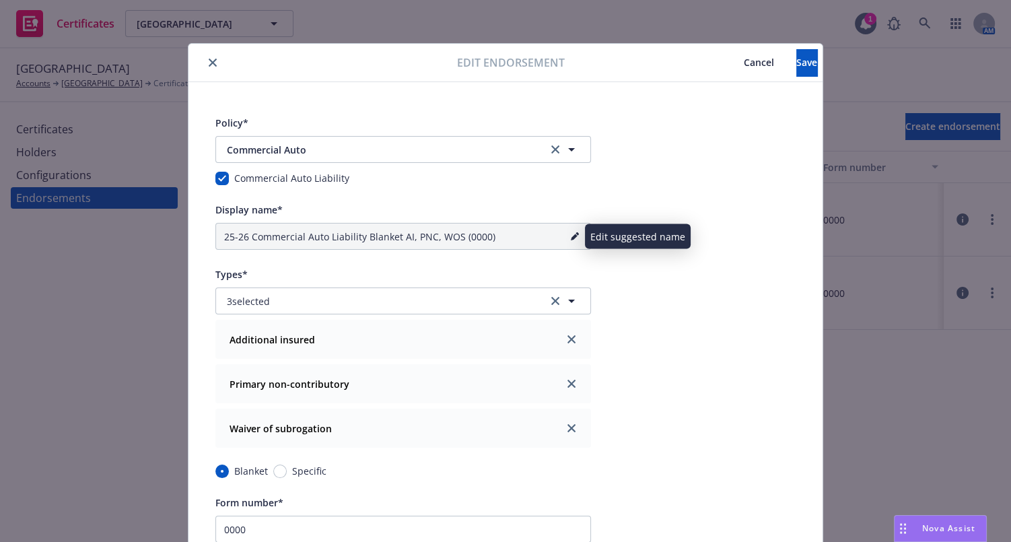
click at [575, 234] on link "pencil" at bounding box center [575, 236] width 16 height 16
drag, startPoint x: 454, startPoint y: 235, endPoint x: 642, endPoint y: 225, distance: 188.1
click at [627, 229] on div "Policy* Commercial Auto Commercial Auto Liability Display name* 25-26 Commercia…" at bounding box center [506, 526] width 634 height 889
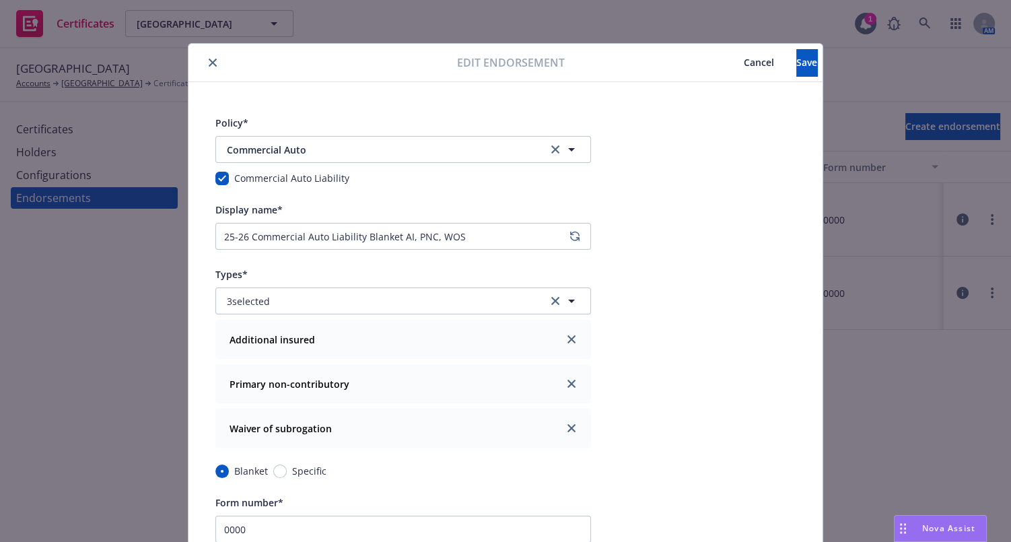
click at [744, 70] on button "Cancel" at bounding box center [759, 62] width 75 height 27
type input "24-25 Commercial Auto Liability Blanket AI, PNC, WOS"
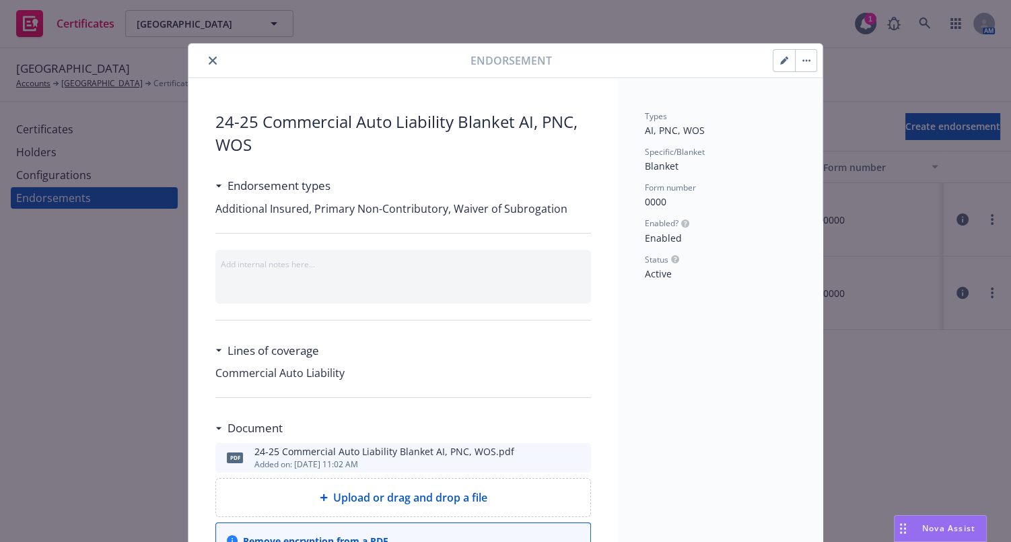
click at [780, 61] on icon "button" at bounding box center [784, 61] width 8 height 8
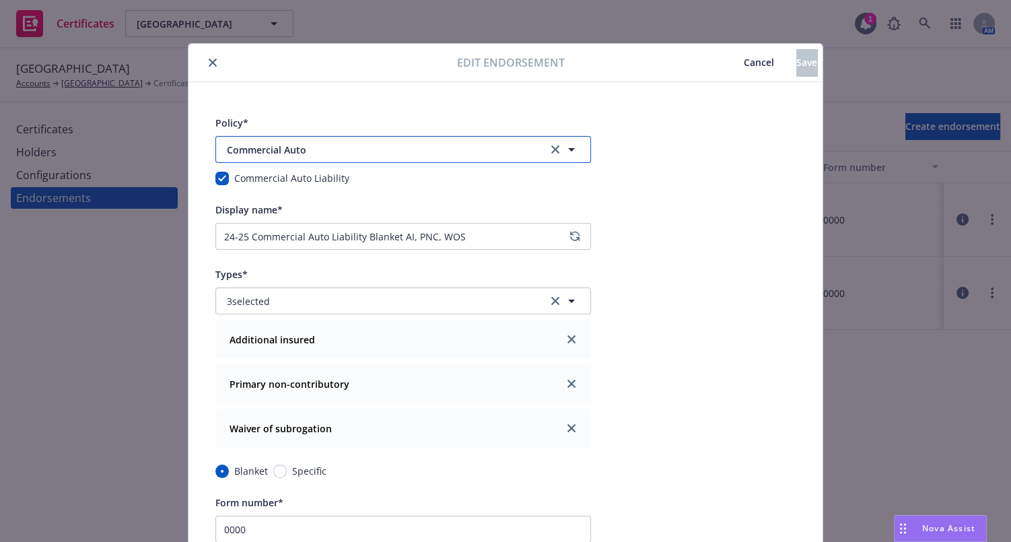
click at [288, 141] on button "Commercial Auto" at bounding box center [403, 149] width 376 height 27
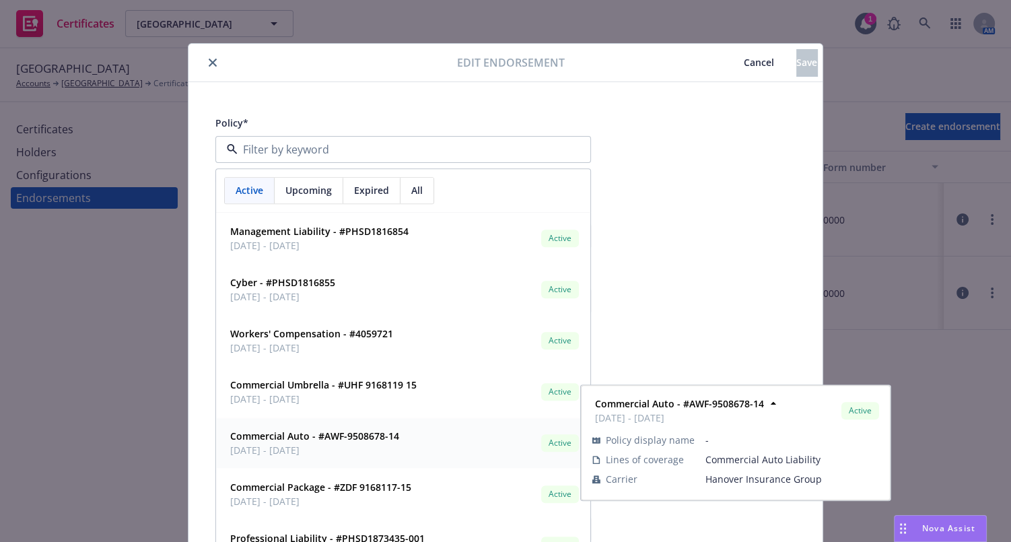
click at [310, 436] on strong "Commercial Auto - #AWF-9508678-14" at bounding box center [314, 436] width 169 height 13
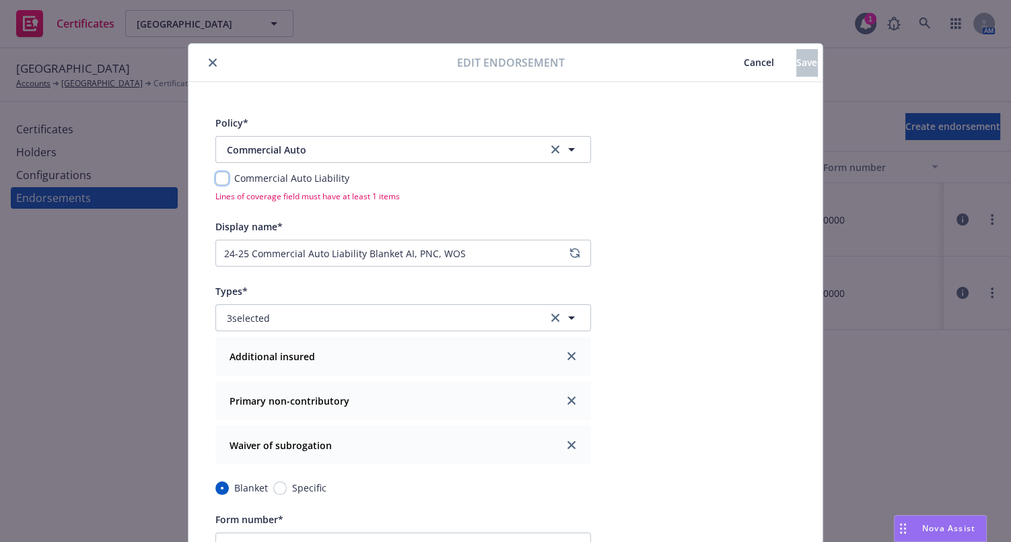
click at [215, 172] on input "checkbox" at bounding box center [221, 178] width 13 height 13
checkbox input "true"
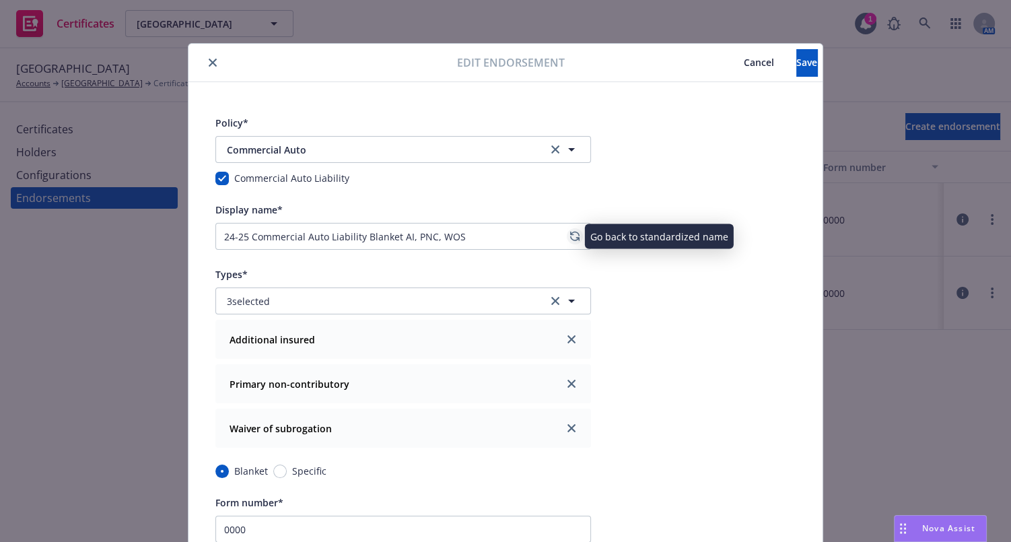
click at [572, 237] on icon "regenerate" at bounding box center [575, 236] width 8 height 8
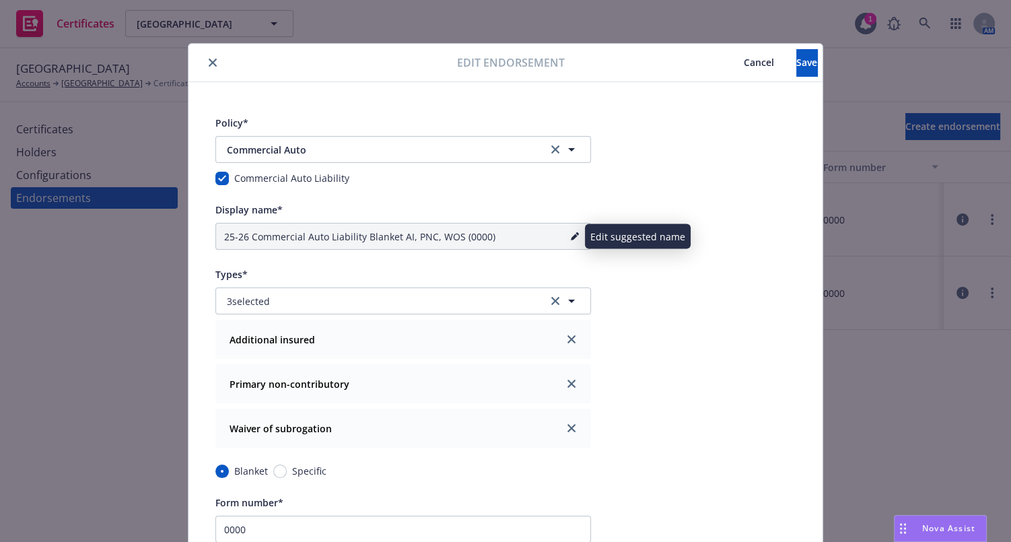
click at [572, 237] on icon "pencil" at bounding box center [575, 236] width 8 height 8
click at [453, 237] on input "25-26 Commercial Auto Liability Blanket AI, PNC, WOS (0000)" at bounding box center [403, 236] width 376 height 27
click at [454, 237] on input "25-26 Commercial Auto Liability Blanket AI, PNC, WOS (0000)" at bounding box center [403, 236] width 376 height 27
click at [512, 236] on input "25-26 Commercial Auto Liability Blanket AI, PNC, WOS (0000)" at bounding box center [403, 236] width 376 height 27
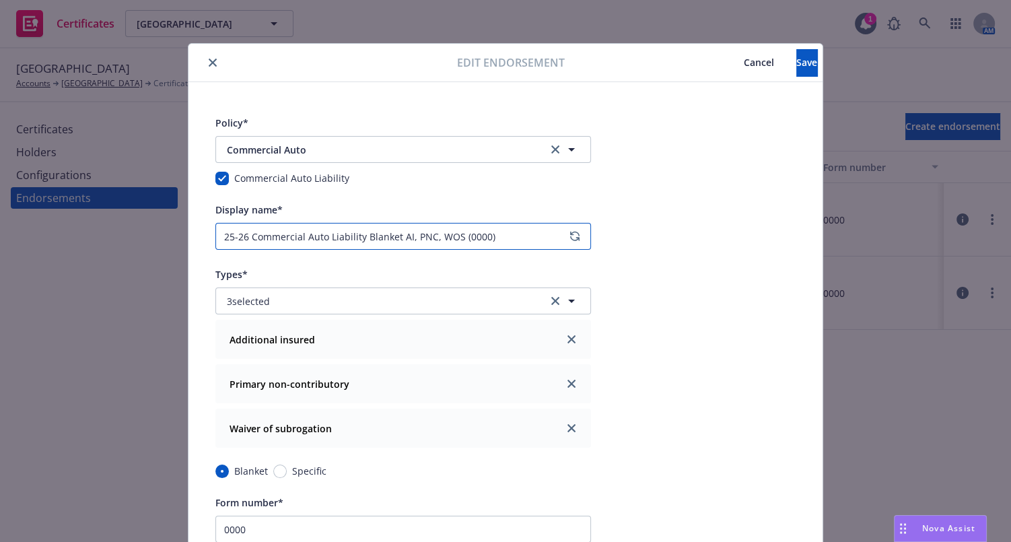
drag, startPoint x: 497, startPoint y: 239, endPoint x: 456, endPoint y: 240, distance: 41.1
click at [456, 240] on input "25-26 Commercial Auto Liability Blanket AI, PNC, WOS (0000)" at bounding box center [403, 236] width 376 height 27
type input "25-26 Commercial Auto Liability Blanket AI, PNC, WOS"
click at [797, 65] on button "Save" at bounding box center [807, 62] width 21 height 27
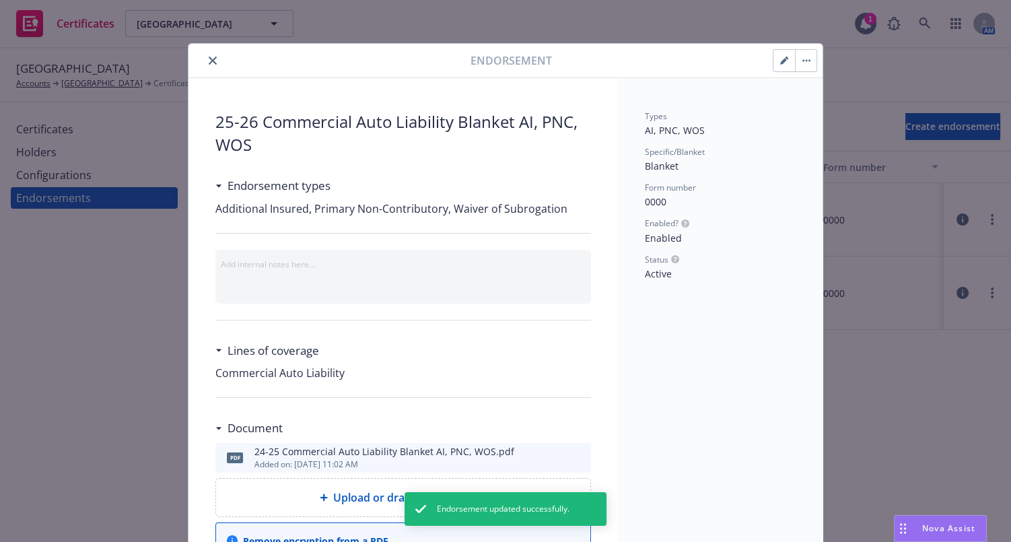
drag, startPoint x: 201, startPoint y: 48, endPoint x: 209, endPoint y: 47, distance: 8.2
click at [202, 48] on div "Endorsement" at bounding box center [506, 61] width 634 height 34
click at [211, 57] on button "close" at bounding box center [213, 61] width 16 height 16
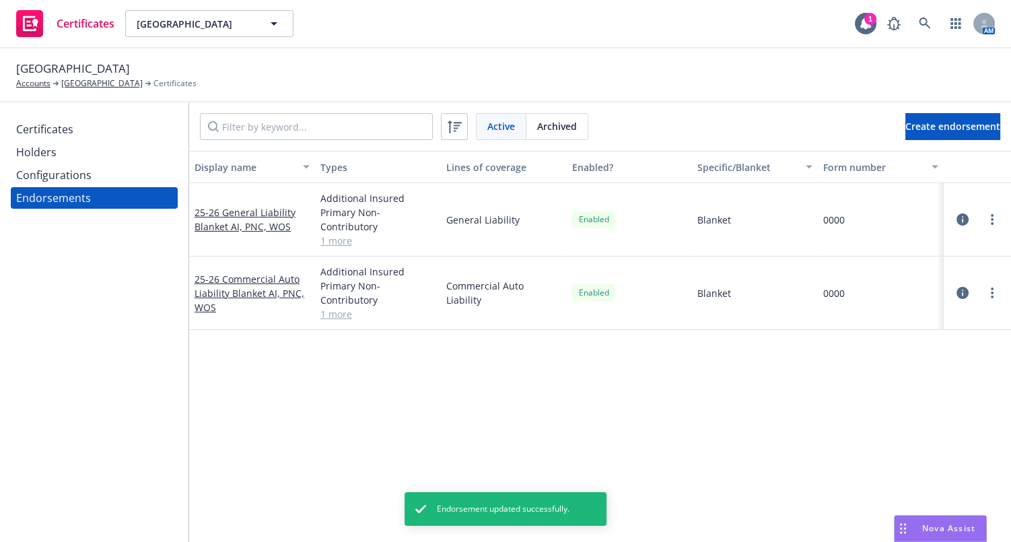
click at [73, 175] on div "Configurations" at bounding box center [53, 175] width 75 height 22
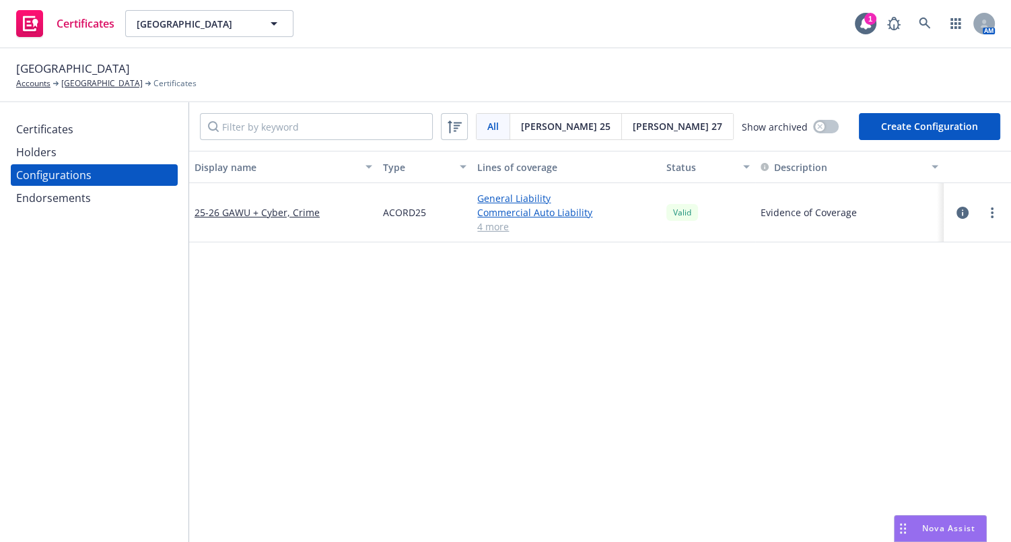
click at [55, 206] on div "Endorsements" at bounding box center [53, 198] width 75 height 22
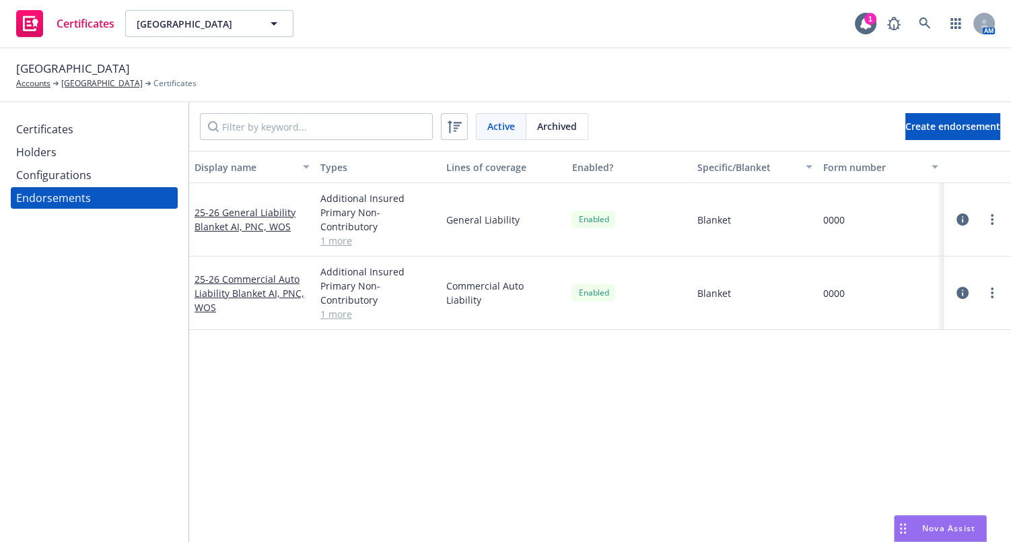
click at [88, 168] on div "Configurations" at bounding box center [53, 175] width 75 height 22
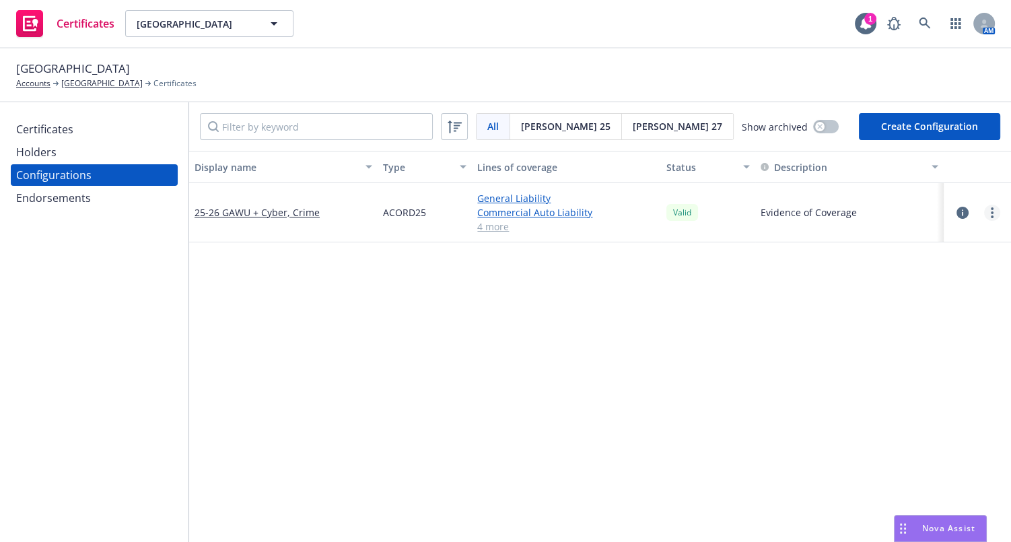
click at [986, 213] on link "more" at bounding box center [992, 213] width 16 height 16
click at [910, 348] on link "Regenerate all certificates" at bounding box center [916, 347] width 148 height 27
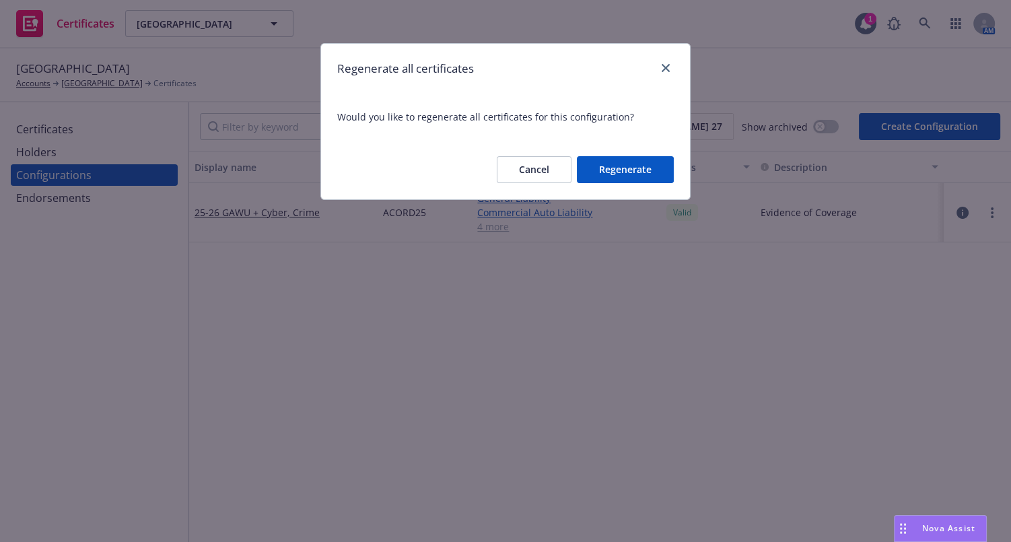
click at [644, 168] on button "Regenerate" at bounding box center [625, 169] width 97 height 27
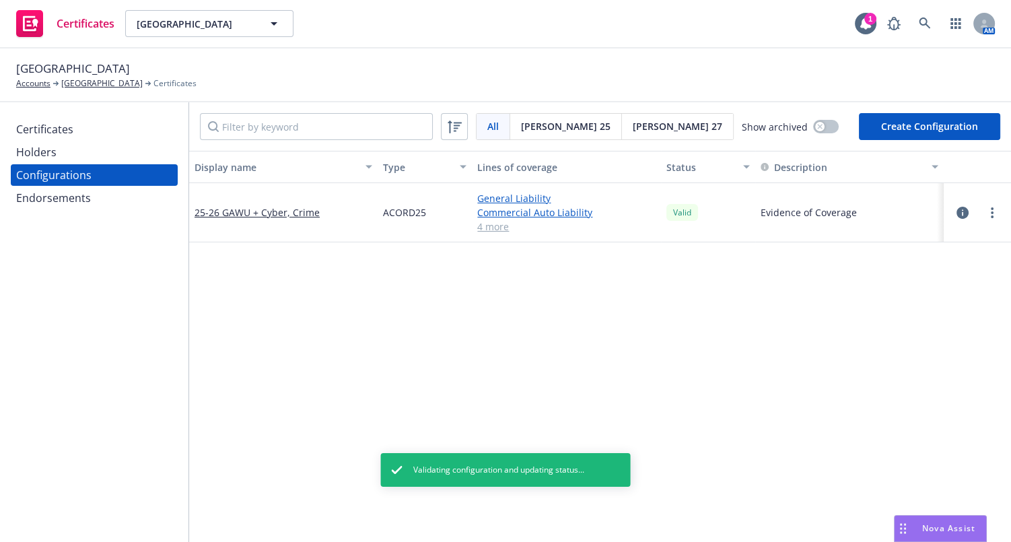
click at [48, 132] on div "Certificates" at bounding box center [44, 130] width 57 height 22
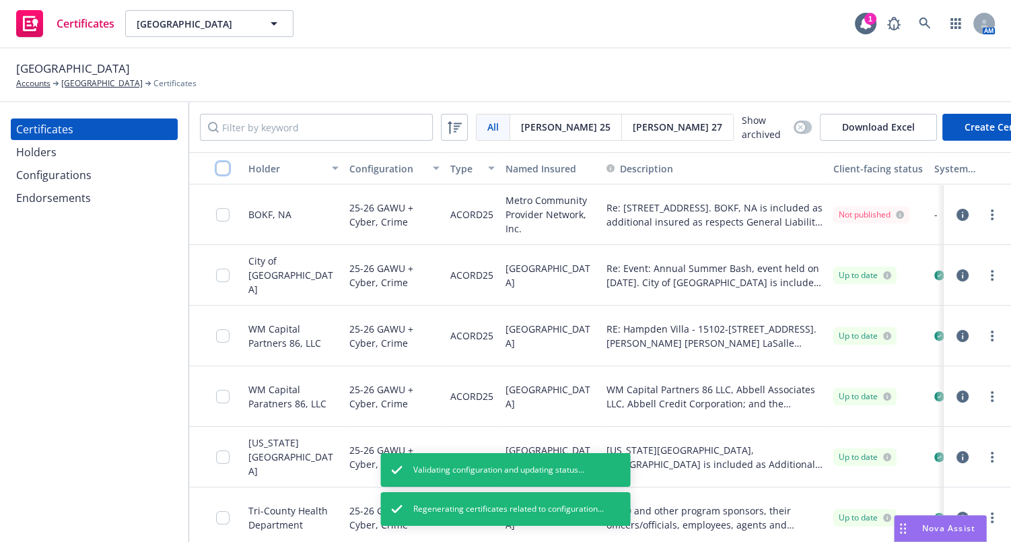
click at [228, 172] on input "checkbox" at bounding box center [222, 168] width 13 height 13
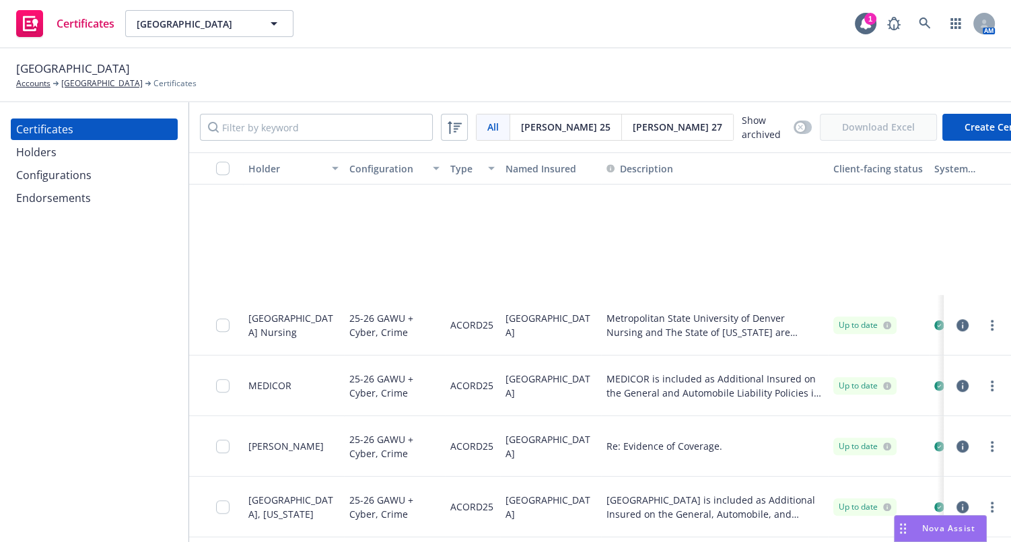
scroll to position [1530, 0]
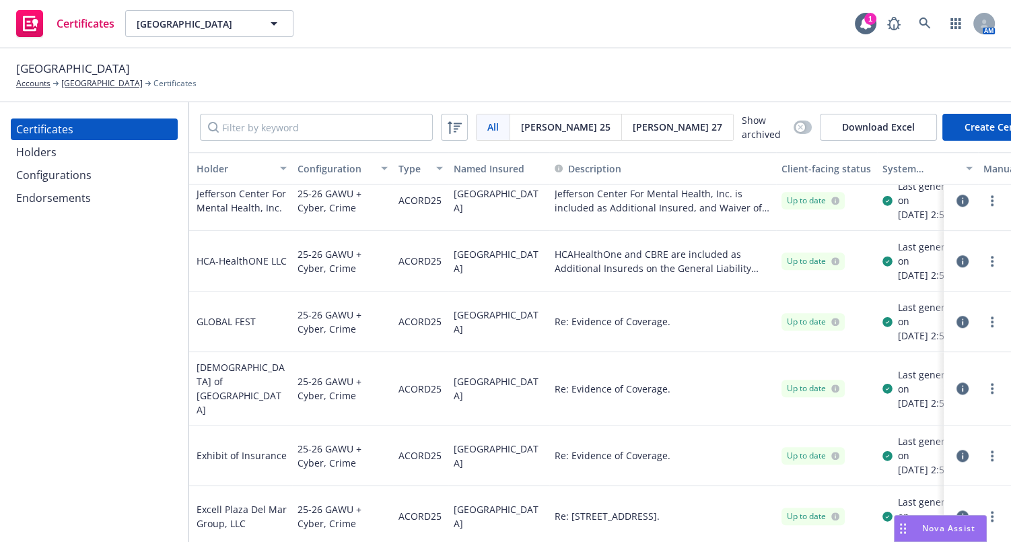
drag, startPoint x: 548, startPoint y: 258, endPoint x: 572, endPoint y: 260, distance: 24.3
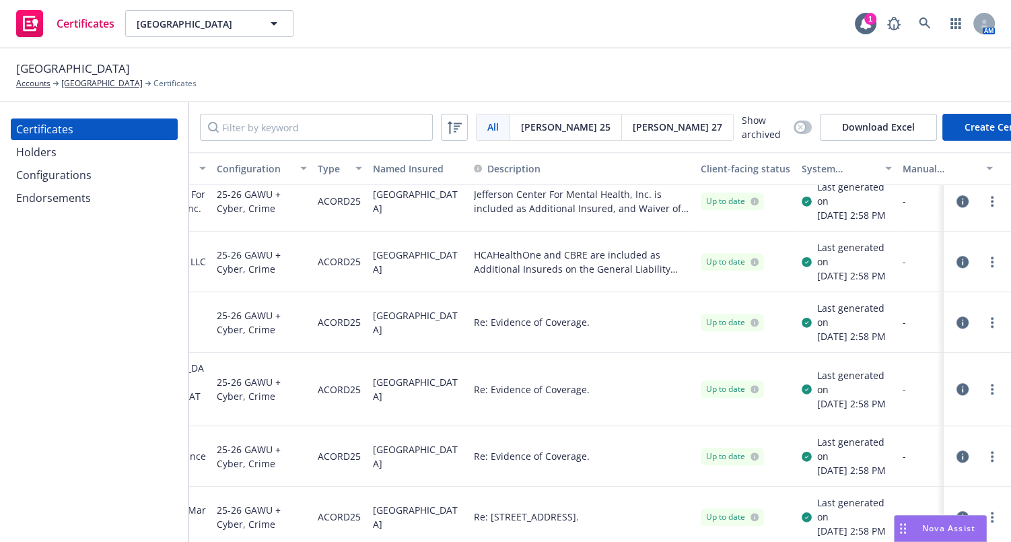
scroll to position [1528, 0]
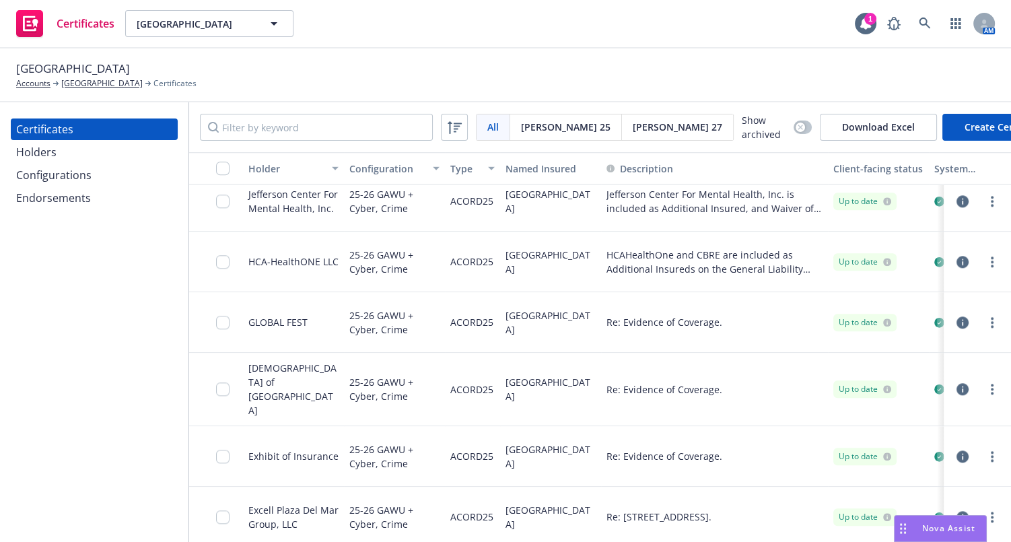
drag, startPoint x: 355, startPoint y: 259, endPoint x: 314, endPoint y: 242, distance: 44.1
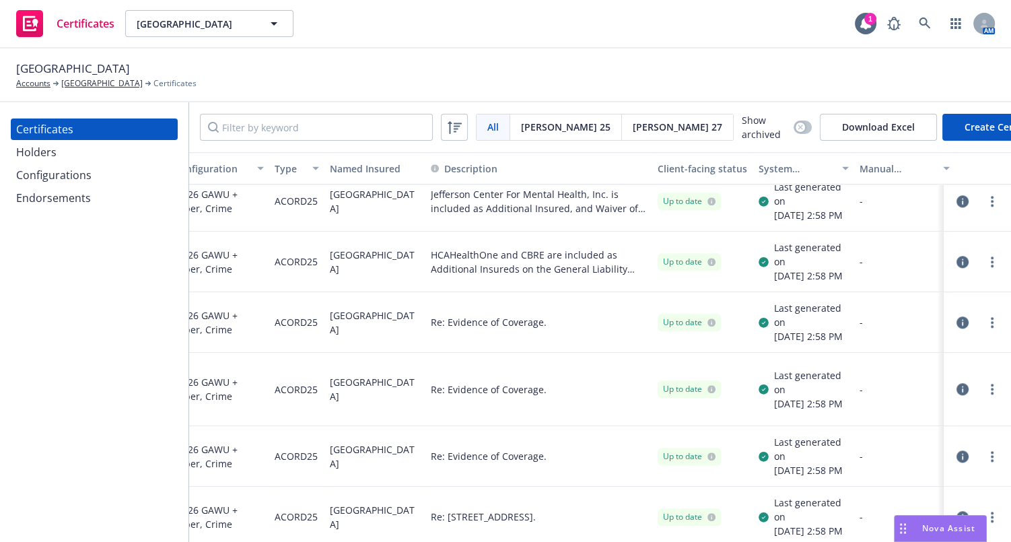
drag, startPoint x: 449, startPoint y: 213, endPoint x: 529, endPoint y: 211, distance: 80.2
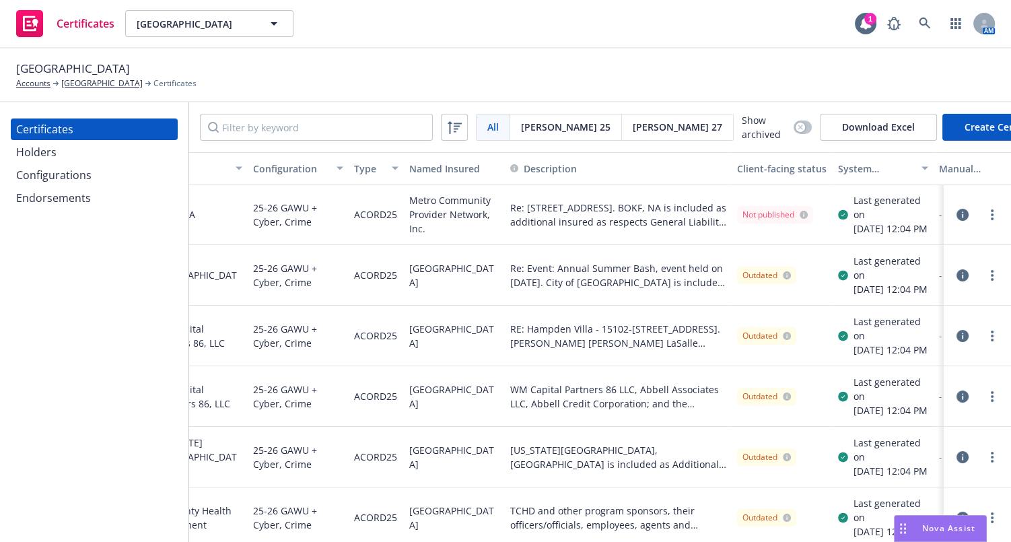
drag, startPoint x: 594, startPoint y: 281, endPoint x: 713, endPoint y: 275, distance: 119.4
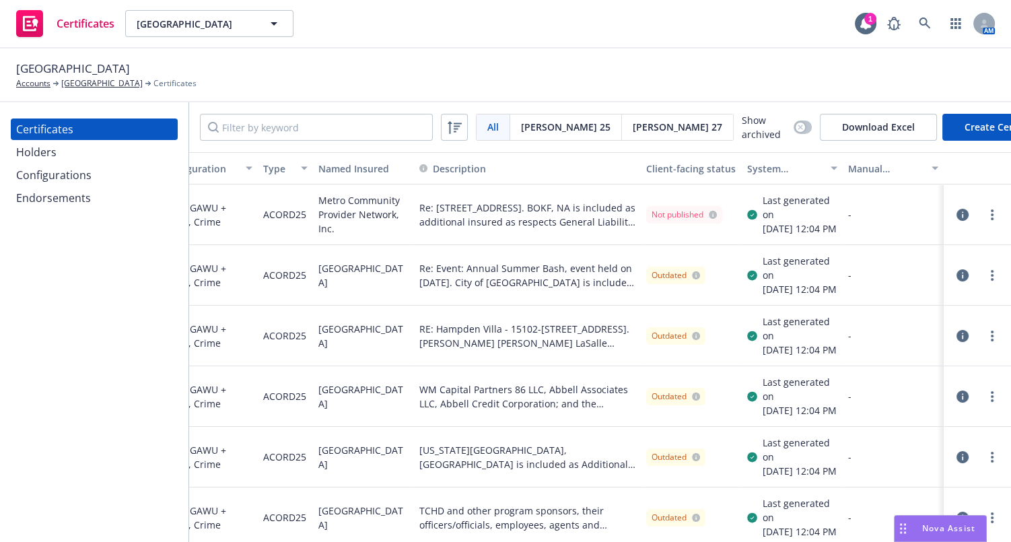
click at [778, 162] on div "System certificate last generated" at bounding box center [784, 169] width 75 height 14
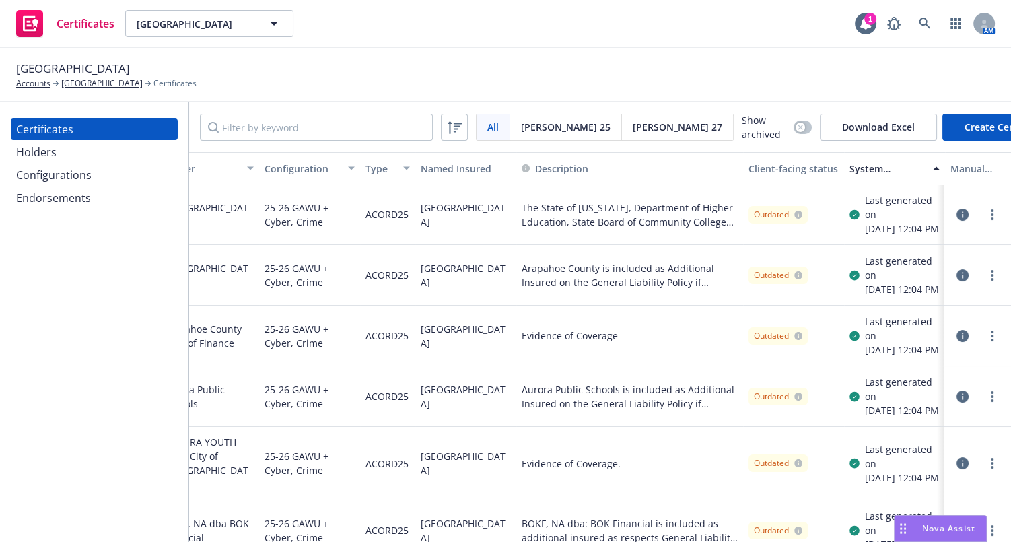
drag, startPoint x: 817, startPoint y: 212, endPoint x: 838, endPoint y: 212, distance: 20.2
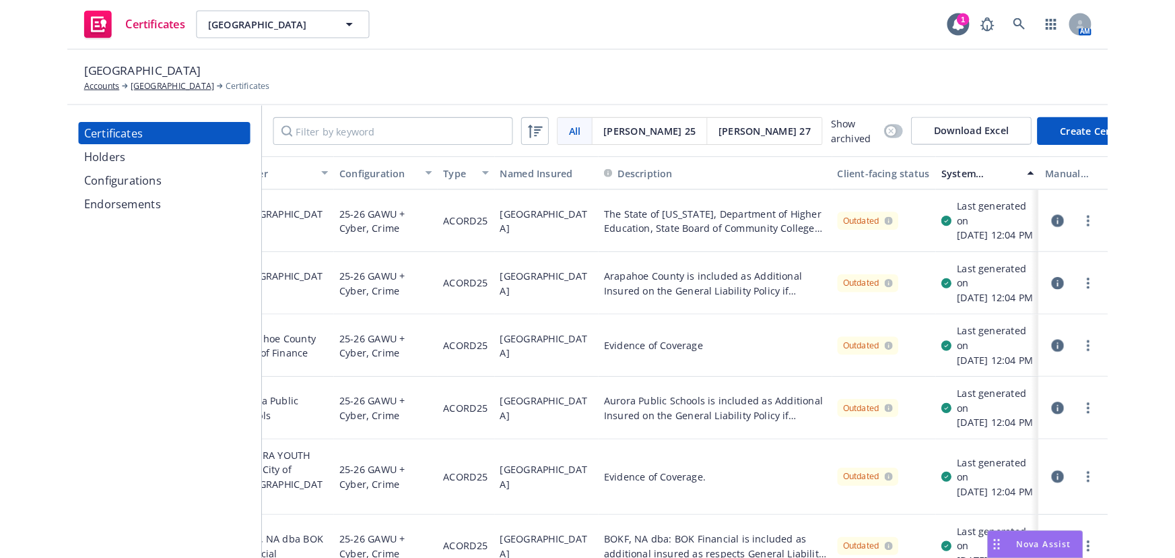
scroll to position [0, 164]
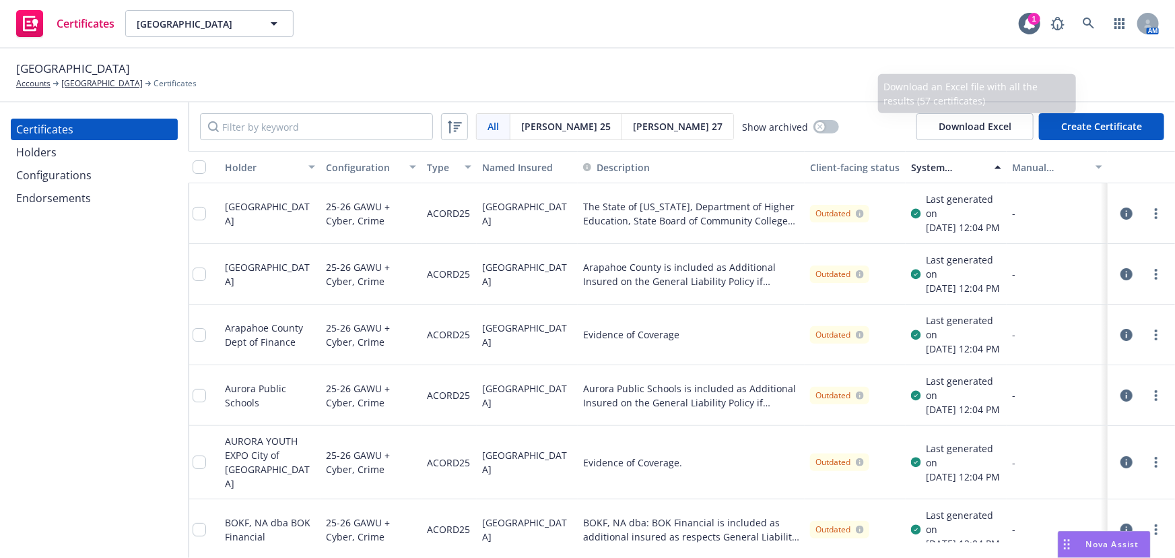
click at [928, 158] on button "System certificate last generated" at bounding box center [956, 167] width 101 height 32
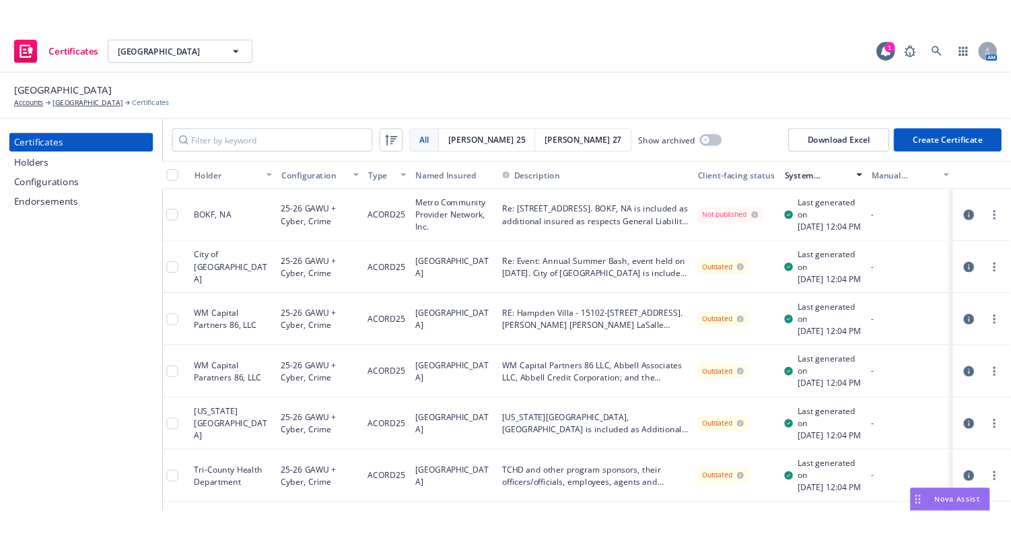
scroll to position [0, 0]
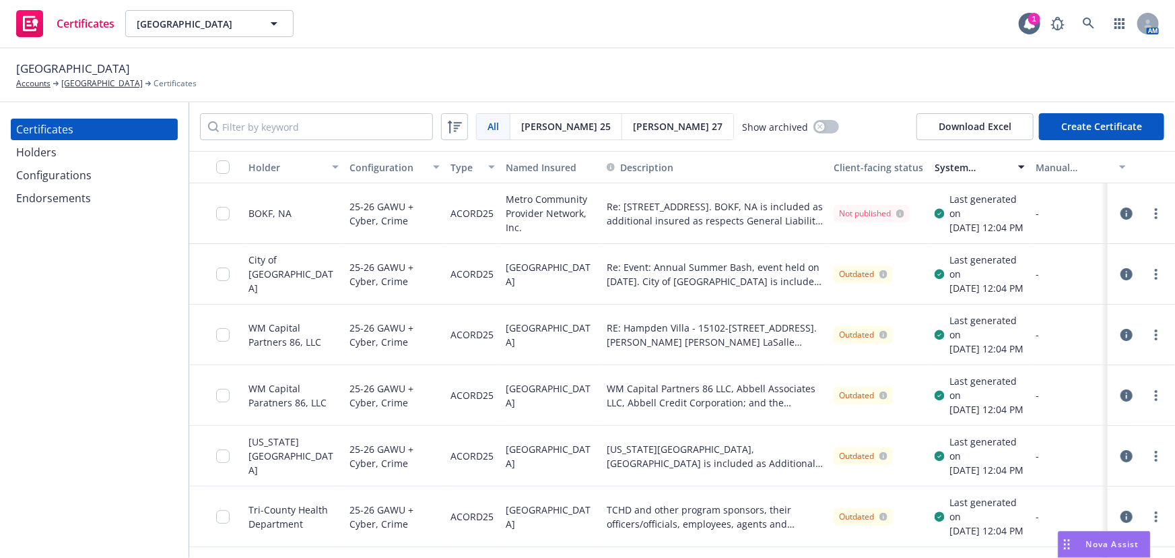
drag, startPoint x: 755, startPoint y: 202, endPoint x: 467, endPoint y: 229, distance: 289.4
click at [224, 170] on input "checkbox" at bounding box center [222, 166] width 13 height 13
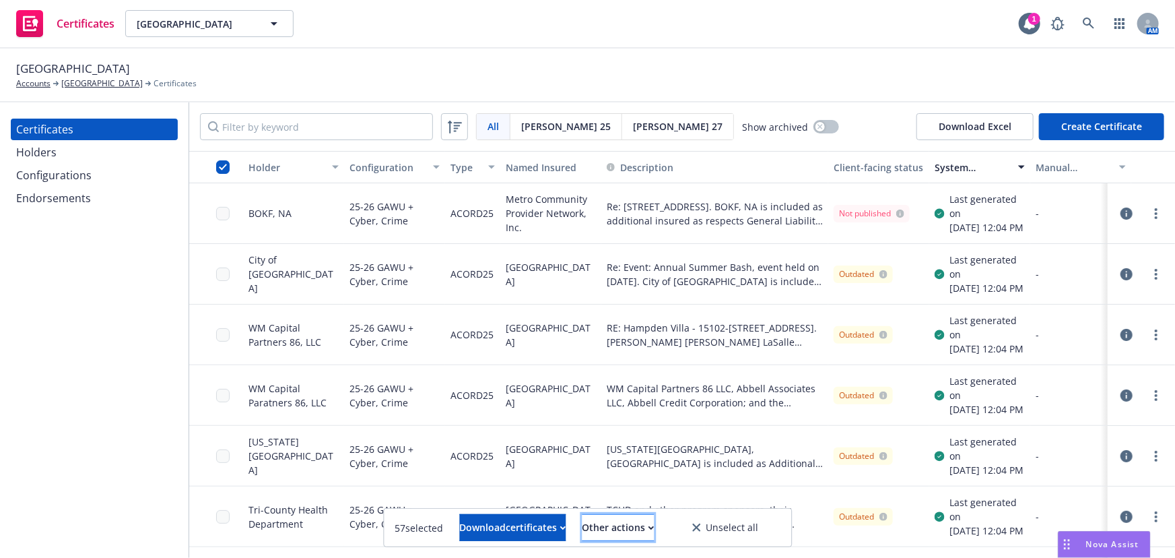
click at [603, 523] on button "Other actions" at bounding box center [618, 527] width 72 height 27
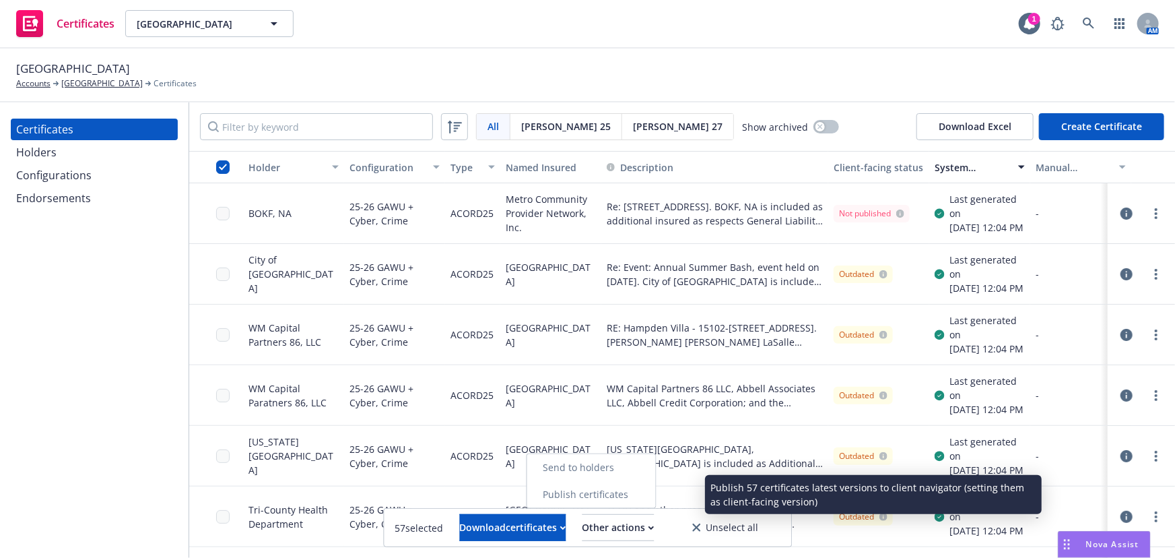
click at [607, 492] on link "Publish certificates" at bounding box center [591, 494] width 129 height 27
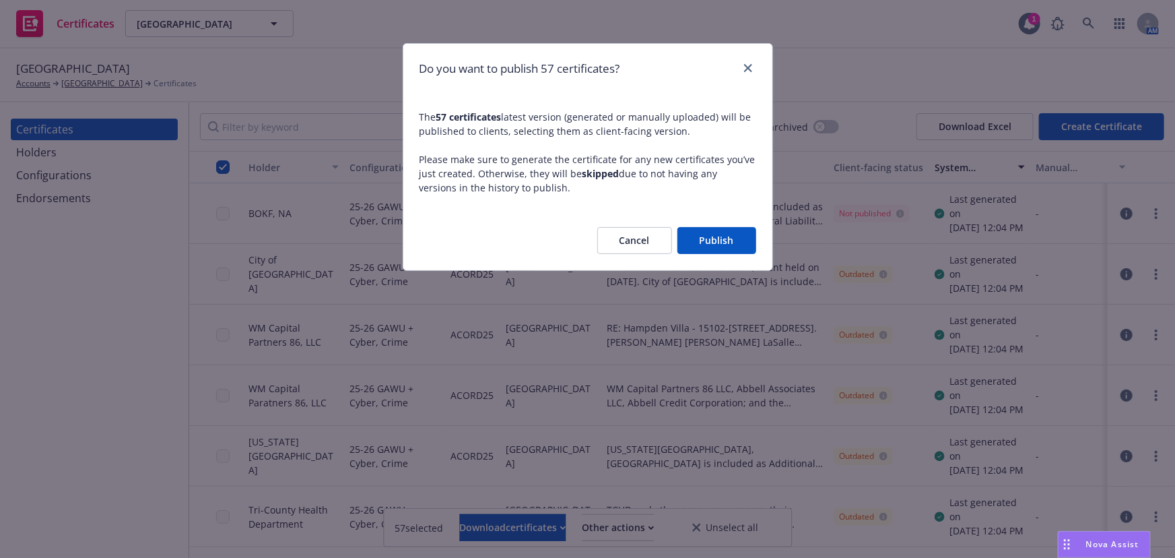
drag, startPoint x: 711, startPoint y: 238, endPoint x: 640, endPoint y: 298, distance: 92.7
click at [712, 238] on button "Publish" at bounding box center [716, 240] width 79 height 27
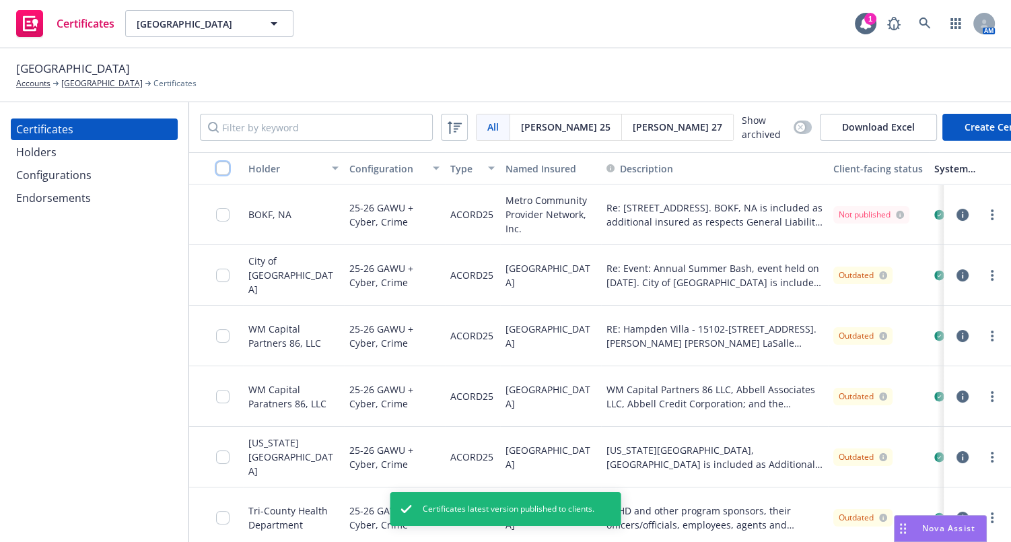
click at [217, 172] on input "checkbox" at bounding box center [222, 168] width 13 height 13
click at [378, 502] on button "Download certificates" at bounding box center [431, 511] width 106 height 27
click at [357, 481] on link "Download uneditable files" at bounding box center [361, 479] width 161 height 27
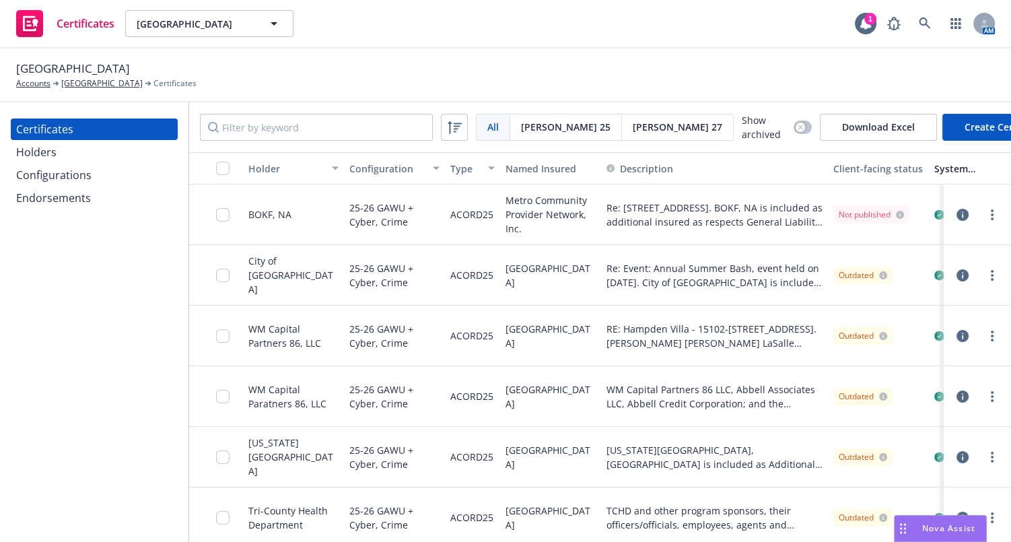
drag, startPoint x: 201, startPoint y: 66, endPoint x: 3, endPoint y: 63, distance: 198.0
click at [3, 63] on div "STRIDE Community Health Center Accounts STRIDE Community Health Center Certific…" at bounding box center [505, 75] width 1011 height 54
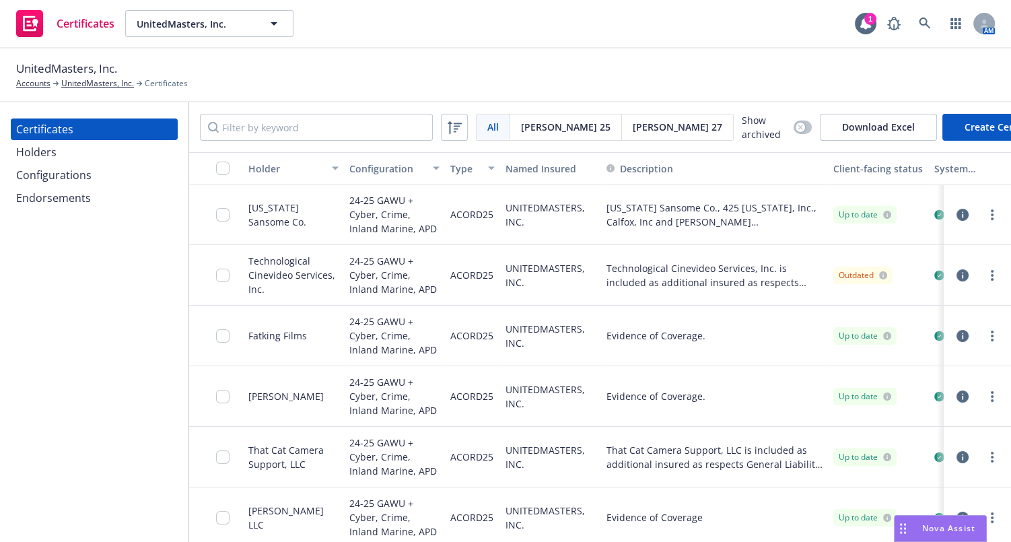
click at [83, 176] on div "Configurations" at bounding box center [53, 175] width 75 height 22
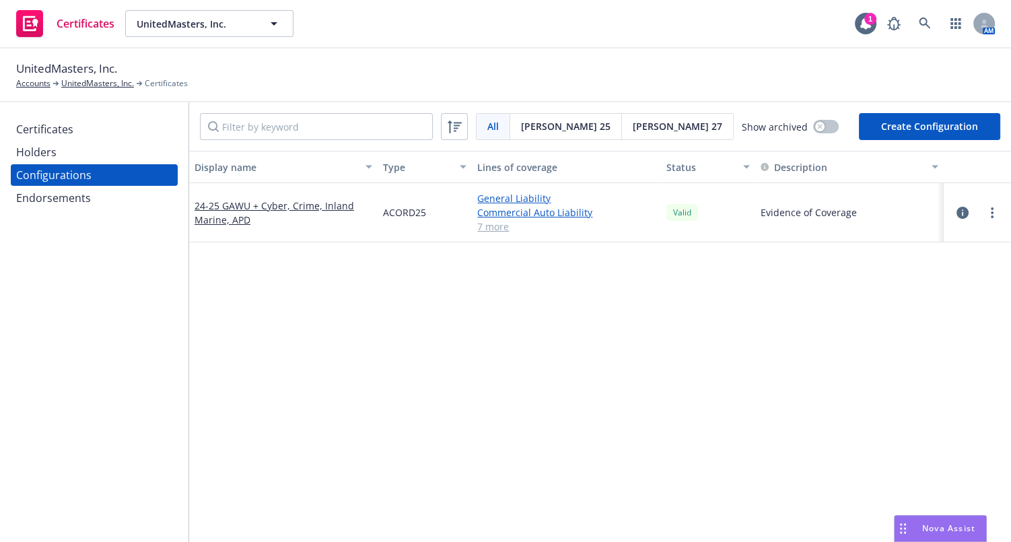
click at [69, 133] on div "Certificates" at bounding box center [44, 130] width 57 height 22
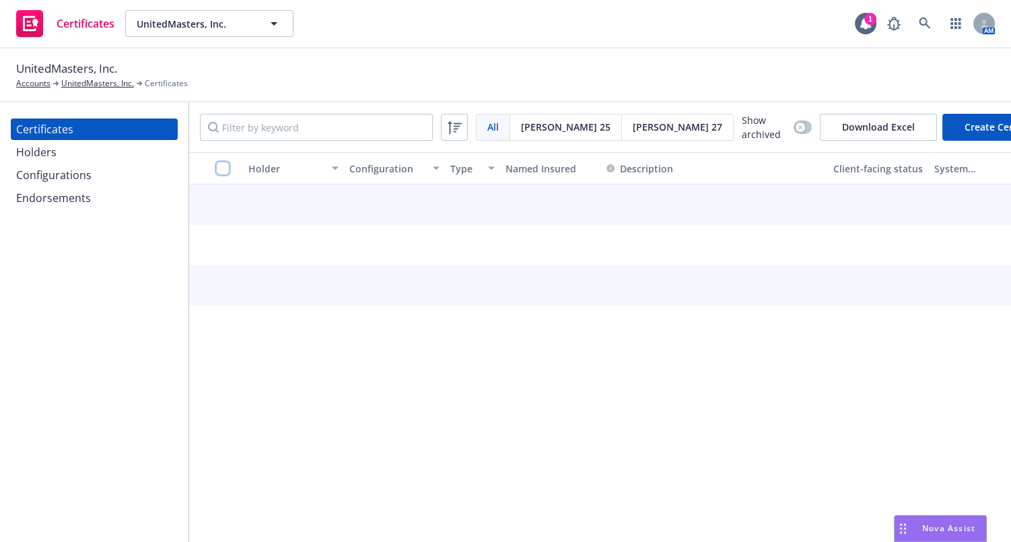
click at [222, 166] on input "checkbox" at bounding box center [222, 168] width 13 height 13
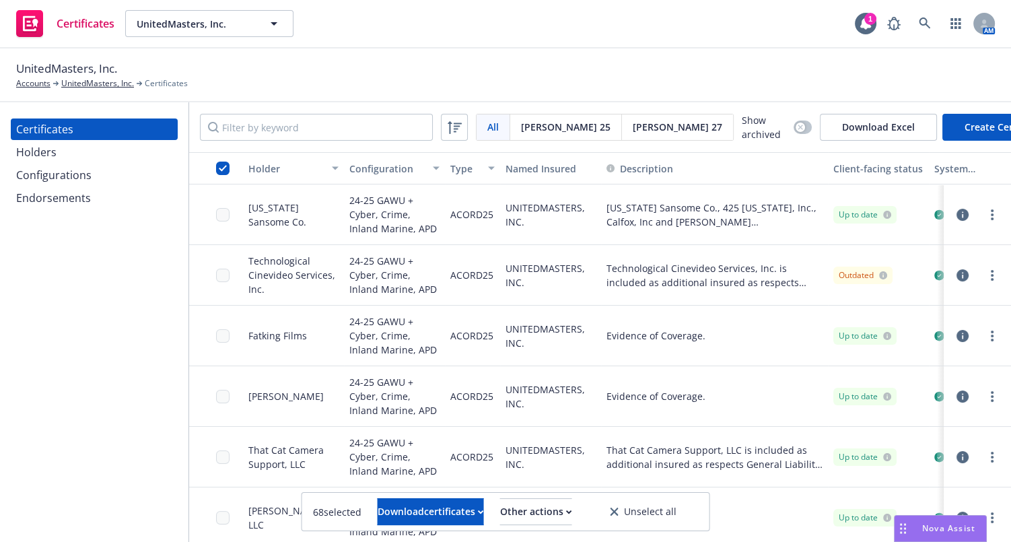
click at [67, 167] on div "Configurations" at bounding box center [53, 175] width 75 height 22
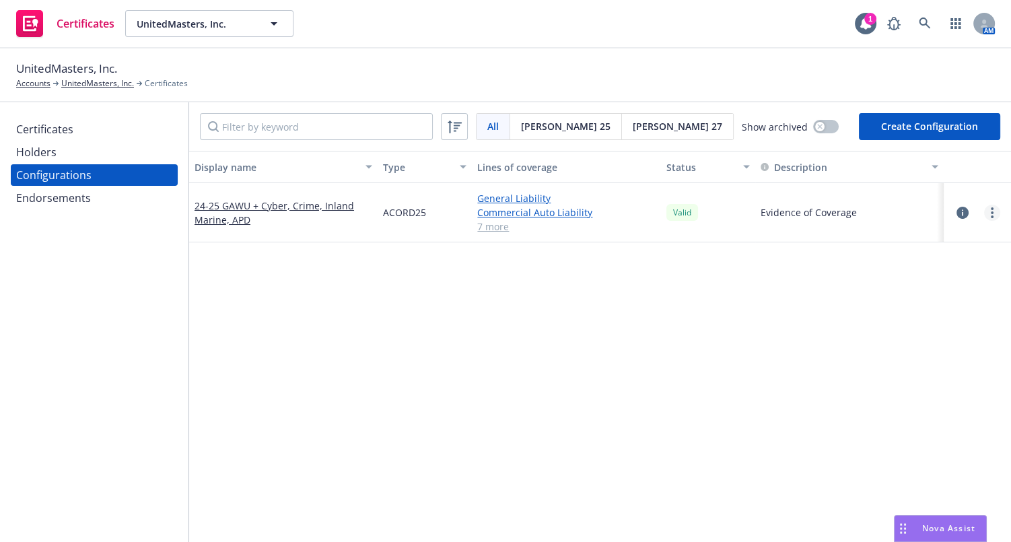
click at [984, 209] on link "more" at bounding box center [992, 213] width 16 height 16
click at [912, 230] on link "Edit" at bounding box center [916, 239] width 148 height 27
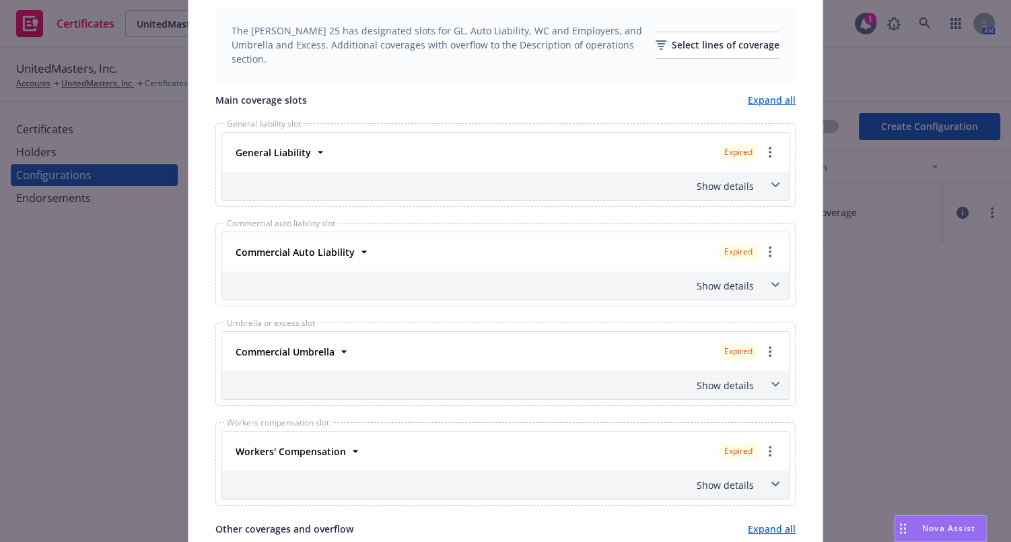
scroll to position [400, 0]
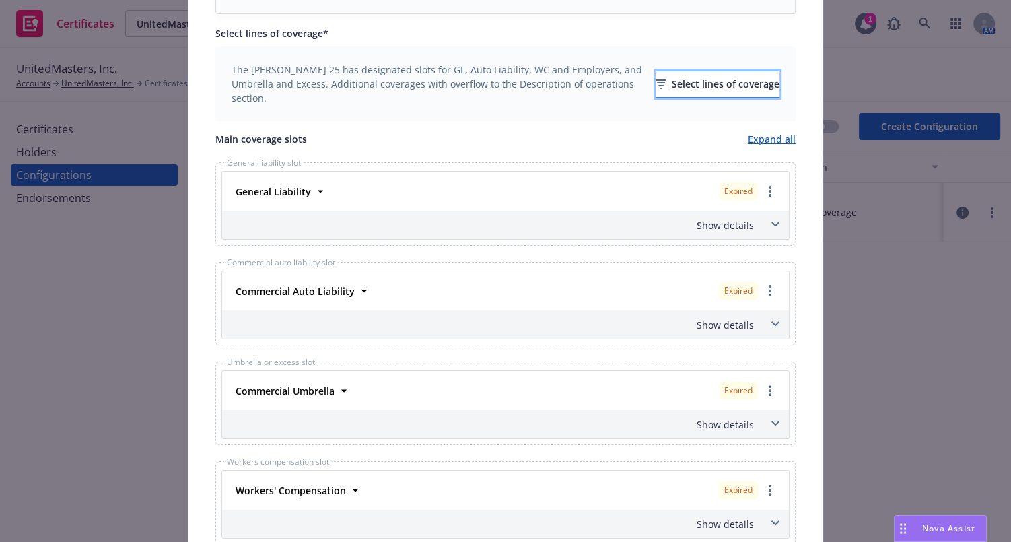
click at [666, 86] on div "Select lines of coverage" at bounding box center [718, 84] width 124 height 26
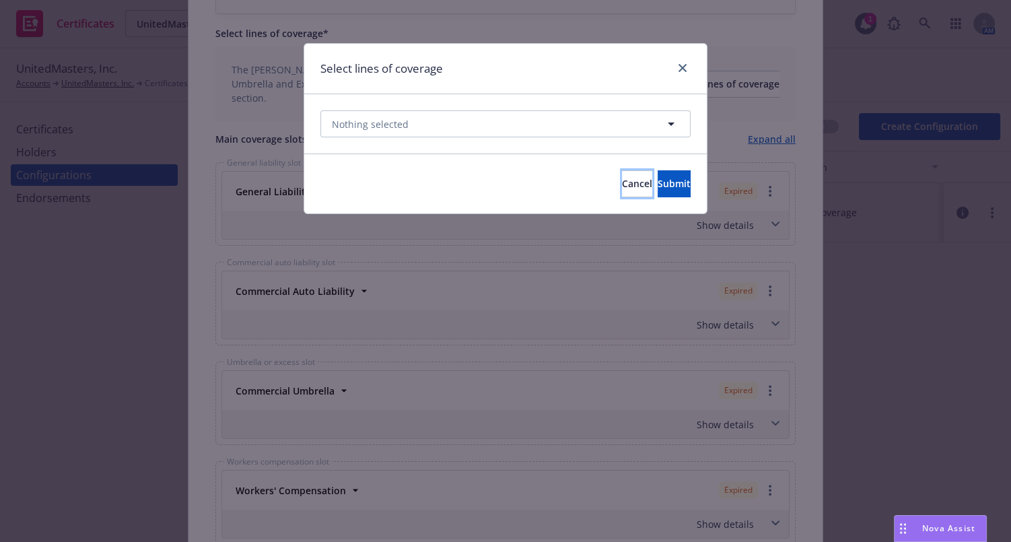
click at [622, 175] on button "Cancel" at bounding box center [637, 183] width 30 height 27
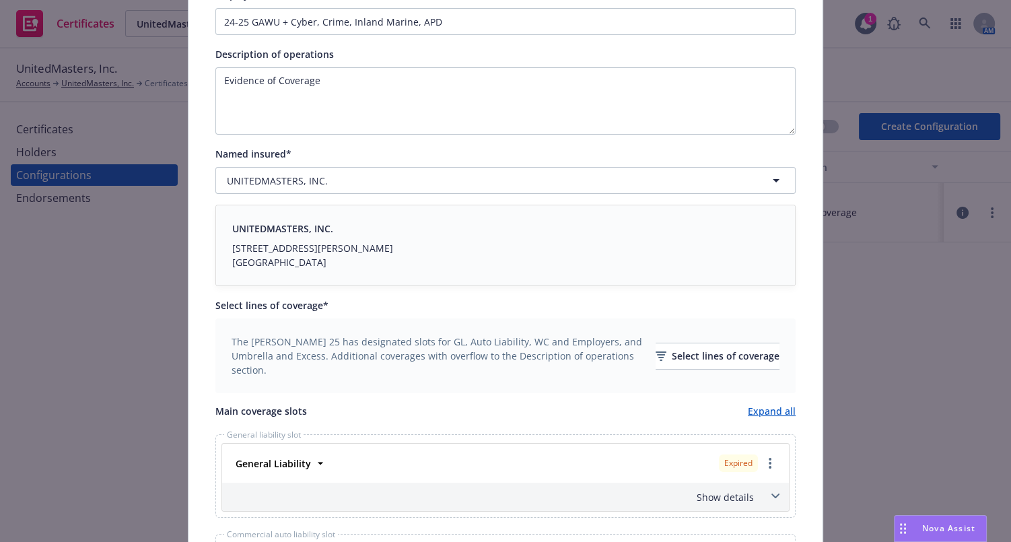
scroll to position [0, 0]
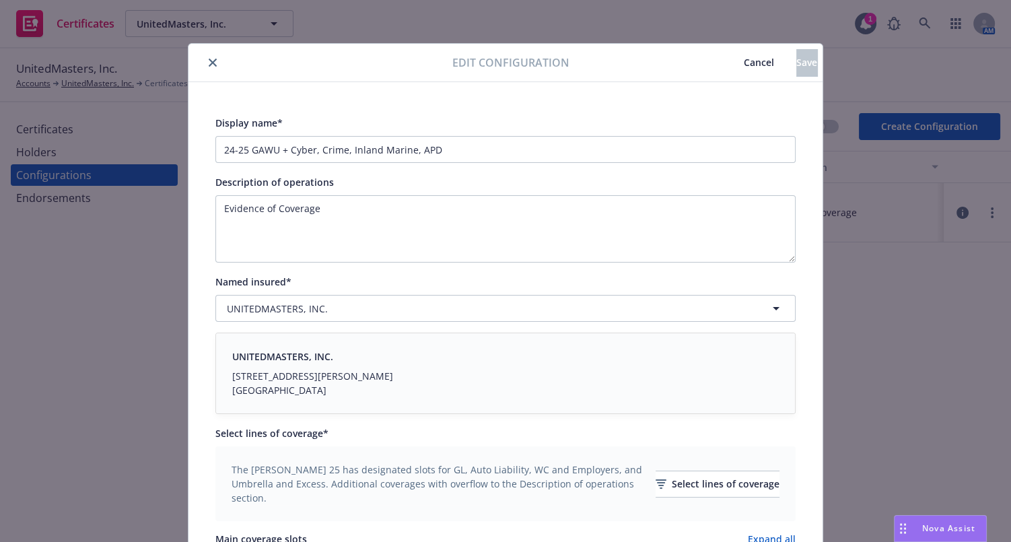
click at [744, 64] on span "Cancel" at bounding box center [759, 62] width 30 height 13
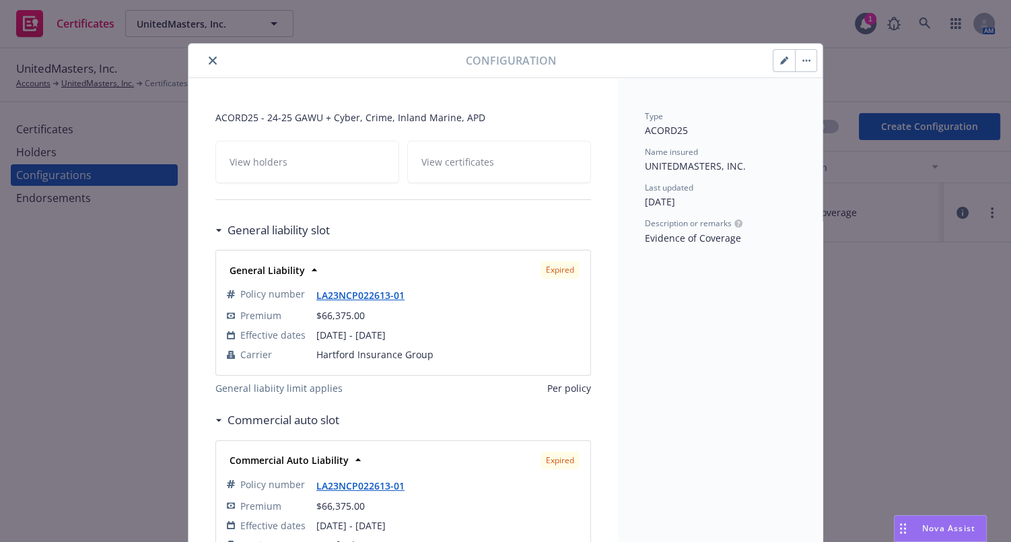
click at [774, 63] on button "button" at bounding box center [785, 61] width 22 height 22
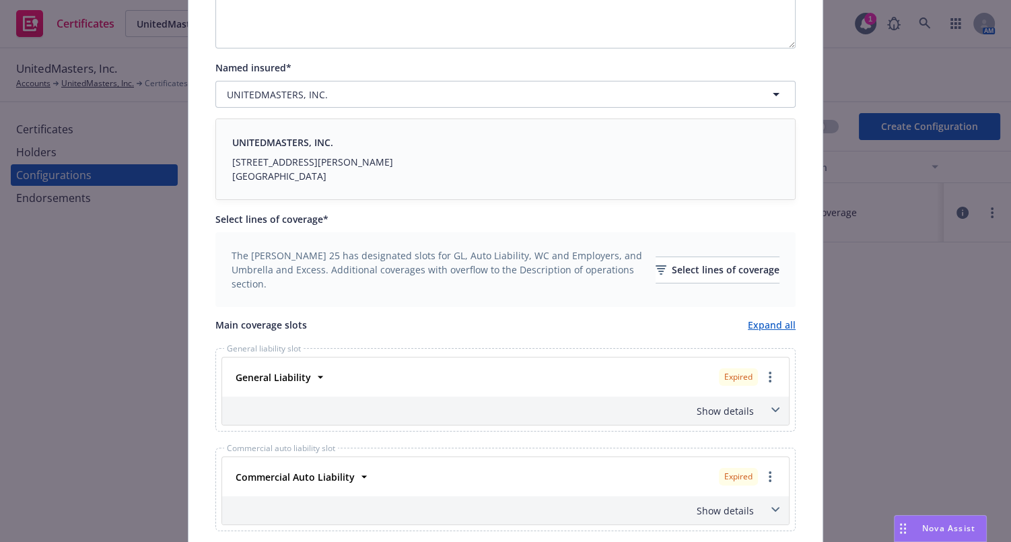
scroll to position [428, 0]
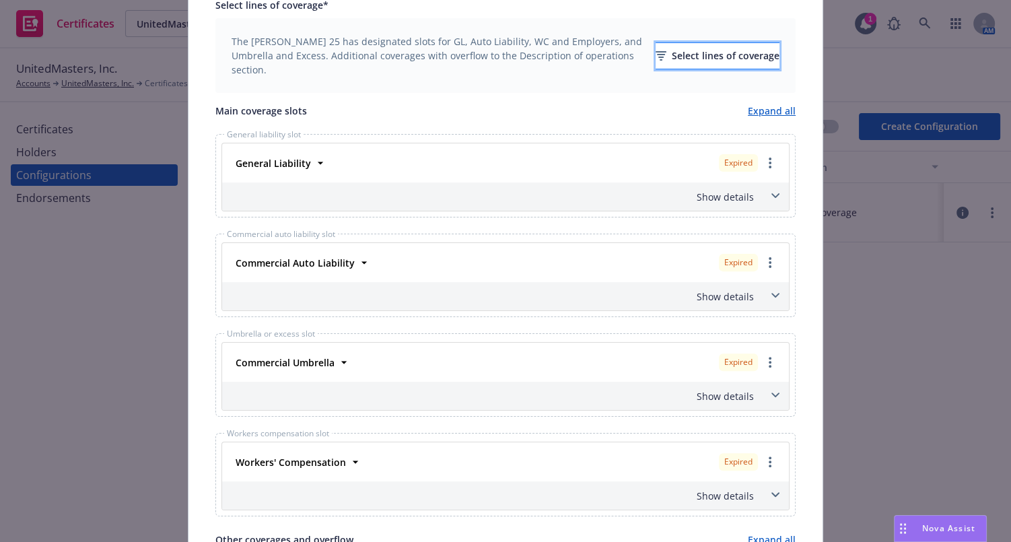
click at [656, 58] on div "Select lines of coverage" at bounding box center [718, 56] width 124 height 26
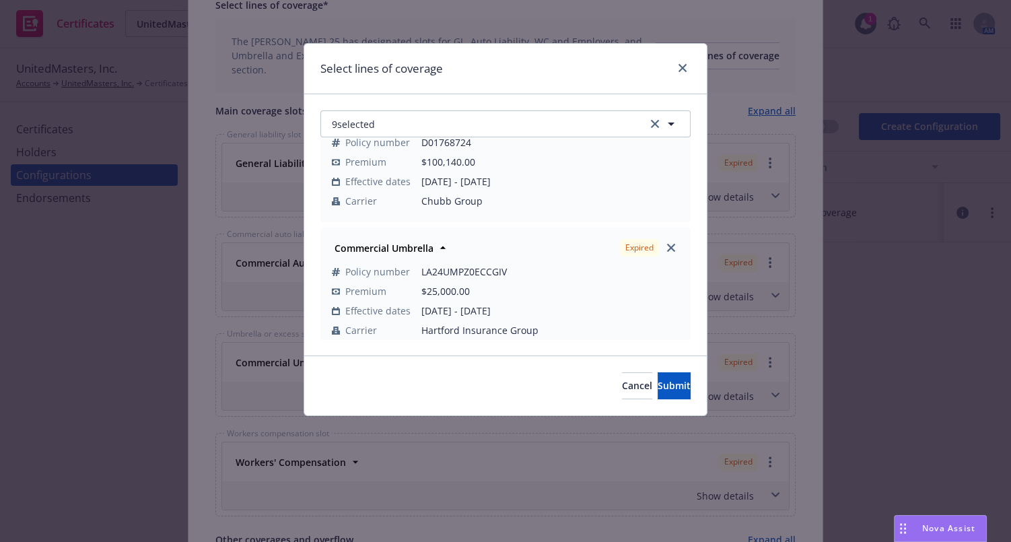
scroll to position [367, 0]
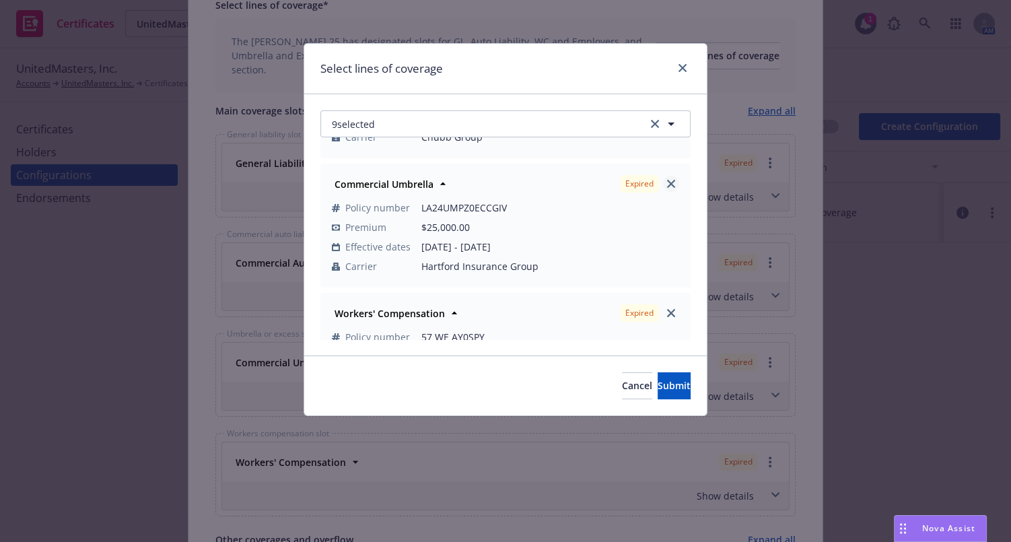
click at [667, 184] on icon "close" at bounding box center [671, 184] width 8 height 8
click at [667, 183] on icon "close" at bounding box center [671, 184] width 8 height 8
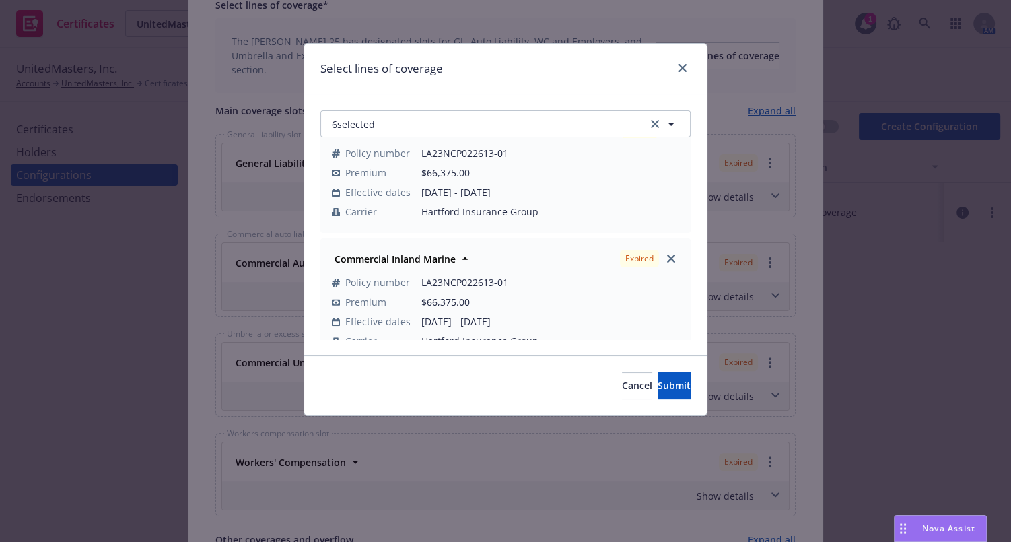
scroll to position [490, 0]
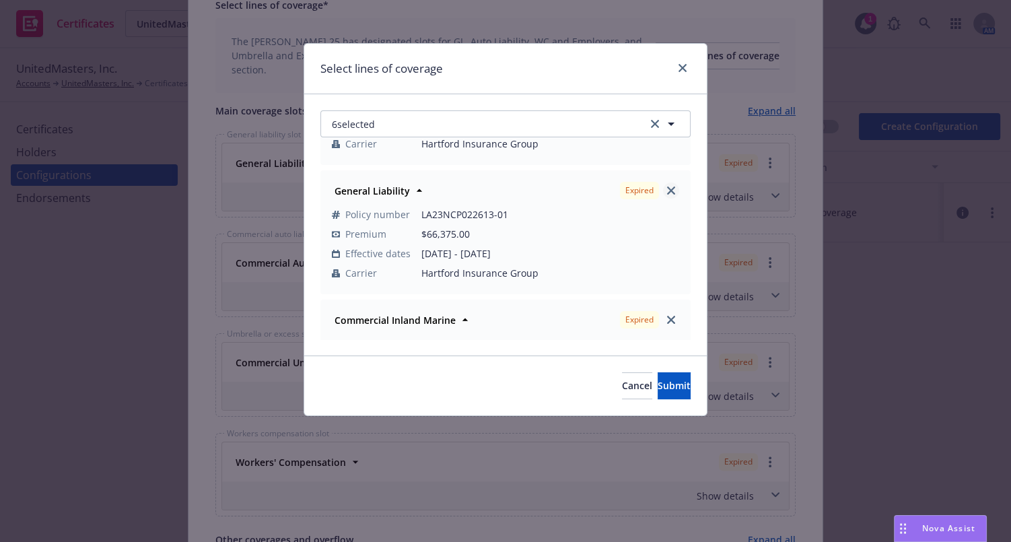
click at [667, 187] on icon "close" at bounding box center [671, 191] width 8 height 8
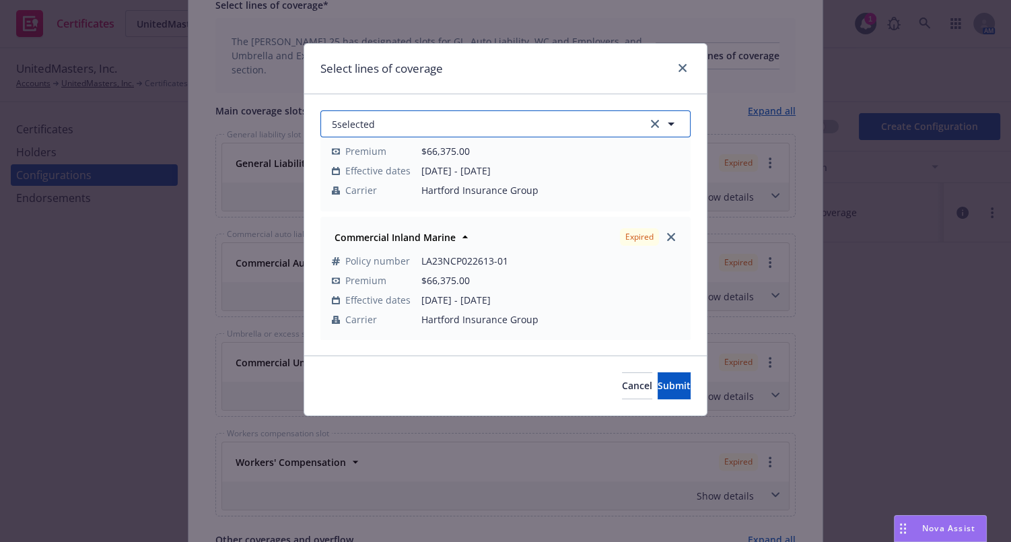
click at [500, 133] on button "5 selected" at bounding box center [506, 123] width 370 height 27
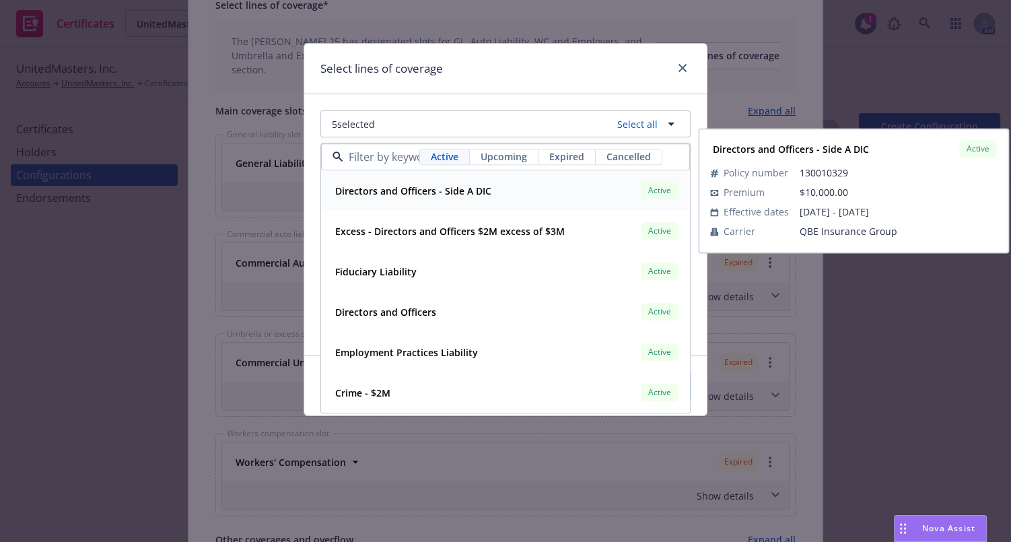
drag, startPoint x: 498, startPoint y: 156, endPoint x: 453, endPoint y: 160, distance: 45.3
click at [499, 156] on span "Upcoming" at bounding box center [504, 157] width 46 height 14
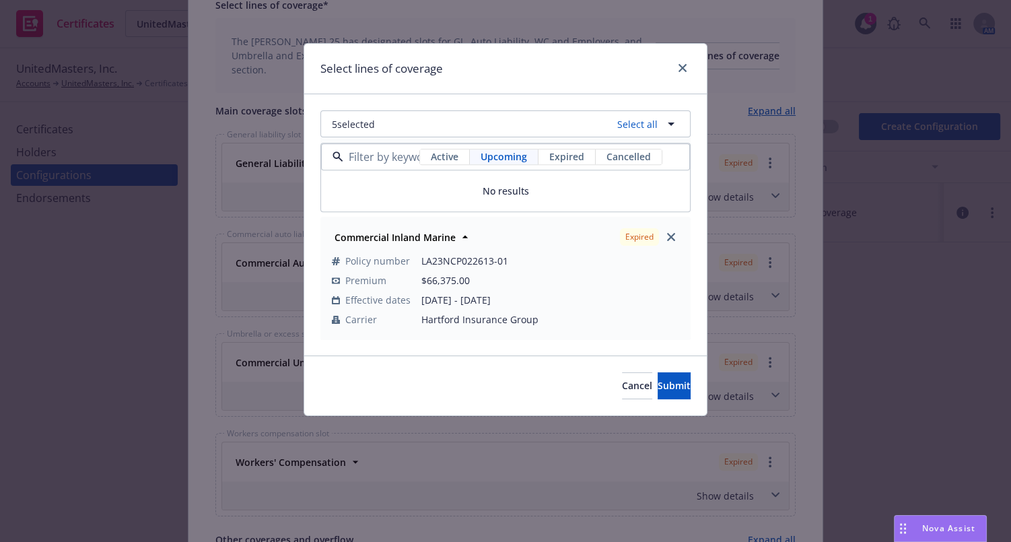
click at [444, 158] on span "Active" at bounding box center [445, 157] width 28 height 14
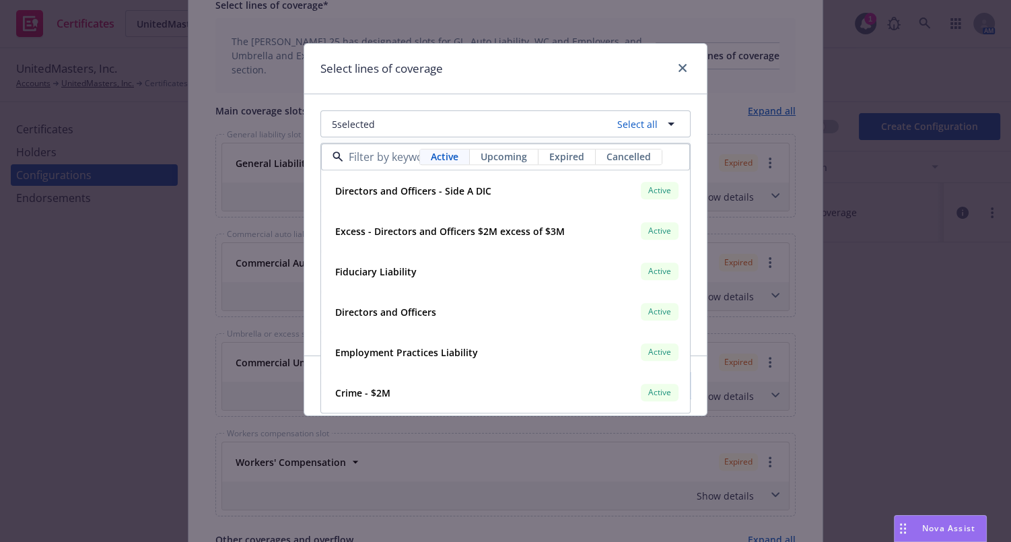
click at [454, 97] on div "5 selected Select all Active Upcoming Expired Cancelled Directors and Officers …" at bounding box center [505, 224] width 403 height 261
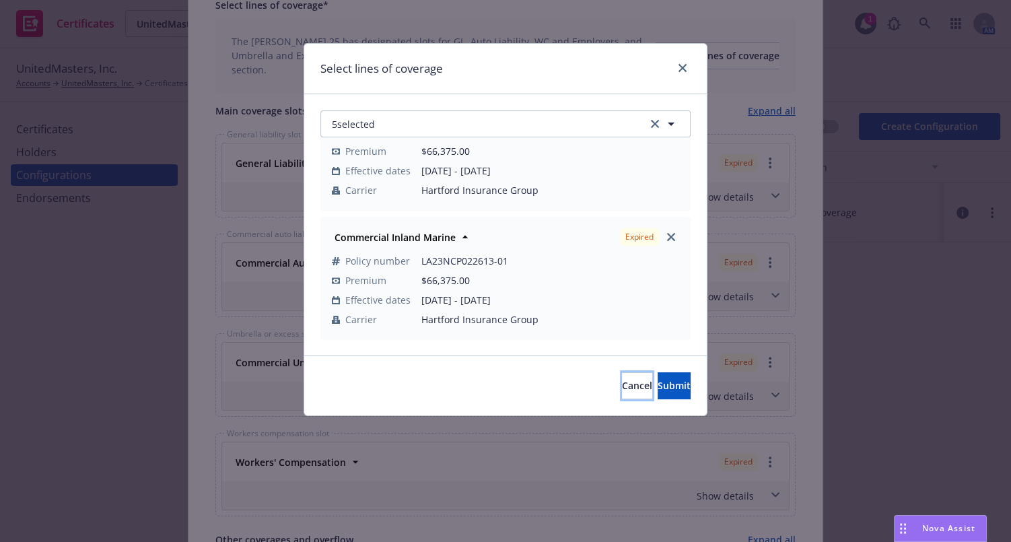
click at [622, 384] on span "Cancel" at bounding box center [637, 385] width 30 height 13
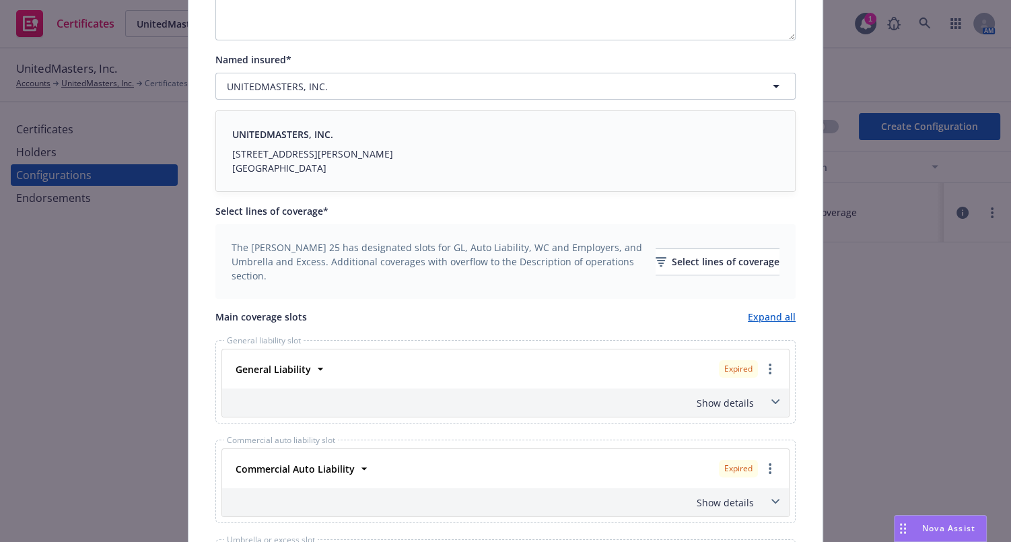
scroll to position [0, 0]
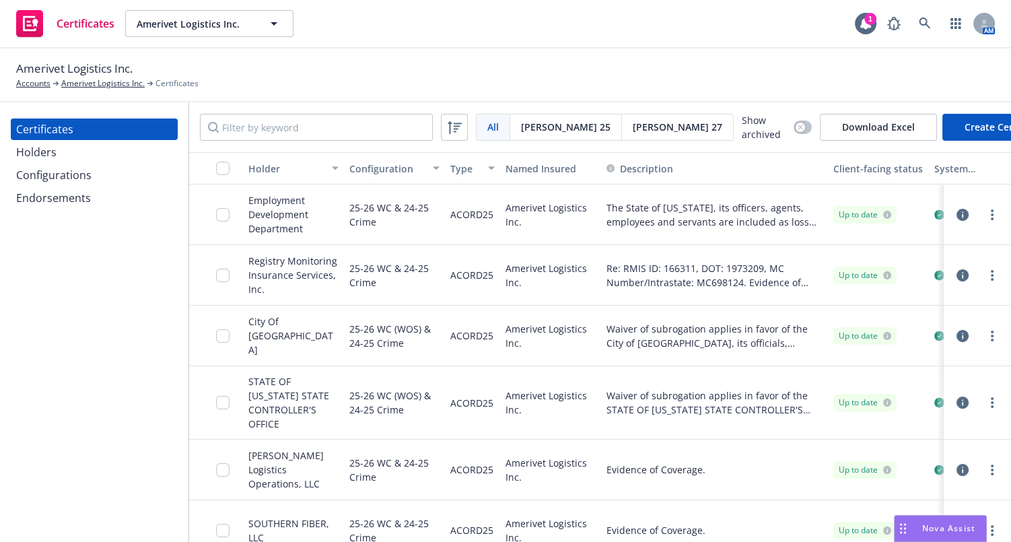
click at [72, 181] on div "Configurations" at bounding box center [53, 175] width 75 height 22
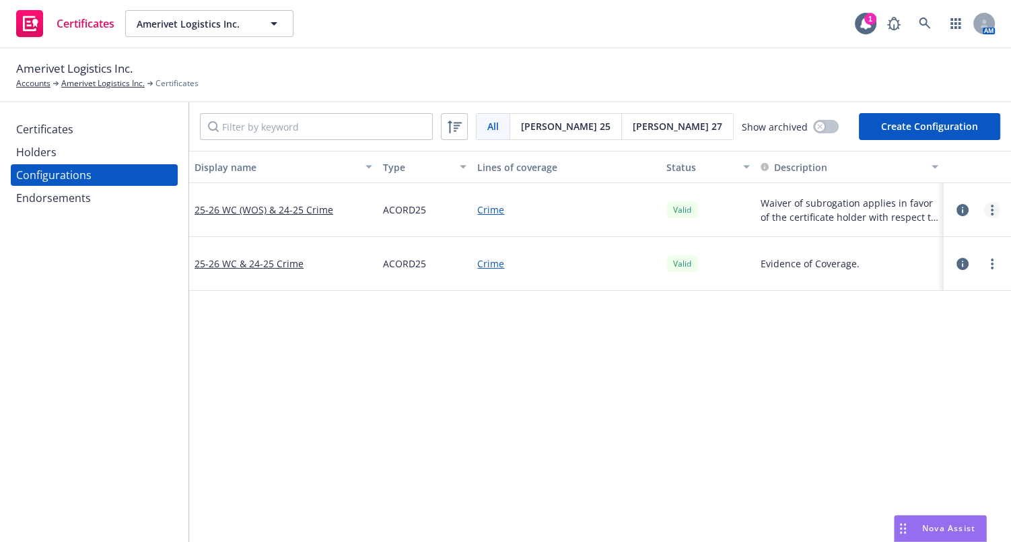
click at [984, 207] on link "more" at bounding box center [992, 210] width 16 height 16
drag, startPoint x: 743, startPoint y: 248, endPoint x: 690, endPoint y: 248, distance: 52.5
drag, startPoint x: 519, startPoint y: 242, endPoint x: 440, endPoint y: 156, distance: 116.7
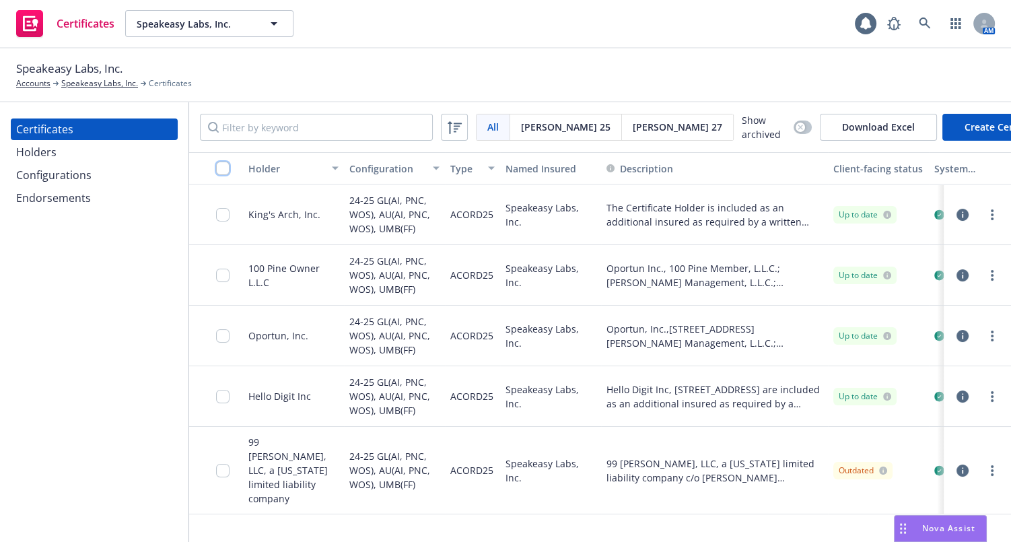
click at [222, 172] on input "checkbox" at bounding box center [222, 168] width 13 height 13
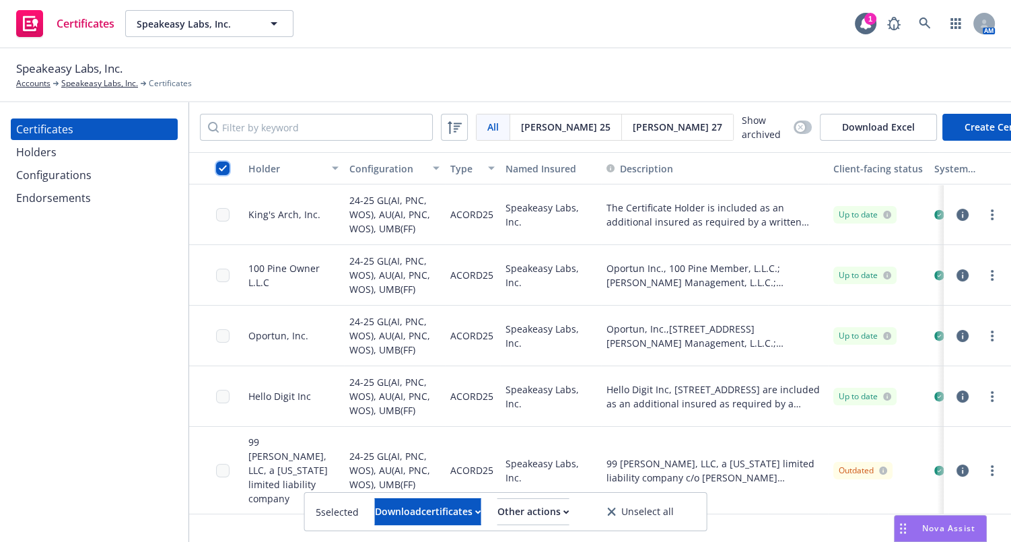
click at [224, 172] on input "checkbox" at bounding box center [222, 168] width 13 height 13
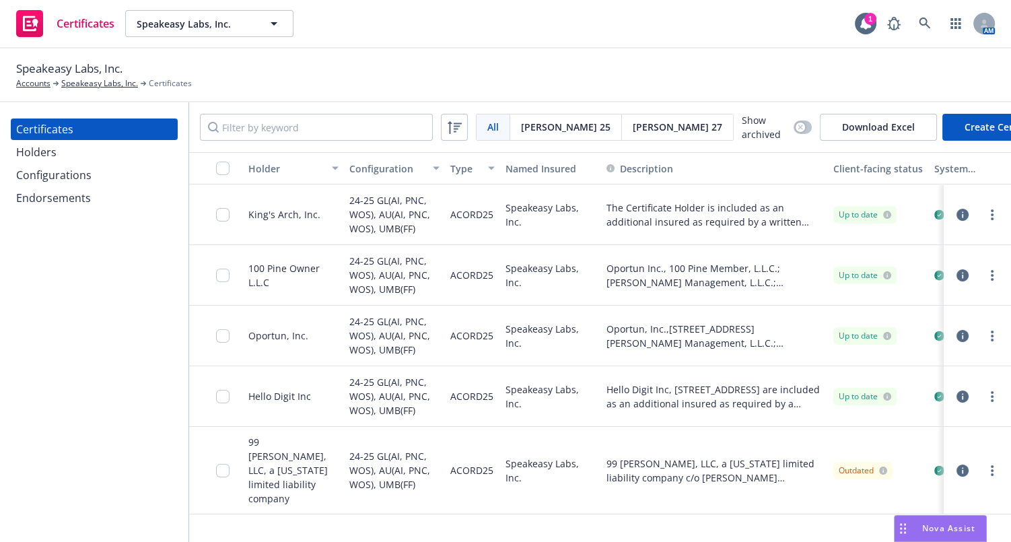
click at [73, 173] on div "Configurations" at bounding box center [53, 175] width 75 height 22
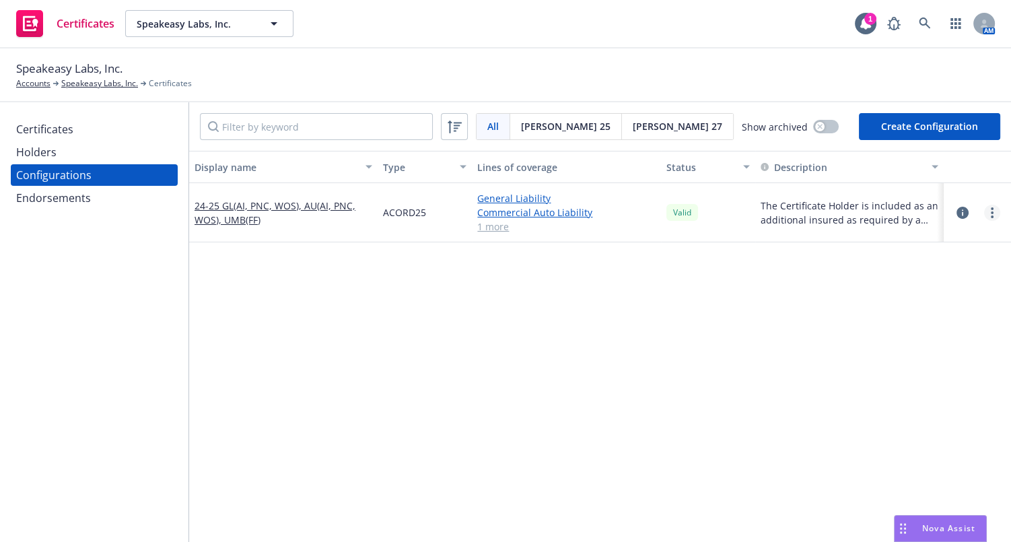
click at [990, 213] on div at bounding box center [992, 213] width 16 height 16
click at [991, 215] on icon "more" at bounding box center [992, 212] width 3 height 11
click at [895, 240] on link "Edit" at bounding box center [916, 239] width 148 height 27
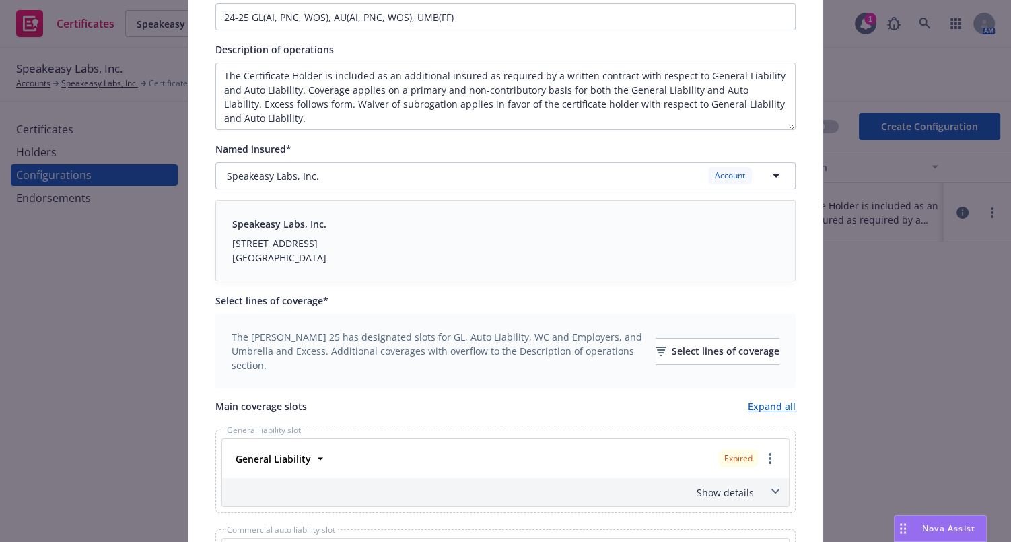
scroll to position [428, 0]
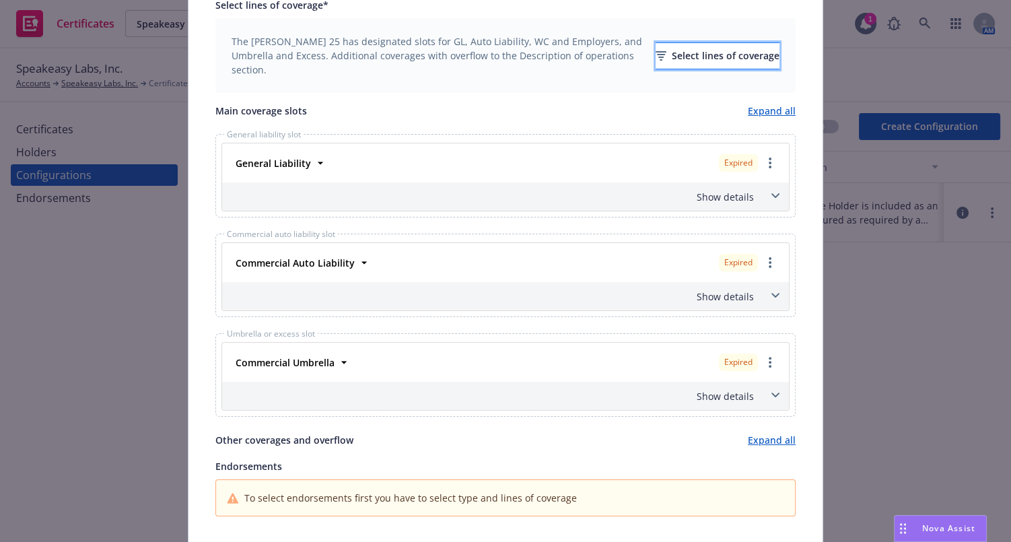
click at [661, 59] on div "Select lines of coverage" at bounding box center [718, 56] width 124 height 26
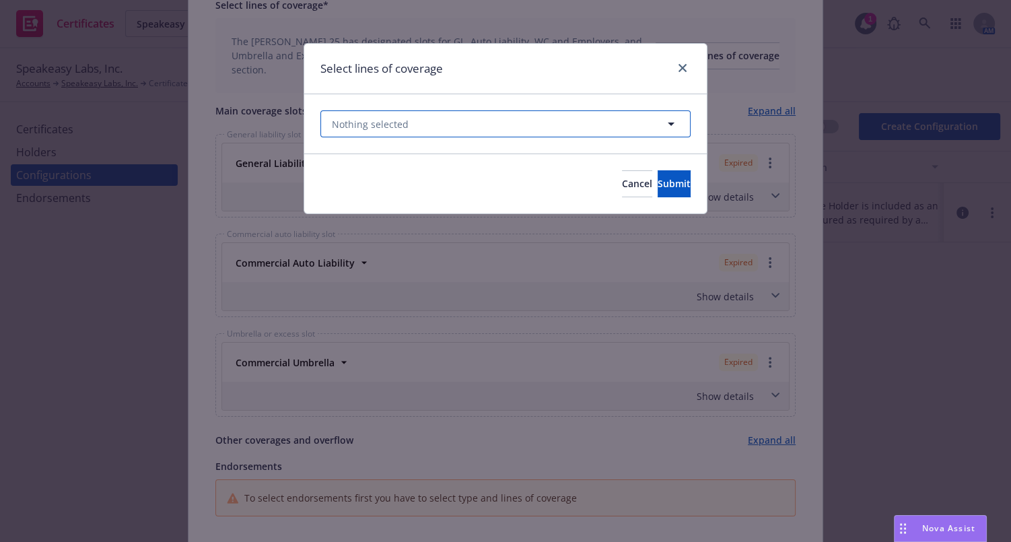
click at [524, 116] on button "Nothing selected" at bounding box center [506, 123] width 370 height 27
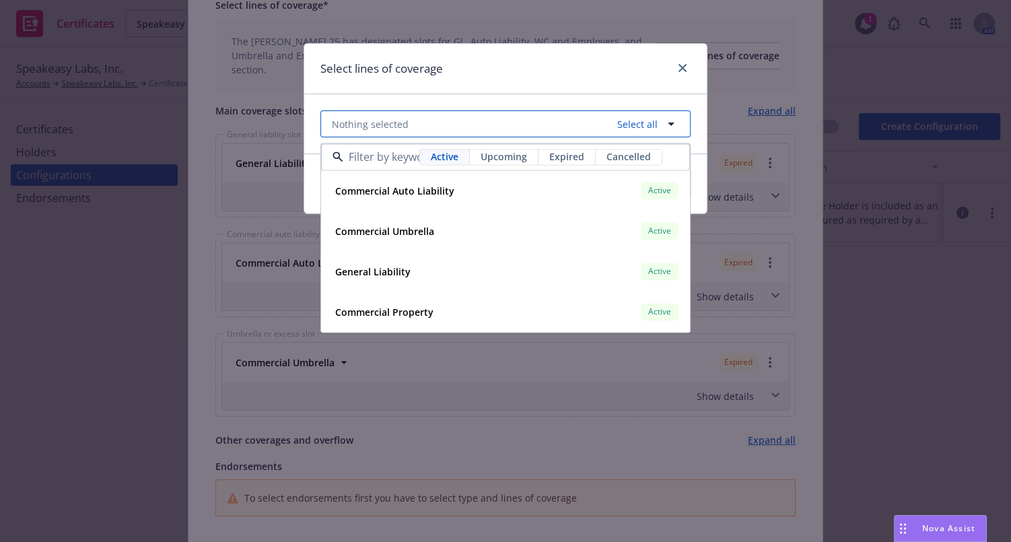
click at [555, 116] on button "Nothing selected Select all" at bounding box center [506, 123] width 370 height 27
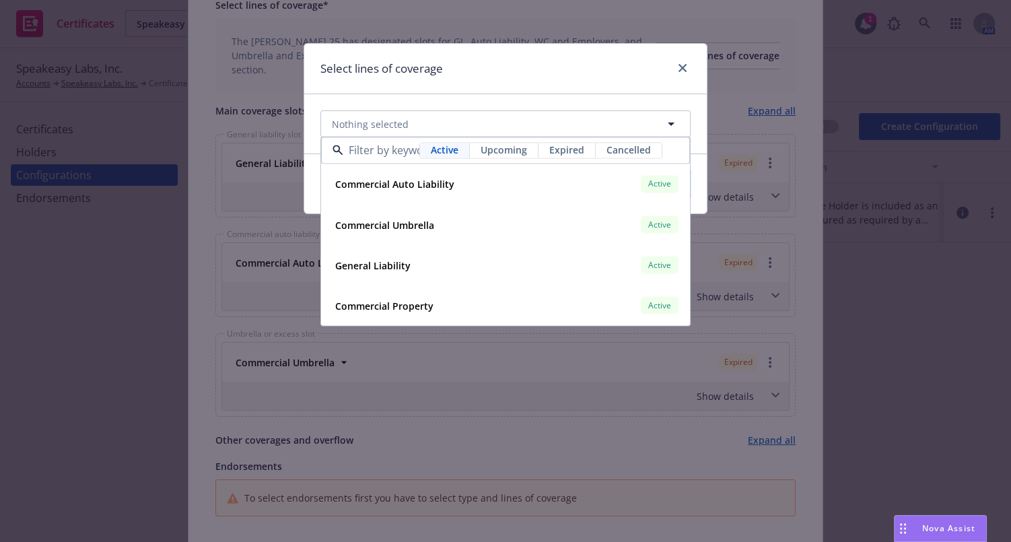
click at [622, 187] on span "Cancel" at bounding box center [637, 183] width 30 height 13
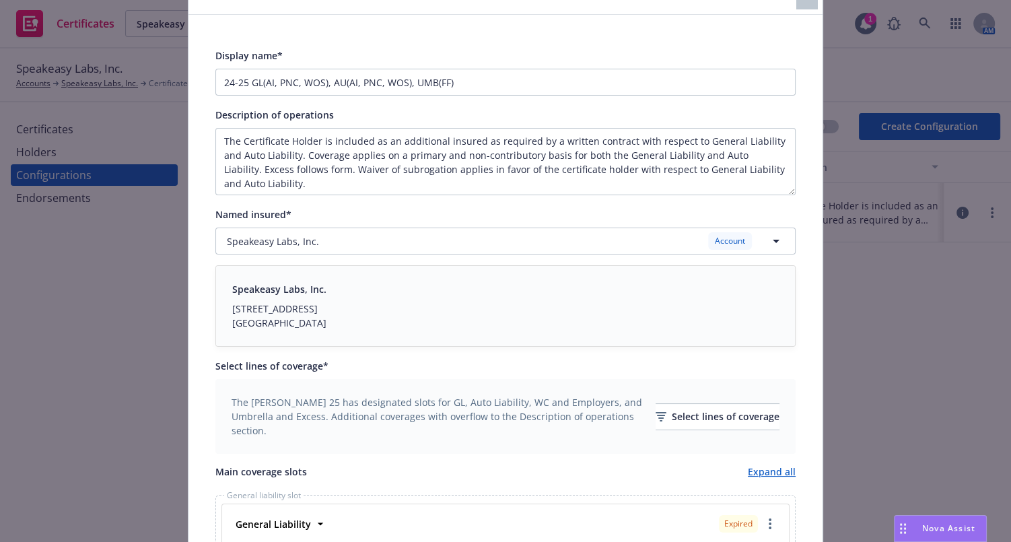
scroll to position [0, 0]
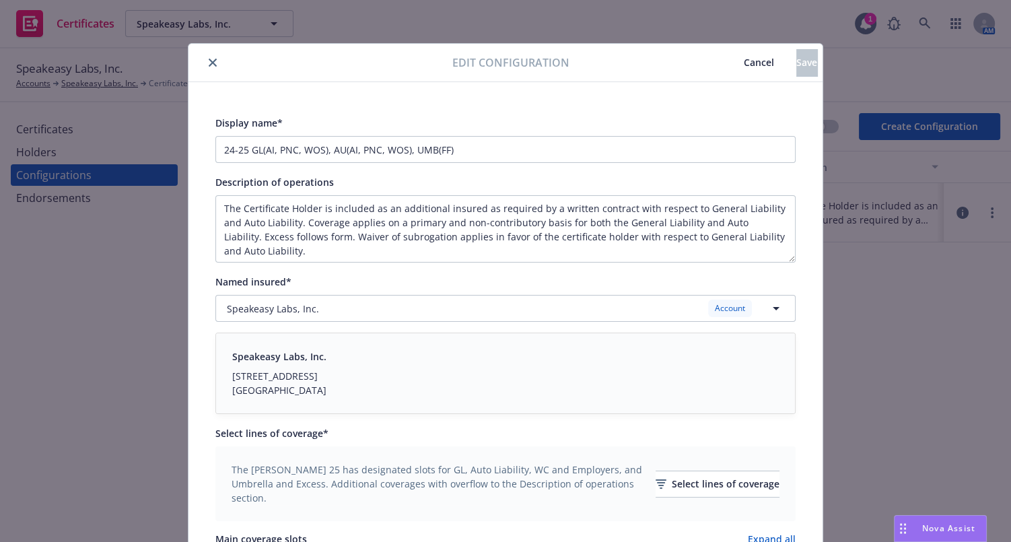
click at [744, 60] on span "Cancel" at bounding box center [759, 62] width 30 height 13
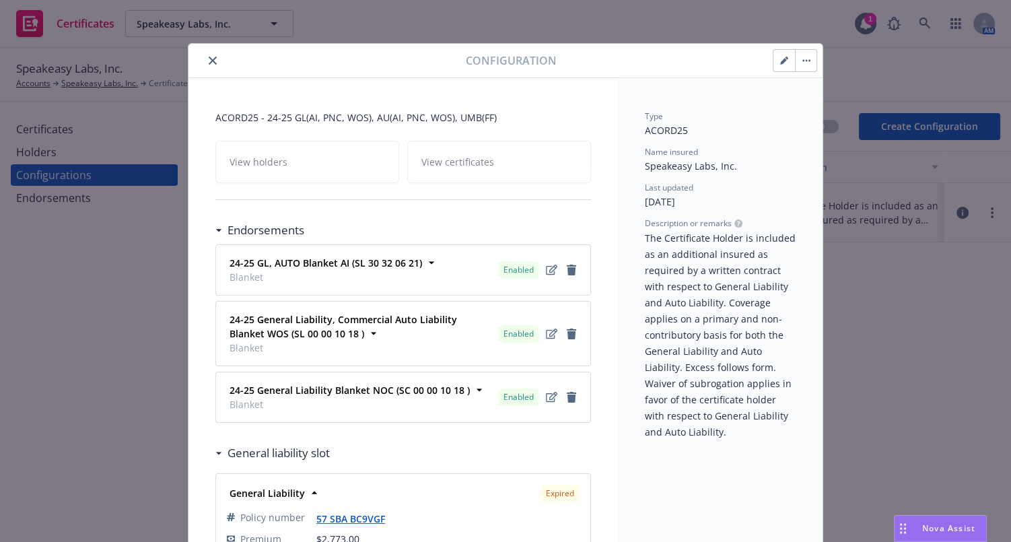
click at [774, 60] on button "button" at bounding box center [785, 61] width 22 height 22
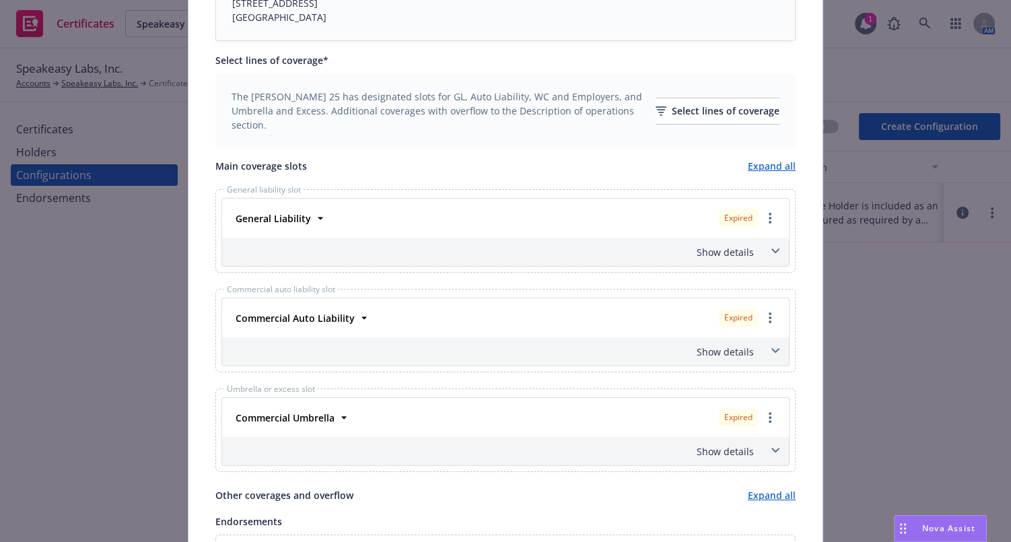
scroll to position [306, 0]
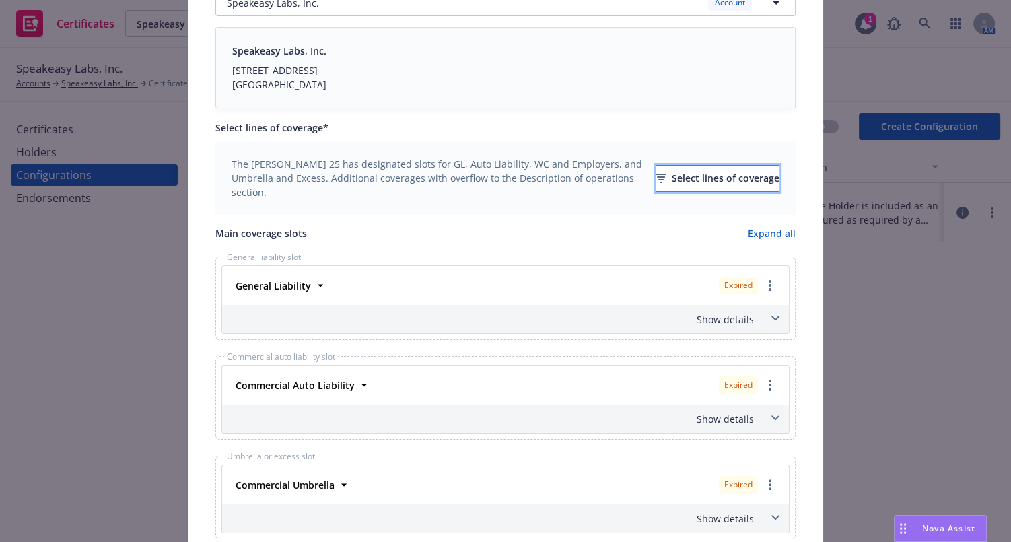
click at [663, 168] on div "Select lines of coverage" at bounding box center [718, 179] width 124 height 26
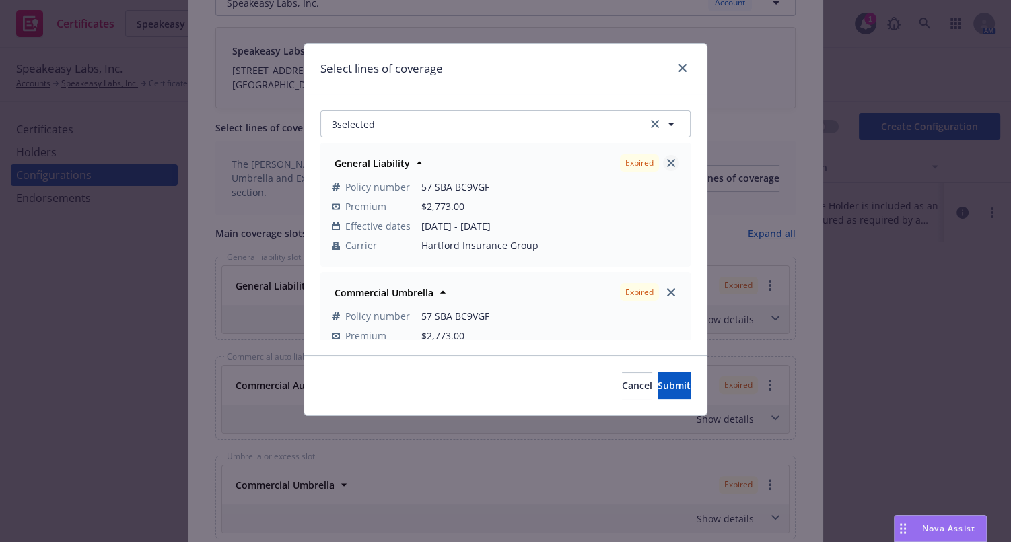
click at [667, 161] on icon "close" at bounding box center [671, 163] width 8 height 8
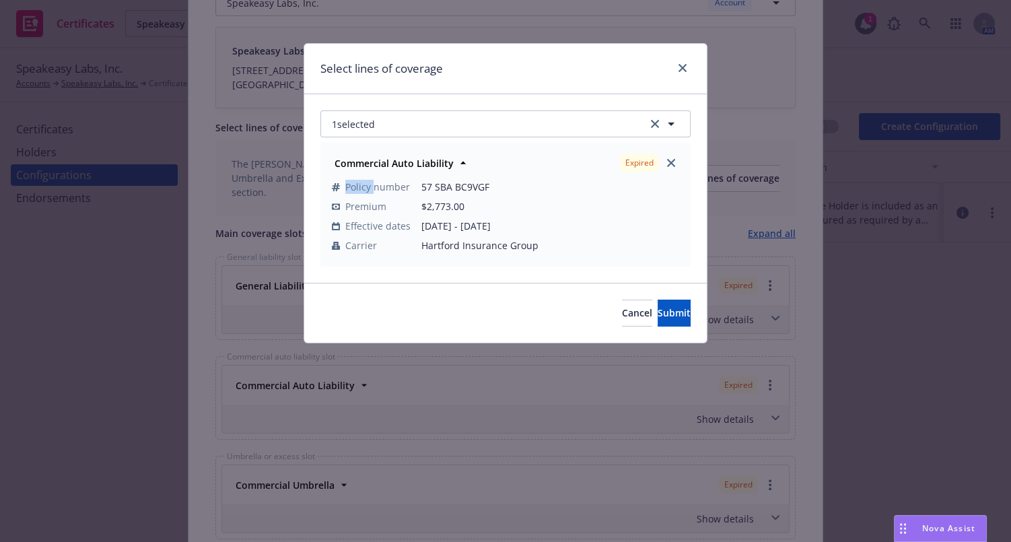
click at [661, 161] on div "Expired" at bounding box center [649, 162] width 65 height 23
click at [673, 164] on icon "close" at bounding box center [671, 163] width 8 height 8
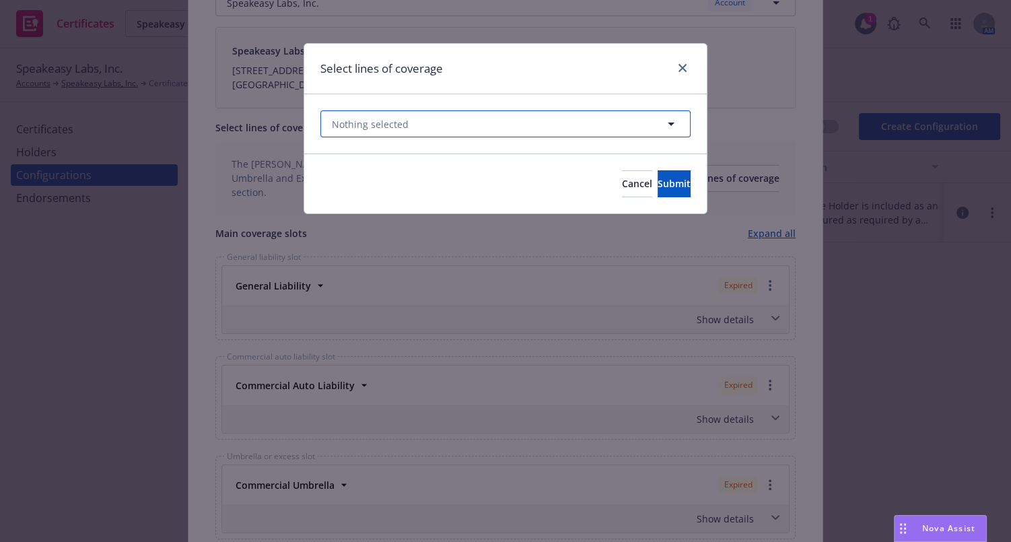
click at [496, 129] on button "Nothing selected" at bounding box center [506, 123] width 370 height 27
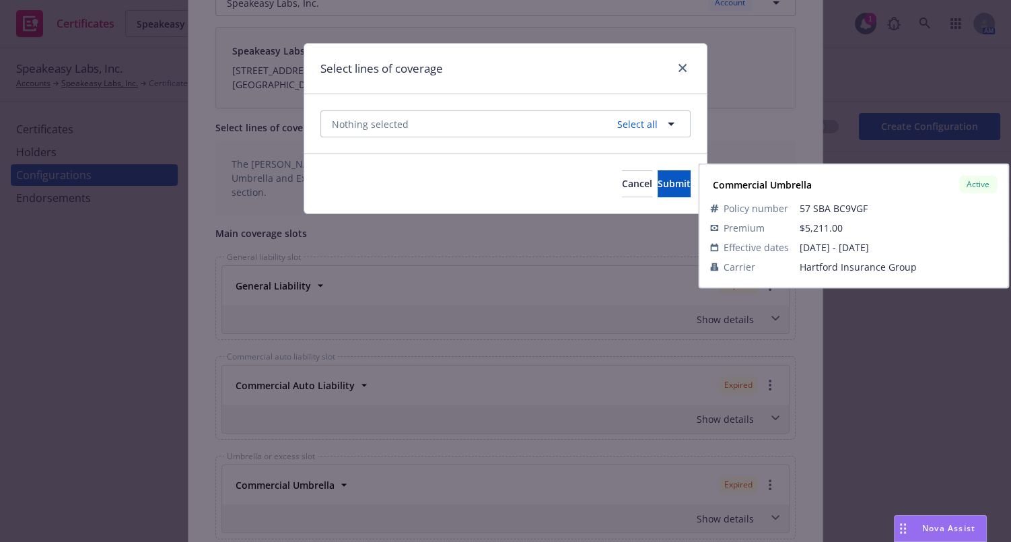
click at [380, 222] on div "Commercial Umbrella" at bounding box center [383, 232] width 107 height 20
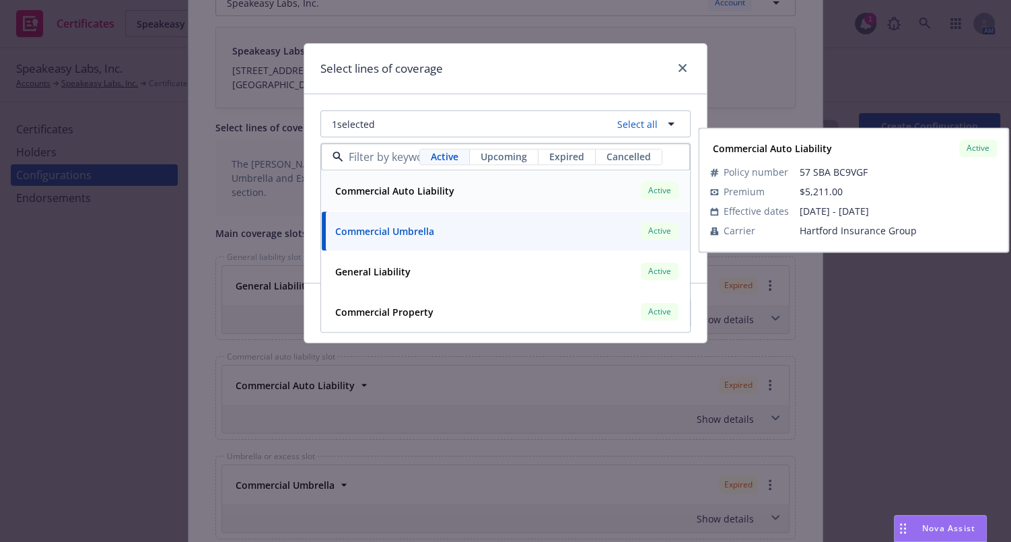
click at [400, 189] on strong "Commercial Auto Liability" at bounding box center [394, 190] width 119 height 13
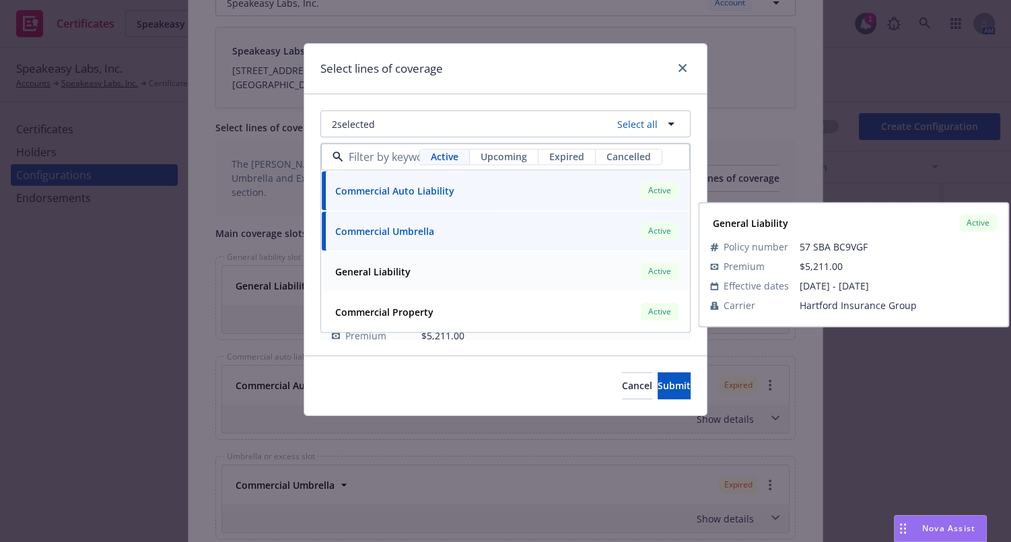
click at [395, 275] on strong "General Liability" at bounding box center [372, 271] width 75 height 13
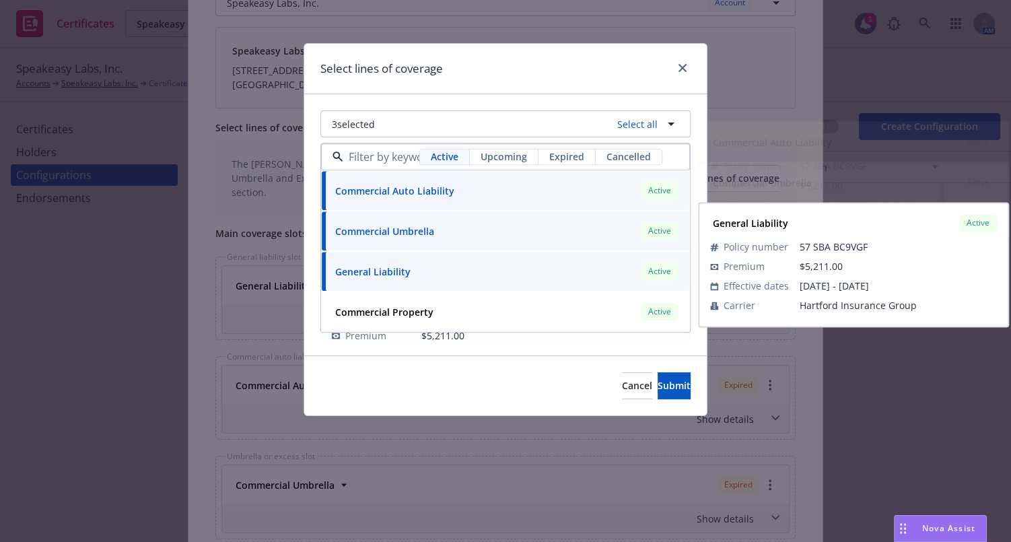
click at [444, 81] on div "Select lines of coverage" at bounding box center [505, 69] width 403 height 50
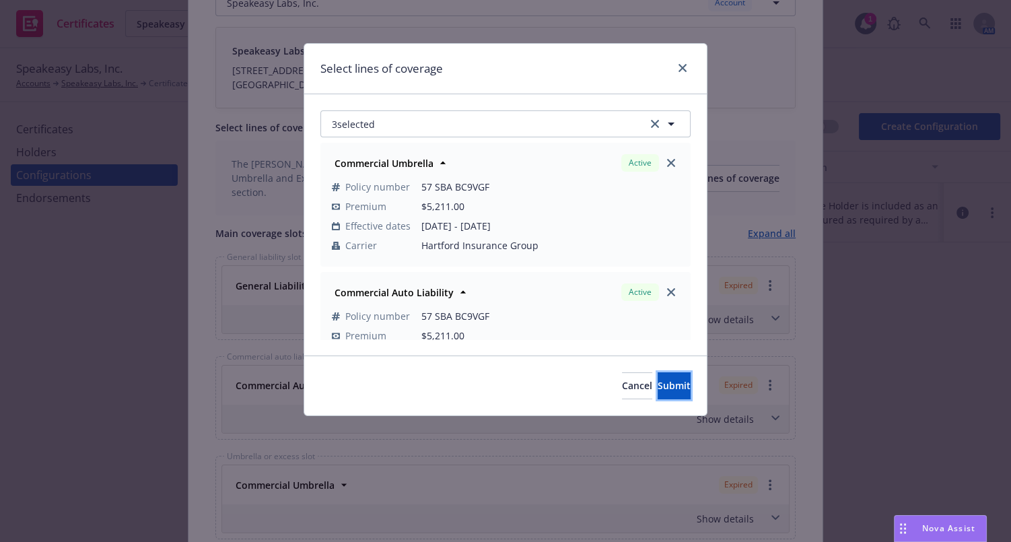
click at [660, 377] on button "Submit" at bounding box center [674, 385] width 33 height 27
checkbox input "false"
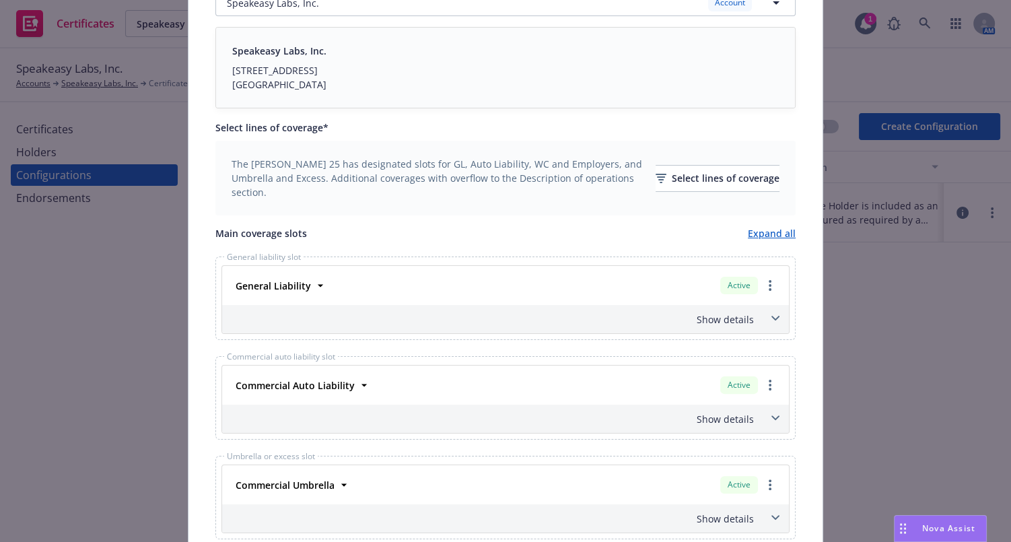
scroll to position [428, 0]
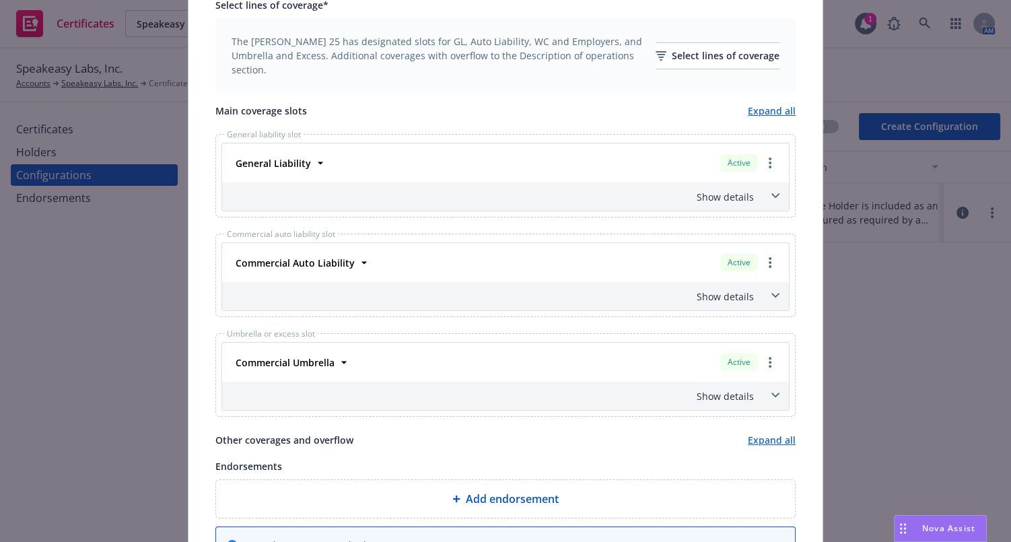
click at [713, 199] on div "Show details" at bounding box center [489, 197] width 529 height 14
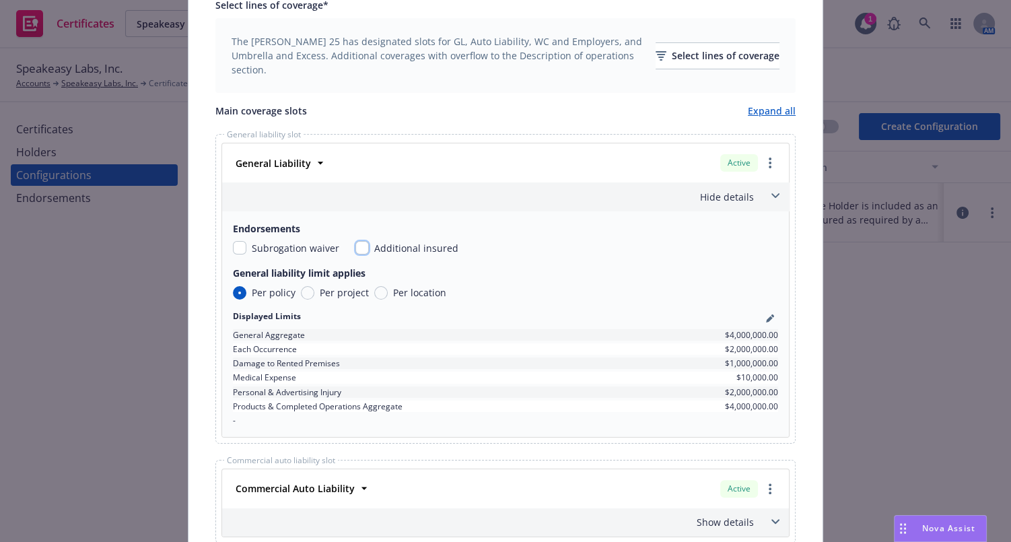
click at [357, 246] on input "checkbox" at bounding box center [362, 247] width 13 height 13
checkbox input "true"
drag, startPoint x: 236, startPoint y: 245, endPoint x: 255, endPoint y: 249, distance: 19.3
click at [236, 245] on input "checkbox" at bounding box center [239, 247] width 13 height 13
checkbox input "true"
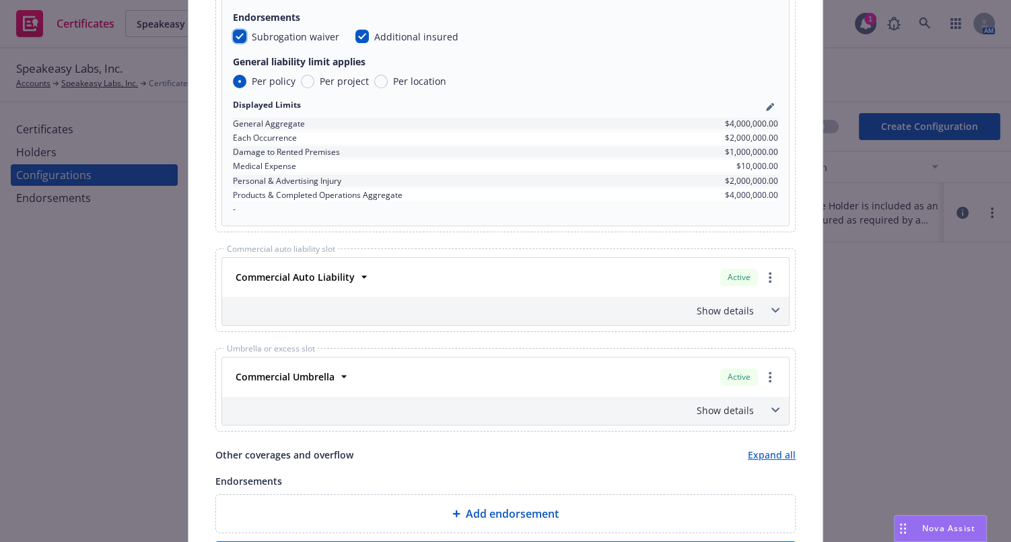
scroll to position [734, 0]
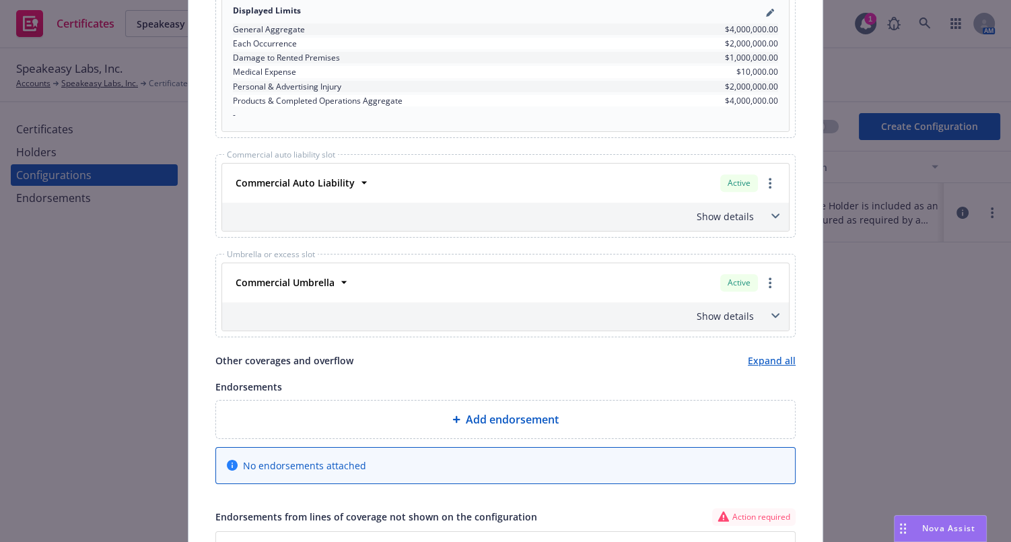
click at [714, 209] on div "Show details" at bounding box center [489, 216] width 529 height 14
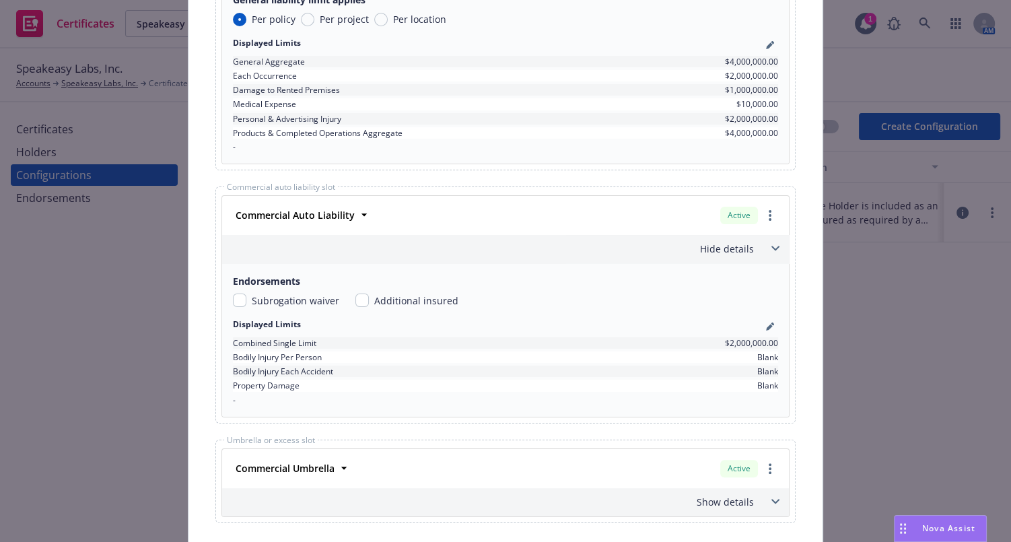
scroll to position [856, 0]
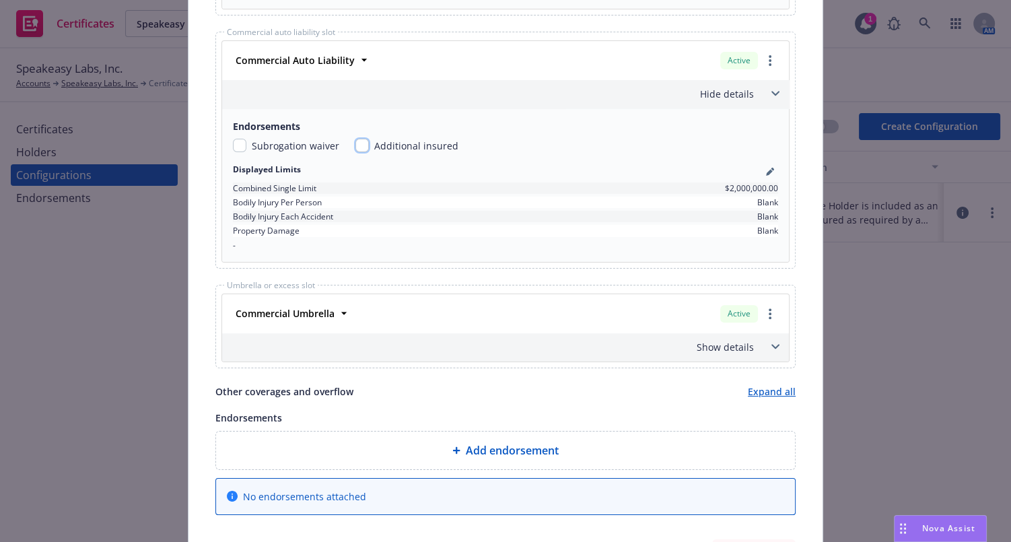
click at [356, 139] on input "checkbox" at bounding box center [362, 145] width 13 height 13
checkbox input "true"
click at [236, 139] on input "checkbox" at bounding box center [239, 145] width 13 height 13
checkbox input "true"
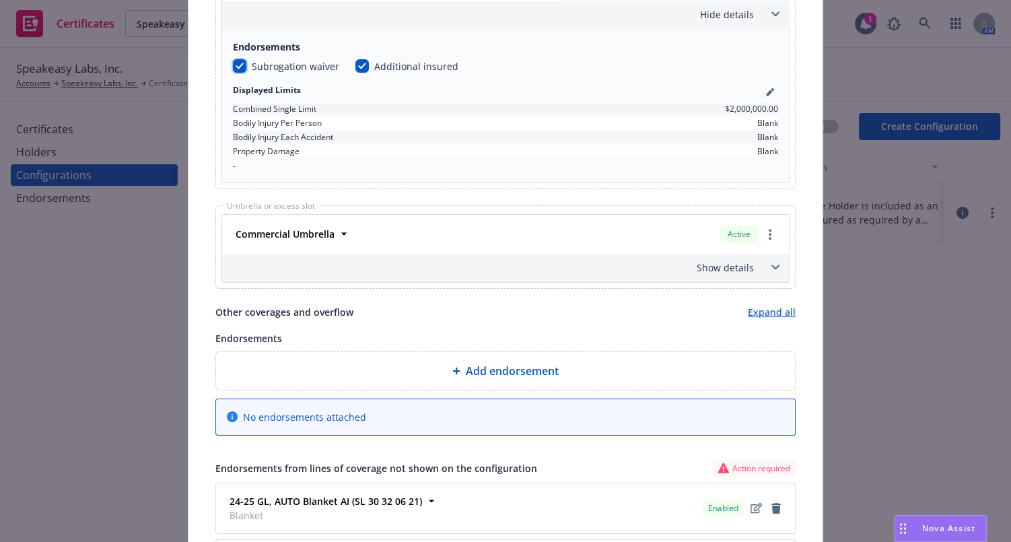
scroll to position [1040, 0]
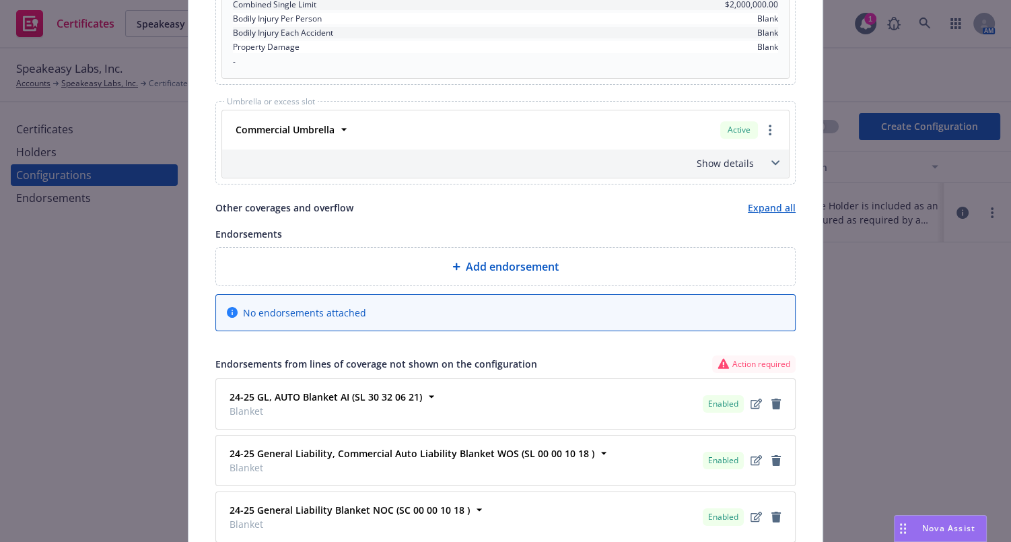
click at [741, 156] on div "Show details" at bounding box center [489, 163] width 529 height 14
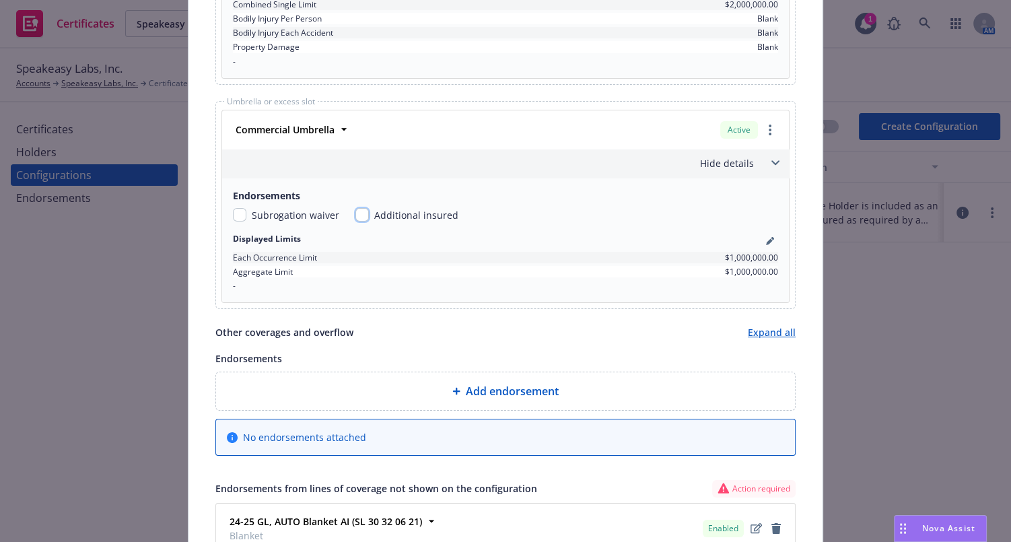
click at [356, 211] on input "checkbox" at bounding box center [362, 214] width 13 height 13
checkbox input "true"
click at [233, 211] on input "checkbox" at bounding box center [239, 214] width 13 height 13
checkbox input "true"
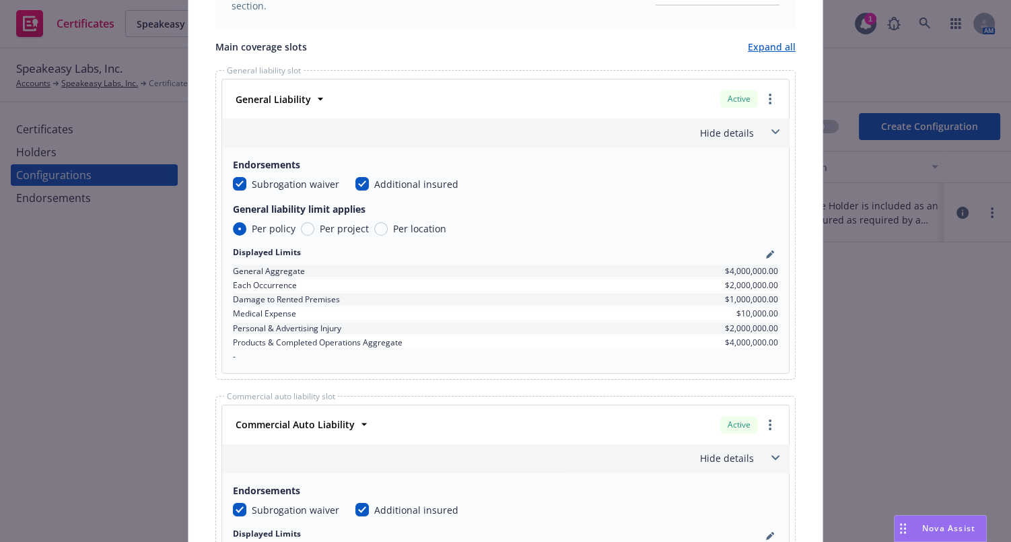
scroll to position [0, 0]
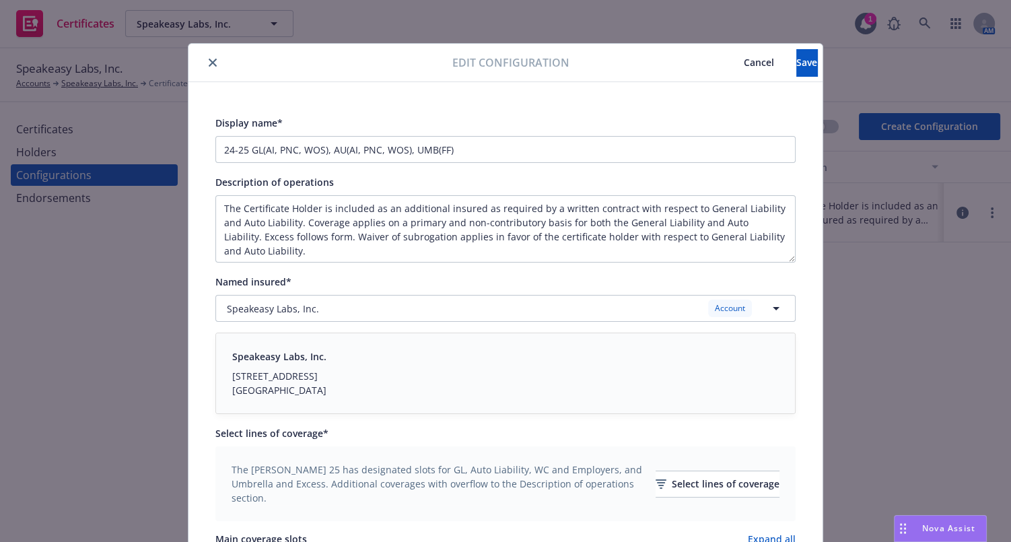
drag, startPoint x: 669, startPoint y: 279, endPoint x: 681, endPoint y: 136, distance: 143.9
click at [797, 74] on button "Save" at bounding box center [807, 62] width 21 height 27
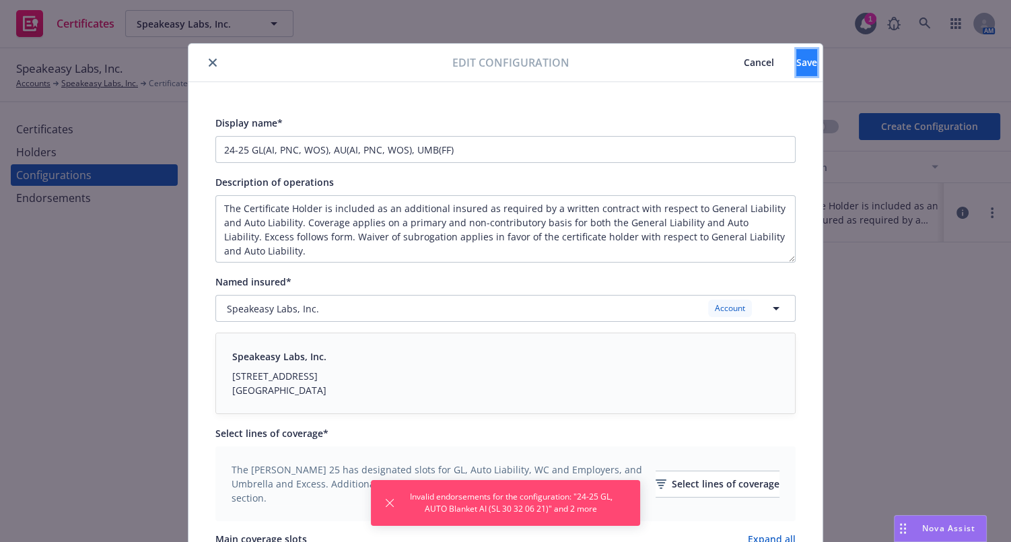
click at [797, 60] on span "Save" at bounding box center [807, 62] width 21 height 13
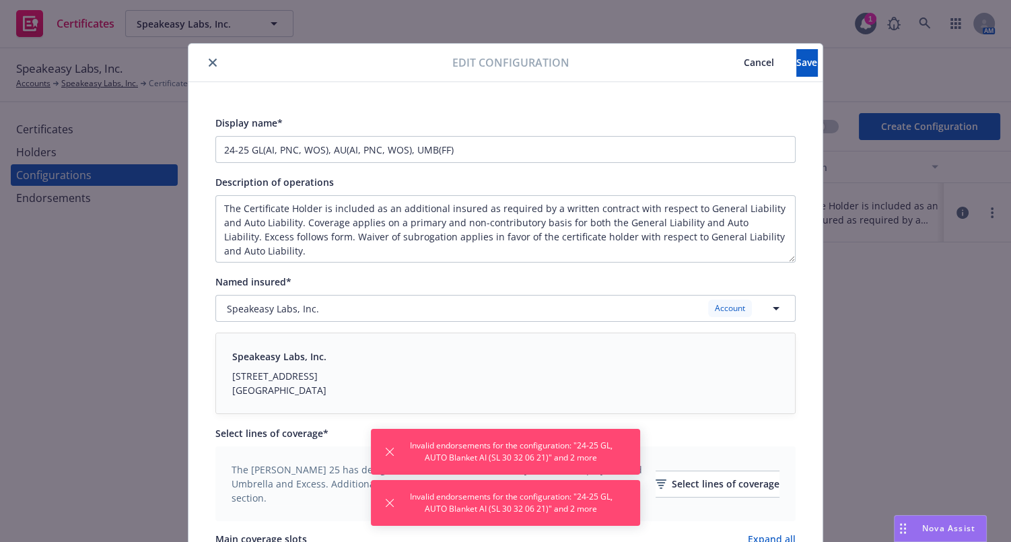
scroll to position [1278, 0]
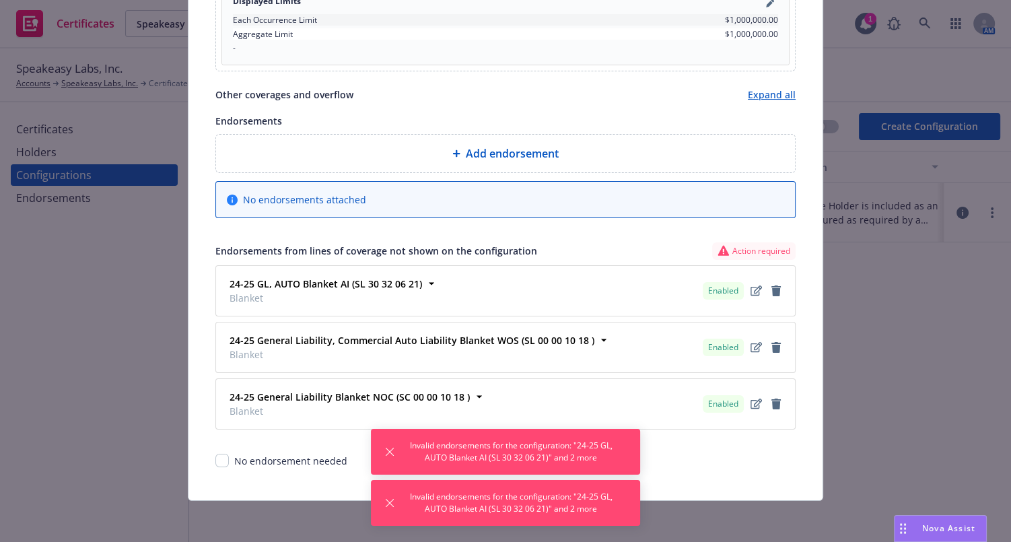
drag, startPoint x: 572, startPoint y: 115, endPoint x: 603, endPoint y: 306, distance: 192.9
click at [772, 290] on icon "remove" at bounding box center [776, 290] width 9 height 11
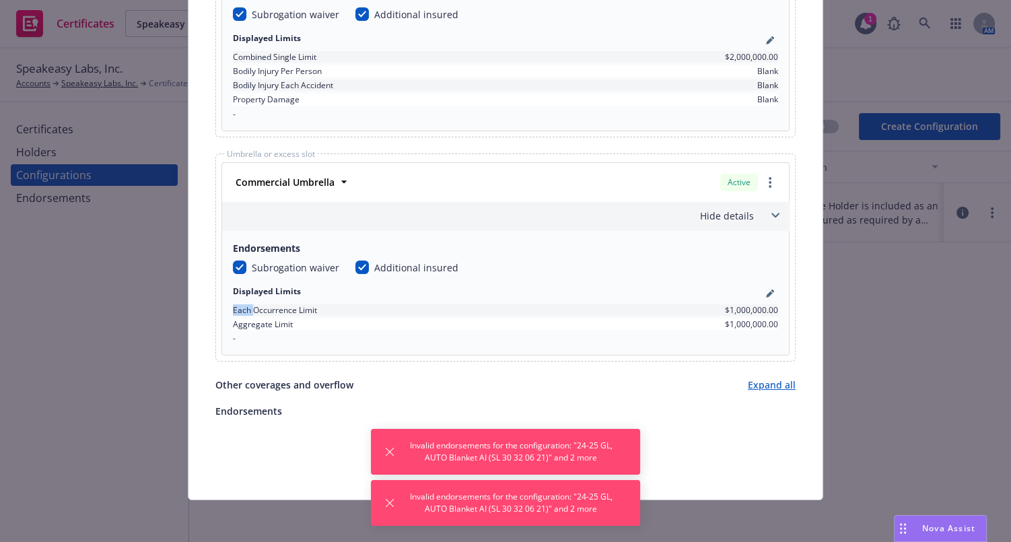
click at [773, 296] on div "Displayed Limits" at bounding box center [505, 293] width 545 height 16
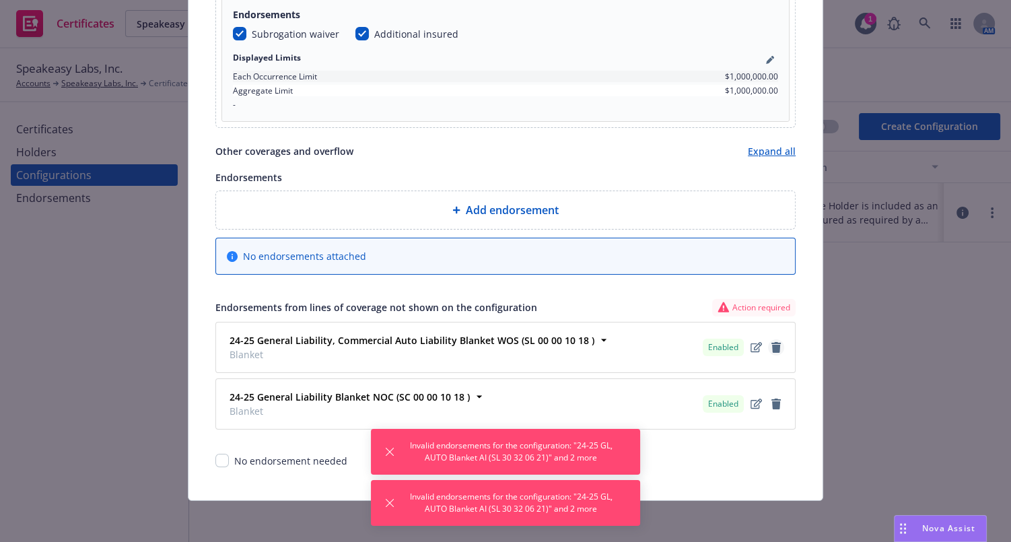
click at [771, 351] on link "remove" at bounding box center [776, 347] width 16 height 16
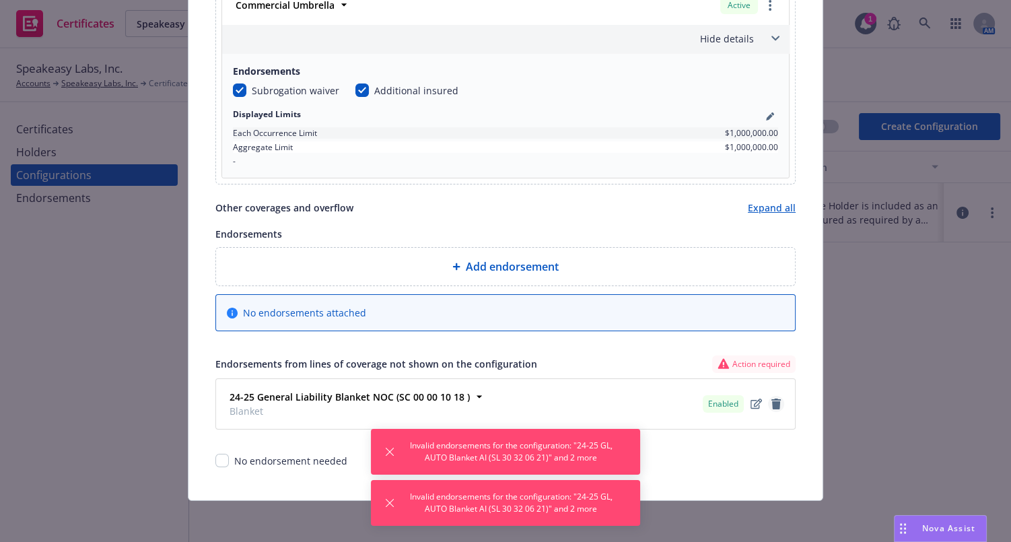
click at [774, 400] on icon "remove" at bounding box center [776, 404] width 9 height 11
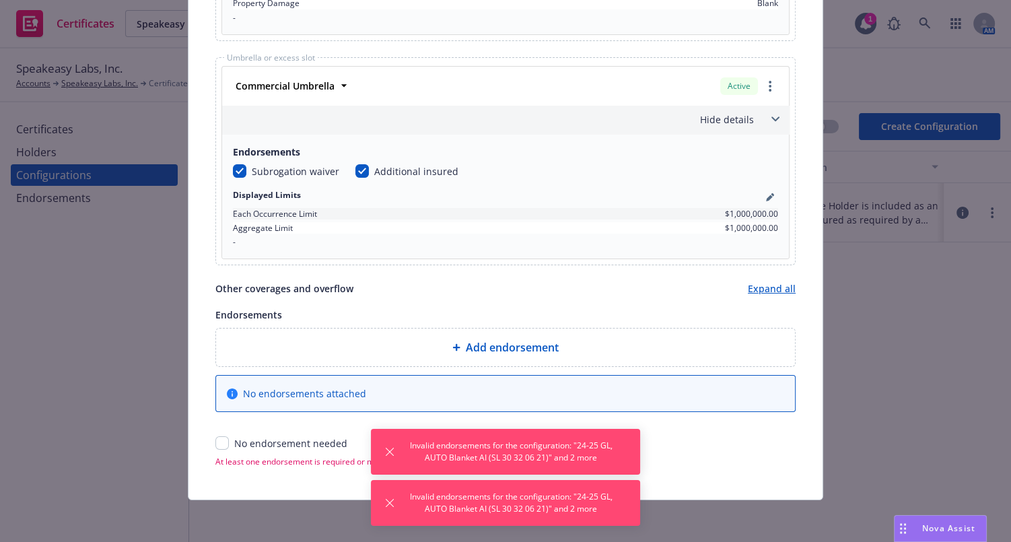
scroll to position [687, 0]
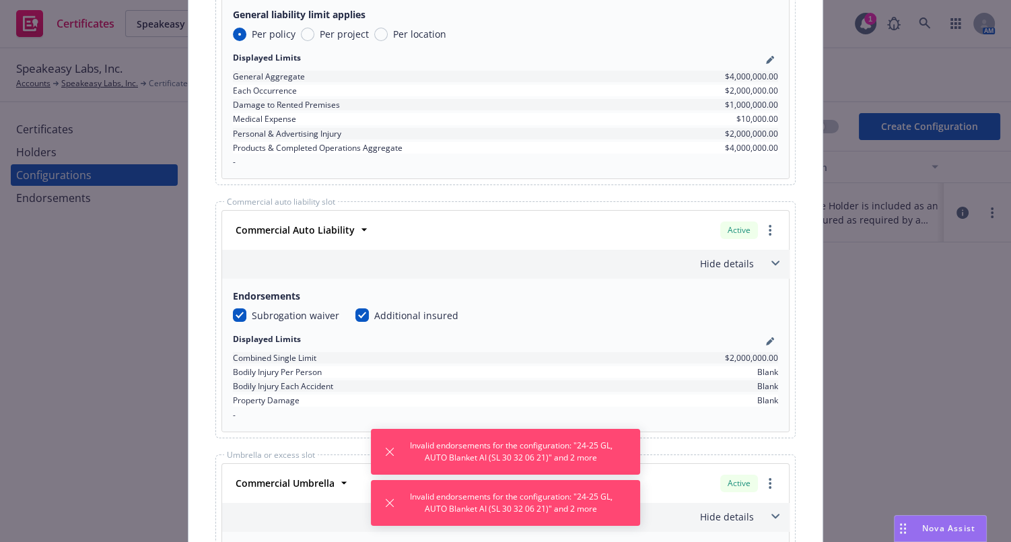
drag, startPoint x: 663, startPoint y: 177, endPoint x: 720, endPoint y: 70, distance: 121.4
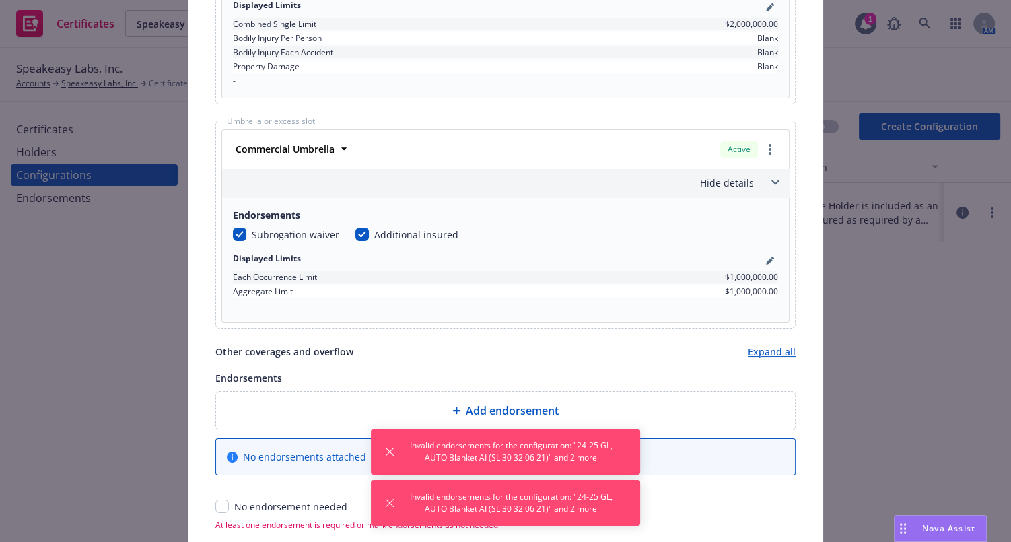
drag, startPoint x: 434, startPoint y: 210, endPoint x: 311, endPoint y: 422, distance: 245.0
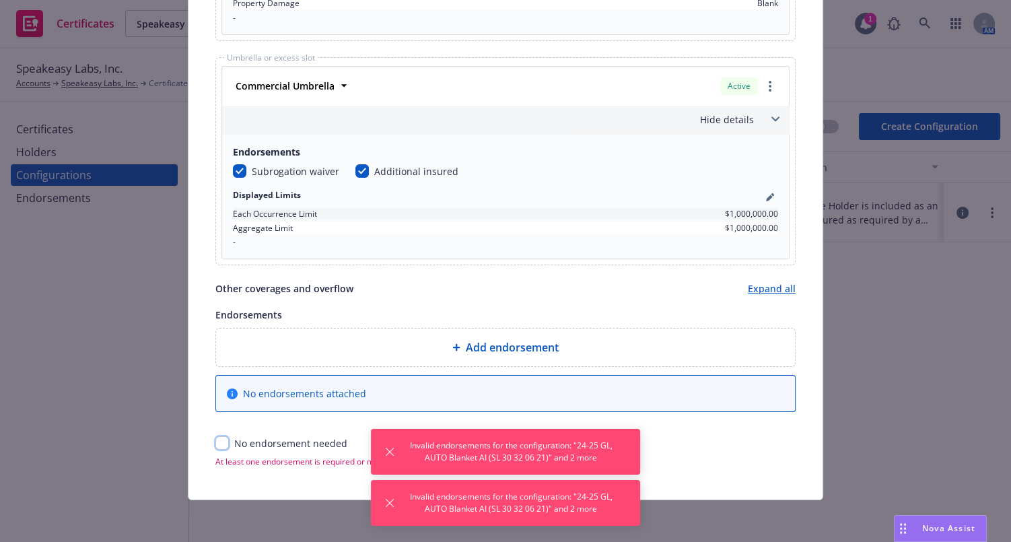
click at [221, 442] on input "checkbox" at bounding box center [221, 442] width 13 height 13
checkbox input "true"
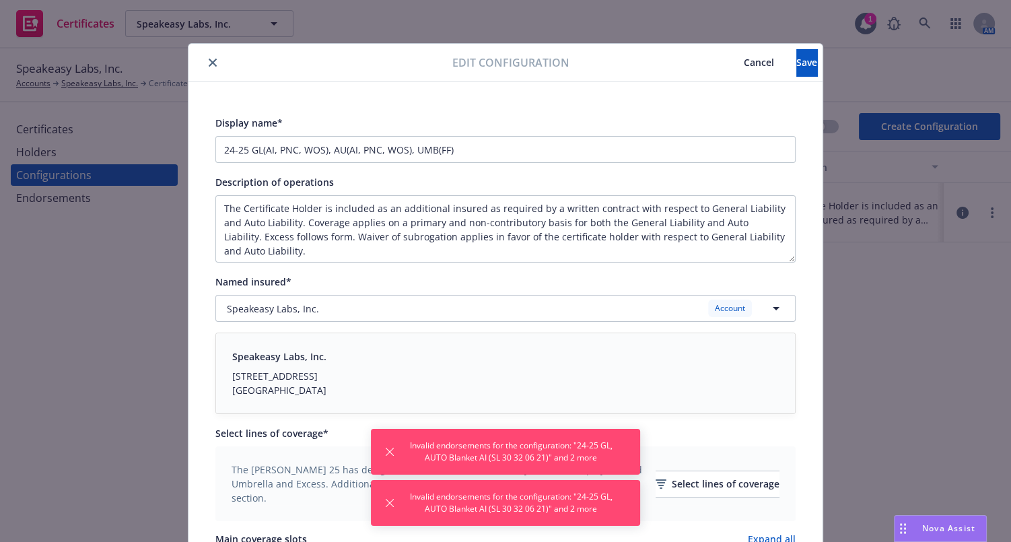
drag, startPoint x: 502, startPoint y: 165, endPoint x: 704, endPoint y: 73, distance: 222.1
click at [797, 64] on button "Save" at bounding box center [807, 62] width 21 height 27
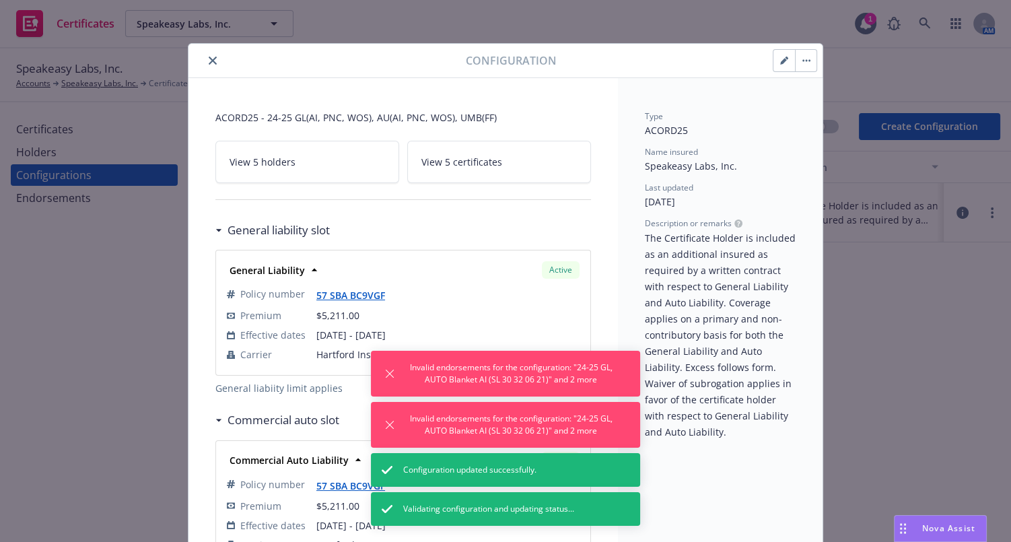
click at [780, 61] on icon "button" at bounding box center [783, 61] width 7 height 7
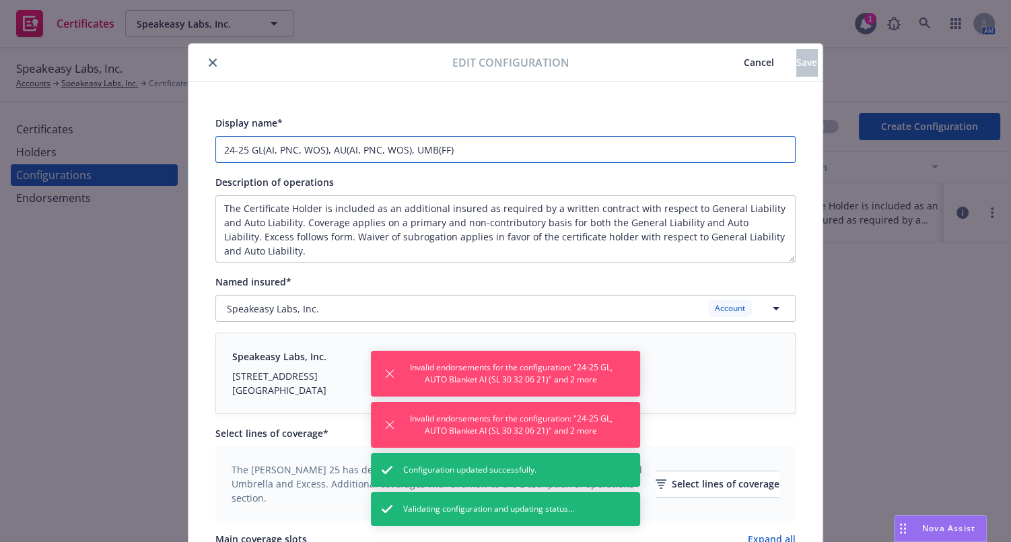
drag, startPoint x: 242, startPoint y: 147, endPoint x: 180, endPoint y: 140, distance: 63.1
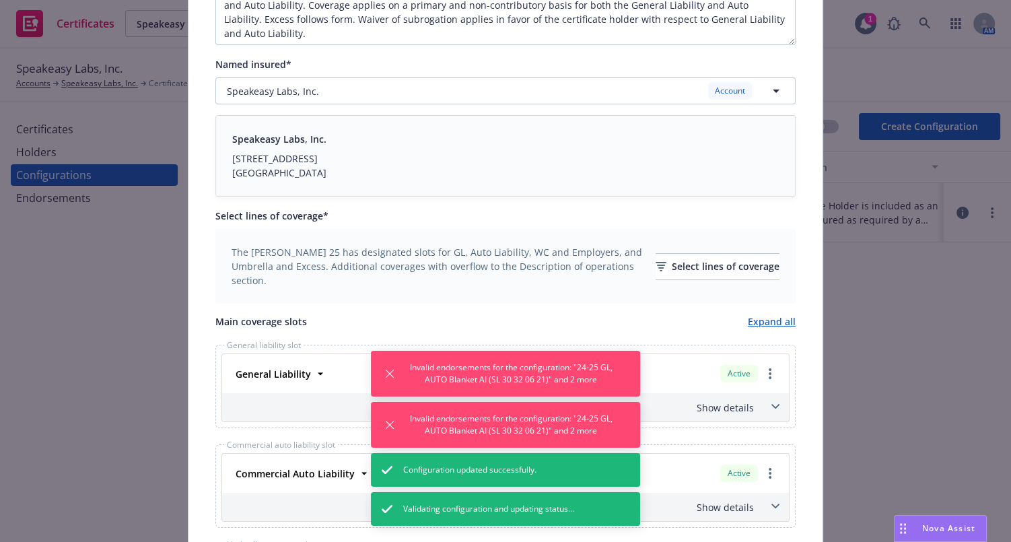
drag, startPoint x: 341, startPoint y: 151, endPoint x: 271, endPoint y: 431, distance: 288.7
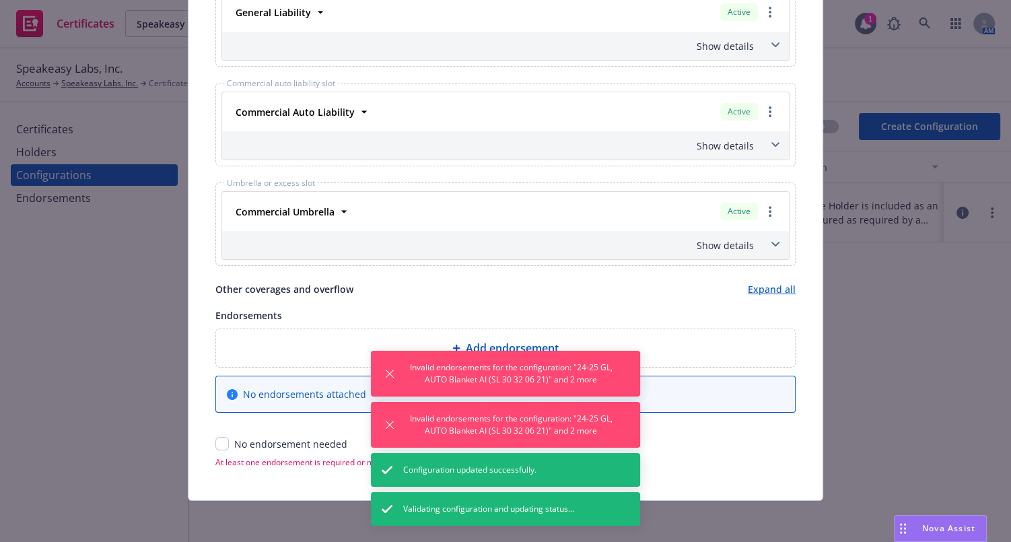
type input "25-26 GL(AI, PNC, WOS), AU(AI, PNC, WOS), UMB(FF)"
click at [215, 437] on input "checkbox" at bounding box center [221, 443] width 13 height 13
checkbox input "true"
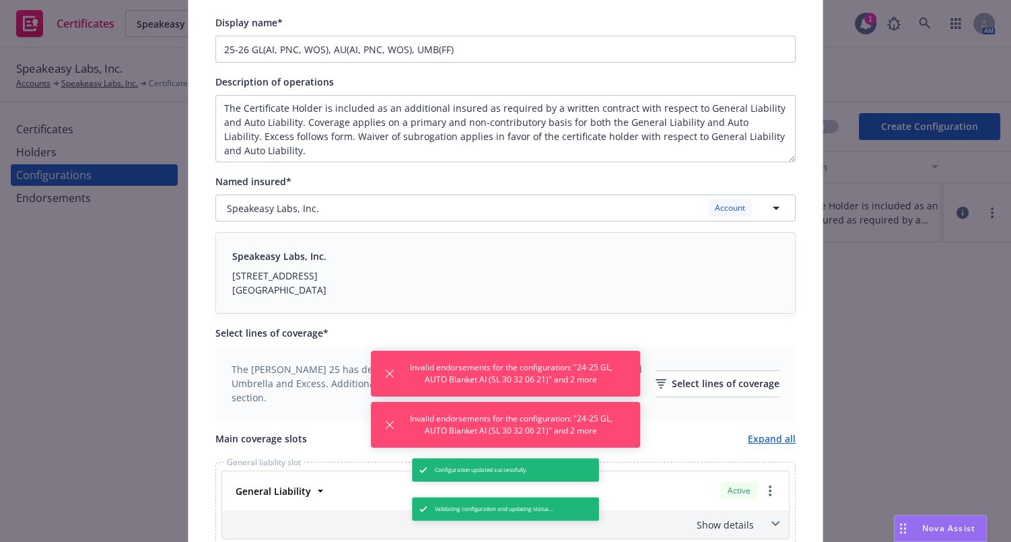
drag, startPoint x: 369, startPoint y: 327, endPoint x: 559, endPoint y: 127, distance: 276.3
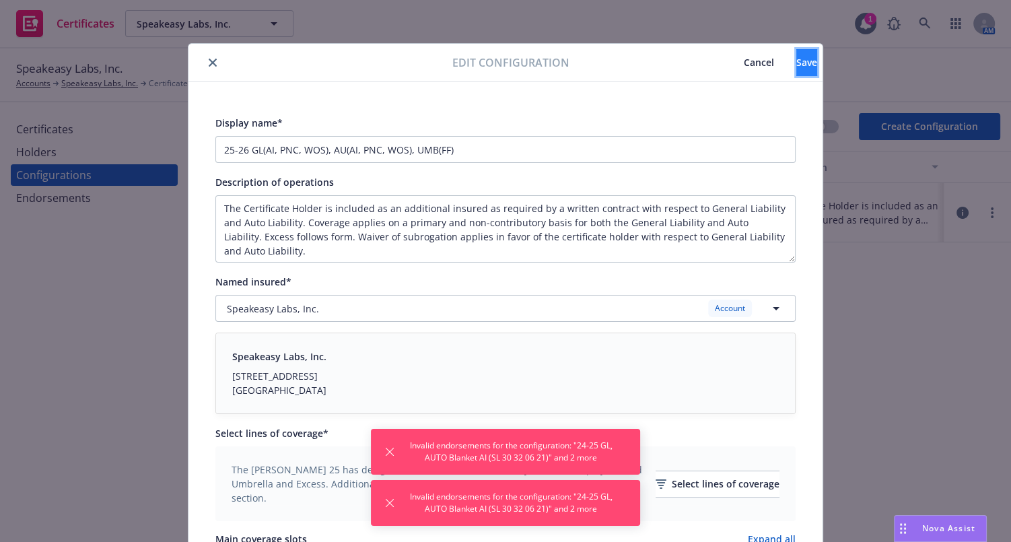
click at [797, 65] on button "Save" at bounding box center [807, 62] width 21 height 27
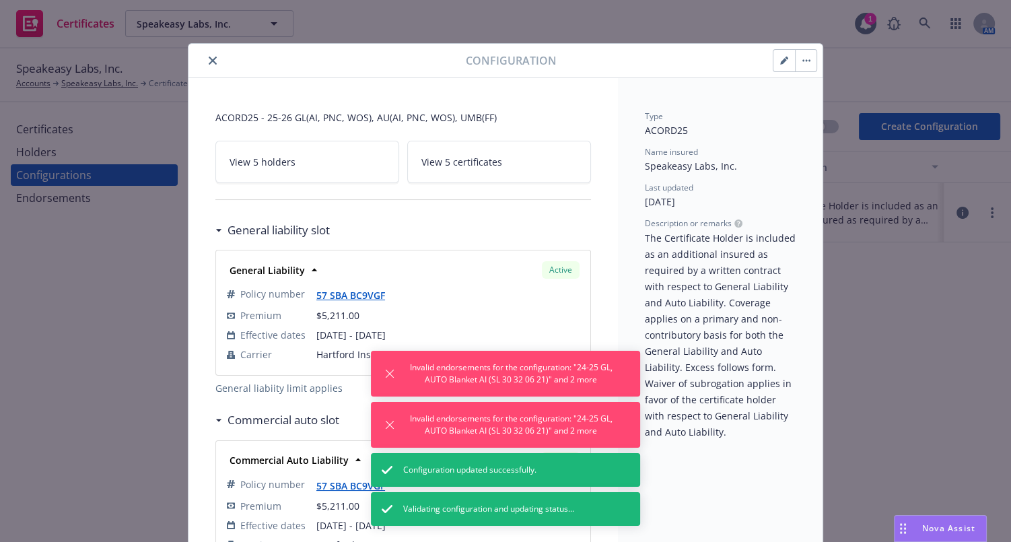
click at [209, 64] on button "close" at bounding box center [213, 61] width 16 height 16
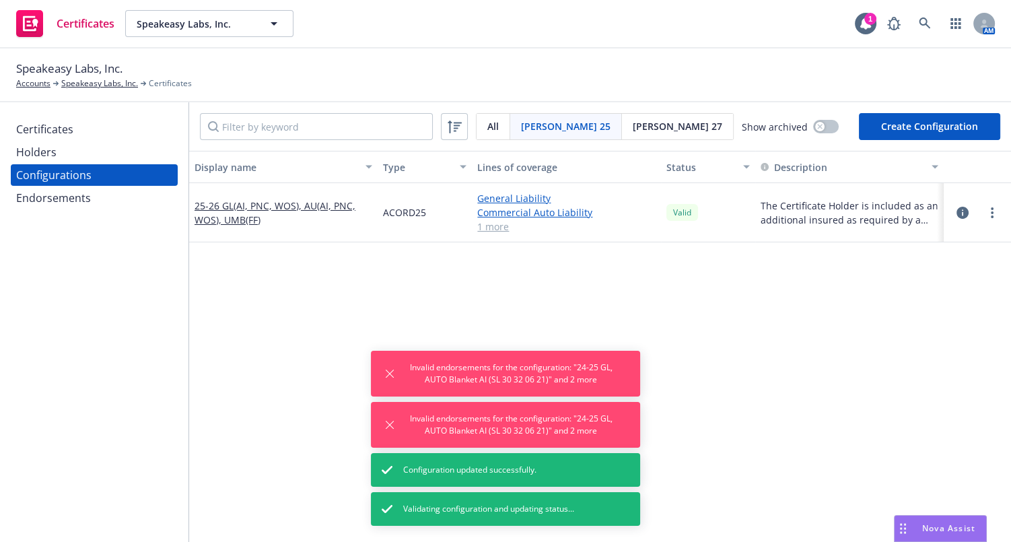
click at [62, 194] on div "Endorsements" at bounding box center [53, 198] width 75 height 22
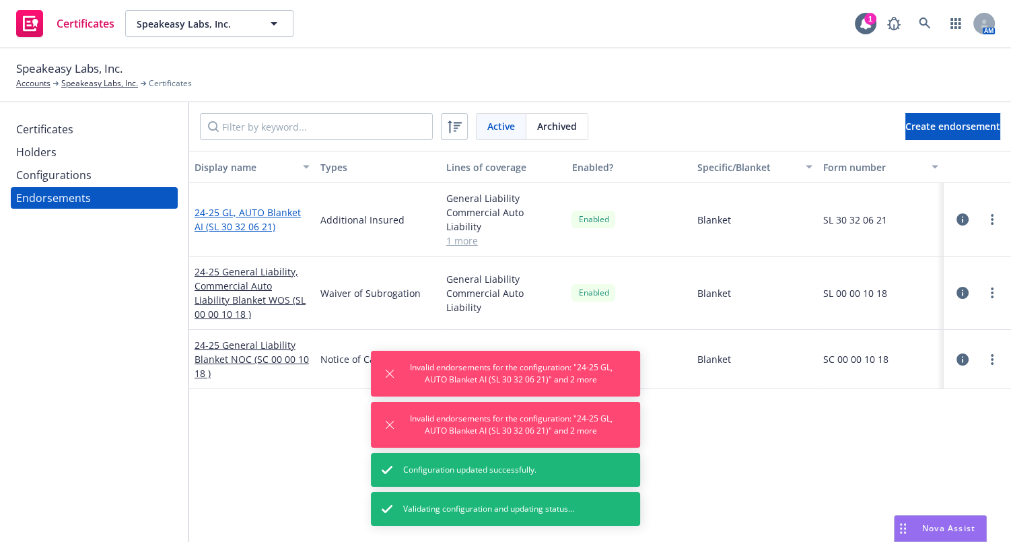
click at [257, 214] on link "24-25 GL, AUTO Blanket AI (SL 30 32 06 21)" at bounding box center [248, 219] width 106 height 27
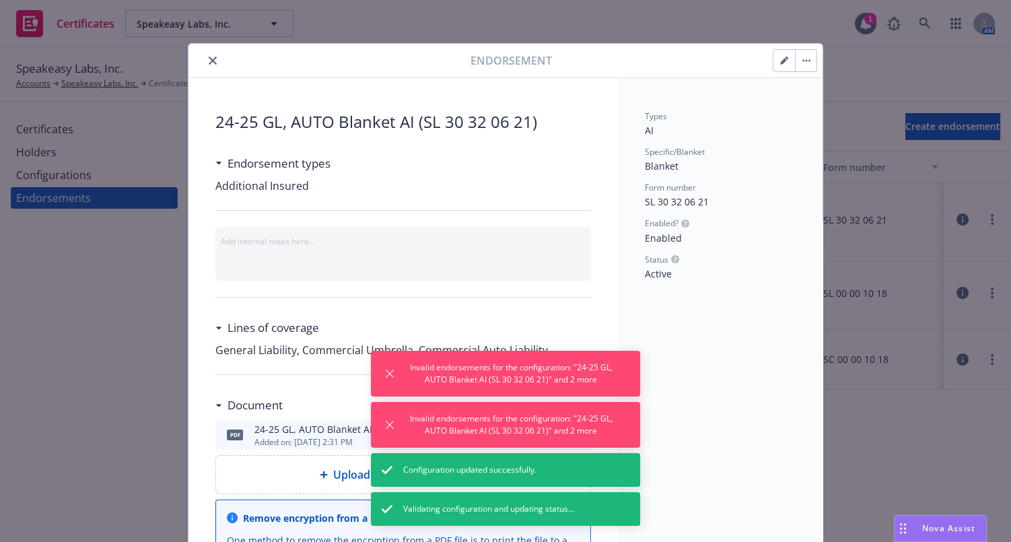
click at [779, 65] on button "button" at bounding box center [785, 61] width 22 height 22
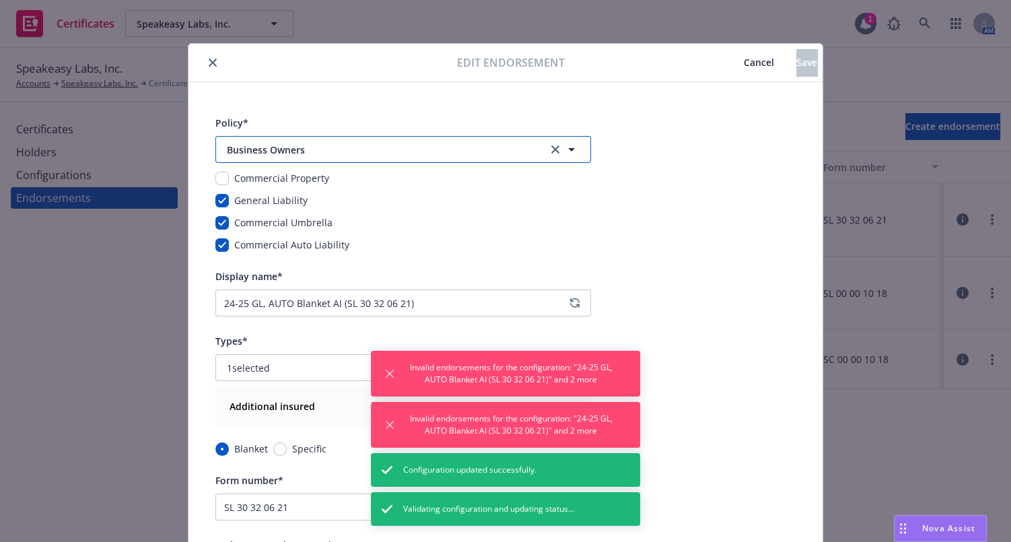
click at [310, 150] on span "Business Owners" at bounding box center [378, 150] width 303 height 14
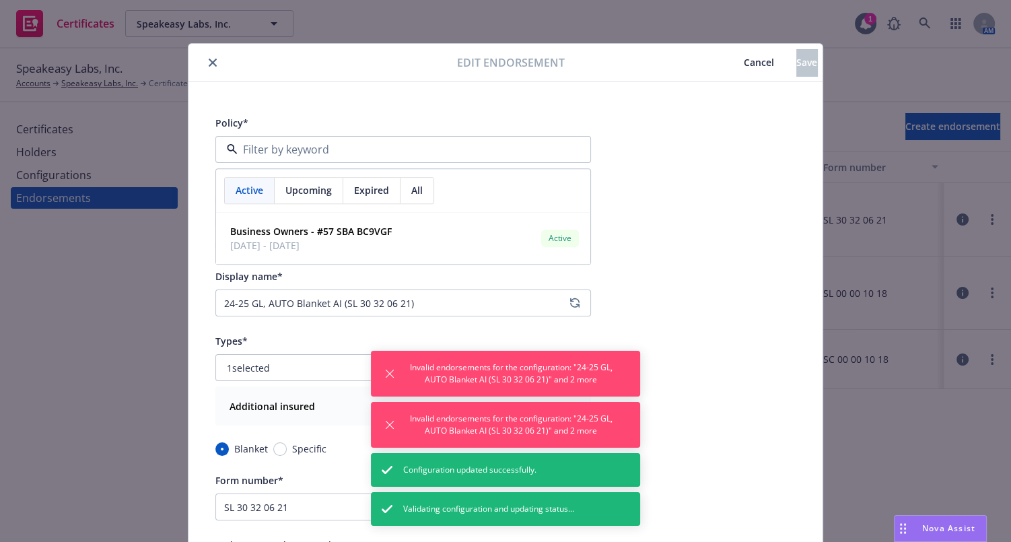
drag, startPoint x: 417, startPoint y: 94, endPoint x: 426, endPoint y: 94, distance: 8.1
click at [424, 94] on div "Policy* Active Upcoming Expired All Business Owners - #57 SBA BC9VGF 08/02/2025…" at bounding box center [506, 515] width 634 height 867
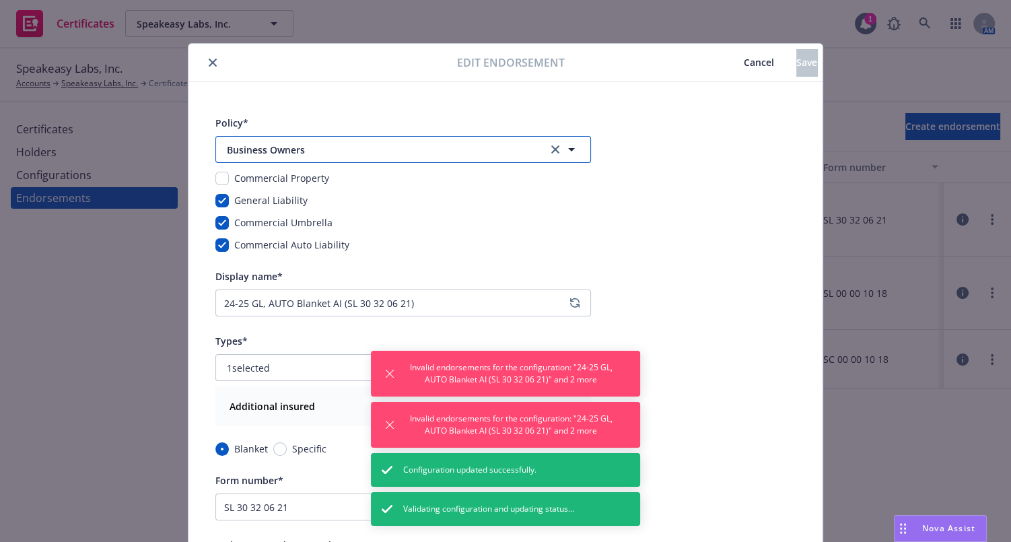
click at [287, 149] on span "Business Owners" at bounding box center [378, 150] width 303 height 14
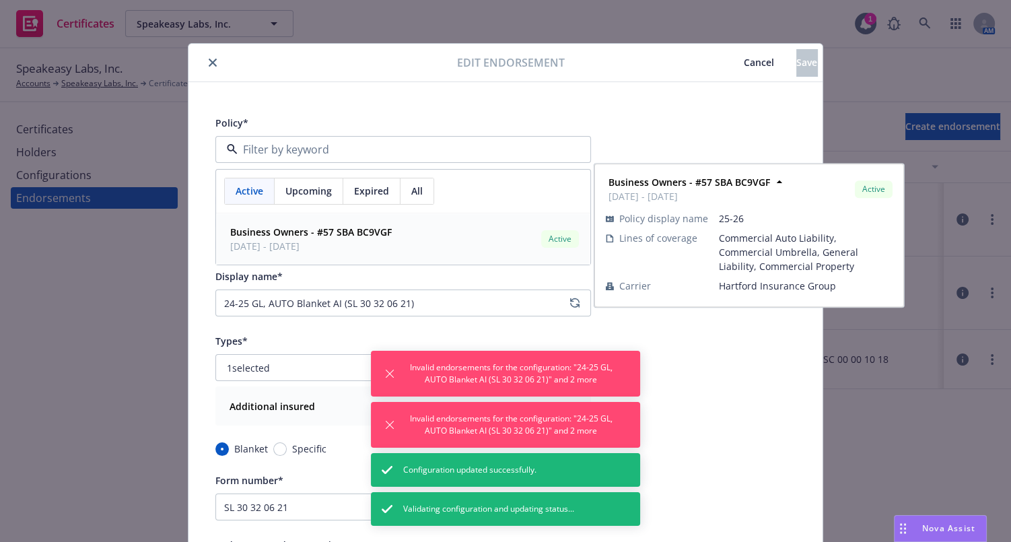
click at [256, 249] on span "08/02/2025 - 08/02/2026" at bounding box center [311, 246] width 162 height 14
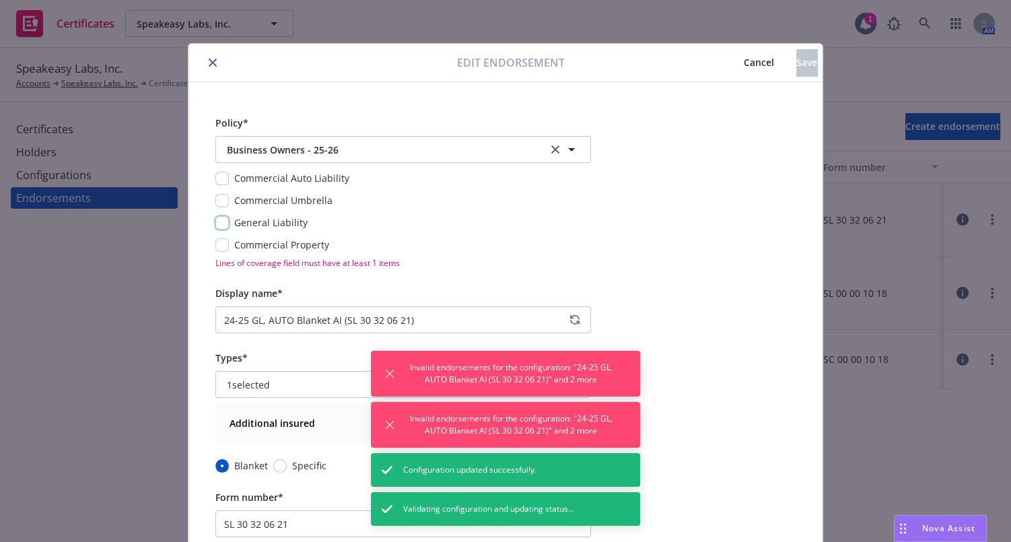
click at [217, 226] on input "checkbox" at bounding box center [221, 222] width 13 height 13
checkbox input "true"
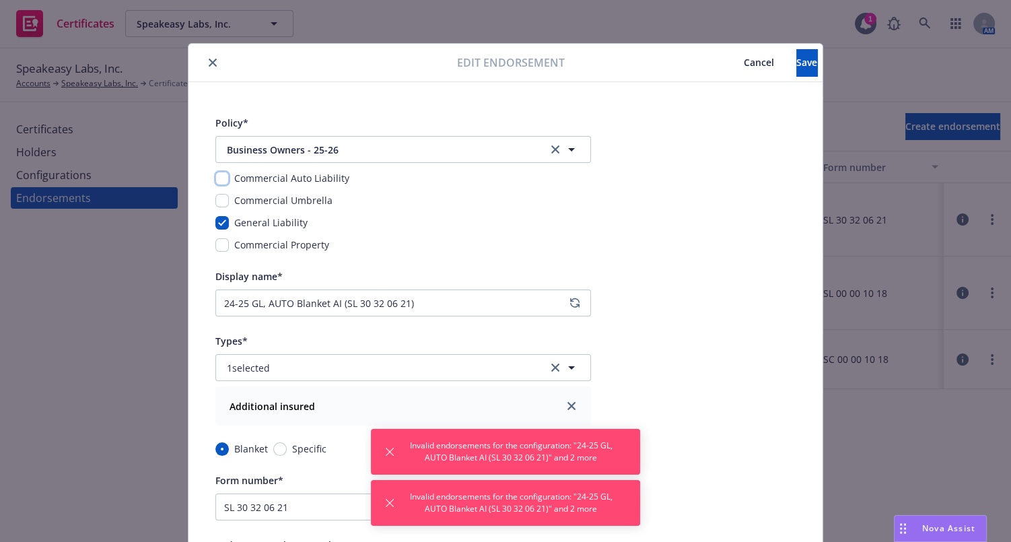
click at [217, 180] on input "checkbox" at bounding box center [221, 178] width 13 height 13
checkbox input "true"
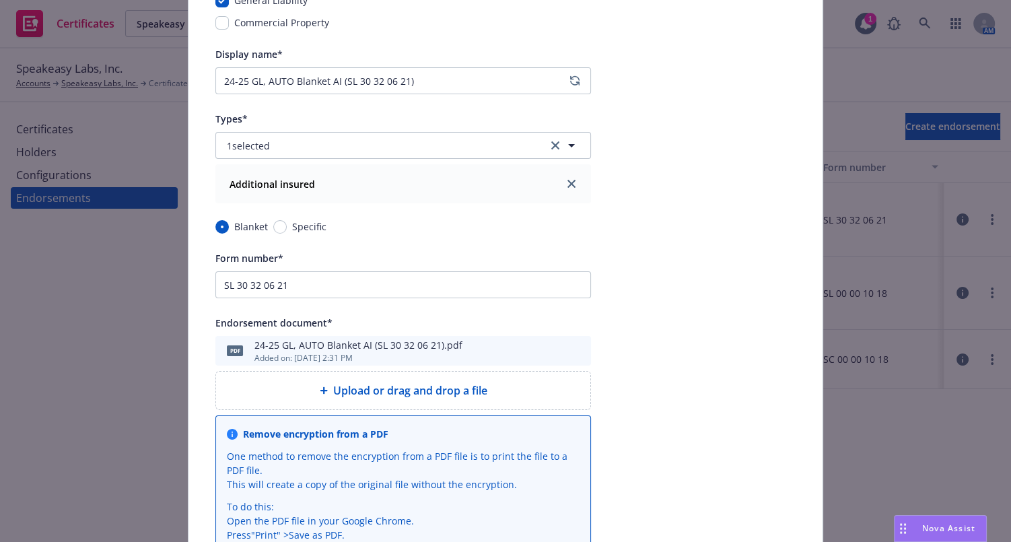
scroll to position [367, 0]
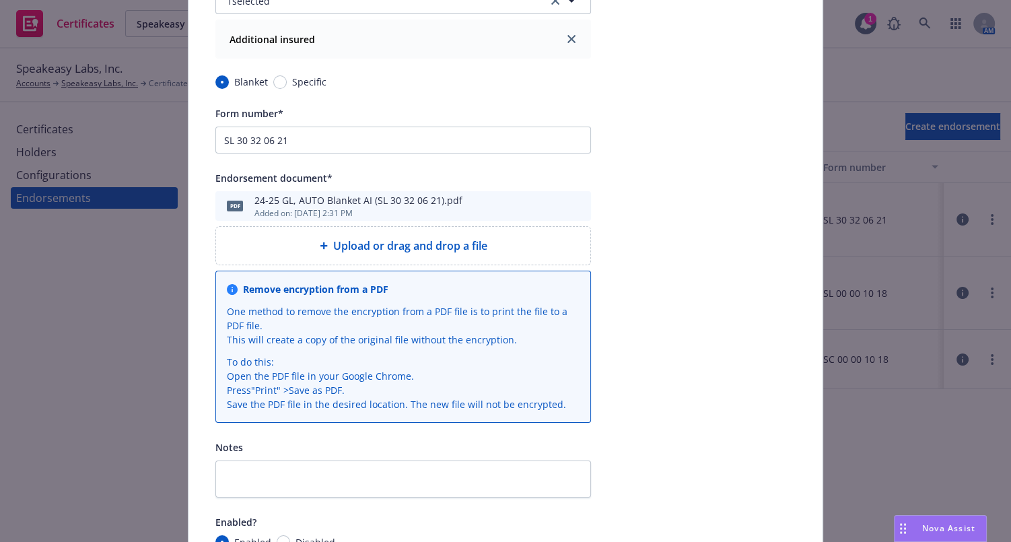
click at [578, 206] on icon "preview file" at bounding box center [578, 205] width 12 height 9
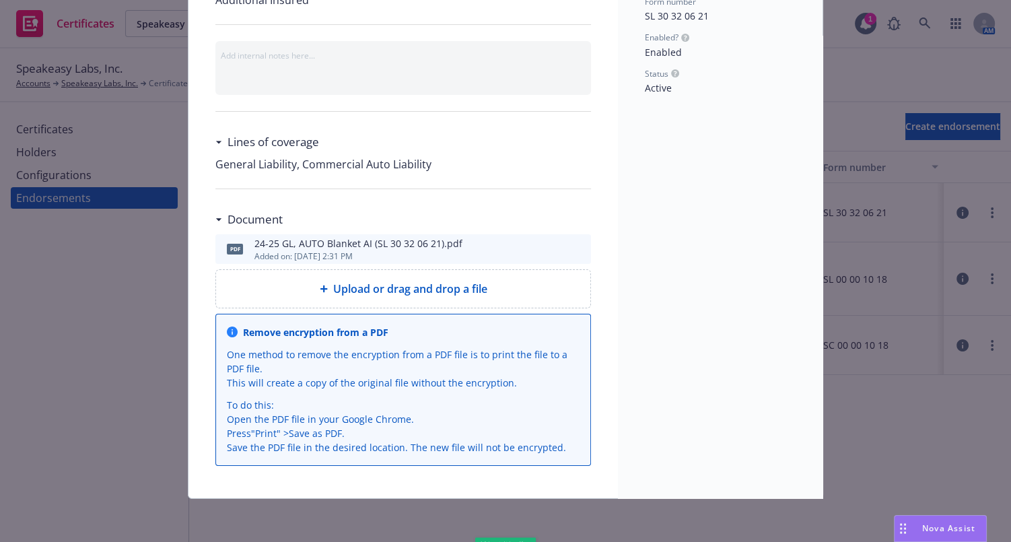
scroll to position [185, 0]
click at [576, 246] on icon "preview file" at bounding box center [578, 248] width 12 height 9
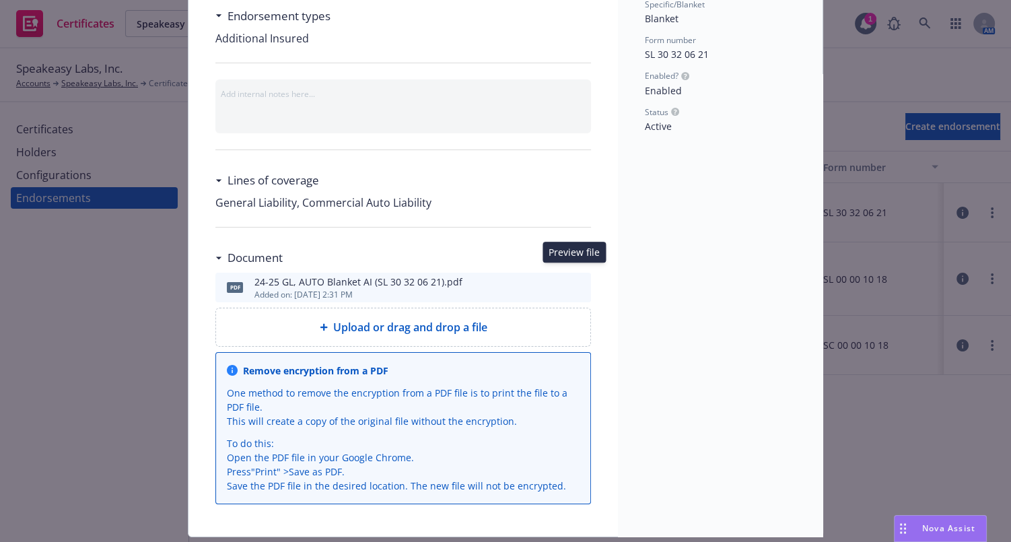
scroll to position [0, 0]
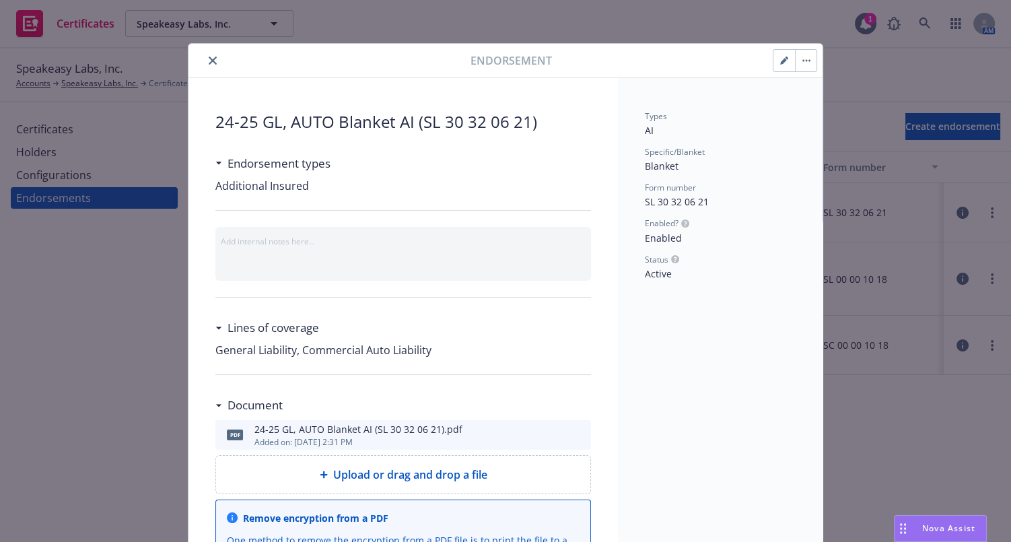
click at [784, 68] on button "button" at bounding box center [785, 61] width 22 height 22
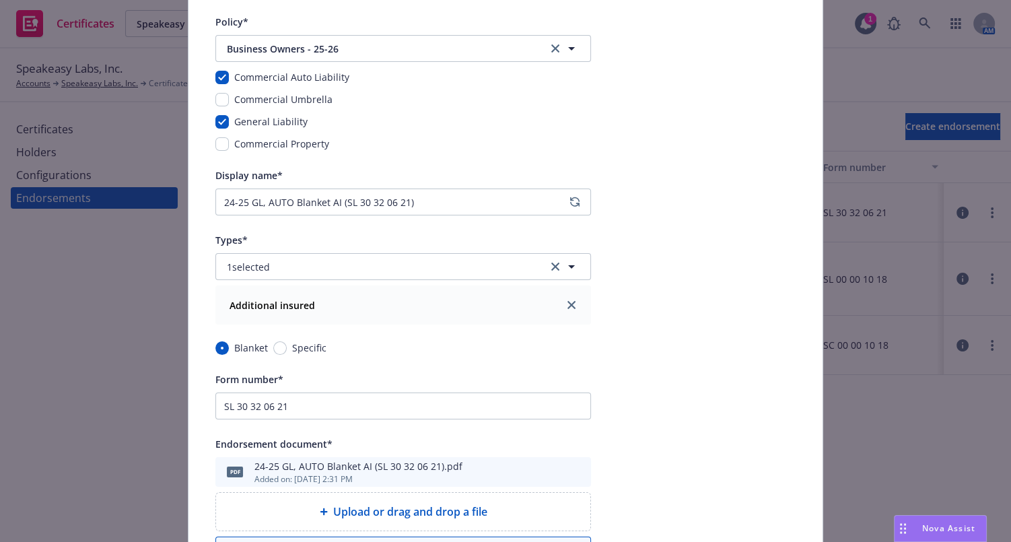
scroll to position [122, 0]
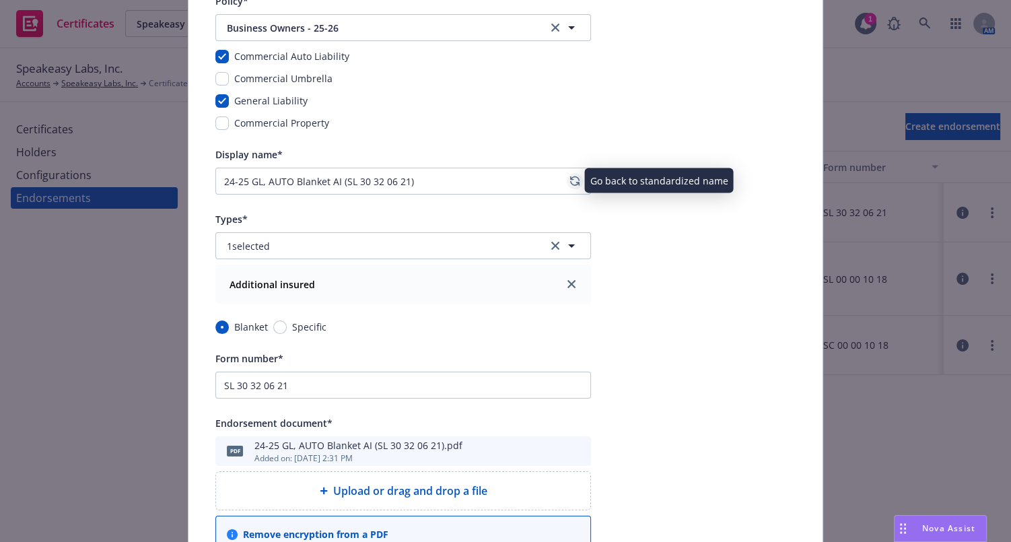
click at [570, 179] on icon "regenerate" at bounding box center [574, 181] width 9 height 11
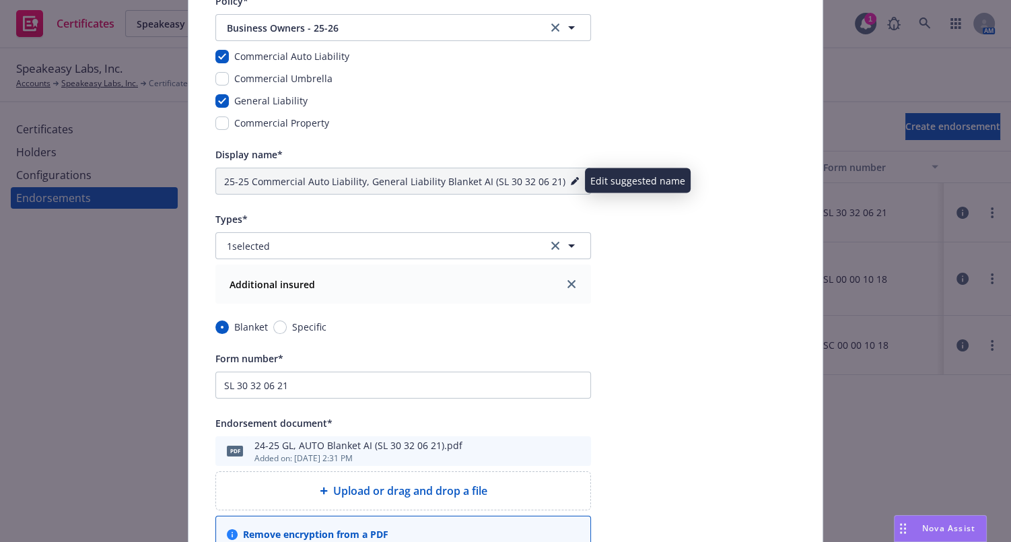
click at [572, 179] on icon "pencil" at bounding box center [574, 181] width 7 height 7
drag, startPoint x: 358, startPoint y: 184, endPoint x: 286, endPoint y: 180, distance: 72.2
click at [258, 184] on input "25-25 Commercial Auto Liability, General Liability Blanket AI (SL 30 32 06 21)" at bounding box center [403, 181] width 376 height 27
click at [287, 180] on input "25-25 Commercial Auto Liability, General Liability Blanket AI (SL 30 32 06 21)" at bounding box center [403, 181] width 376 height 27
drag, startPoint x: 244, startPoint y: 184, endPoint x: 288, endPoint y: 178, distance: 44.9
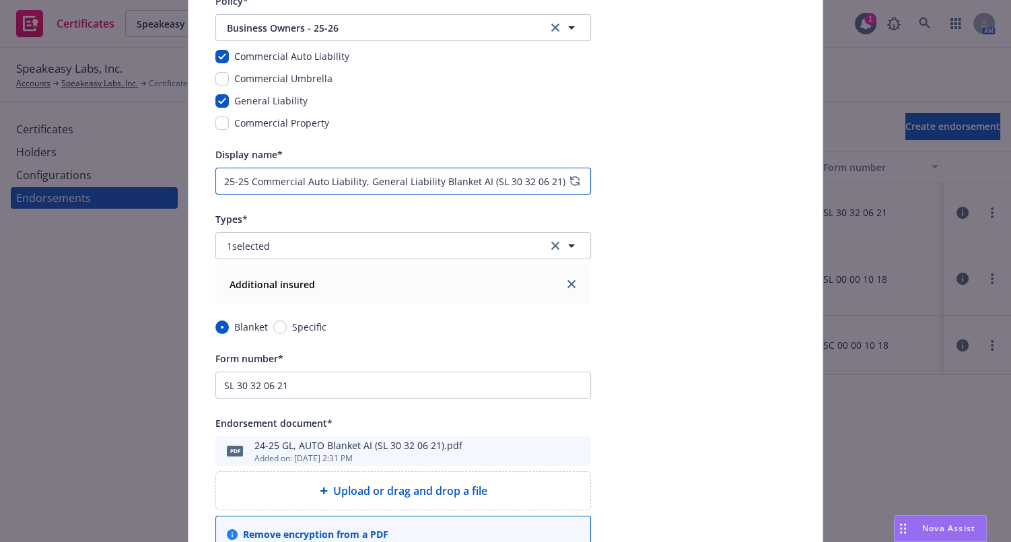
click at [276, 179] on input "25-25 Commercial Auto Liability, General Liability Blanket AI (SL 30 32 06 21)" at bounding box center [403, 181] width 376 height 27
drag, startPoint x: 302, startPoint y: 174, endPoint x: 246, endPoint y: 182, distance: 57.2
click at [246, 182] on input "25-25 Commercial Auto Liability, General Liability Blanket AI (SL 30 32 06 21)" at bounding box center [403, 181] width 376 height 27
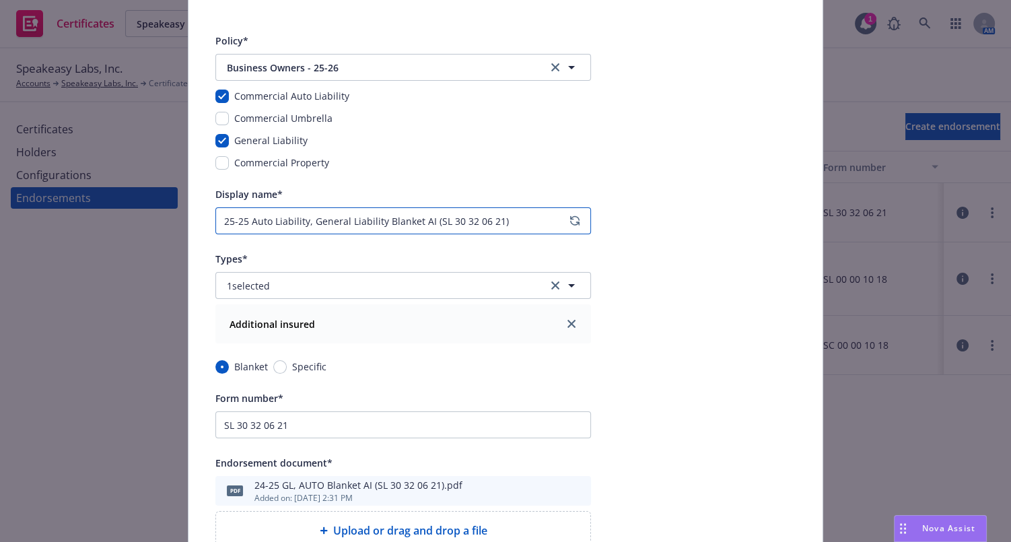
scroll to position [61, 0]
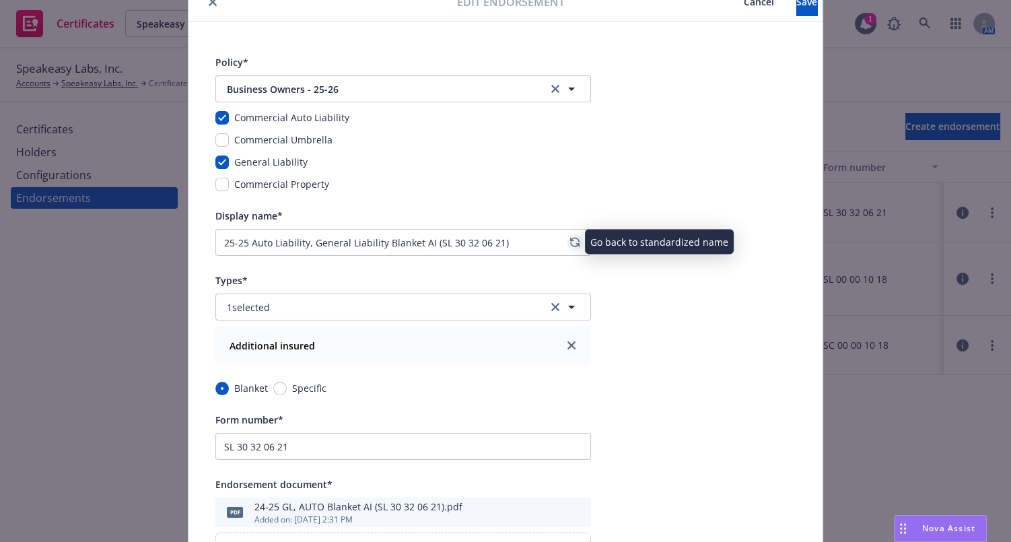
click at [571, 238] on icon "regenerate" at bounding box center [575, 242] width 8 height 8
type input "25-25 Commercial Auto Liability, General Liability Blanket AI (SL 30 32 06 21)"
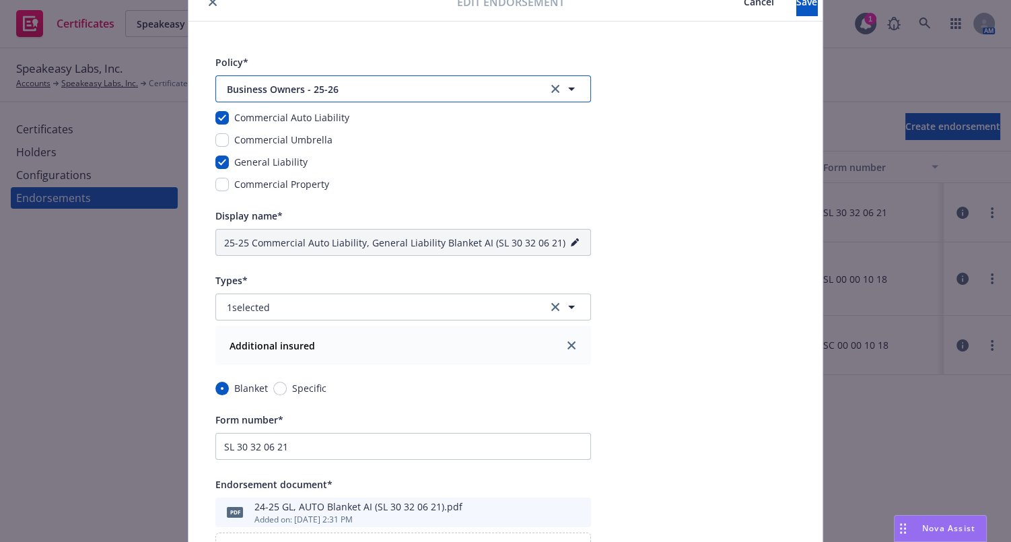
click at [357, 91] on span "Business Owners - 25-26" at bounding box center [378, 89] width 303 height 14
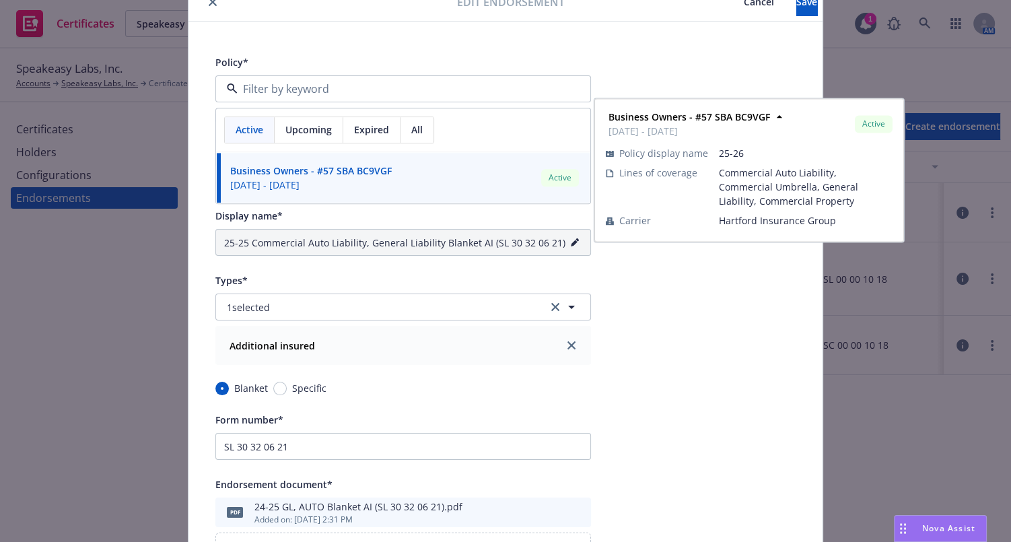
click at [327, 178] on span "08/02/2025 - 08/02/2026" at bounding box center [311, 185] width 162 height 14
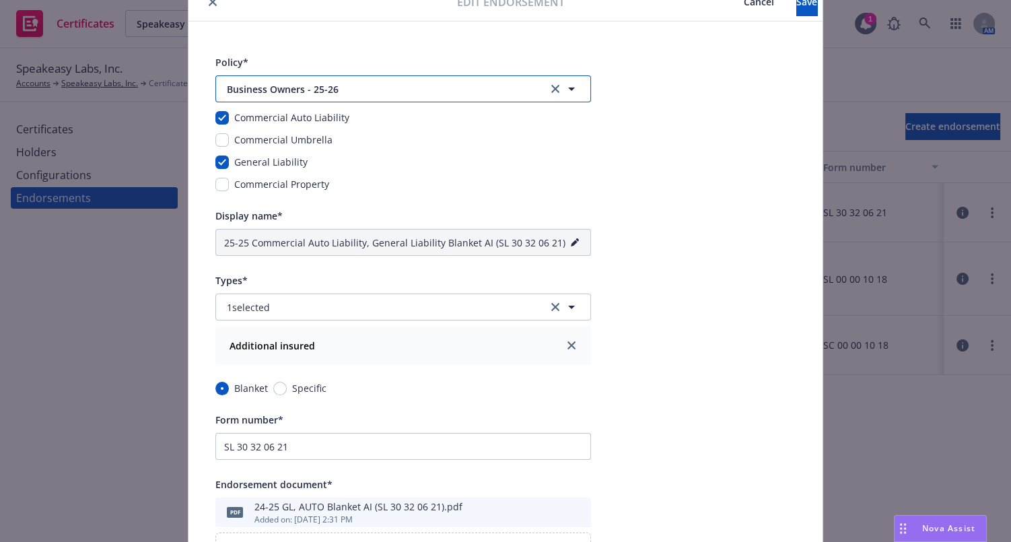
click at [294, 88] on span "Business Owners - 25-26" at bounding box center [378, 89] width 303 height 14
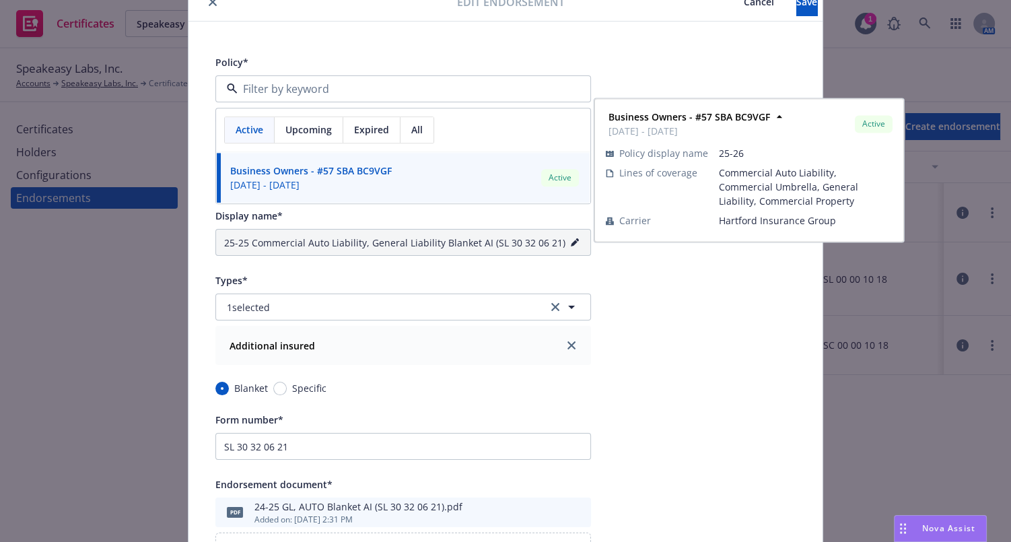
click at [302, 189] on span "08/02/2025 - 08/02/2026" at bounding box center [311, 185] width 162 height 14
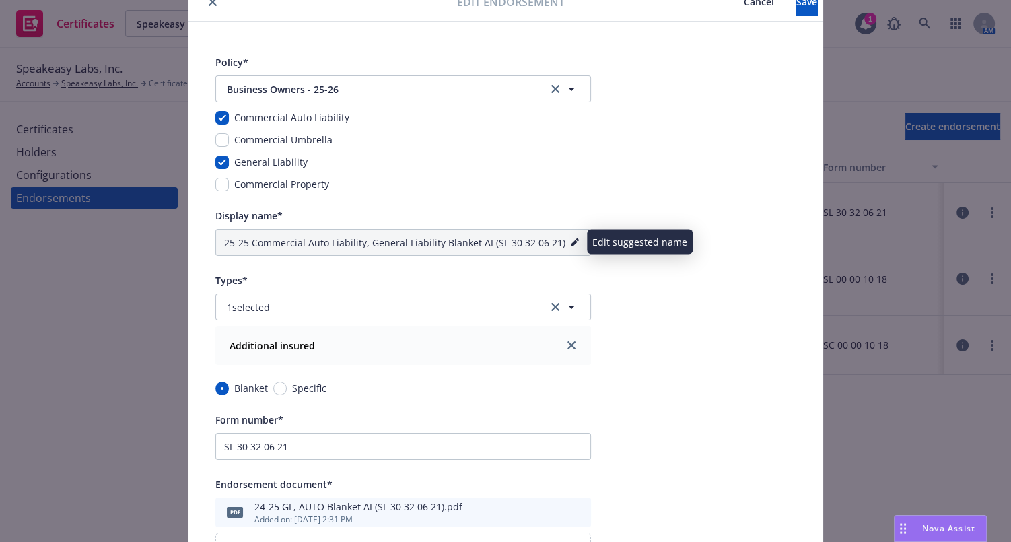
click at [570, 236] on link "pencil" at bounding box center [575, 242] width 16 height 16
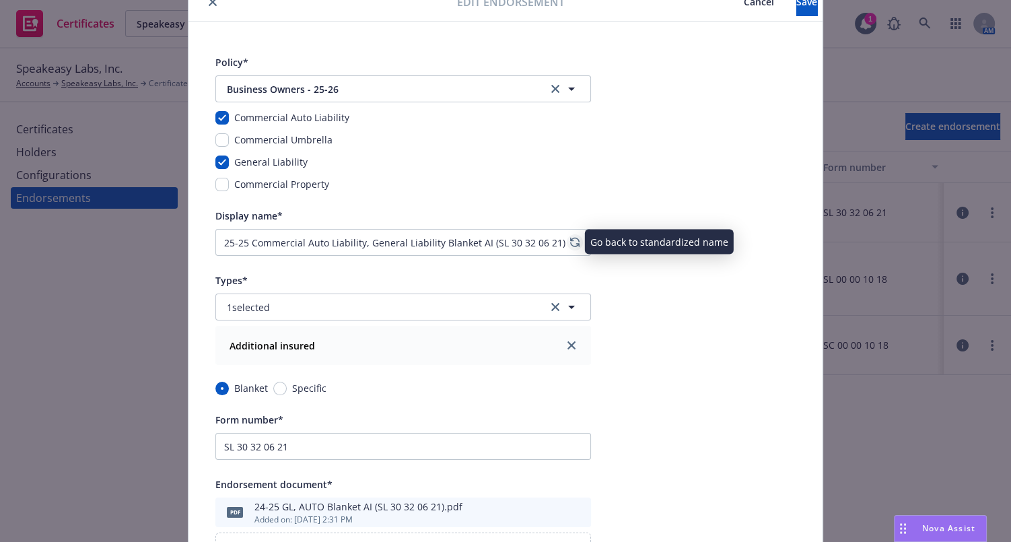
click at [571, 240] on icon "regenerate" at bounding box center [575, 242] width 8 height 8
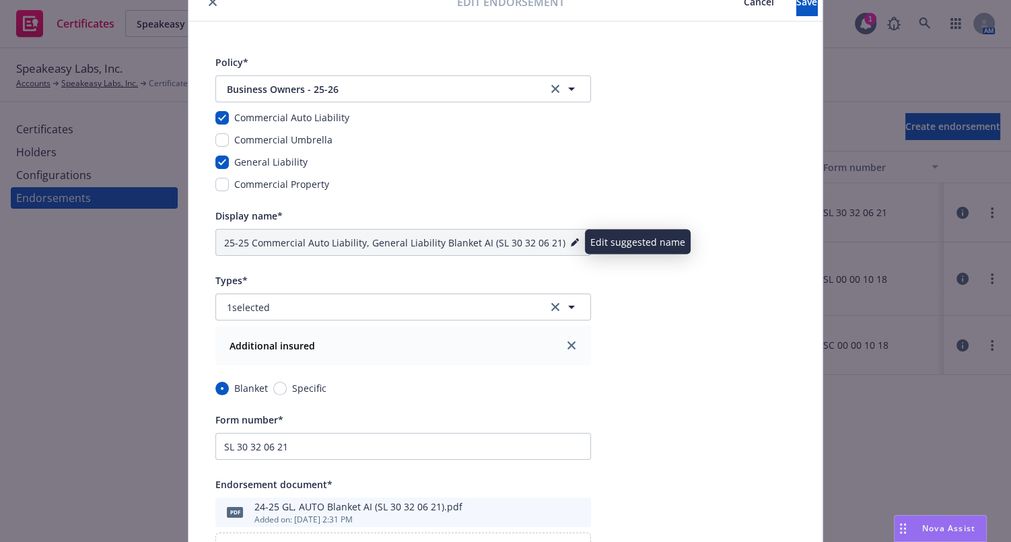
click at [571, 240] on icon "pencil" at bounding box center [575, 242] width 8 height 8
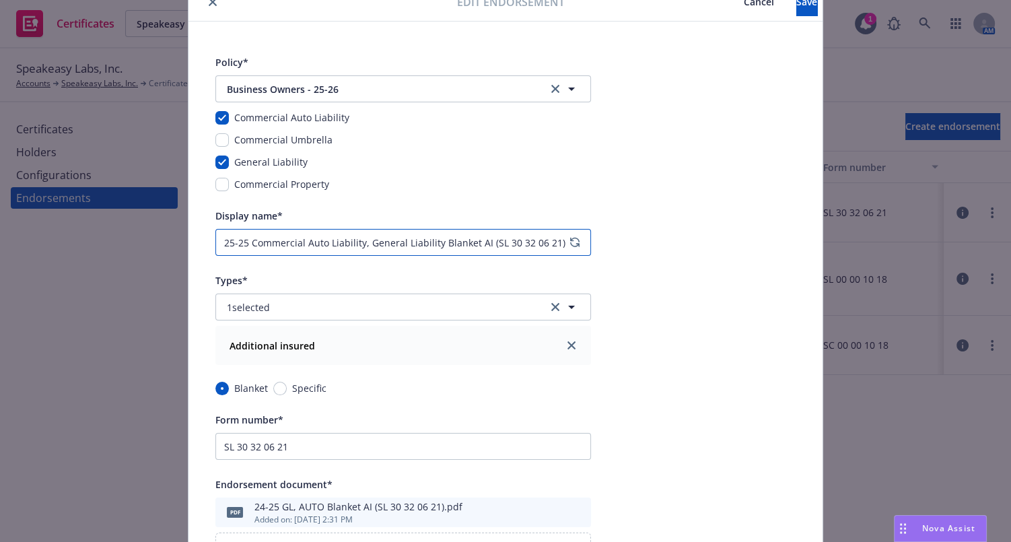
click at [244, 242] on input "25-25 Commercial Auto Liability, General Liability Blanket AI (SL 30 32 06 21)" at bounding box center [403, 242] width 376 height 27
click at [305, 243] on input "25-26 Commercial Auto Liability, General Liability Blanket AI (SL 30 32 06 21)" at bounding box center [403, 242] width 376 height 27
drag, startPoint x: 300, startPoint y: 244, endPoint x: 247, endPoint y: 248, distance: 53.3
click at [247, 248] on input "25-26 Commercial Auto Liability, General Liability Blanket AI (SL 30 32 06 21)" at bounding box center [403, 242] width 376 height 27
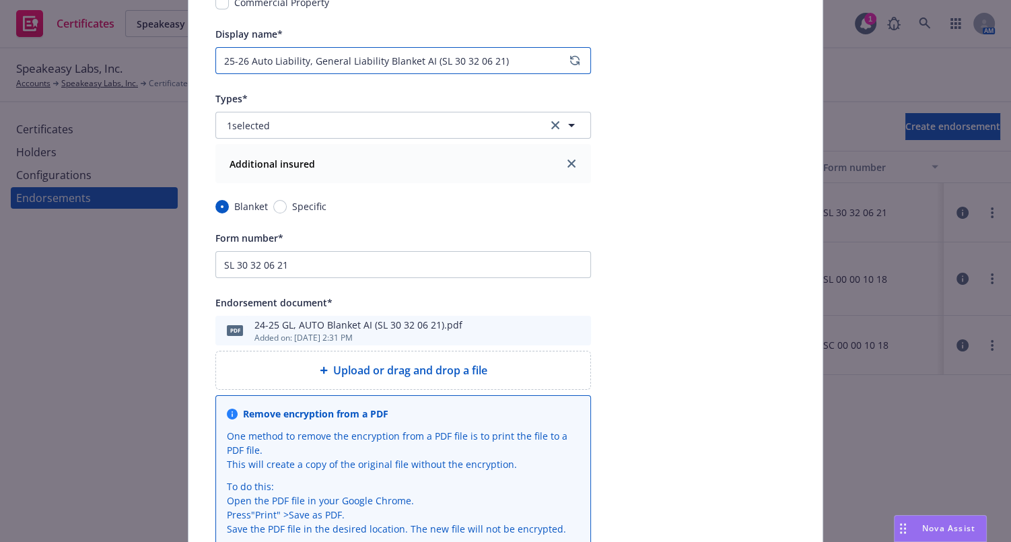
scroll to position [428, 0]
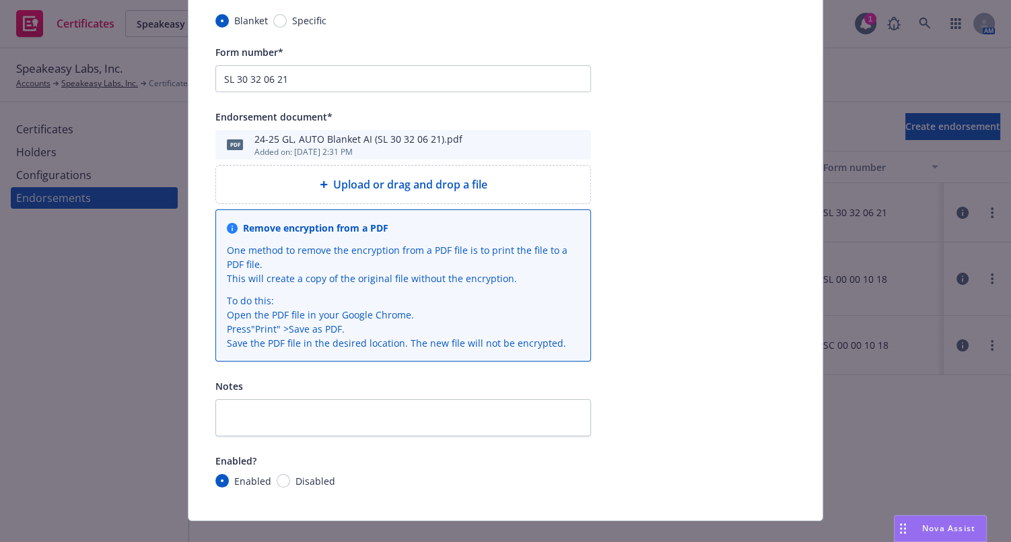
type input "25-26 Auto Liability, General Liability Blanket AI (SL 30 32 06 21)"
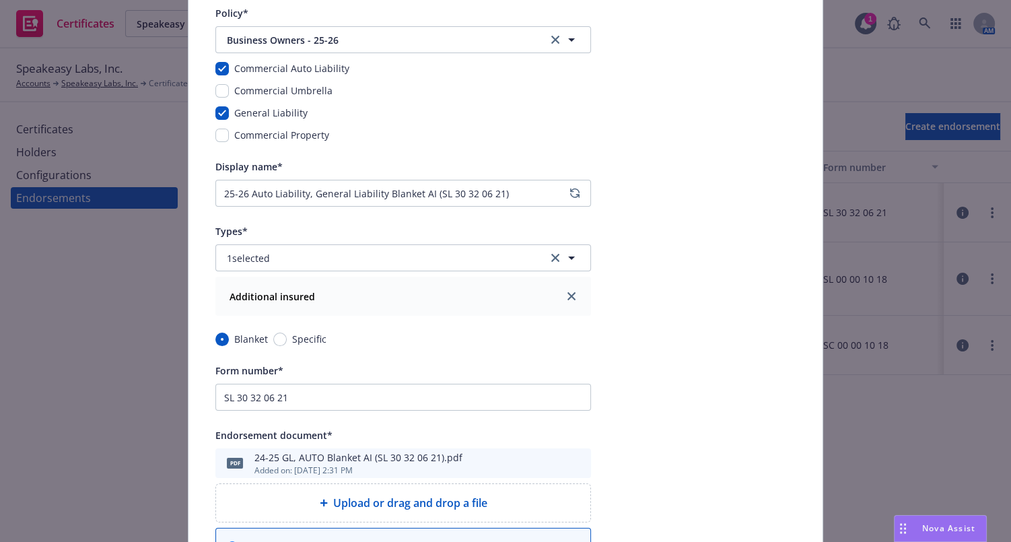
scroll to position [0, 0]
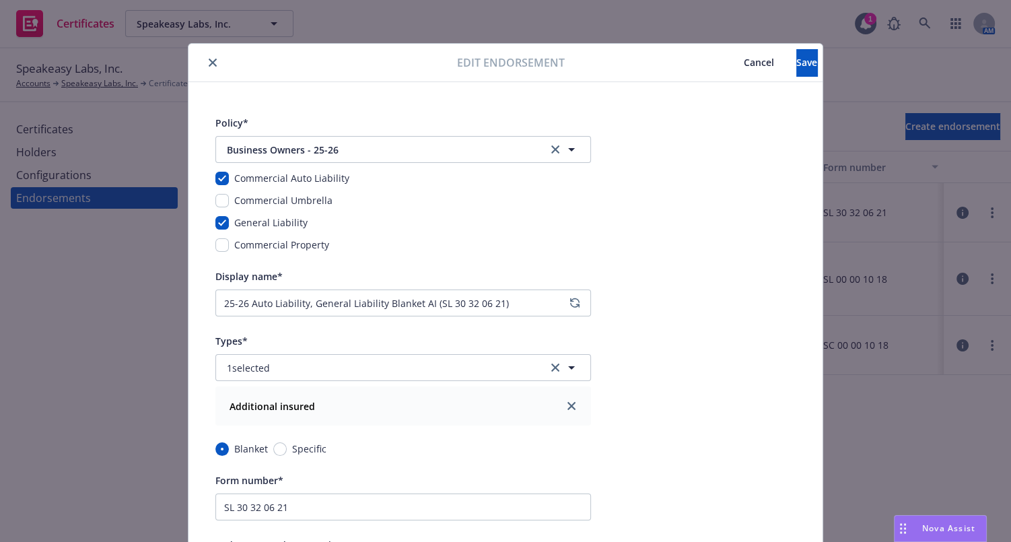
drag, startPoint x: 641, startPoint y: 185, endPoint x: 716, endPoint y: 111, distance: 105.7
click at [797, 63] on button "Save" at bounding box center [807, 62] width 21 height 27
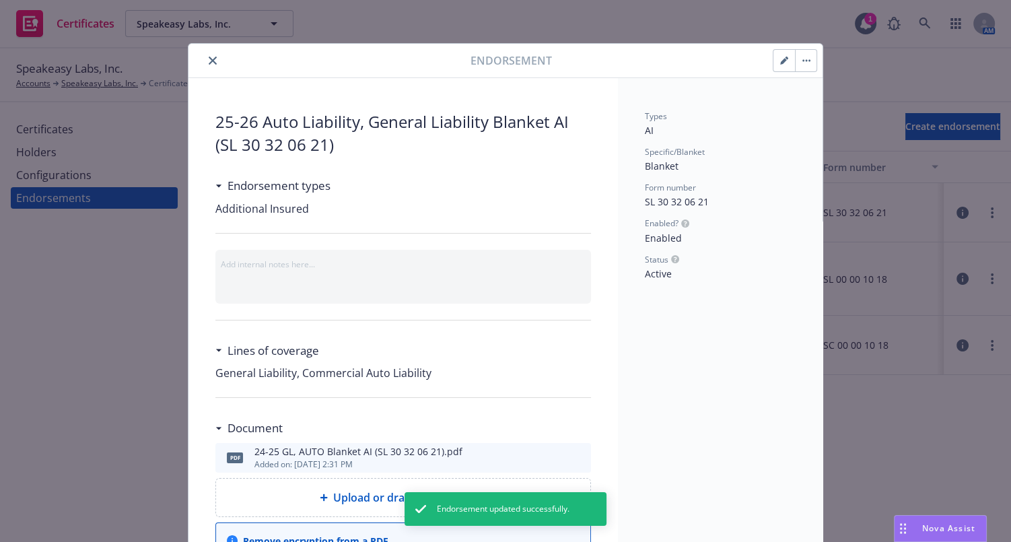
click at [209, 61] on icon "close" at bounding box center [213, 61] width 8 height 8
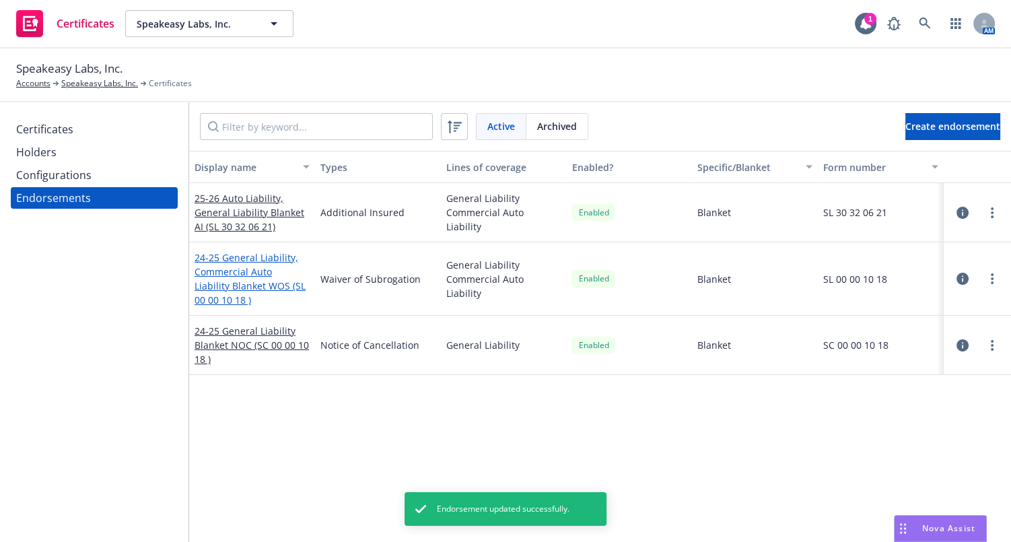
click at [282, 271] on link "24-25 General Liability, Commercial Auto Liability Blanket WOS (SL 00 00 10 18 )" at bounding box center [250, 278] width 111 height 55
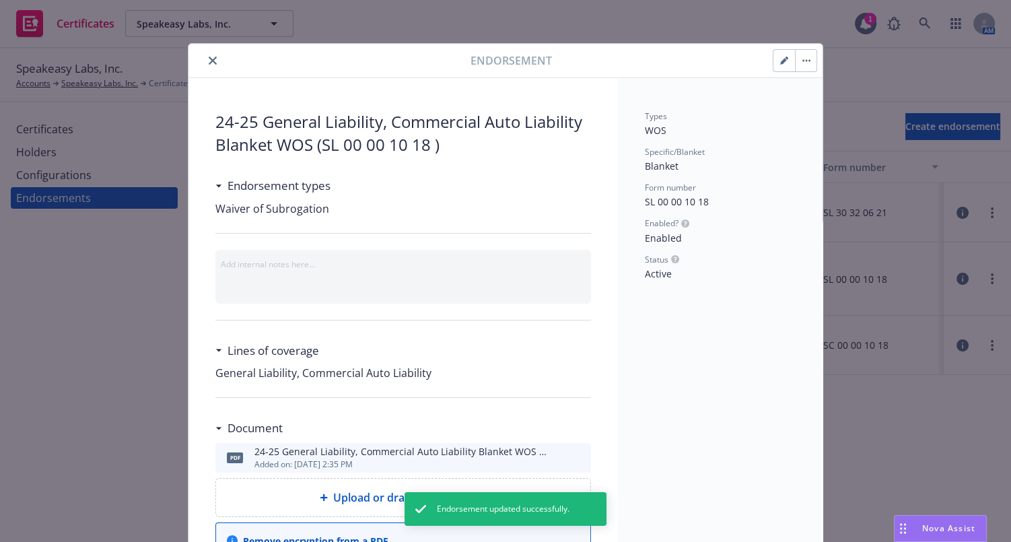
click at [774, 56] on button "button" at bounding box center [785, 61] width 22 height 22
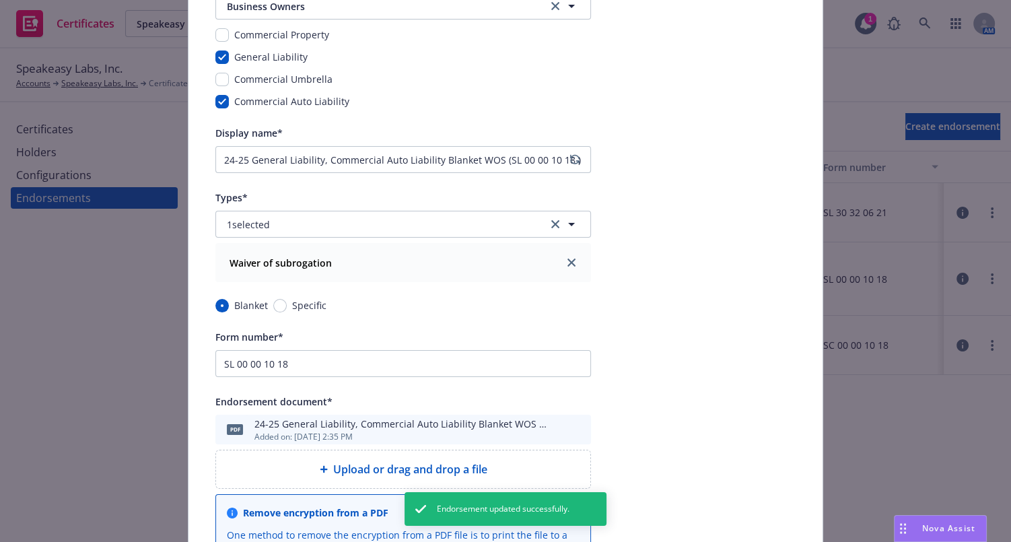
scroll to position [122, 0]
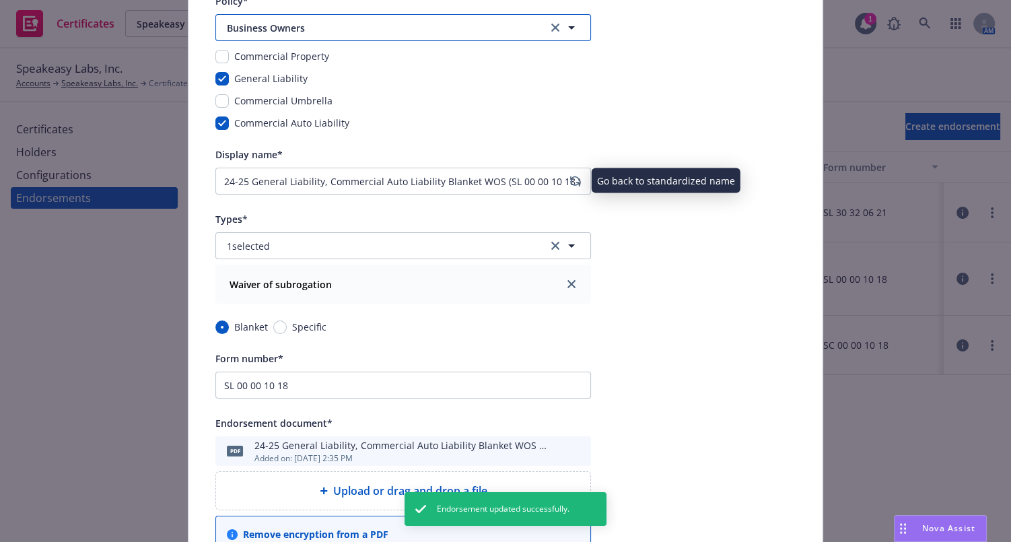
click at [355, 22] on span "Business Owners" at bounding box center [378, 28] width 303 height 14
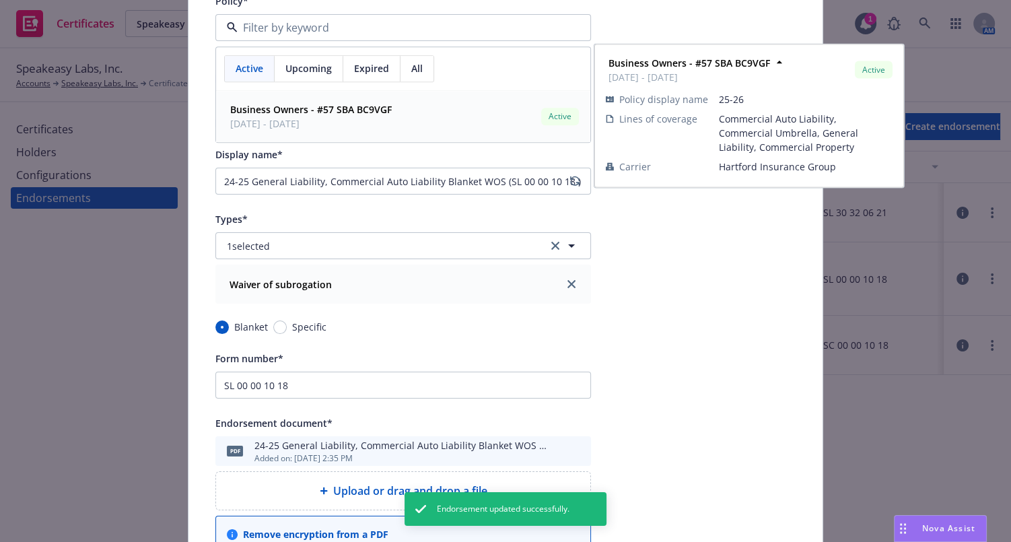
click at [302, 116] on span "08/02/2025 - 08/02/2026" at bounding box center [311, 123] width 162 height 14
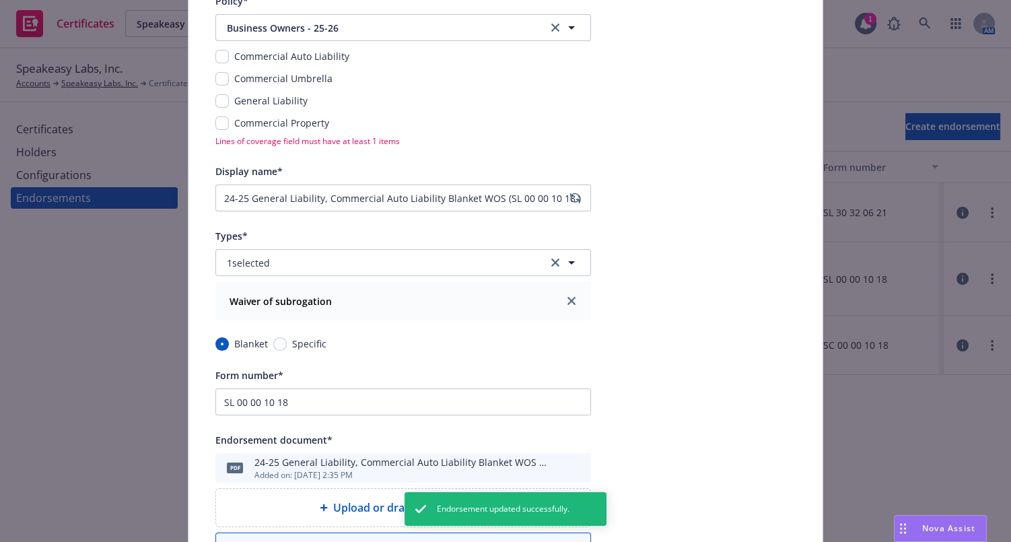
drag, startPoint x: 228, startPoint y: 99, endPoint x: 219, endPoint y: 94, distance: 10.5
click at [227, 99] on div "General Liability" at bounding box center [403, 101] width 376 height 14
click at [217, 92] on div "Commercial Auto Liability Commercial Umbrella General Liability Commercial Prop…" at bounding box center [403, 89] width 376 height 81
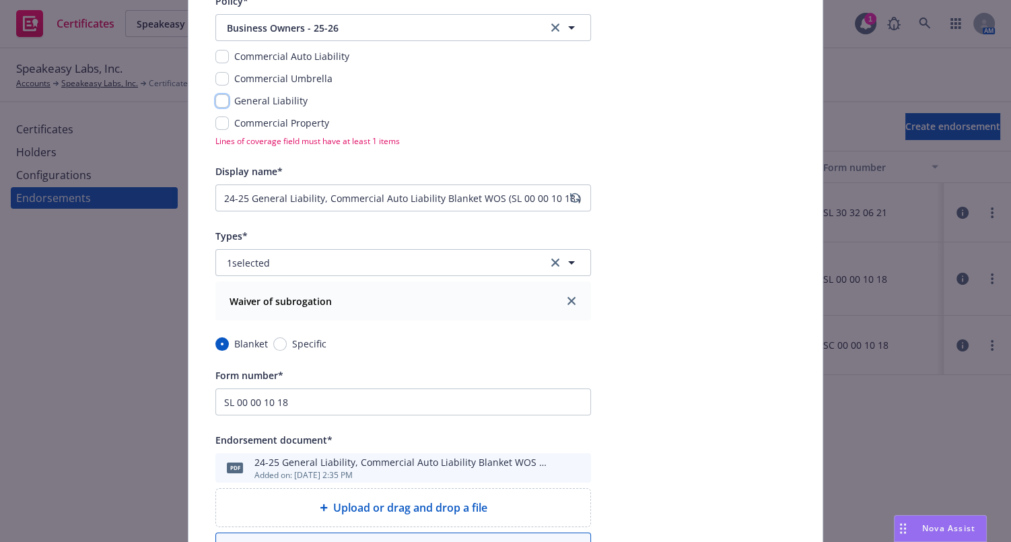
drag, startPoint x: 215, startPoint y: 106, endPoint x: 217, endPoint y: 73, distance: 33.0
click at [215, 105] on input "checkbox" at bounding box center [221, 100] width 13 height 13
checkbox input "true"
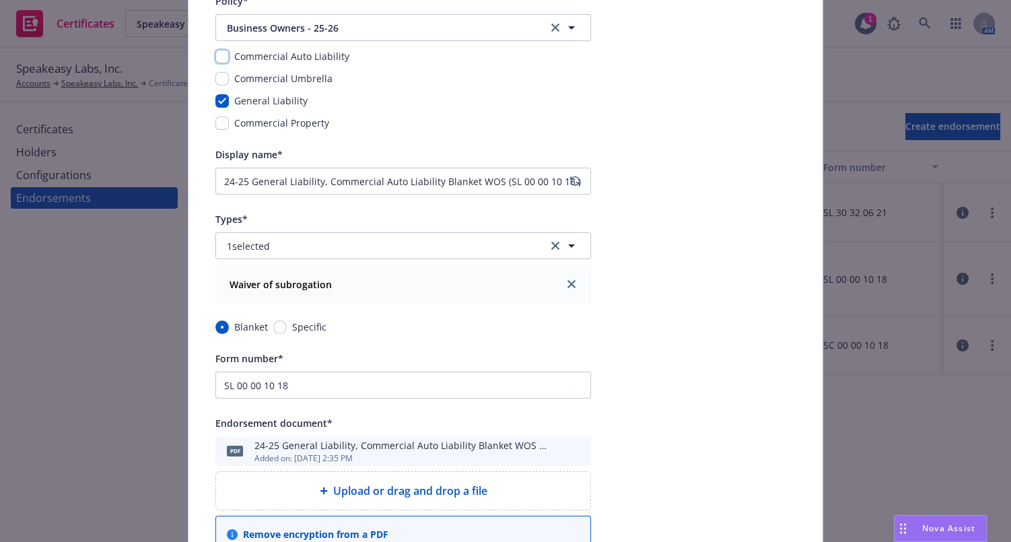
click at [215, 55] on input "checkbox" at bounding box center [221, 56] width 13 height 13
checkbox input "true"
click at [570, 179] on icon "regenerate" at bounding box center [574, 181] width 9 height 11
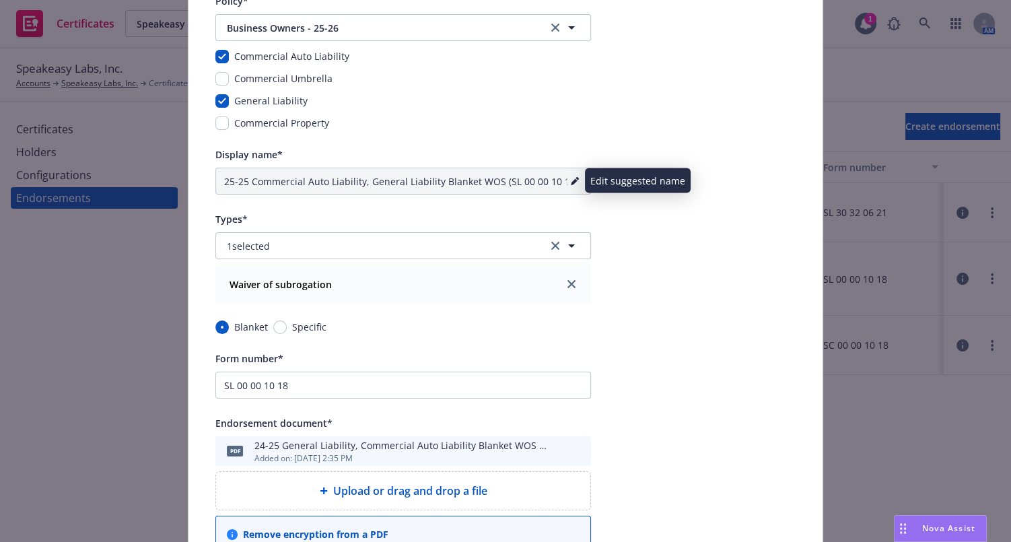
click at [574, 180] on link "pencil" at bounding box center [575, 181] width 16 height 16
drag, startPoint x: 353, startPoint y: 177, endPoint x: 228, endPoint y: 175, distance: 125.9
click at [228, 175] on input "25-25 Commercial Auto Liability, General Liability Blanket WOS (SL 00 00 10 18 )" at bounding box center [403, 181] width 376 height 27
click at [235, 176] on input "25-25 Commercial Auto Liability, General Liability Blanket WOS (SL 00 00 10 18 )" at bounding box center [403, 181] width 376 height 27
click at [241, 177] on input "25-25 Commercial Auto Liability, General Liability Blanket WOS (SL 00 00 10 18 )" at bounding box center [403, 181] width 376 height 27
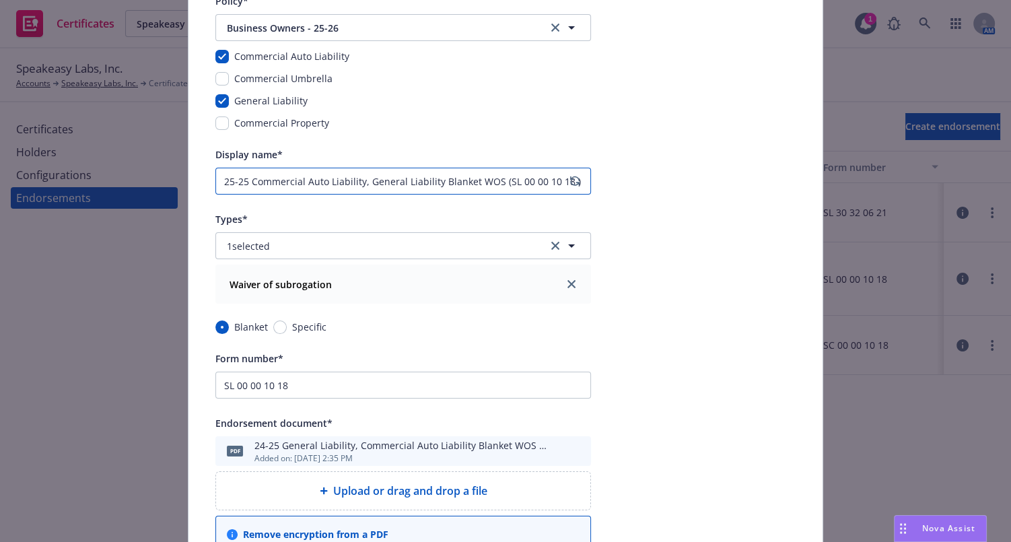
click at [244, 181] on input "25-25 Commercial Auto Liability, General Liability Blanket WOS (SL 00 00 10 18 )" at bounding box center [403, 181] width 376 height 27
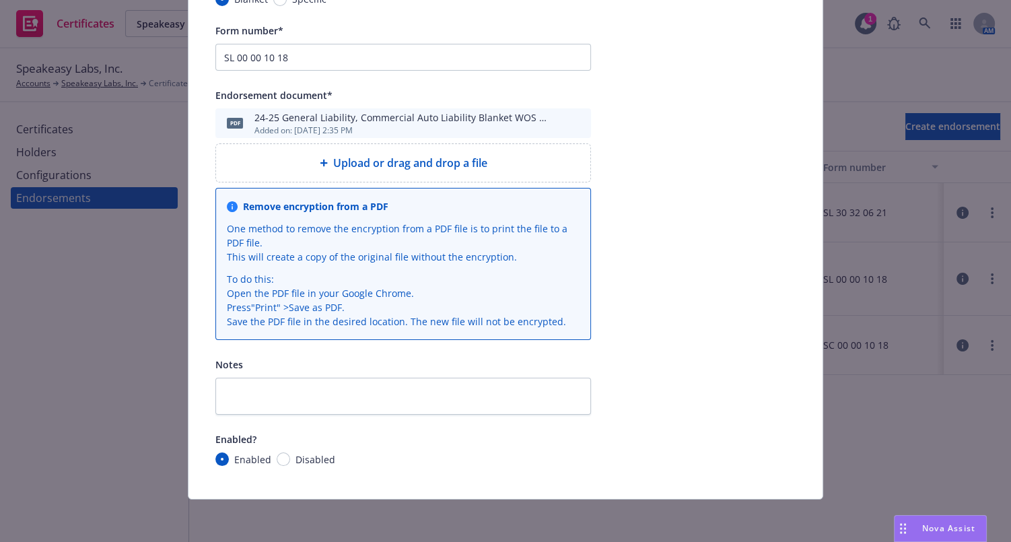
scroll to position [382, 0]
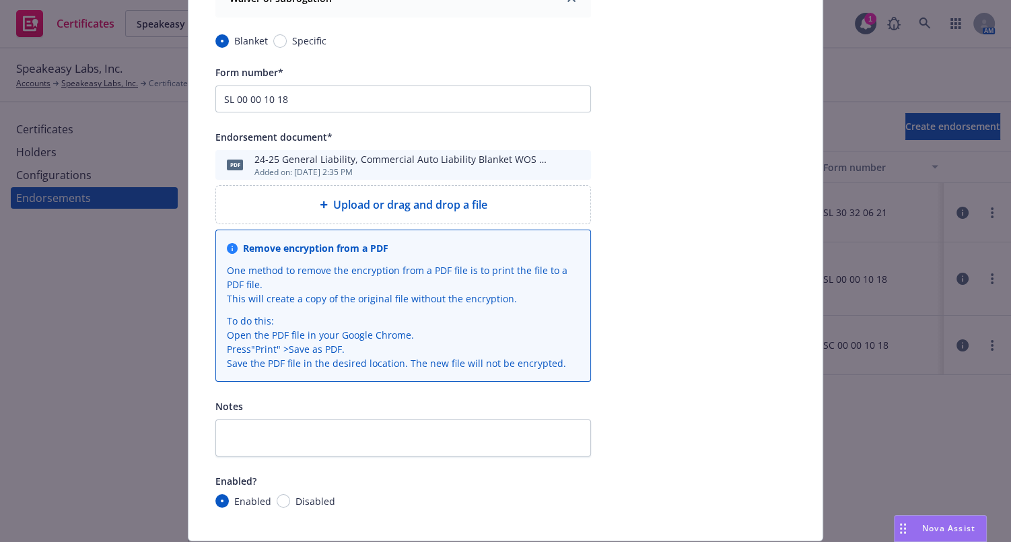
type input "25-26 Auto Liability, General Liability Blanket WOS (SL 00 00 10 18 )"
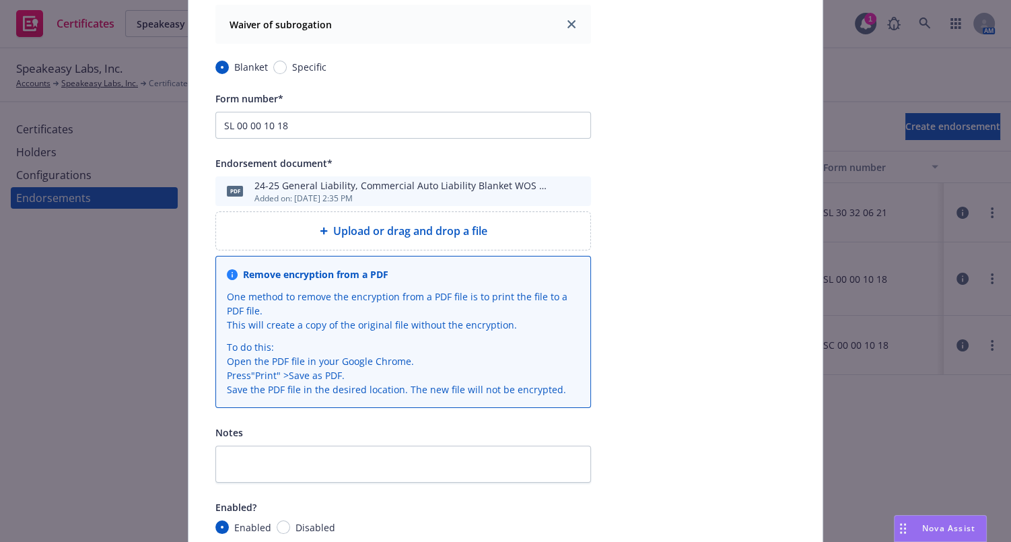
scroll to position [0, 0]
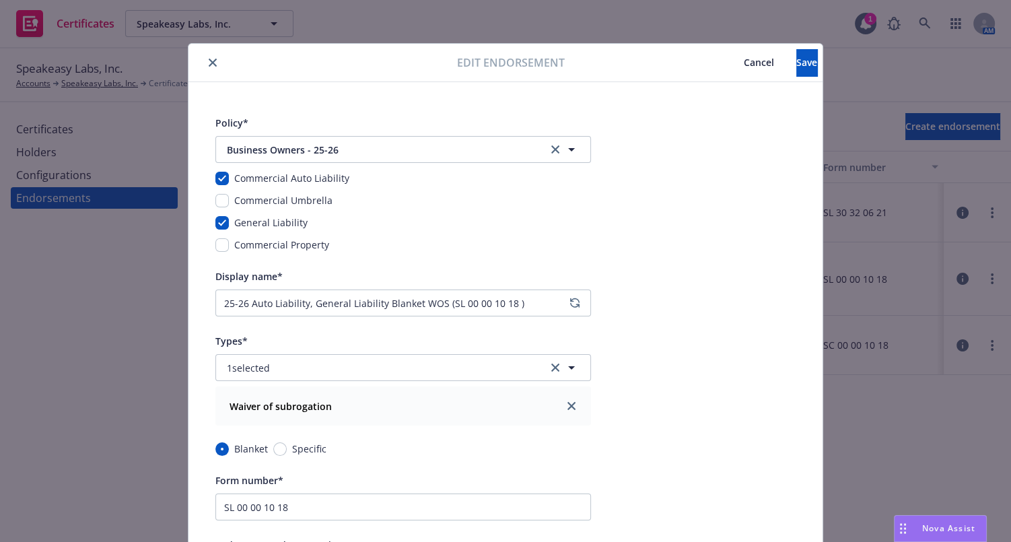
drag, startPoint x: 676, startPoint y: 65, endPoint x: 725, endPoint y: 70, distance: 48.7
click at [797, 58] on button "Save" at bounding box center [807, 62] width 21 height 27
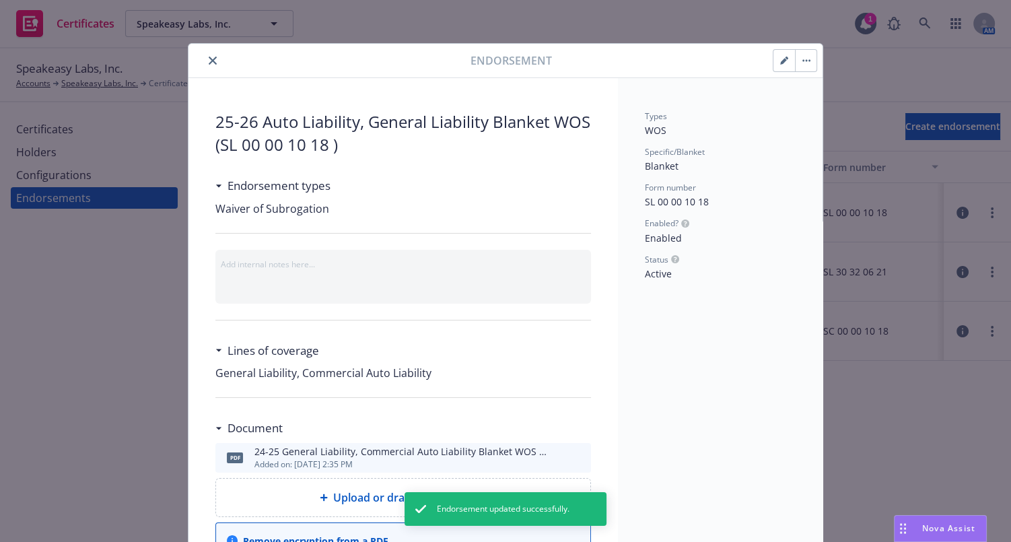
click at [205, 61] on button "close" at bounding box center [213, 61] width 16 height 16
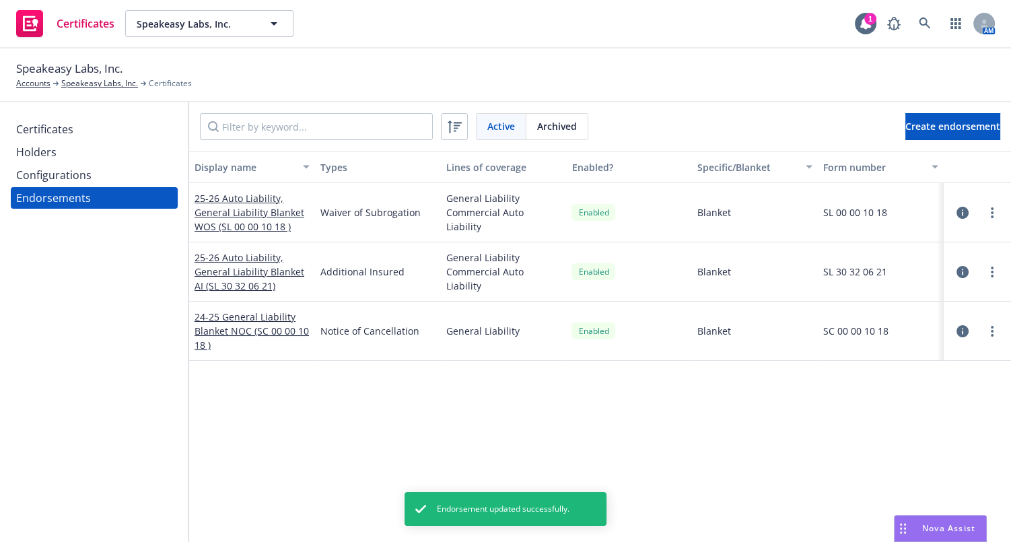
click at [40, 319] on div "Certificates Holders Configurations Endorsements" at bounding box center [94, 322] width 189 height 440
click at [237, 323] on div "24-25 General Liability Blanket NOC (SC 00 00 10 18 )" at bounding box center [252, 331] width 115 height 42
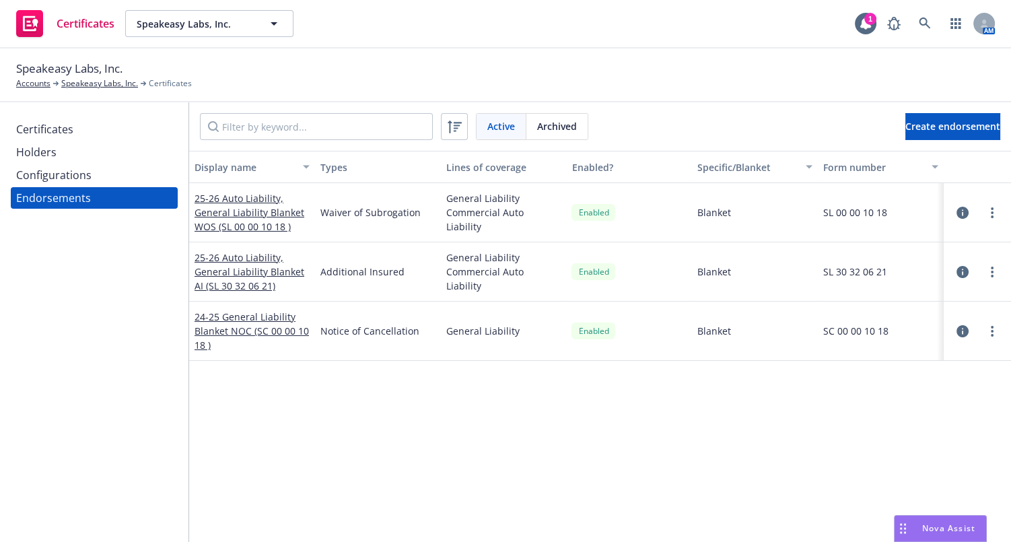
click at [45, 298] on div "Certificates Holders Configurations Endorsements" at bounding box center [94, 322] width 189 height 440
click at [233, 337] on div "24-25 General Liability Blanket NOC (SC 00 00 10 18 )" at bounding box center [252, 331] width 115 height 42
click at [229, 333] on link "24-25 General Liability Blanket NOC (SC 00 00 10 18 )" at bounding box center [252, 330] width 114 height 41
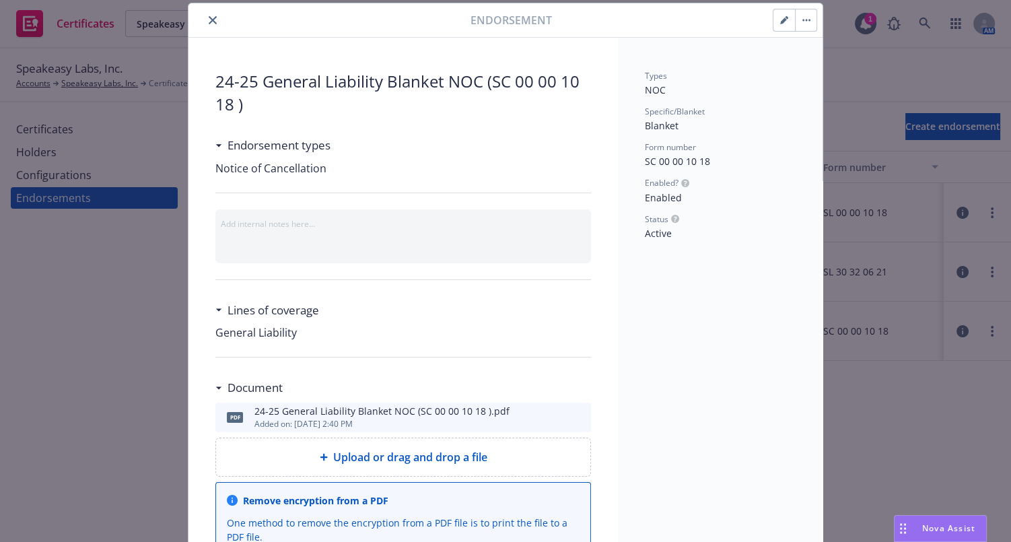
scroll to position [122, 0]
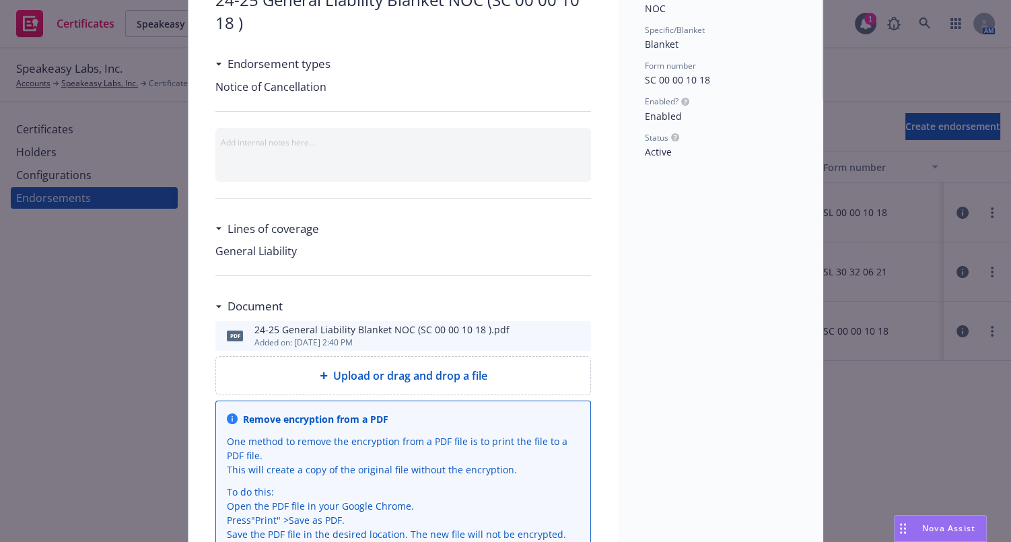
click at [572, 331] on icon "preview file" at bounding box center [578, 335] width 12 height 9
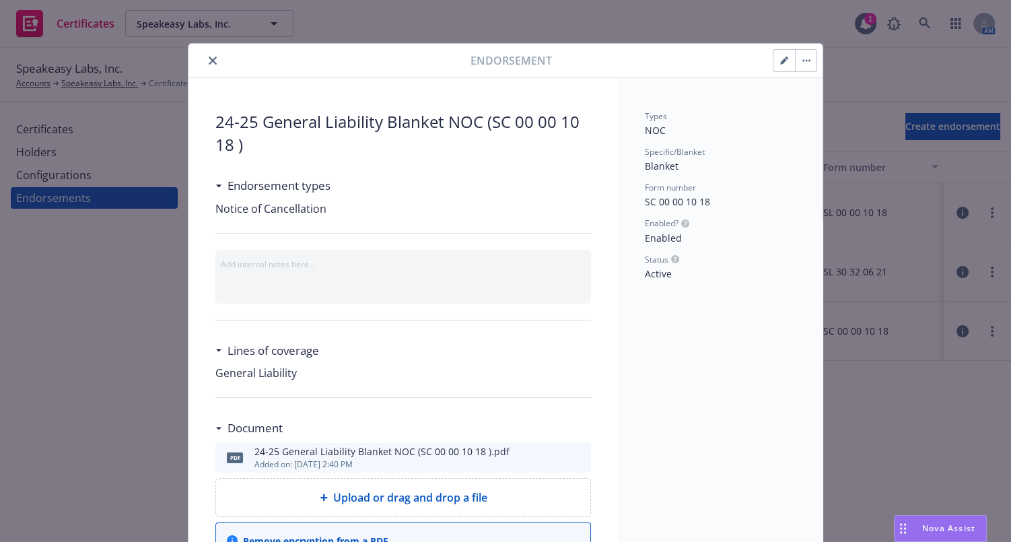
click at [774, 66] on button "button" at bounding box center [785, 61] width 22 height 22
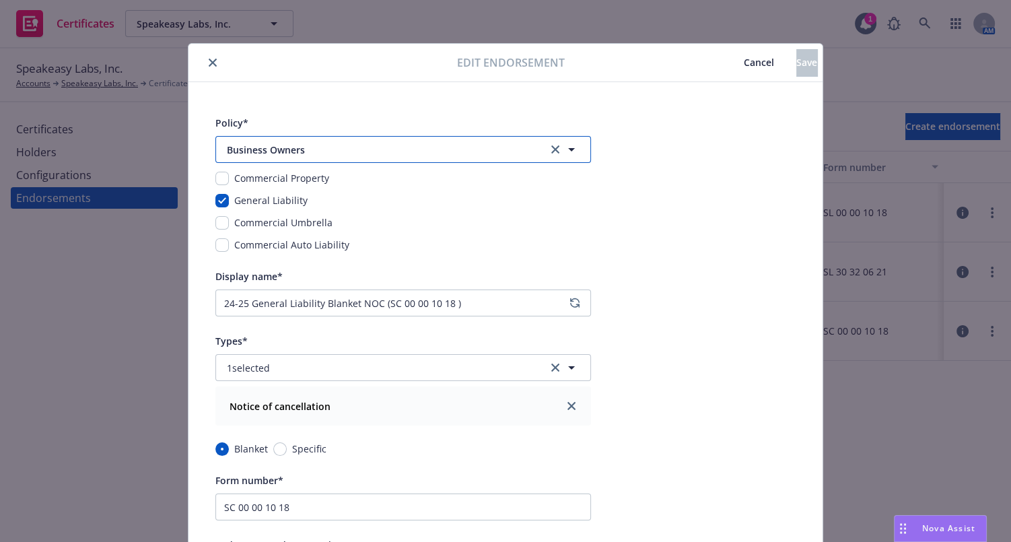
click at [329, 151] on span "Business Owners" at bounding box center [378, 150] width 303 height 14
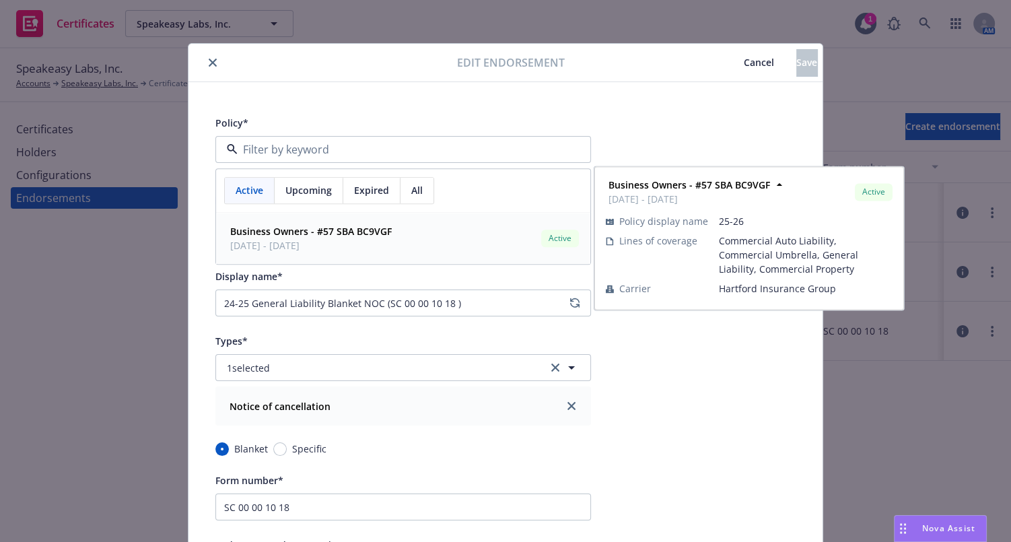
click at [302, 242] on span "08/02/2025 - 08/02/2026" at bounding box center [311, 245] width 162 height 14
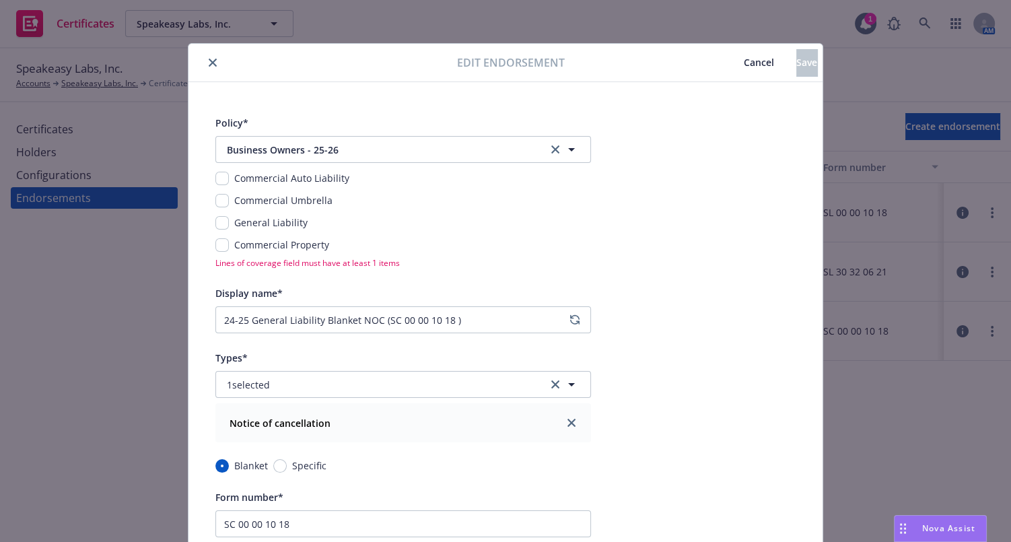
click at [217, 215] on div "General Liability" at bounding box center [403, 222] width 376 height 14
click at [216, 224] on input "checkbox" at bounding box center [221, 222] width 13 height 13
checkbox input "true"
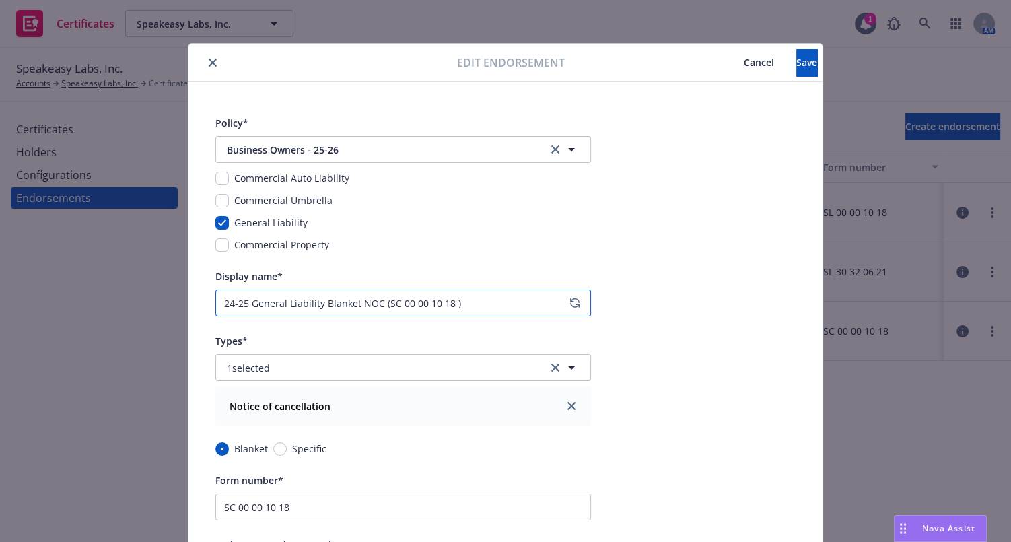
drag, startPoint x: 240, startPoint y: 295, endPoint x: 206, endPoint y: 294, distance: 34.3
click at [207, 294] on div "Policy* Business Owners - 25-26 Commercial Auto Liability Commercial Umbrella G…" at bounding box center [506, 515] width 634 height 867
drag, startPoint x: 244, startPoint y: 298, endPoint x: 187, endPoint y: 291, distance: 57.0
click at [189, 292] on div "Policy* Business Owners - 25-26 Commercial Auto Liability Commercial Umbrella G…" at bounding box center [506, 515] width 634 height 867
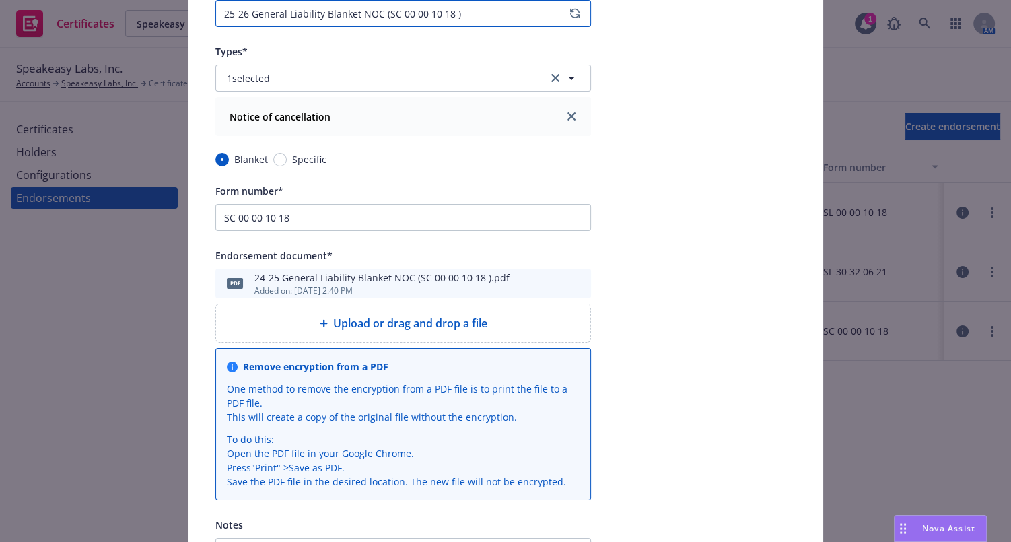
scroll to position [450, 0]
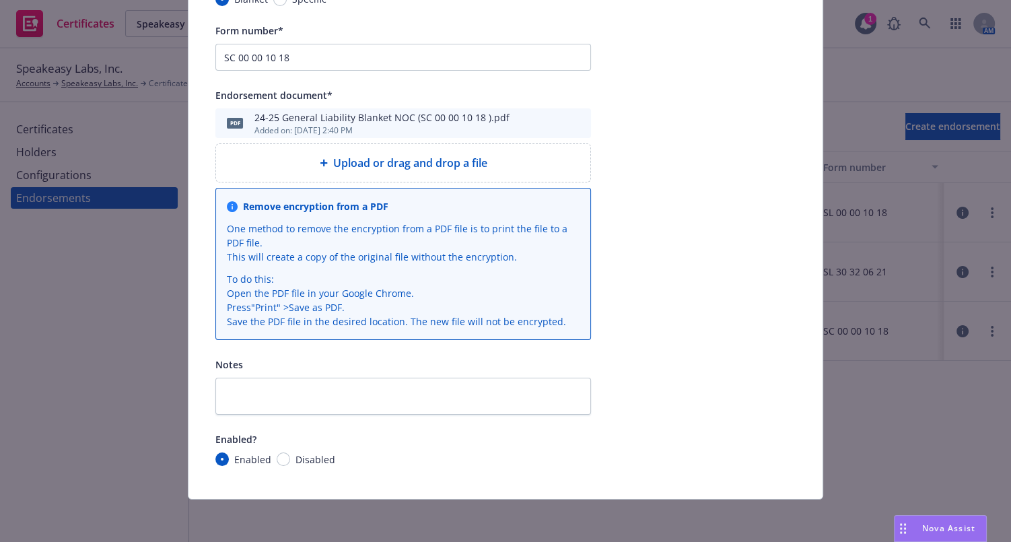
type input "25-26 General Liability Blanket NOC (SC 00 00 10 18 )"
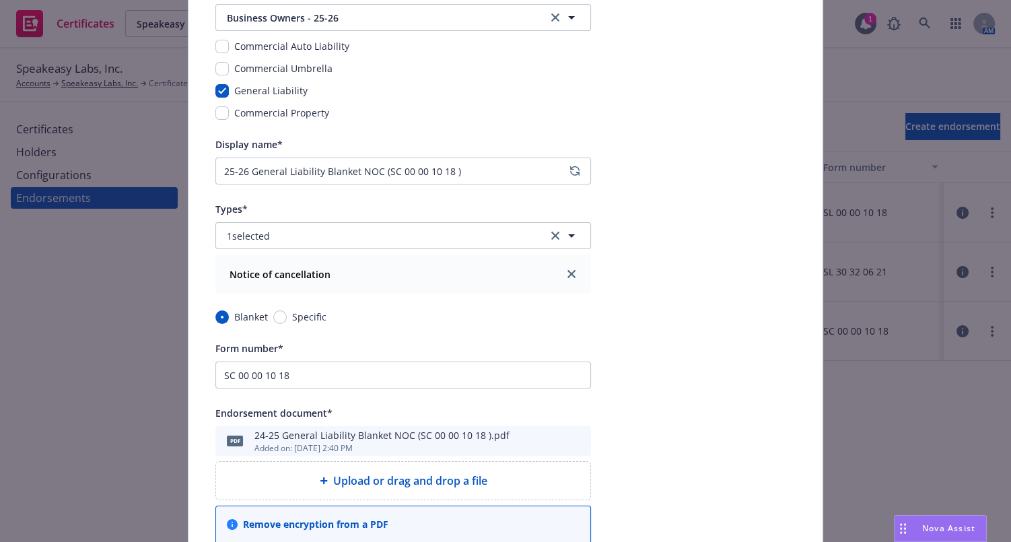
scroll to position [131, 0]
click at [341, 370] on input "SC 00 00 10 18" at bounding box center [403, 375] width 376 height 27
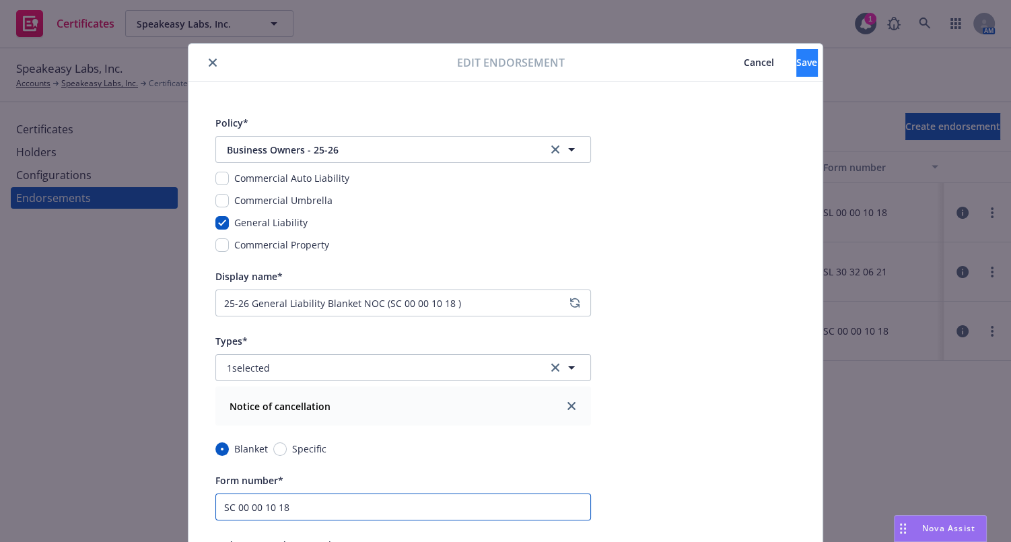
type input "SC 00 00 10 18"
click at [797, 72] on button "Save" at bounding box center [807, 62] width 21 height 27
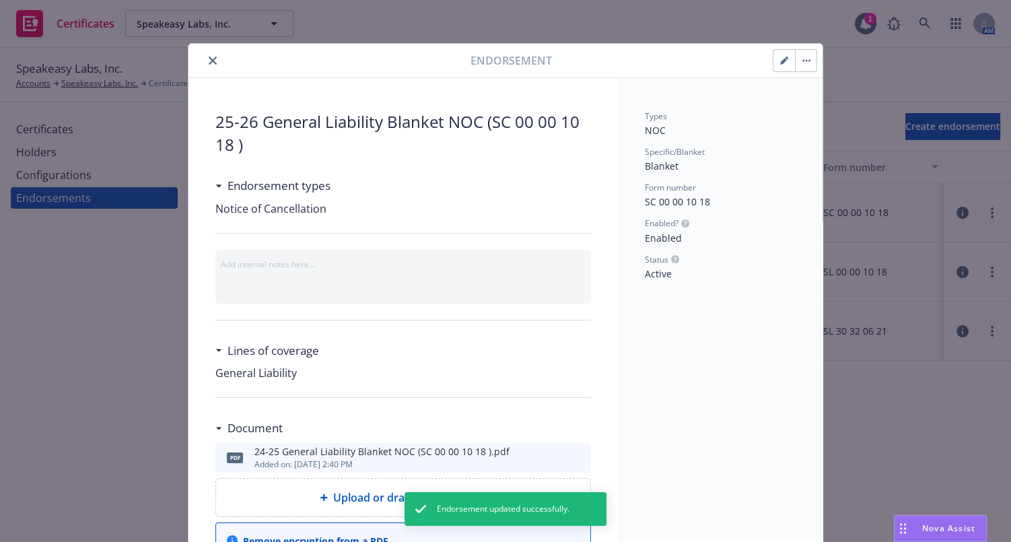
click at [209, 57] on icon "close" at bounding box center [213, 61] width 8 height 8
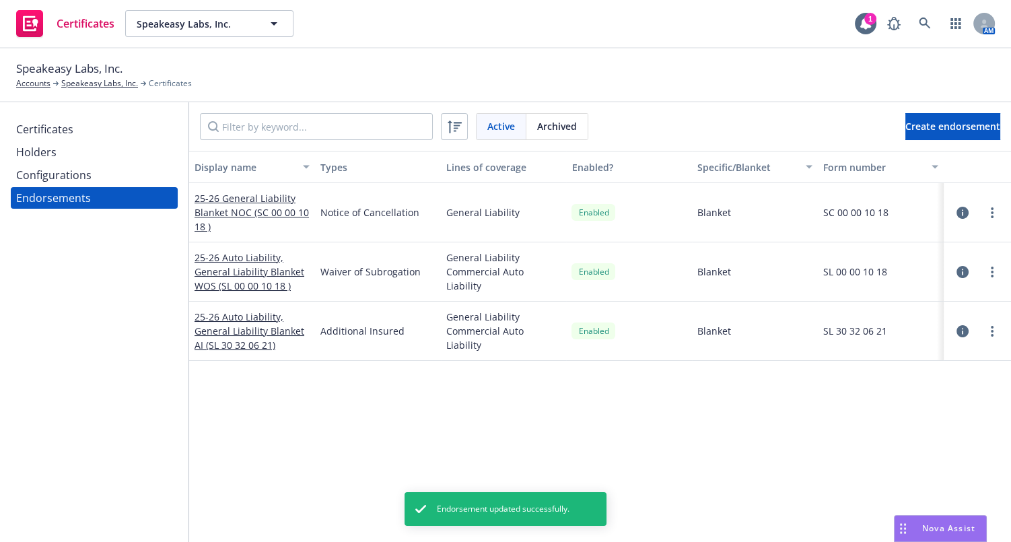
click at [122, 184] on div "Configurations" at bounding box center [94, 175] width 156 height 22
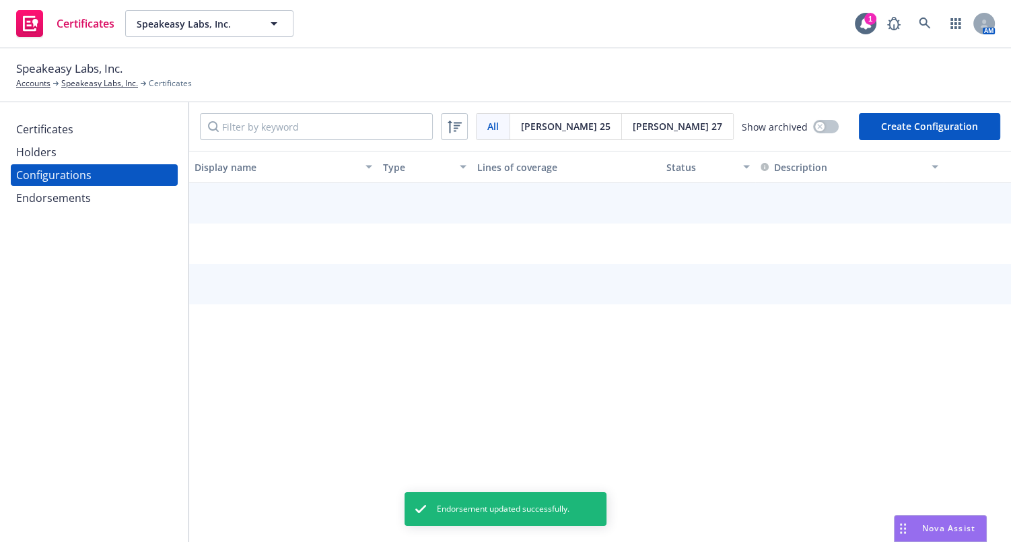
click at [99, 196] on div "Endorsements" at bounding box center [94, 198] width 156 height 22
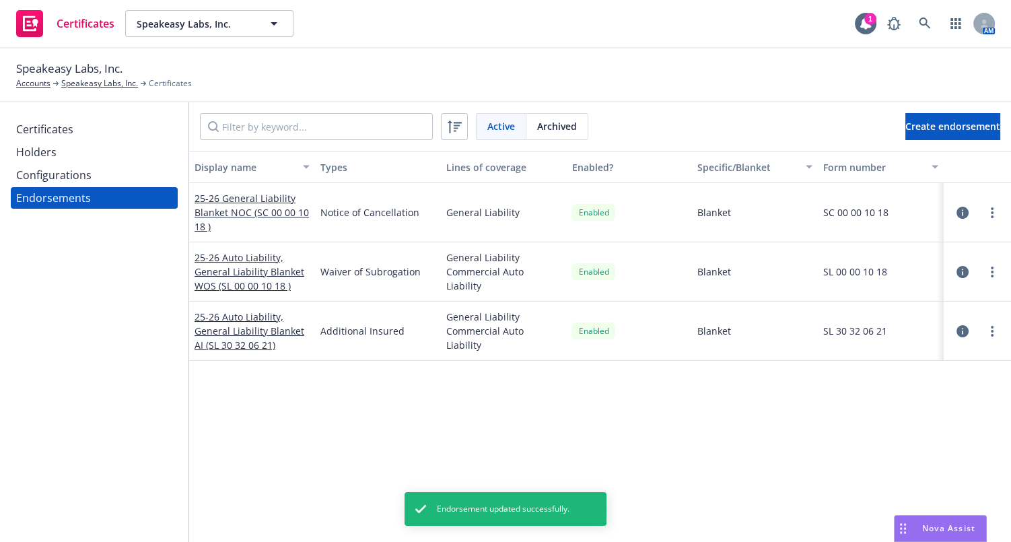
click at [104, 180] on div "Configurations" at bounding box center [94, 175] width 156 height 22
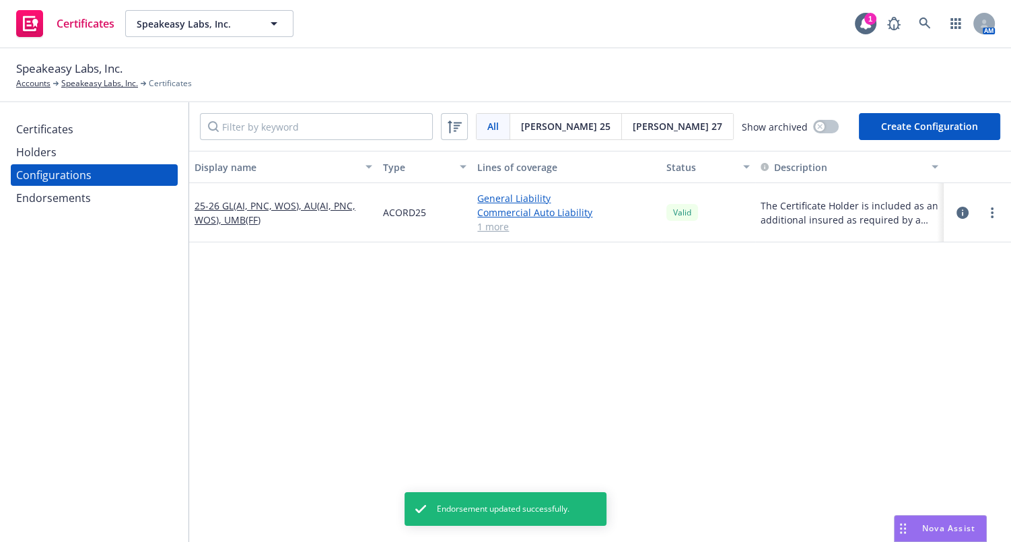
click at [86, 145] on div "Holders" at bounding box center [94, 152] width 156 height 22
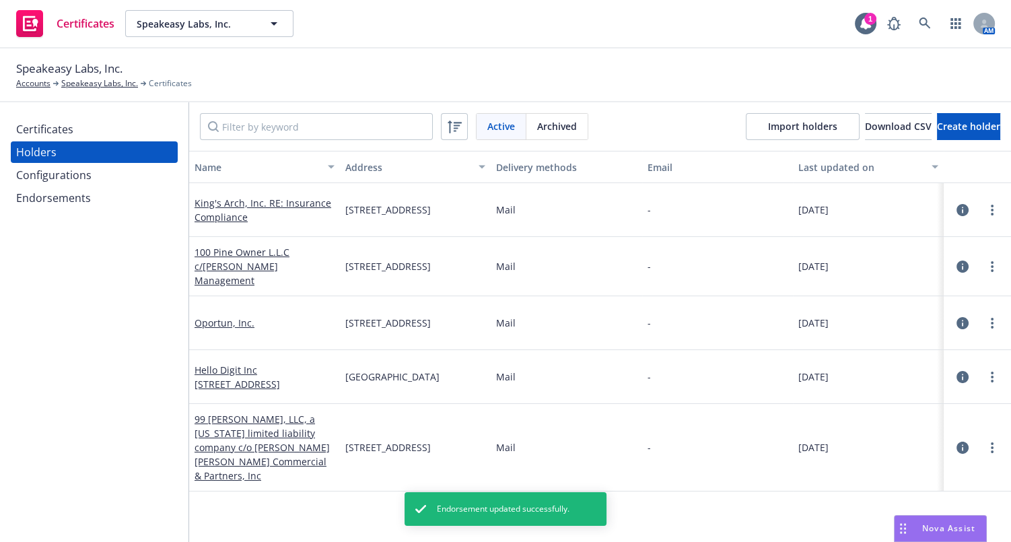
click at [79, 133] on div "Certificates" at bounding box center [94, 130] width 156 height 22
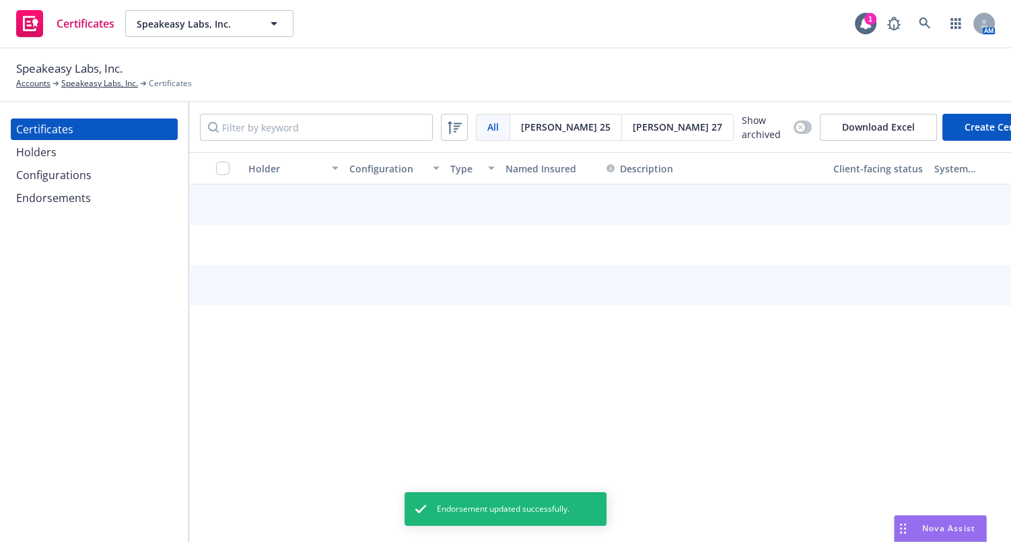
click at [89, 176] on div "Configurations" at bounding box center [53, 175] width 75 height 22
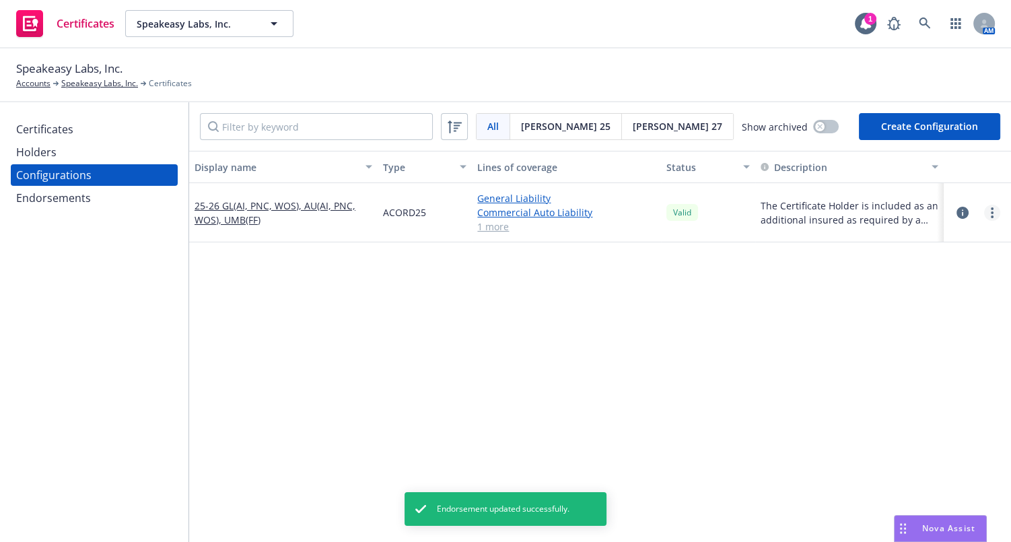
click at [984, 215] on link "more" at bounding box center [992, 213] width 16 height 16
click at [905, 348] on link "Regenerate all certificates" at bounding box center [916, 347] width 148 height 27
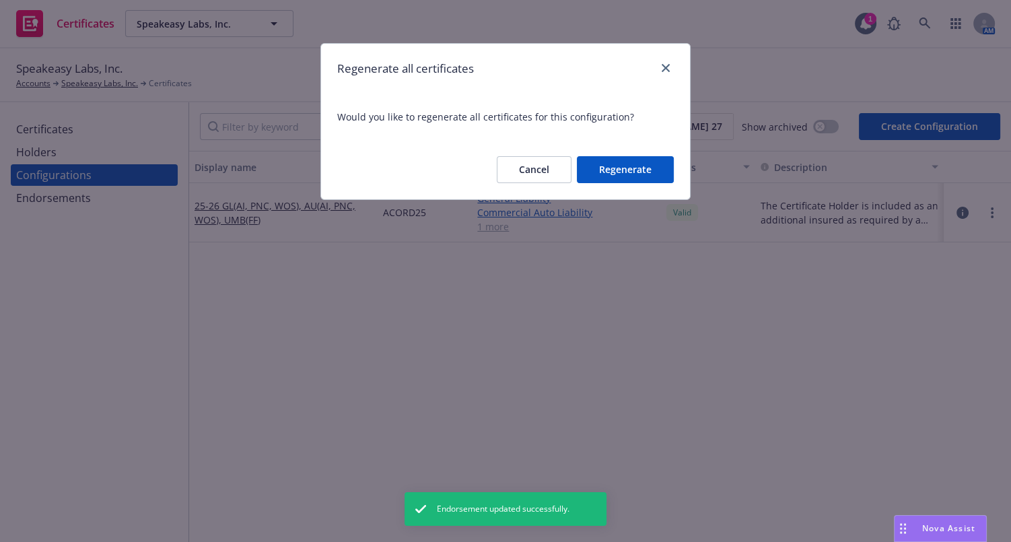
click at [639, 169] on button "Regenerate" at bounding box center [625, 169] width 97 height 27
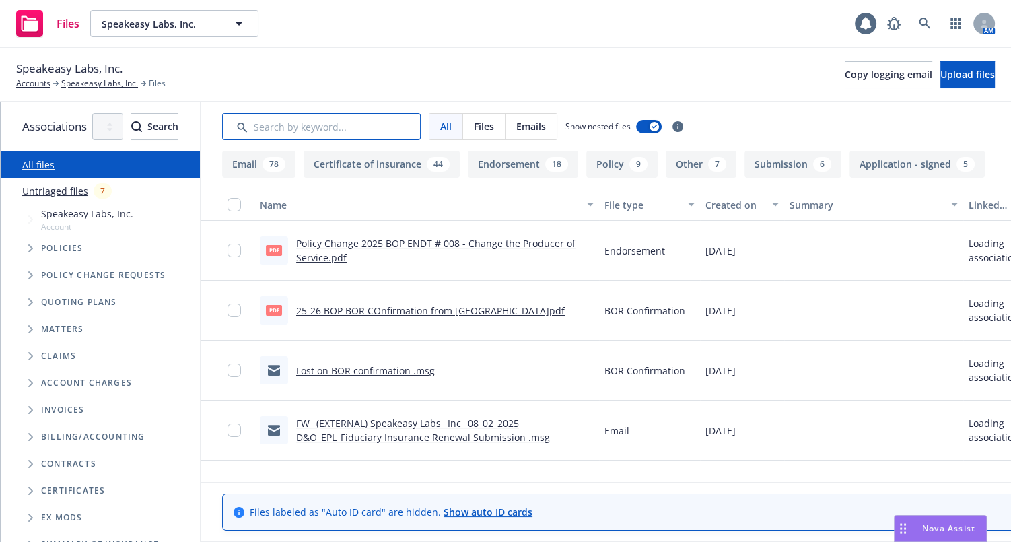
click at [345, 125] on input "Search by keyword..." at bounding box center [321, 126] width 199 height 27
type input "eoi"
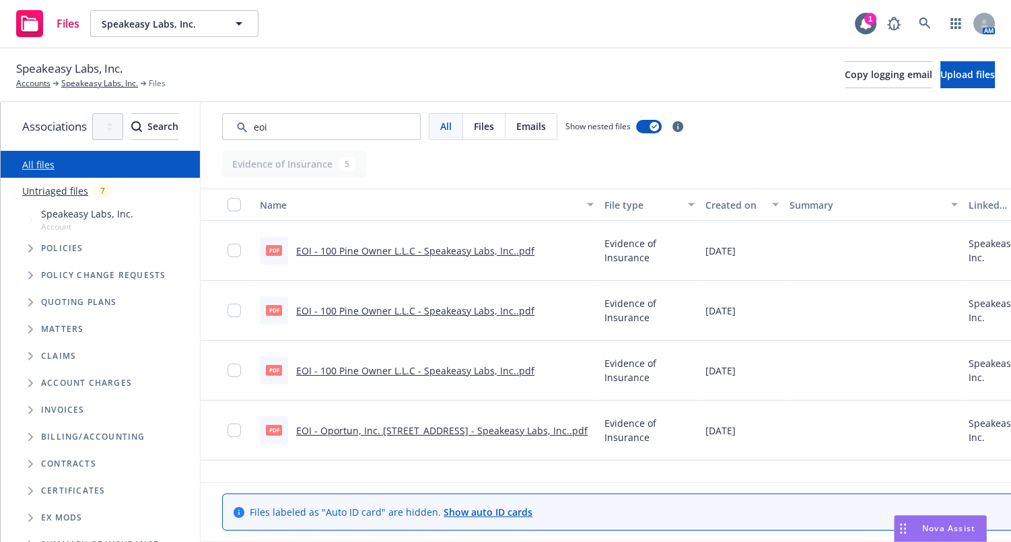
click at [783, 211] on button "Created on" at bounding box center [742, 205] width 84 height 32
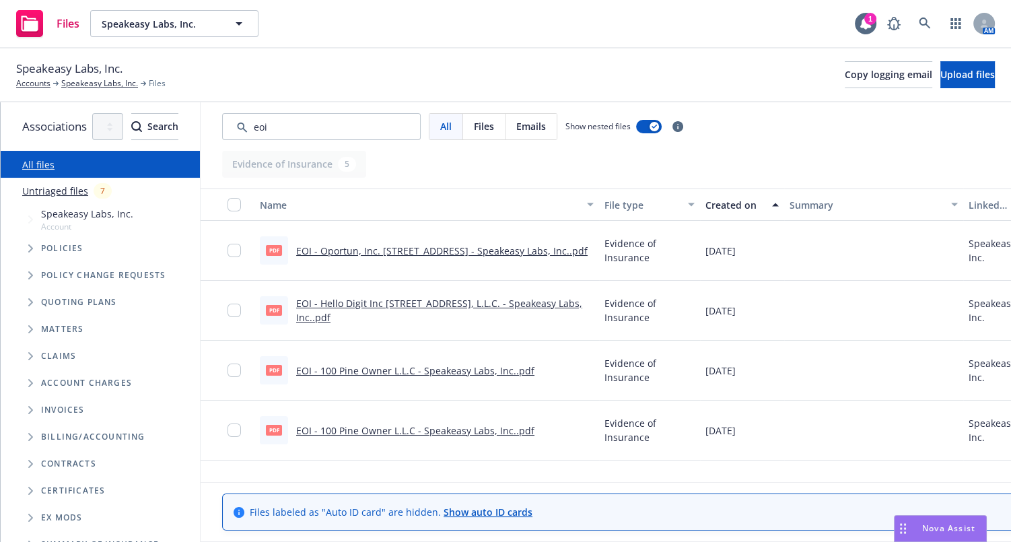
click at [784, 212] on button "Created on" at bounding box center [742, 205] width 84 height 32
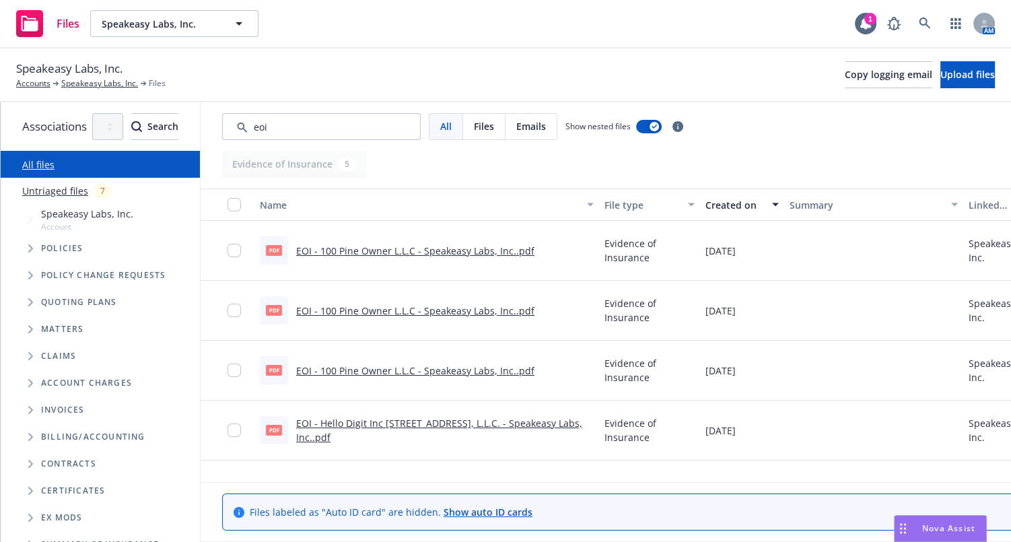
click at [465, 255] on link "EOI - 100 Pine Owner L.L.C - Speakeasy Labs, Inc..pdf" at bounding box center [415, 250] width 238 height 13
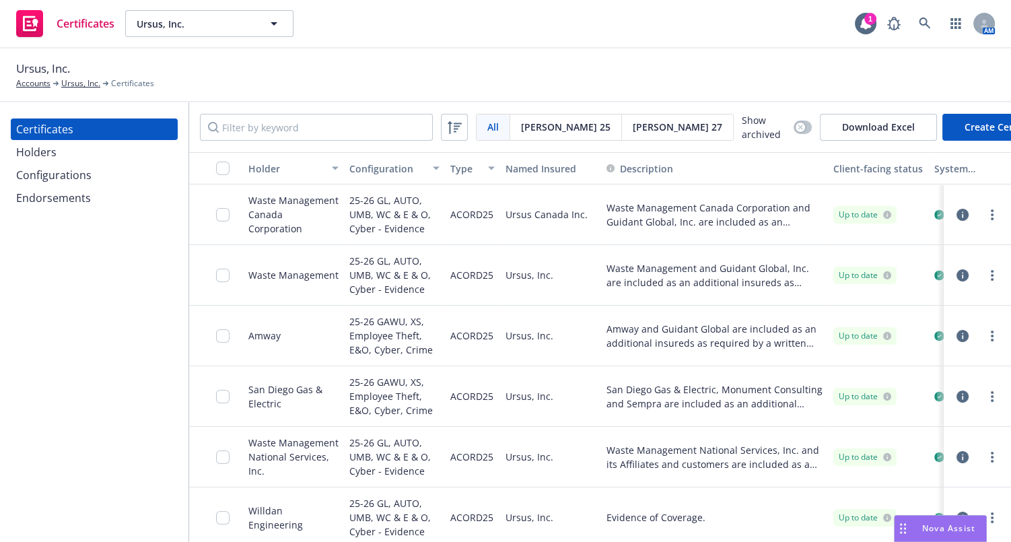
click at [315, 106] on div "All All [PERSON_NAME] 25 [PERSON_NAME] 27 Show archived Download Excel Create C…" at bounding box center [600, 127] width 822 height 50
click at [312, 127] on input "Filter by keyword" at bounding box center [316, 127] width 233 height 27
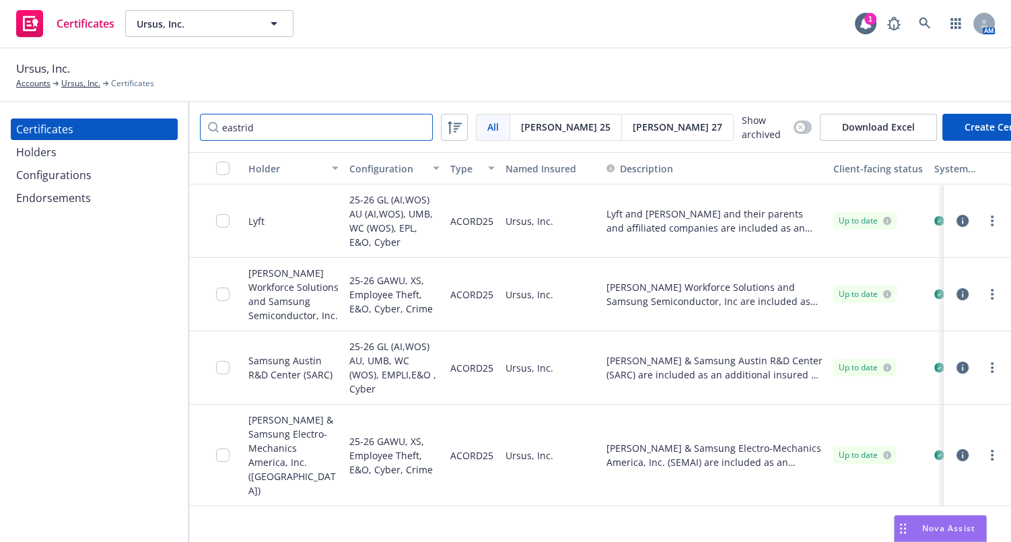
type input "eastrid"
drag, startPoint x: 797, startPoint y: 309, endPoint x: 951, endPoint y: 313, distance: 154.9
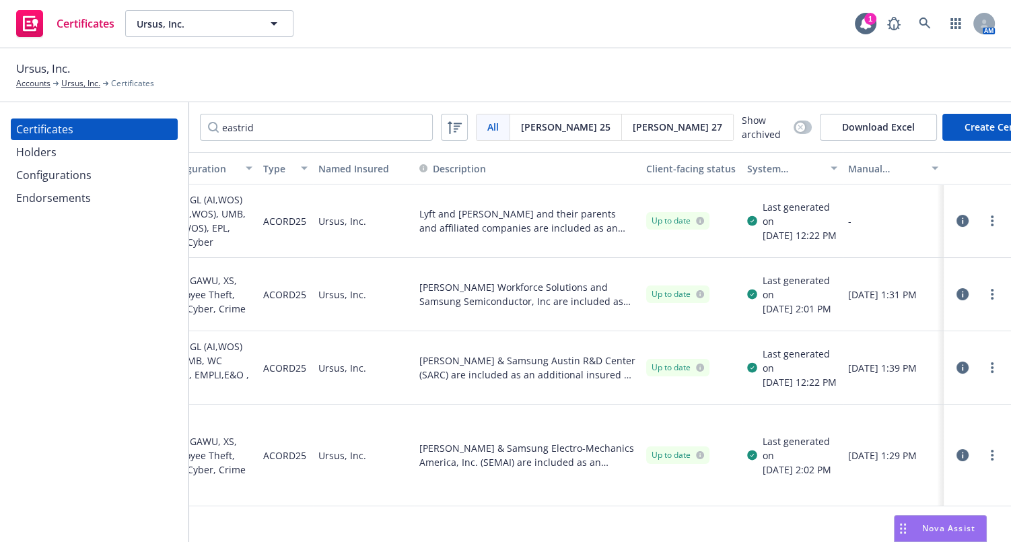
click at [984, 300] on div at bounding box center [992, 294] width 16 height 16
click at [984, 296] on link "more" at bounding box center [992, 294] width 16 height 16
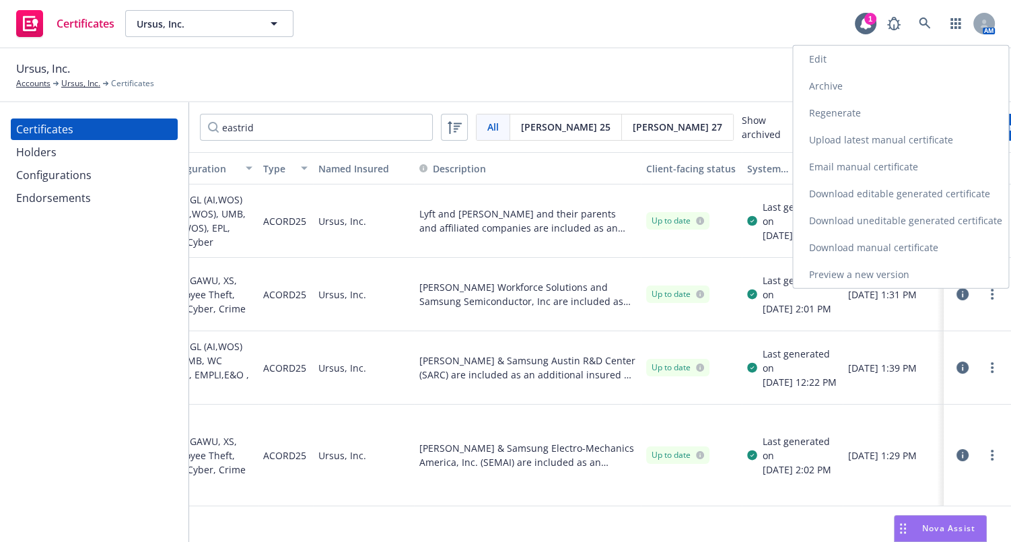
drag, startPoint x: 806, startPoint y: 62, endPoint x: 799, endPoint y: 67, distance: 8.8
click at [806, 61] on link "Edit" at bounding box center [900, 59] width 215 height 27
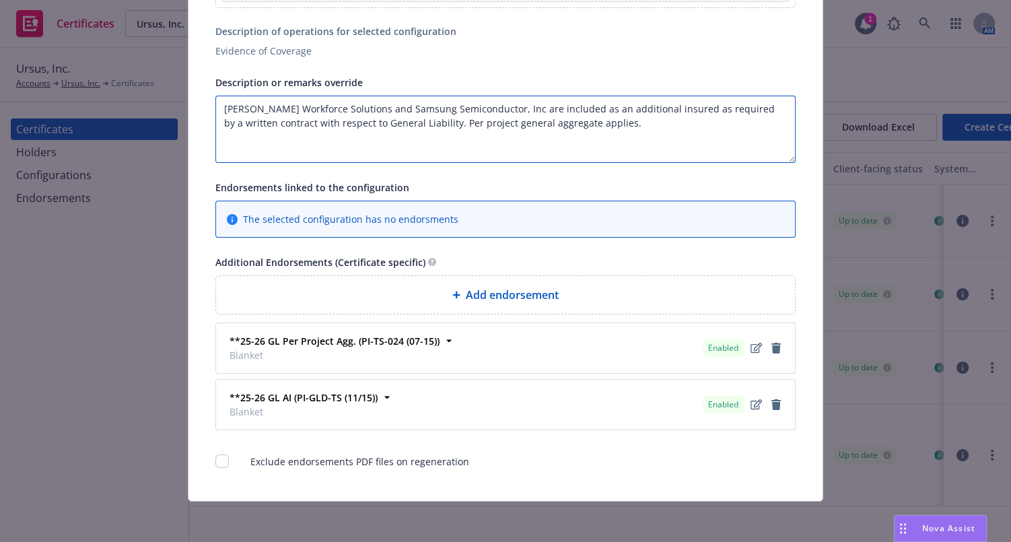
click at [626, 145] on textarea "Eastridge Workforce Solutions and Samsung Semiconductor, Inc are included as an…" at bounding box center [505, 129] width 580 height 67
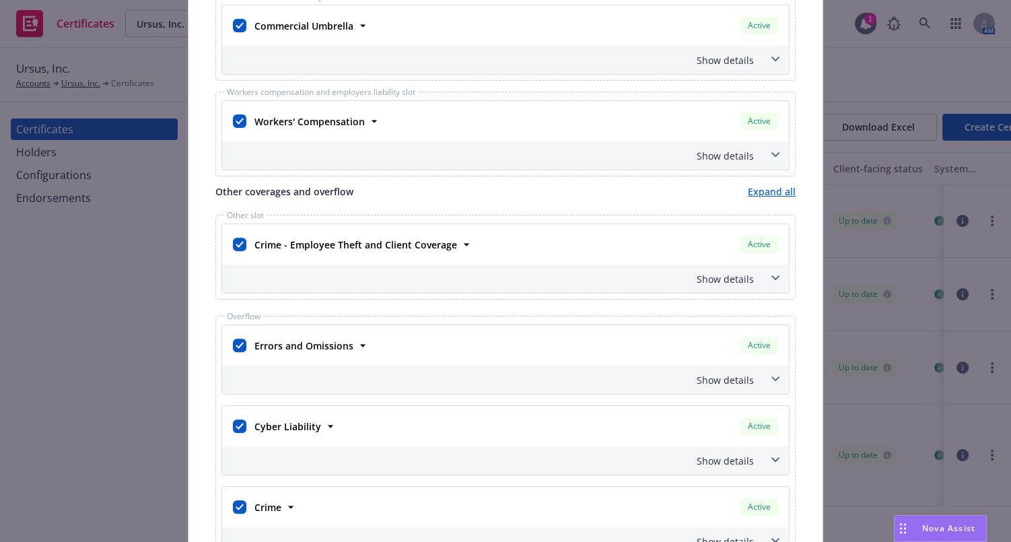
scroll to position [342, 0]
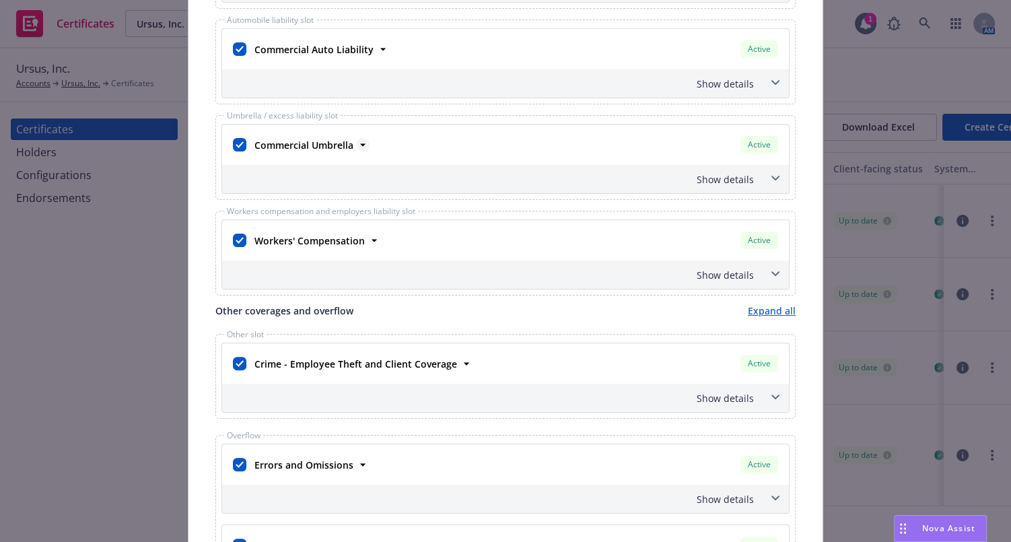
click at [311, 141] on strong "Commercial Umbrella" at bounding box center [304, 145] width 99 height 13
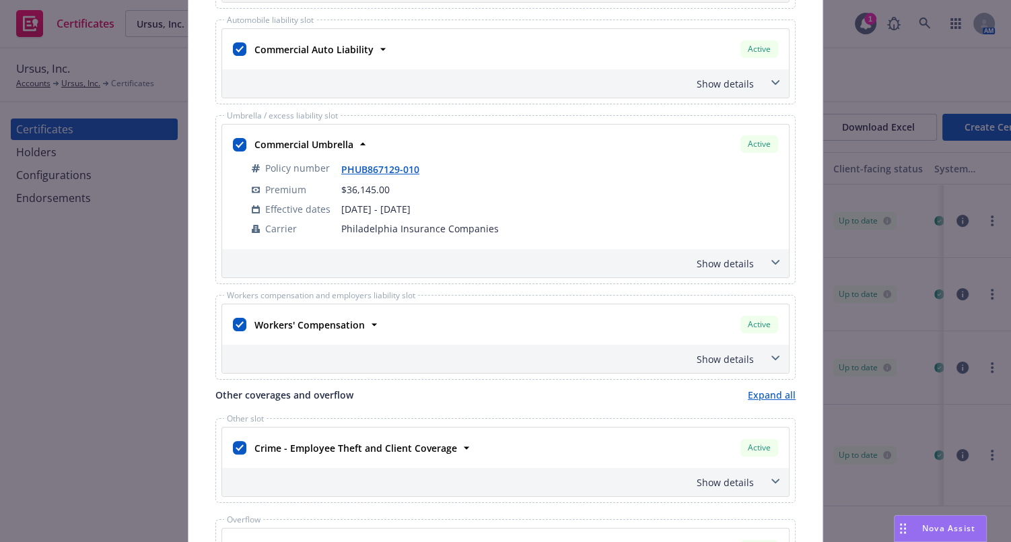
click at [698, 261] on div "Show details" at bounding box center [489, 264] width 529 height 14
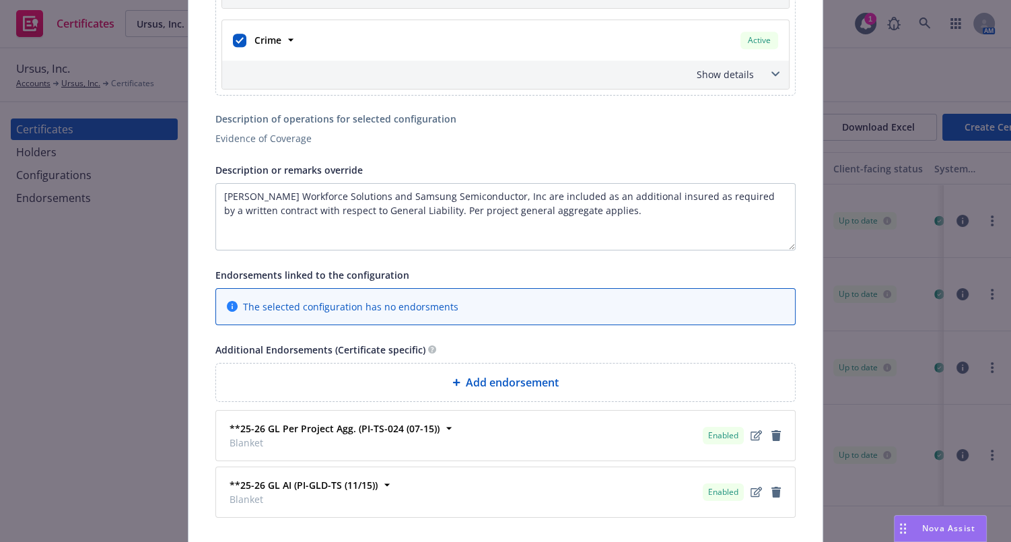
scroll to position [1237, 0]
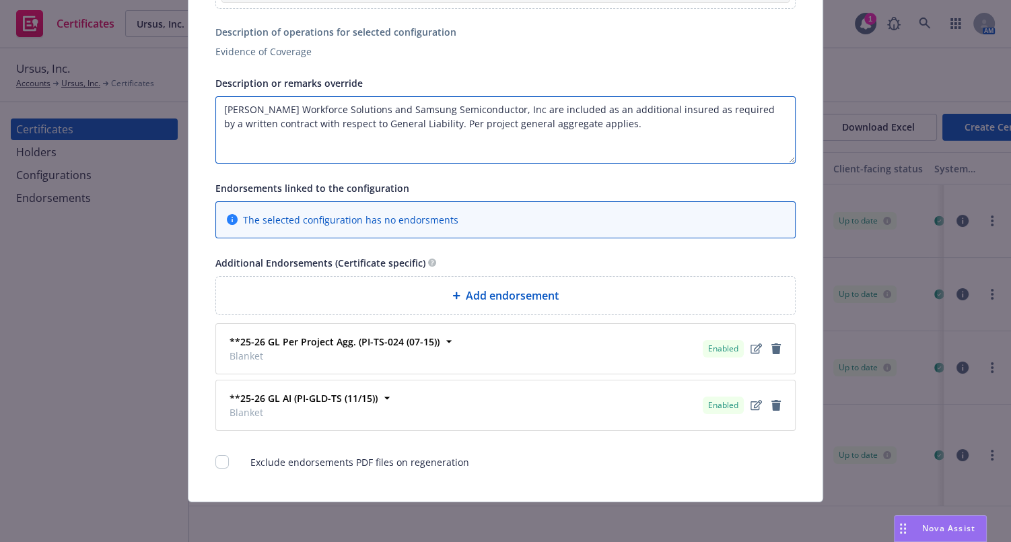
click at [648, 135] on textarea "Eastridge Workforce Solutions and Samsung Semiconductor, Inc are included as an…" at bounding box center [505, 129] width 580 height 67
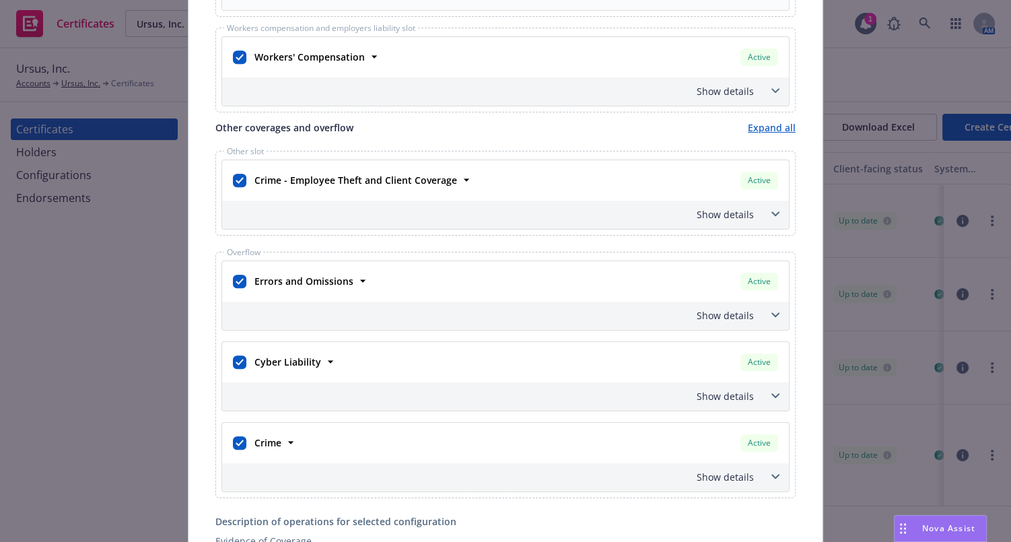
type textarea "[PERSON_NAME] Workforce Solutions and Samsung Semiconductor, Inc are included a…"
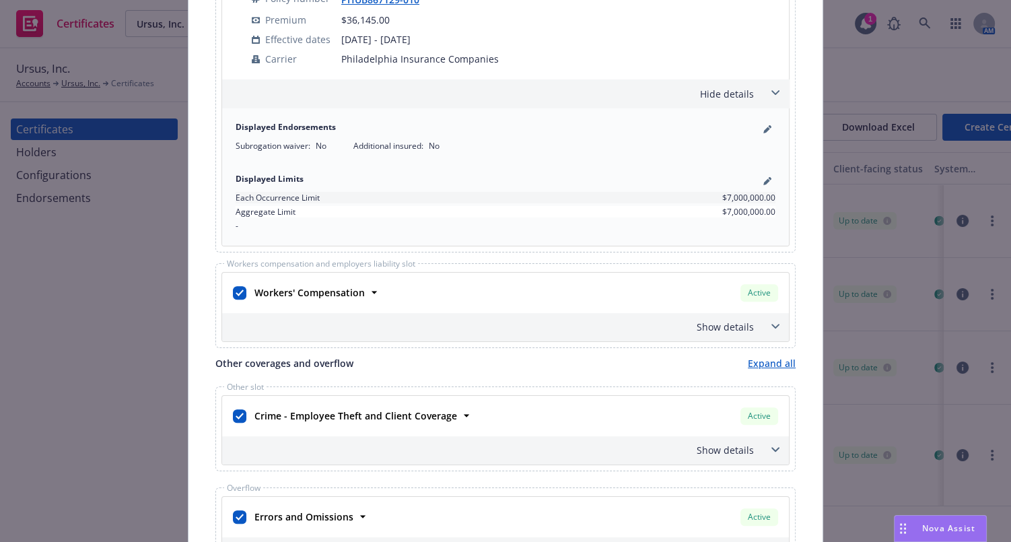
drag, startPoint x: 659, startPoint y: 311, endPoint x: 691, endPoint y: 100, distance: 213.2
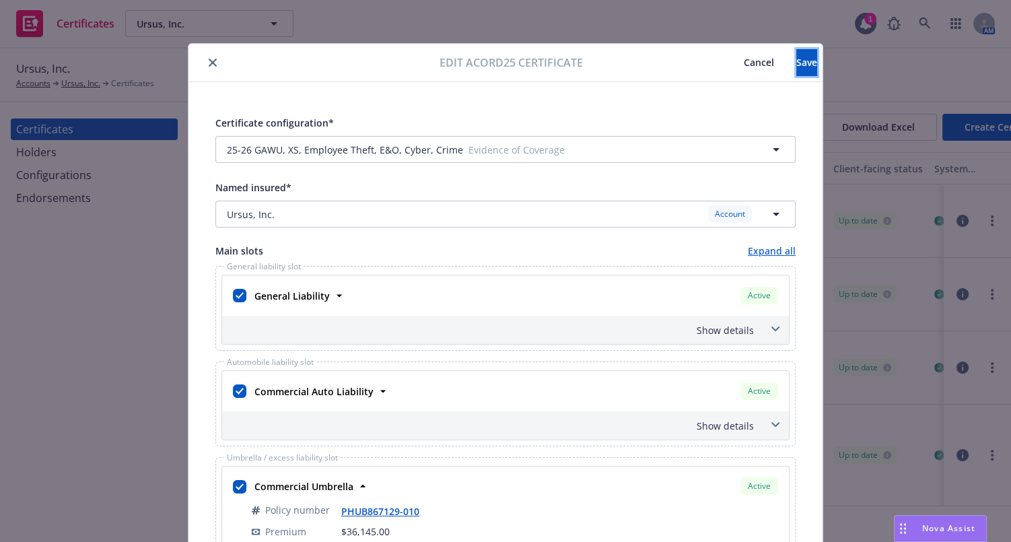
click at [797, 63] on button "Save" at bounding box center [807, 62] width 21 height 27
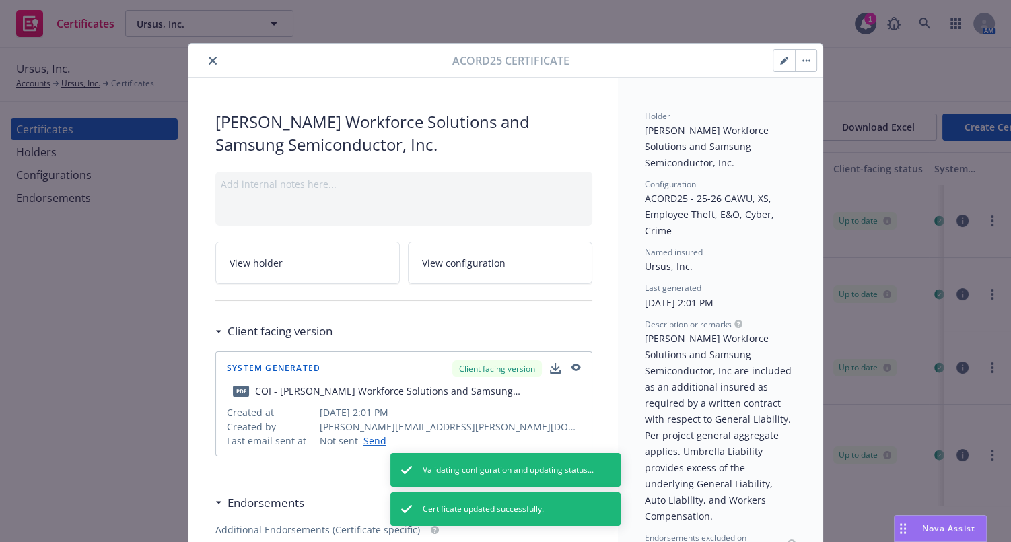
click at [209, 57] on icon "close" at bounding box center [213, 61] width 8 height 8
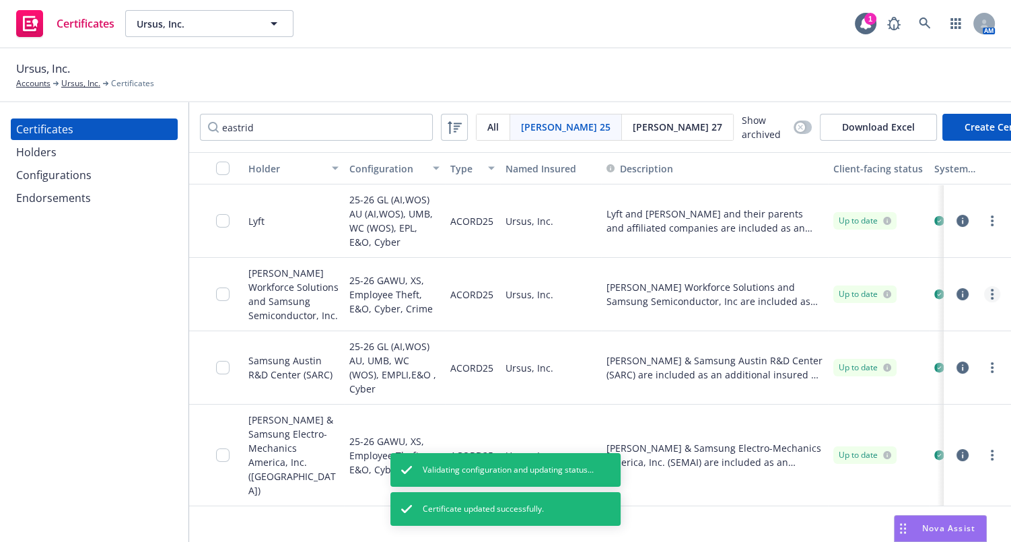
click at [995, 292] on link "more" at bounding box center [992, 294] width 16 height 16
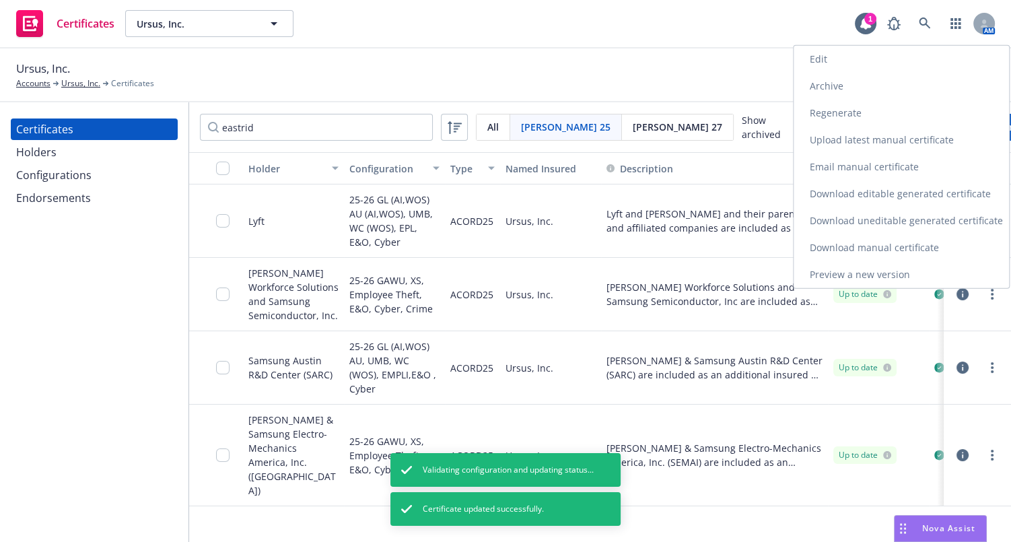
click at [828, 108] on link "Regenerate" at bounding box center [901, 113] width 215 height 27
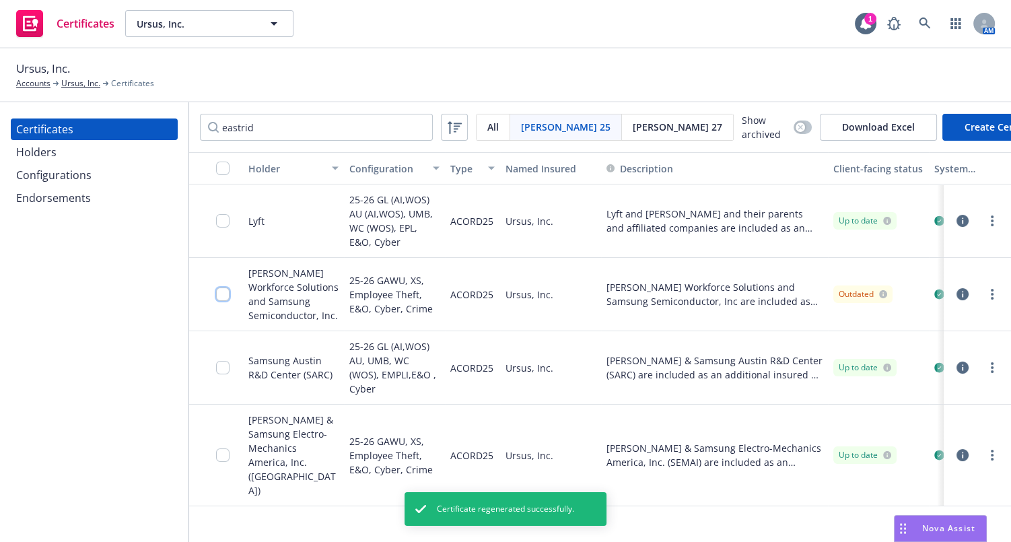
click at [219, 290] on input "checkbox" at bounding box center [222, 294] width 13 height 13
click at [567, 506] on button "Other actions" at bounding box center [531, 511] width 72 height 27
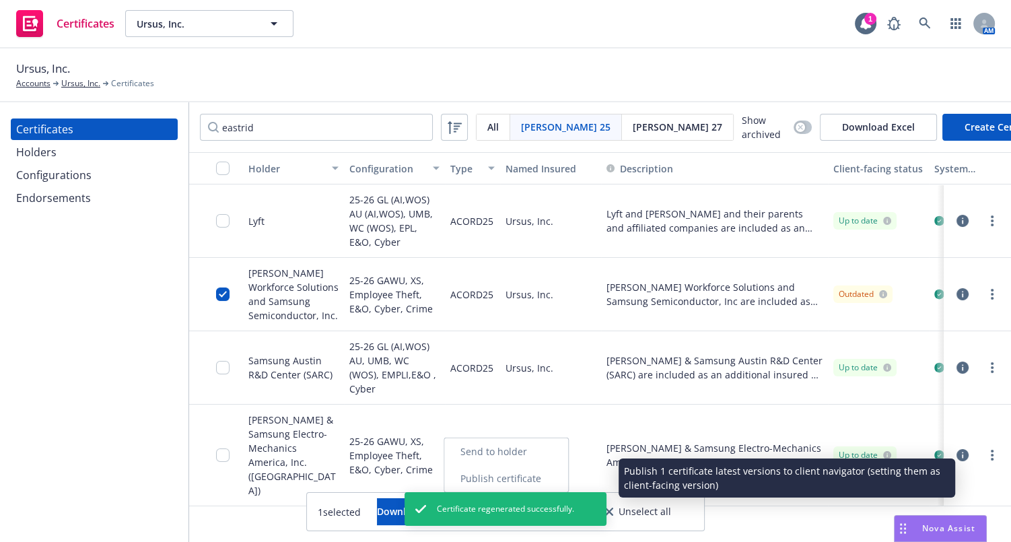
click at [559, 478] on link "Publish certificate" at bounding box center [506, 478] width 124 height 27
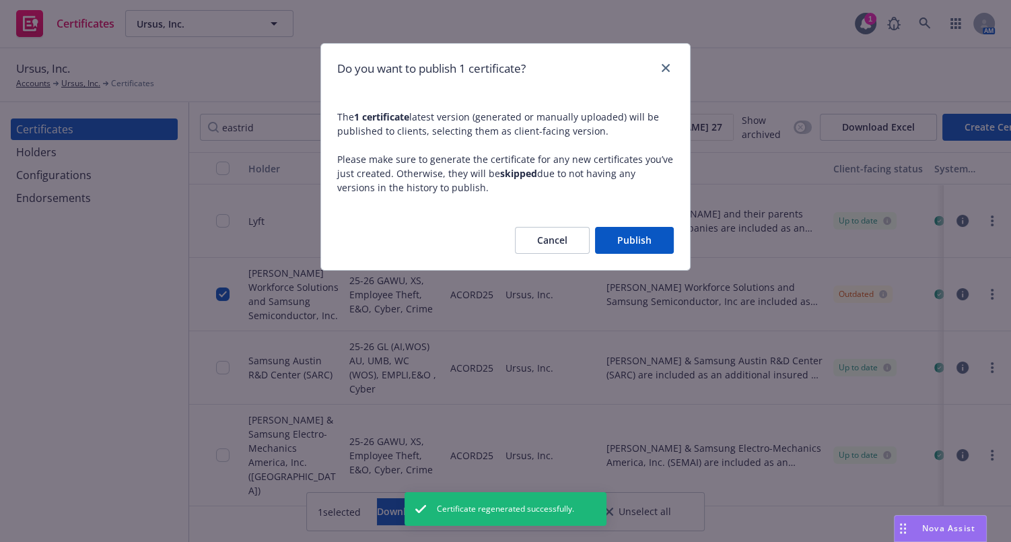
click at [652, 245] on button "Publish" at bounding box center [634, 240] width 79 height 27
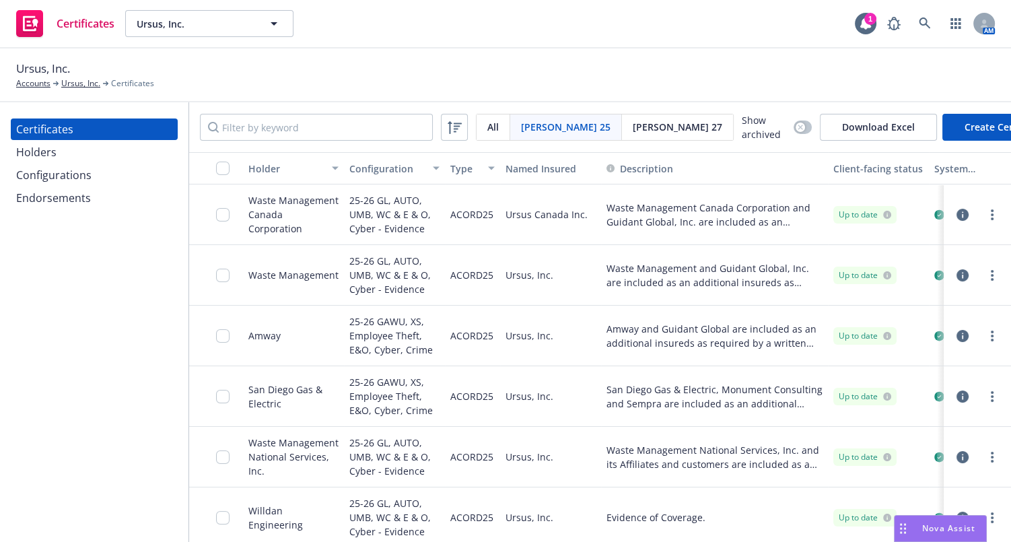
click at [283, 174] on button "Holder" at bounding box center [293, 168] width 101 height 32
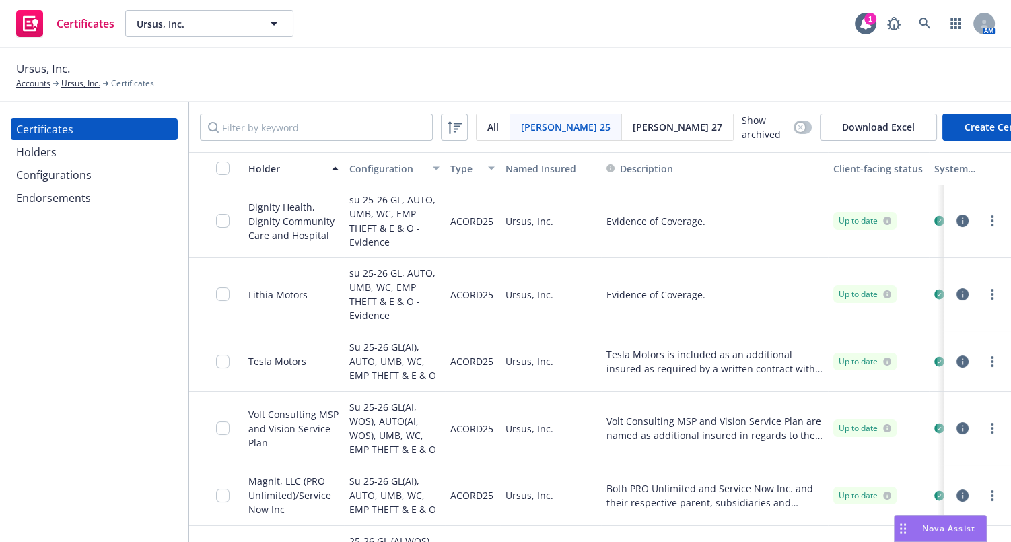
click at [298, 176] on button "Holder" at bounding box center [293, 168] width 101 height 32
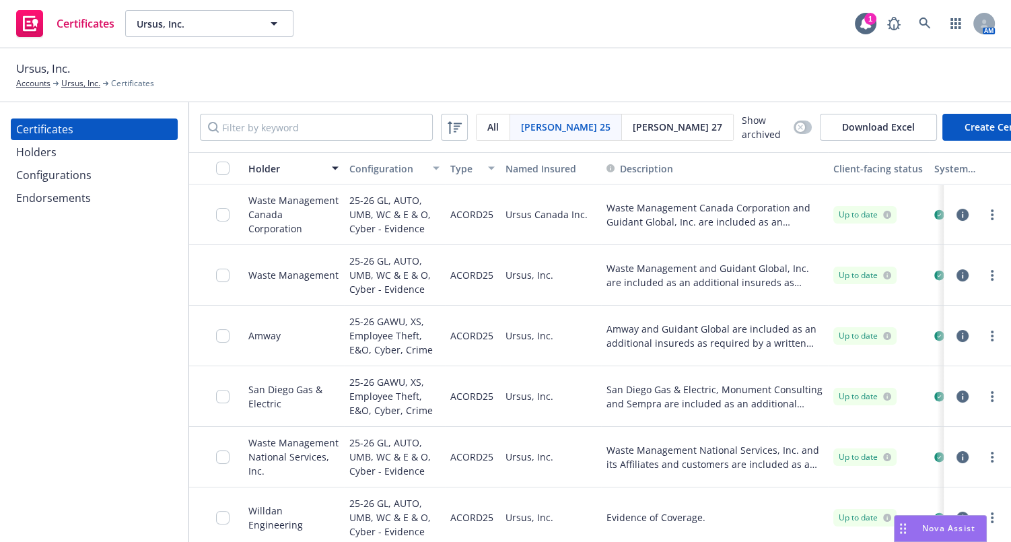
click at [283, 164] on div "Holder" at bounding box center [285, 169] width 75 height 14
click at [265, 170] on div "Holder" at bounding box center [285, 169] width 75 height 14
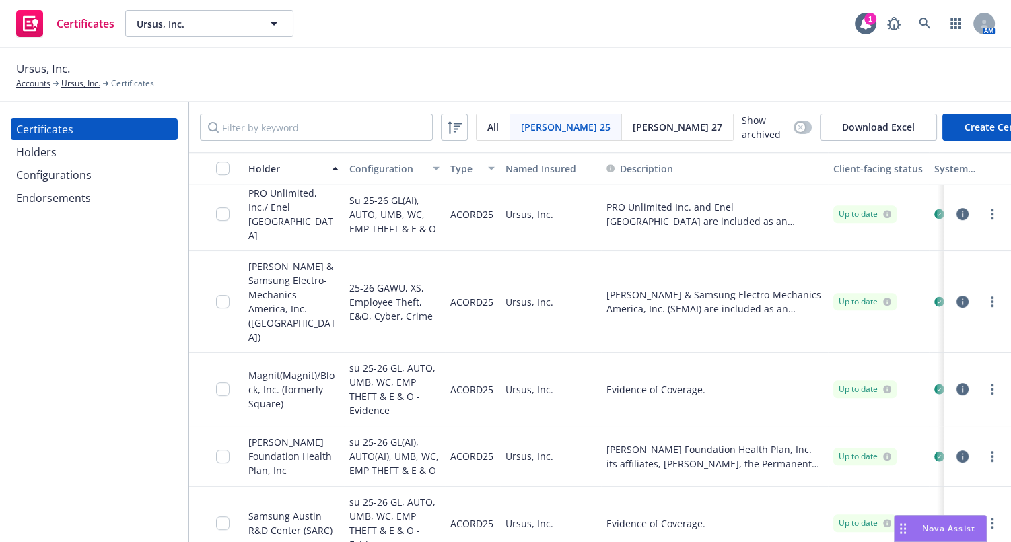
scroll to position [734, 196]
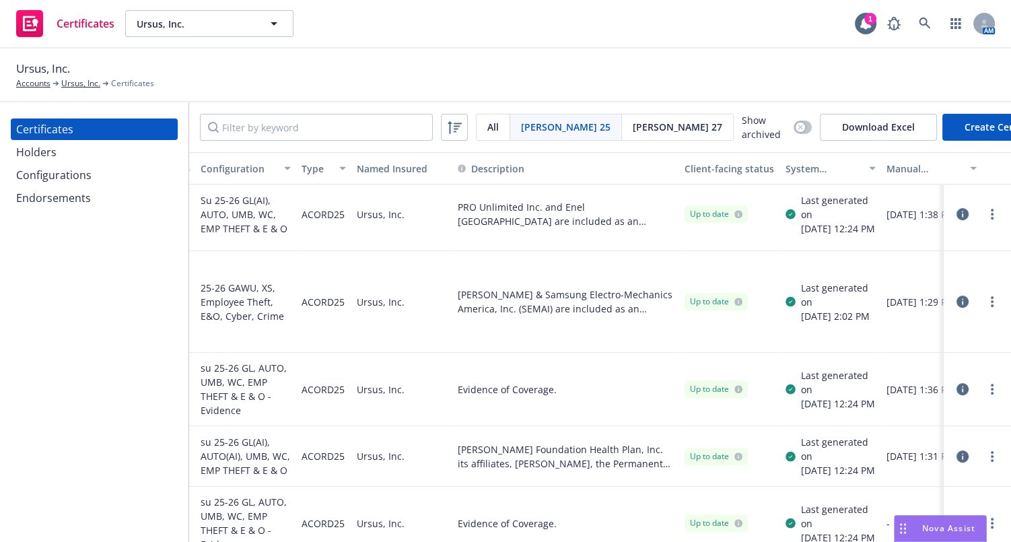
drag, startPoint x: 786, startPoint y: 332, endPoint x: 832, endPoint y: 332, distance: 45.8
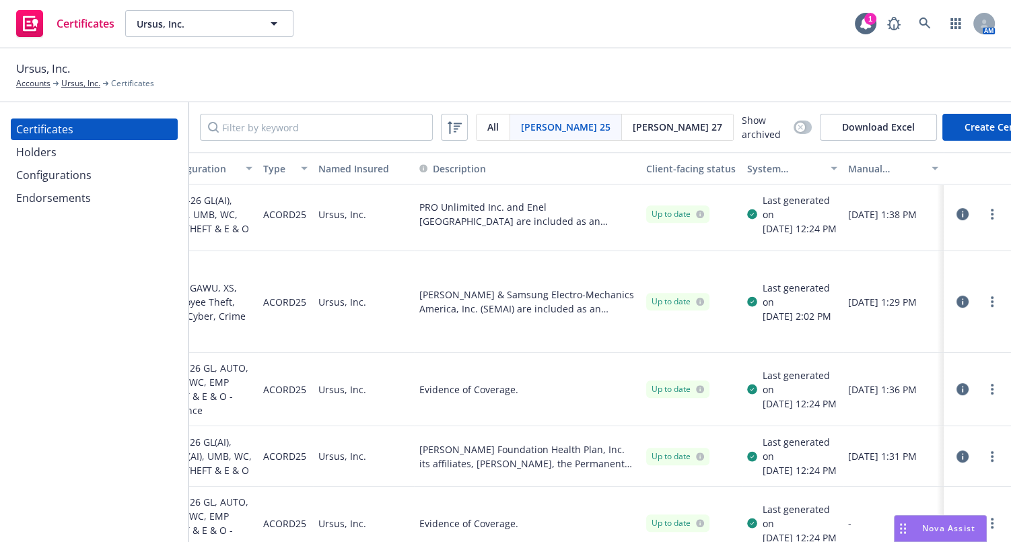
scroll to position [734, 0]
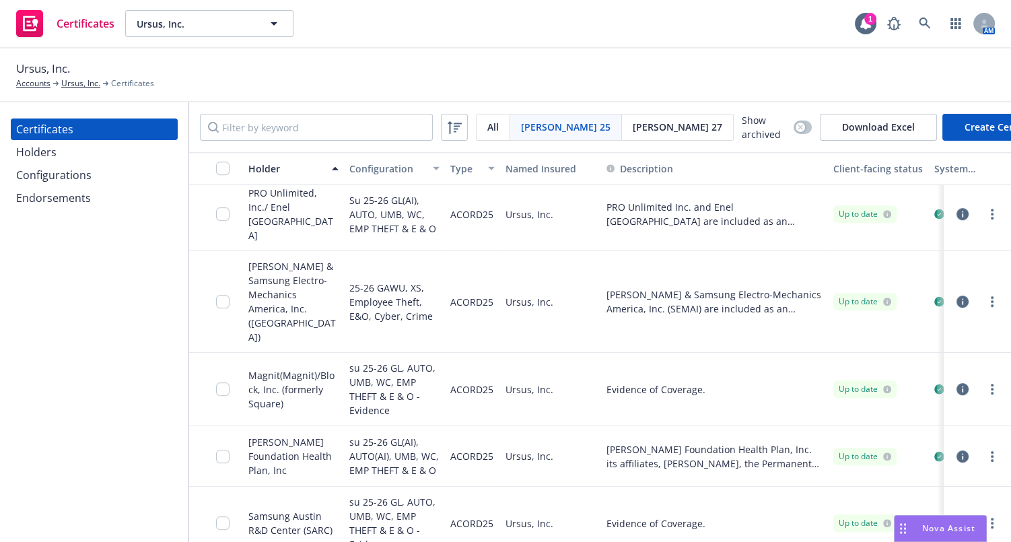
drag, startPoint x: 714, startPoint y: 331, endPoint x: 465, endPoint y: 326, distance: 248.5
click at [307, 129] on input "Filter by keyword" at bounding box center [316, 127] width 233 height 27
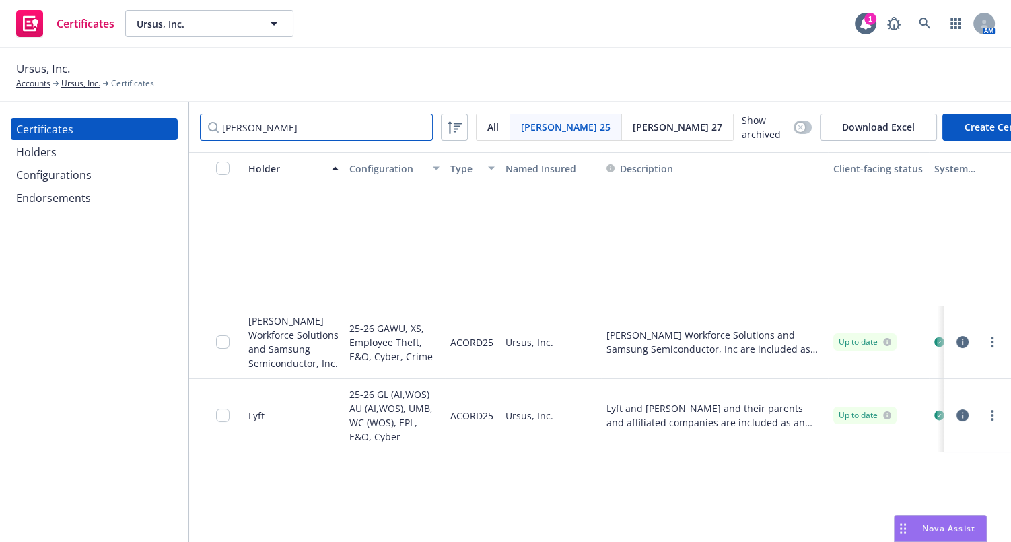
type input "[PERSON_NAME]"
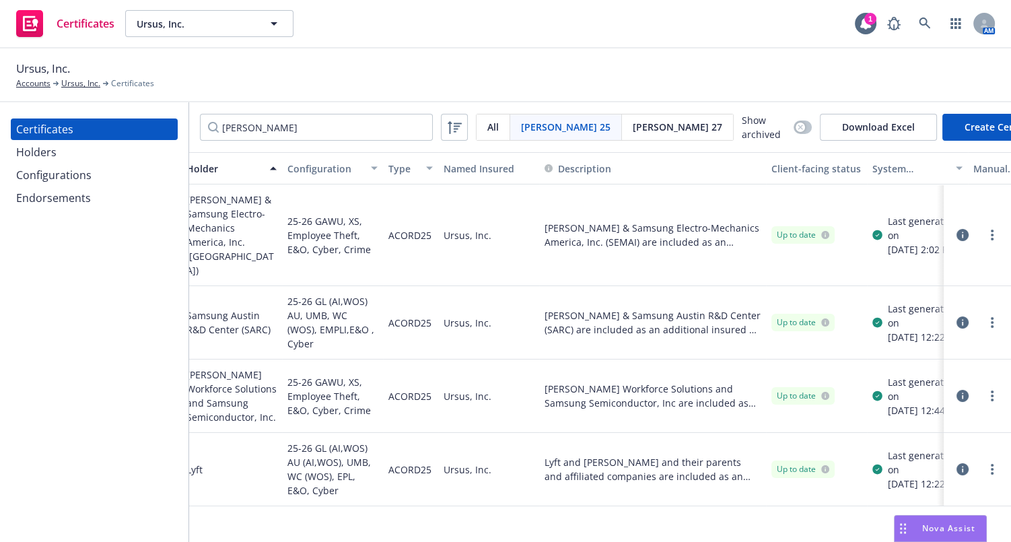
scroll to position [0, 187]
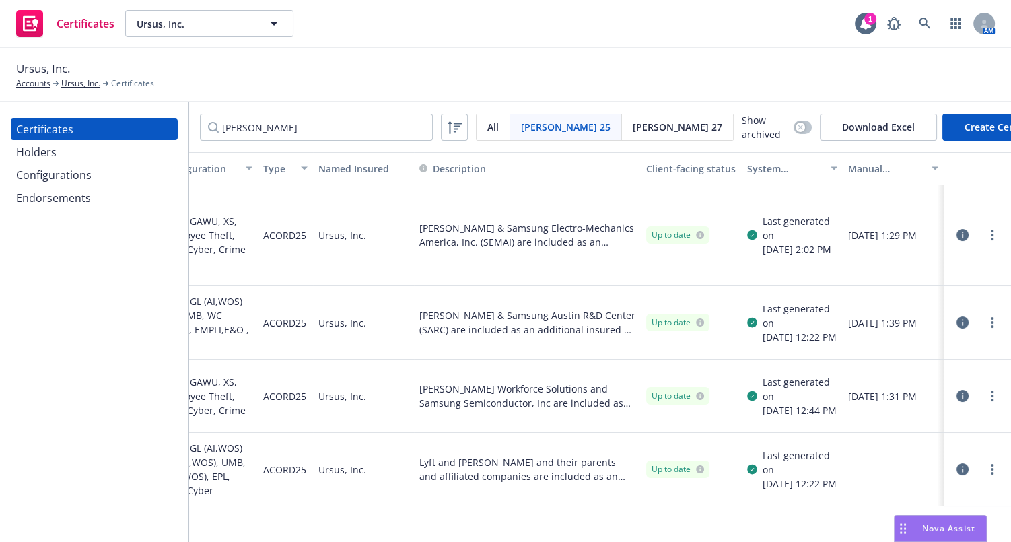
drag, startPoint x: 627, startPoint y: 269, endPoint x: 716, endPoint y: 269, distance: 88.9
click at [990, 388] on link "more" at bounding box center [992, 396] width 16 height 16
click at [871, 296] on link "Download uneditable generated certificate" at bounding box center [900, 294] width 215 height 27
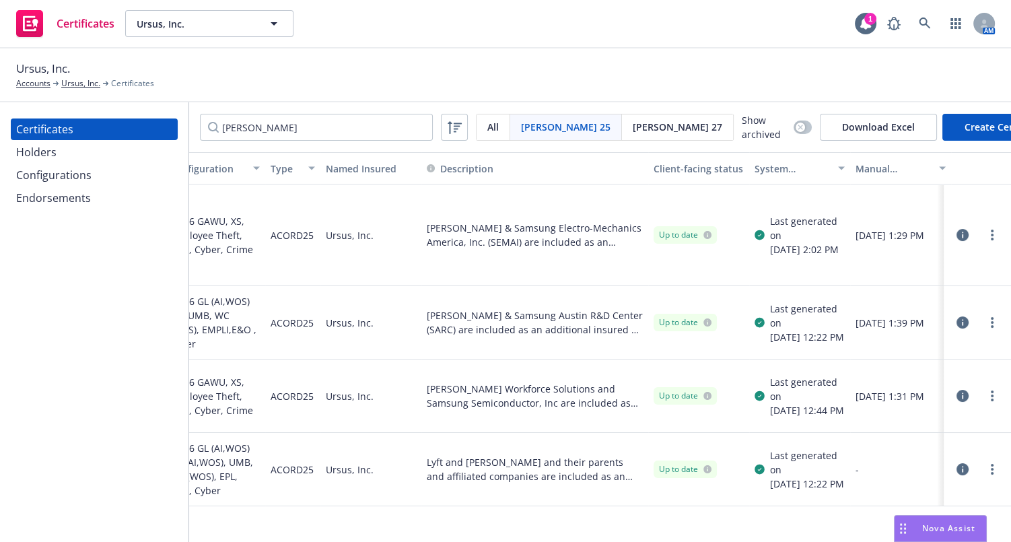
drag, startPoint x: 410, startPoint y: 367, endPoint x: 397, endPoint y: 351, distance: 20.1
